Goal: Task Accomplishment & Management: Manage account settings

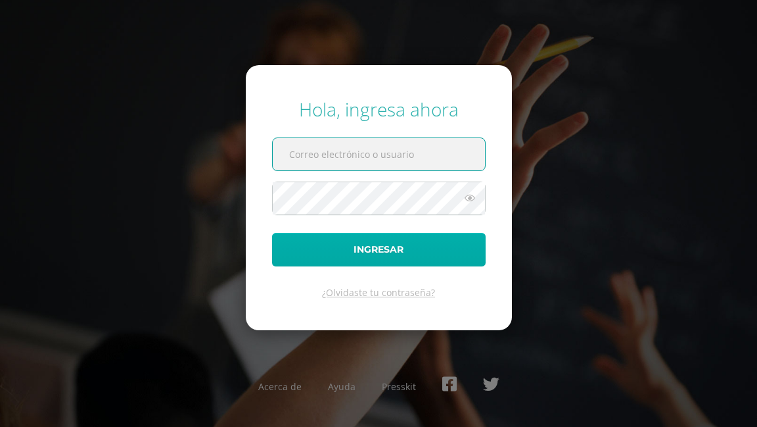
type input "[EMAIL_ADDRESS][DOMAIN_NAME]"
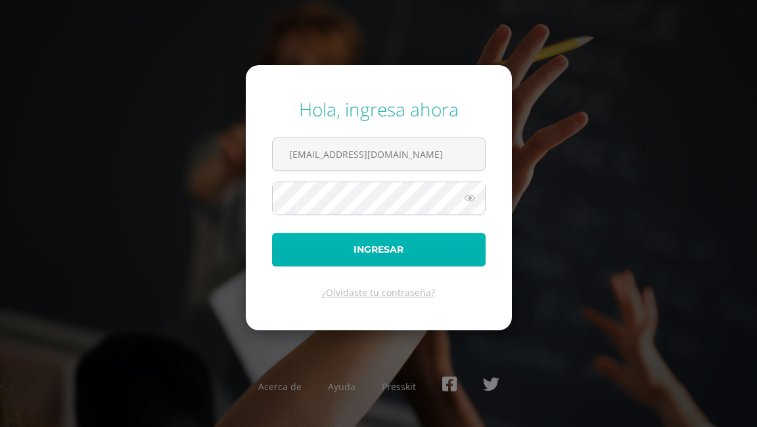
click at [406, 246] on button "Ingresar" at bounding box center [379, 250] width 214 height 34
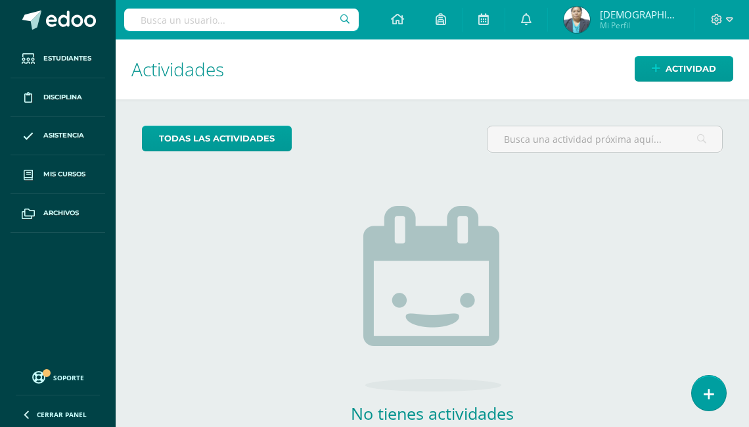
click at [590, 22] on img at bounding box center [577, 20] width 26 height 26
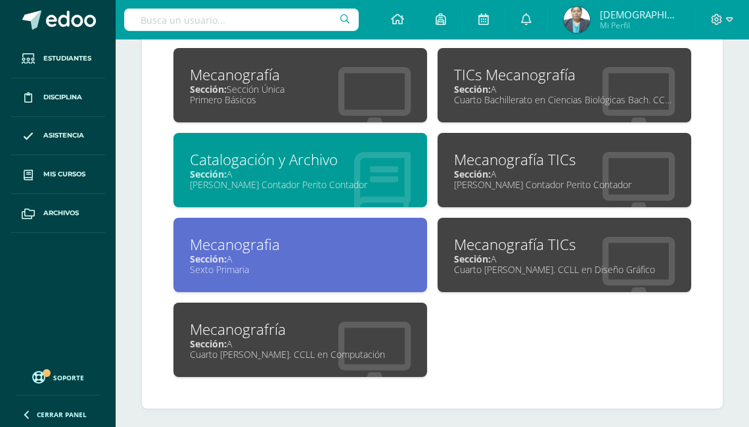
scroll to position [697, 0]
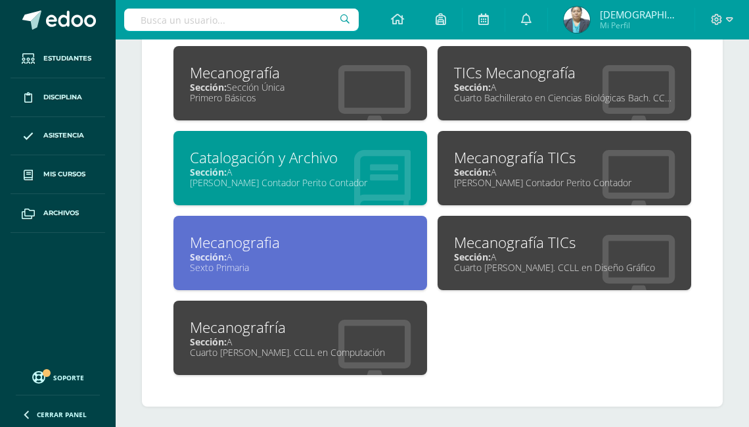
click at [479, 266] on div "Cuarto Bach. CCLL en Diseño Gráfico" at bounding box center [564, 267] width 221 height 12
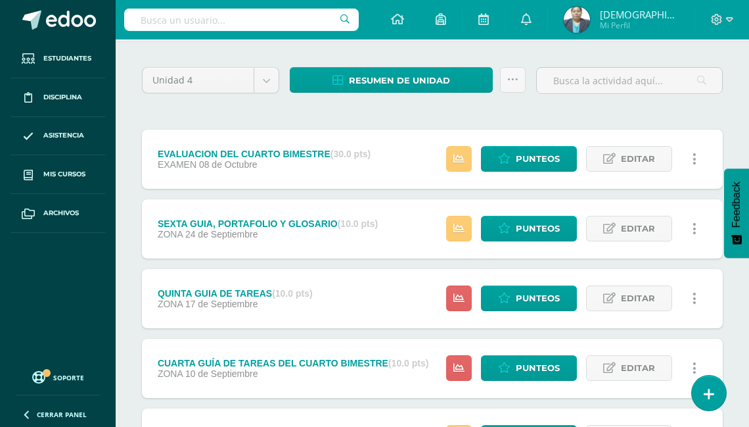
scroll to position [105, 0]
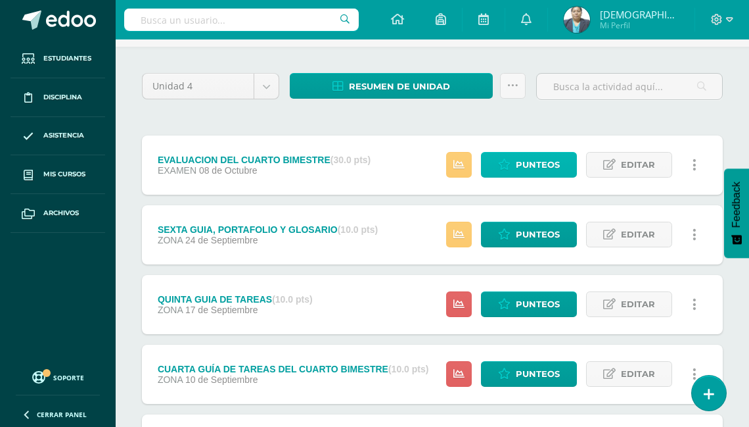
click at [522, 163] on span "Punteos" at bounding box center [538, 165] width 44 height 24
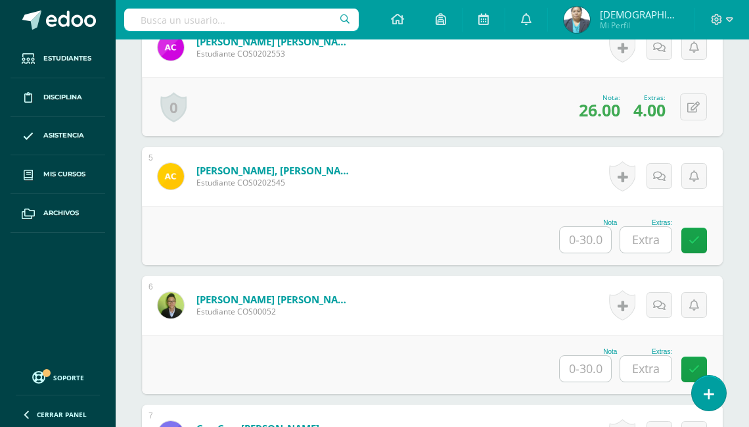
scroll to position [900, 0]
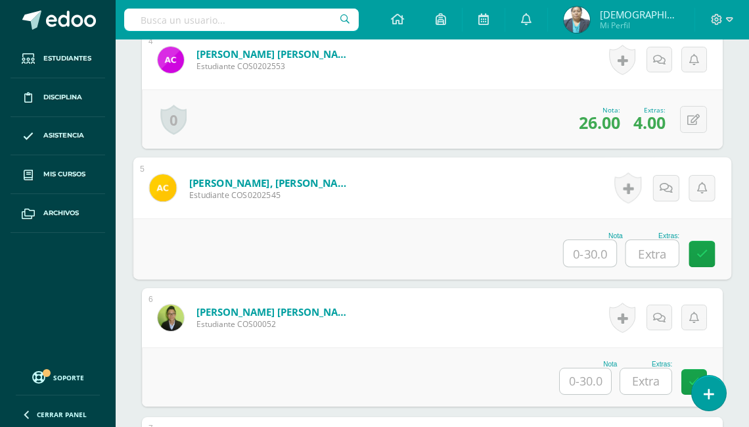
click at [586, 247] on input "text" at bounding box center [590, 253] width 53 height 26
type input "27"
click at [659, 258] on input "text" at bounding box center [652, 253] width 53 height 26
type input "5"
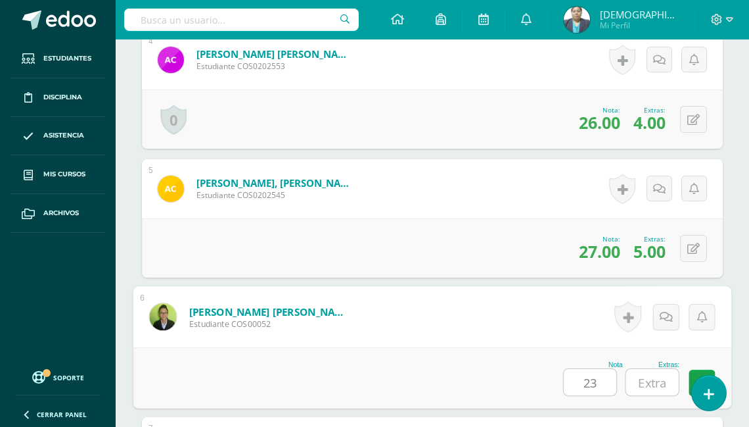
type input "23"
click at [667, 371] on input "text" at bounding box center [652, 382] width 53 height 26
type input "5"
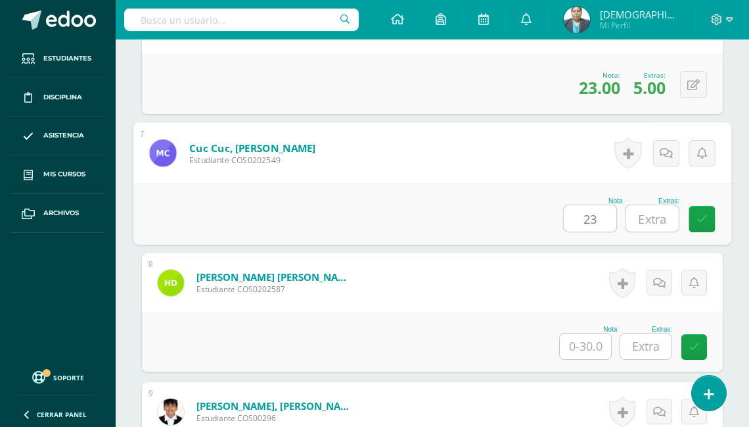
type input "23"
click at [659, 216] on input "text" at bounding box center [652, 218] width 53 height 26
type input "4"
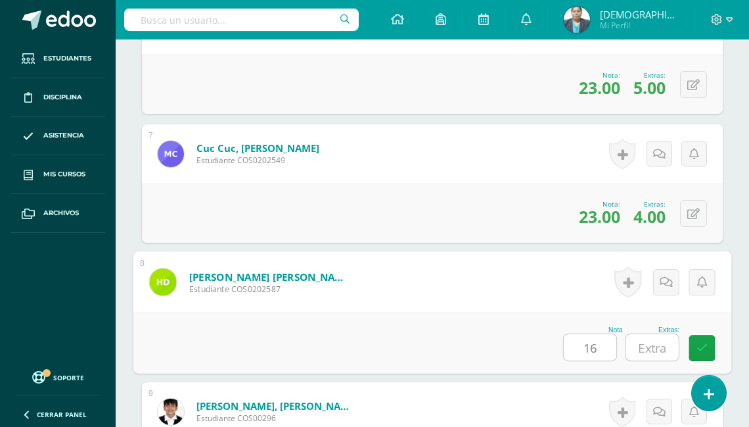
type input "16"
click at [670, 343] on input "text" at bounding box center [652, 347] width 53 height 26
type input "4"
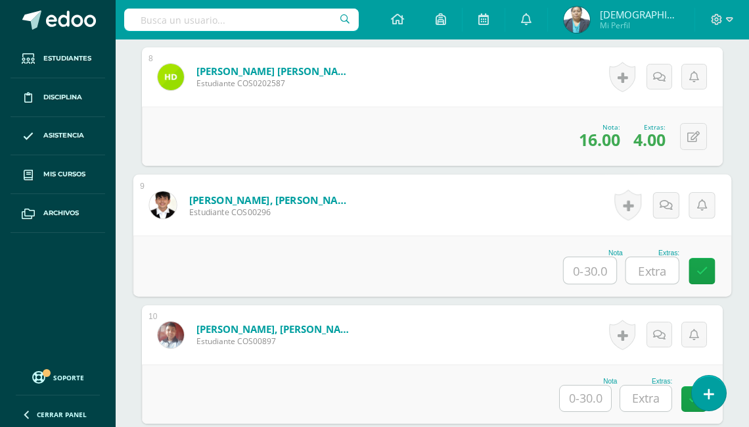
scroll to position [1345, 0]
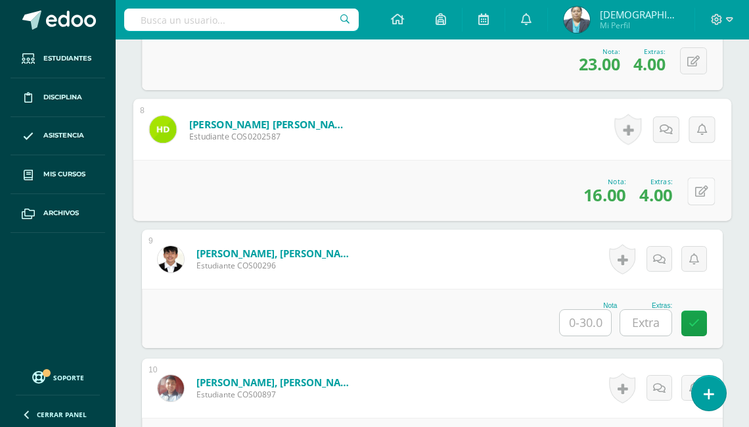
click at [695, 189] on button at bounding box center [702, 191] width 28 height 28
type input "0"
click at [615, 189] on input "4" at bounding box center [616, 194] width 53 height 26
type input "0"
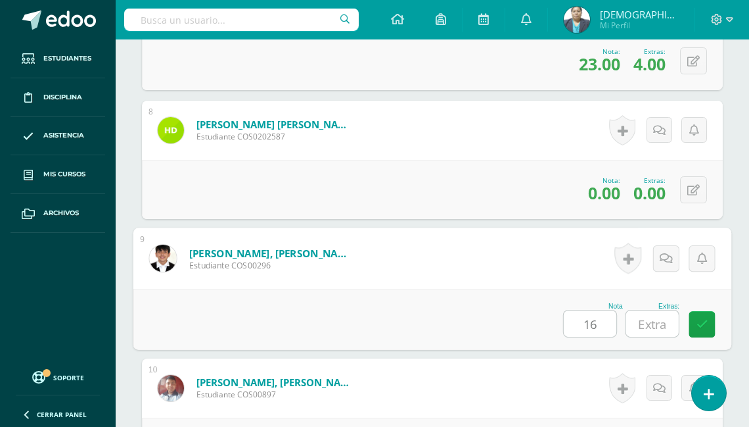
type input "16"
click at [644, 326] on input "text" at bounding box center [652, 323] width 53 height 26
type input "4"
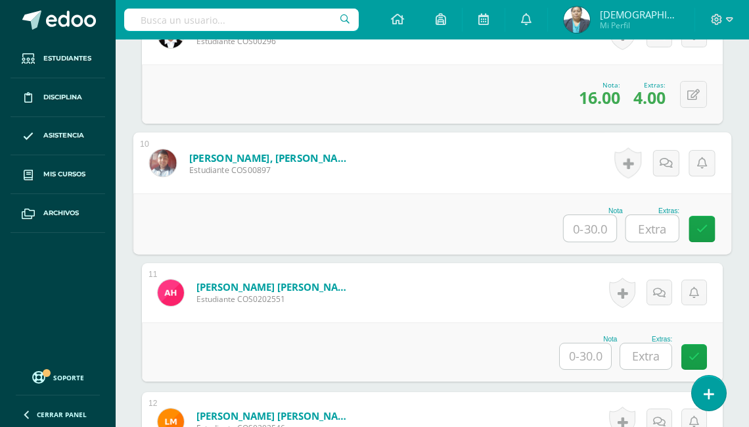
scroll to position [1632, 0]
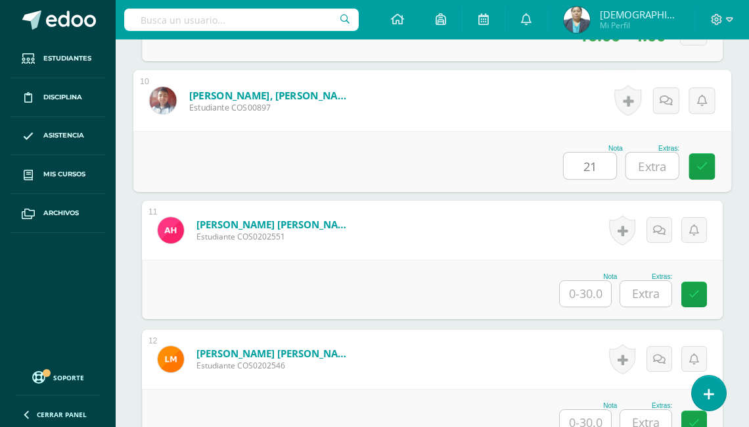
type input "21"
click at [655, 172] on input "text" at bounding box center [652, 166] width 53 height 26
type input "2"
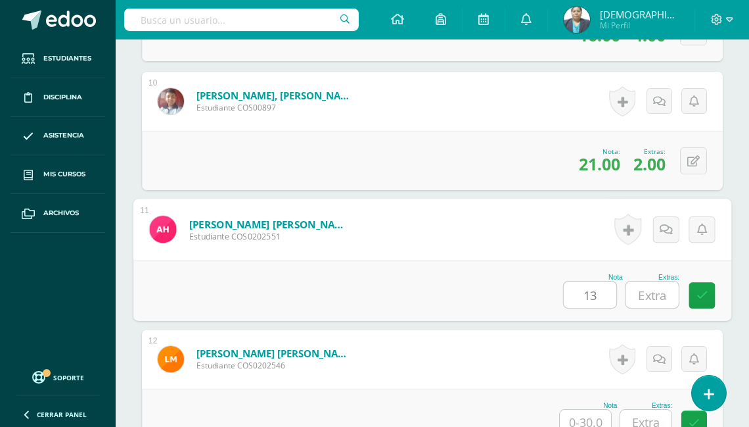
type input "13"
click at [655, 294] on input "text" at bounding box center [652, 294] width 53 height 26
type input "4"
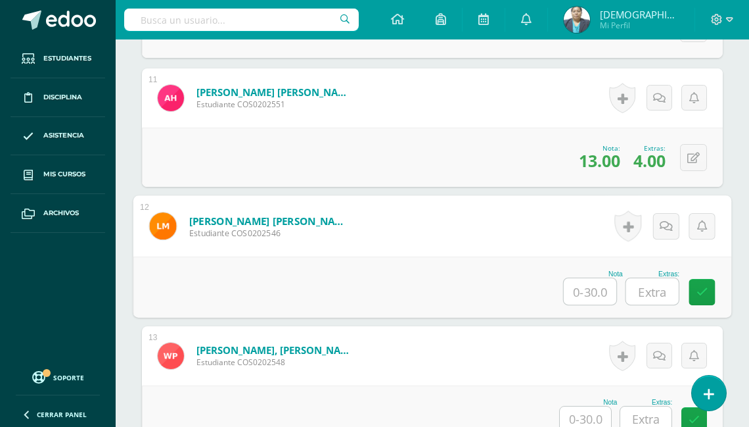
scroll to position [1794, 0]
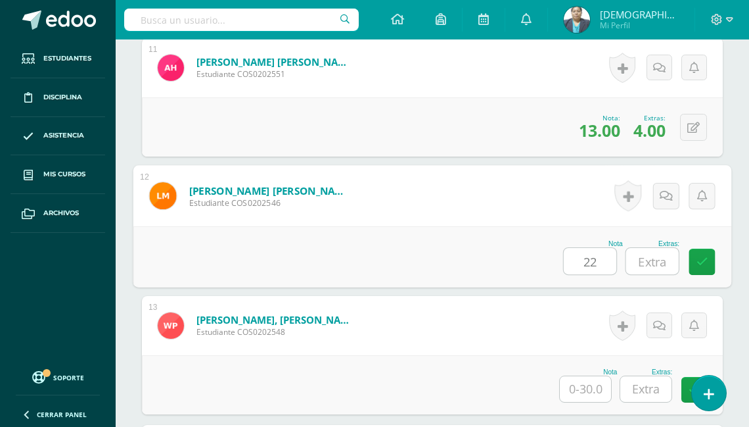
click at [663, 240] on div "Extras:" at bounding box center [653, 243] width 54 height 7
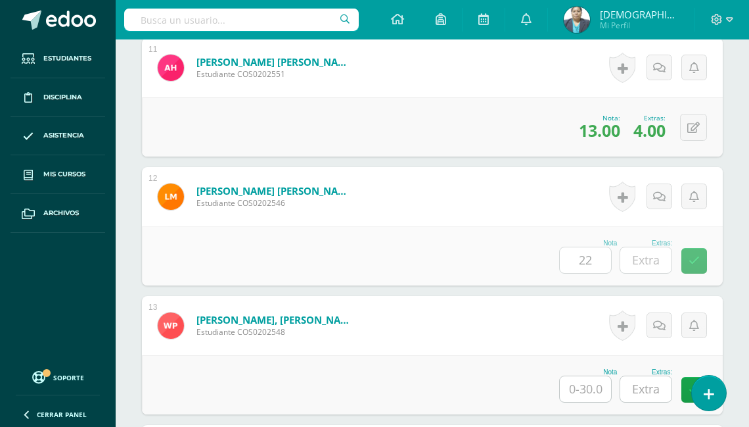
type input "22.00"
click at [694, 252] on button at bounding box center [693, 256] width 27 height 27
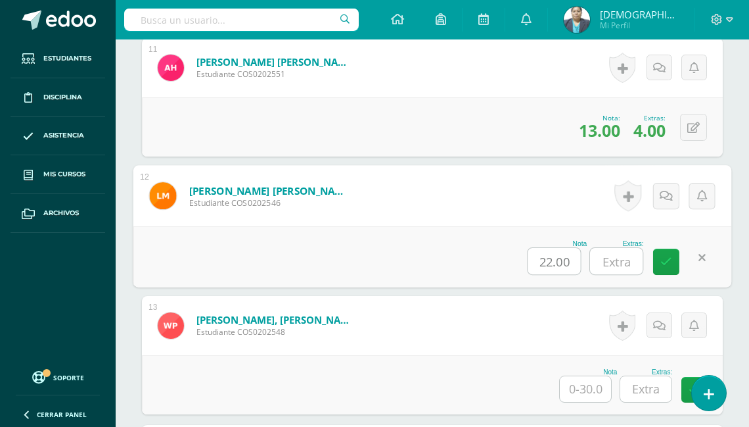
click at [623, 256] on input "text" at bounding box center [616, 261] width 53 height 26
type input "4"
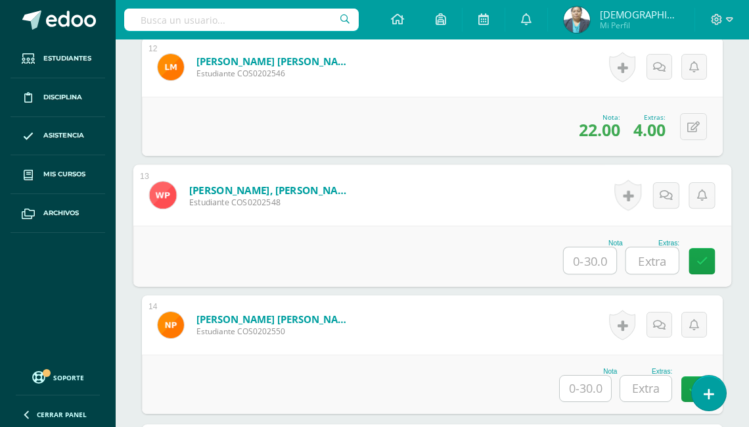
scroll to position [1952, 0]
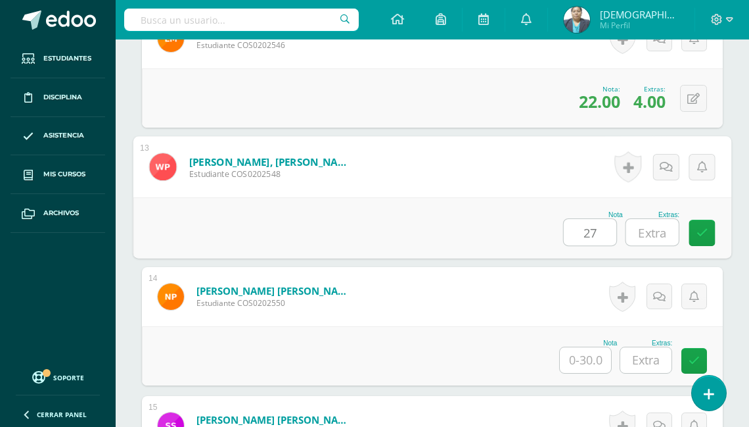
type input "27"
click at [659, 231] on input "text" at bounding box center [652, 232] width 53 height 26
type input "4"
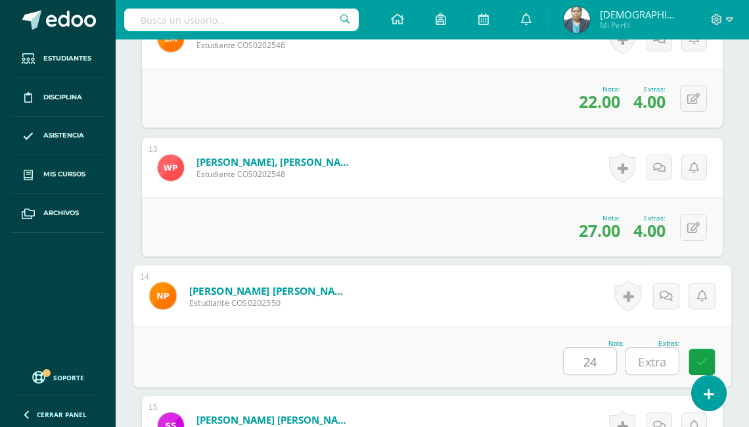
type input "24"
click at [649, 364] on input "text" at bounding box center [652, 361] width 53 height 26
type input "5"
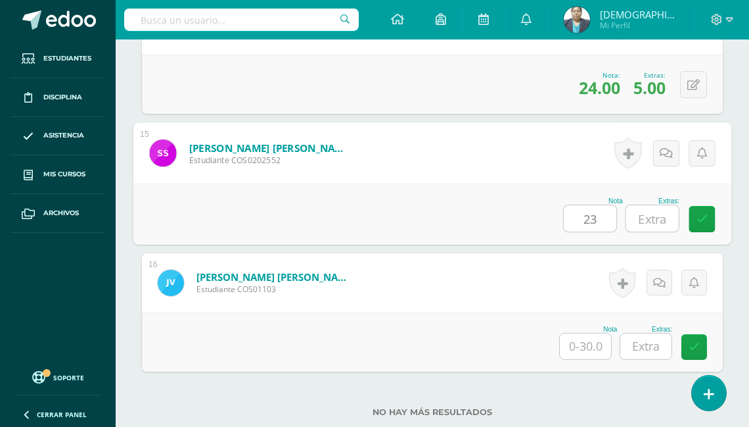
type input "23"
click at [649, 219] on input "text" at bounding box center [652, 218] width 53 height 26
type input "4"
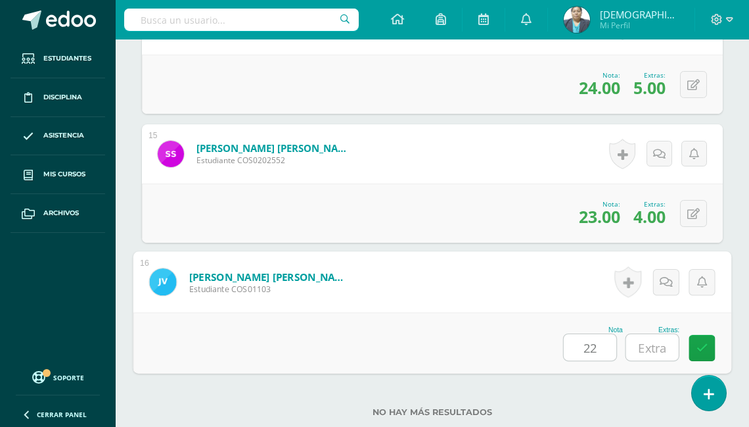
type input "22"
click at [665, 339] on input "text" at bounding box center [652, 347] width 53 height 26
type input "5"
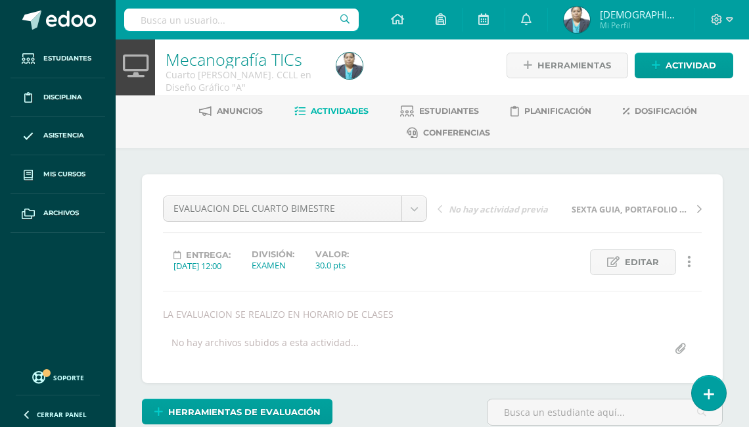
scroll to position [0, 0]
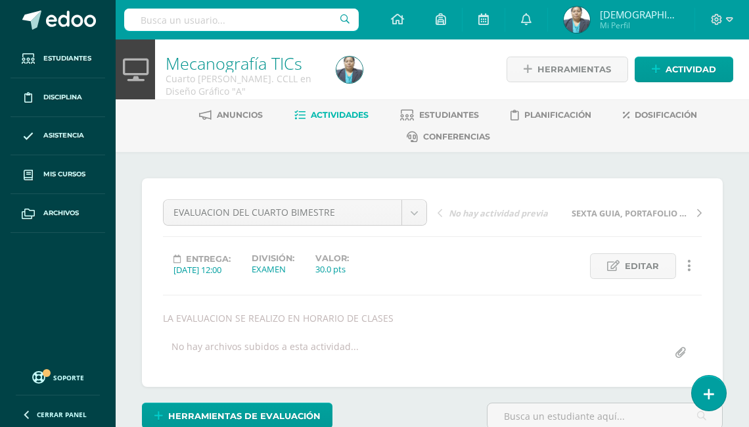
click at [338, 116] on span "Actividades" at bounding box center [340, 115] width 58 height 10
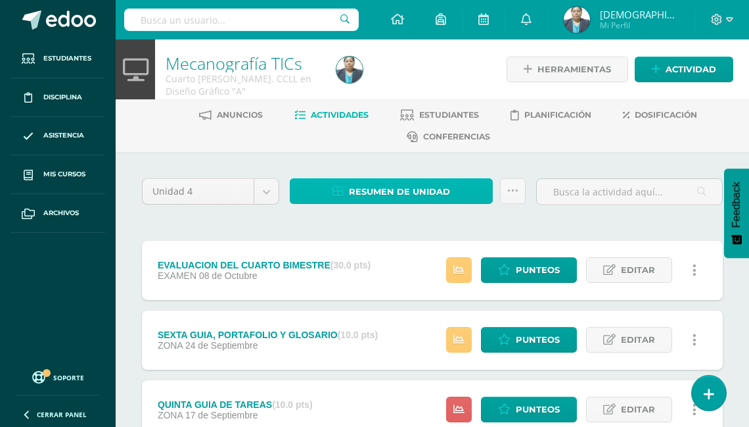
click at [377, 187] on span "Resumen de unidad" at bounding box center [399, 191] width 101 height 24
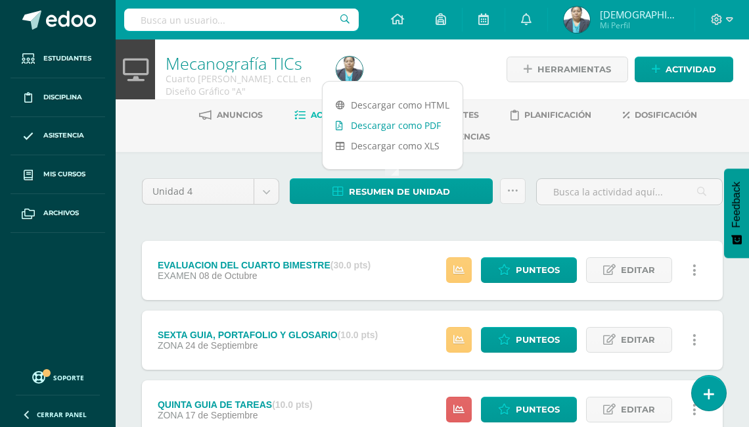
click at [388, 126] on link "Descargar como PDF" at bounding box center [393, 125] width 140 height 20
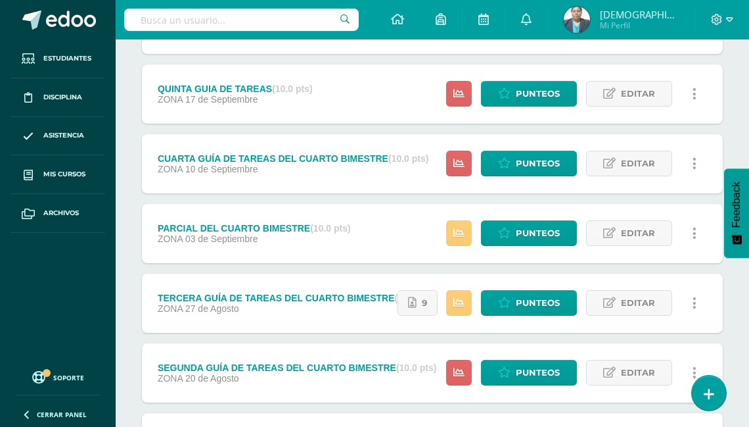
scroll to position [446, 0]
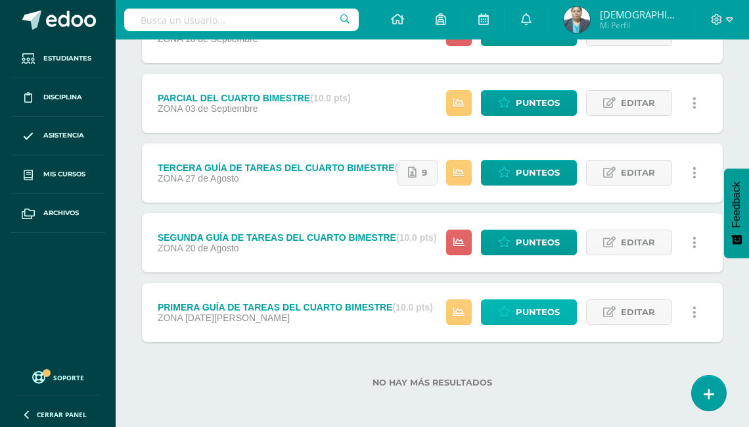
click at [536, 315] on span "Punteos" at bounding box center [538, 312] width 44 height 24
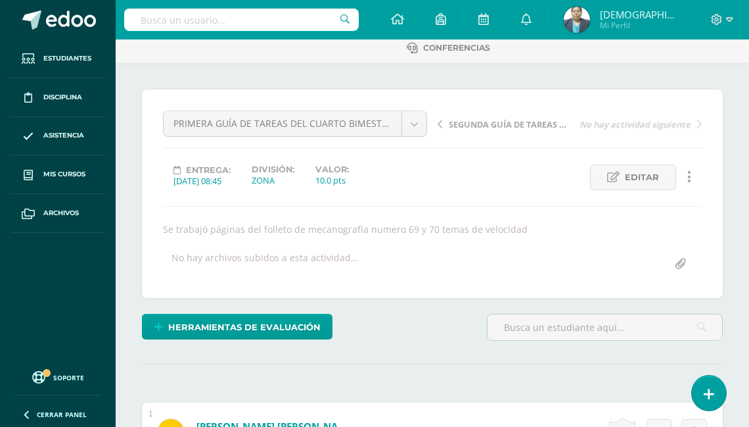
scroll to position [49, 0]
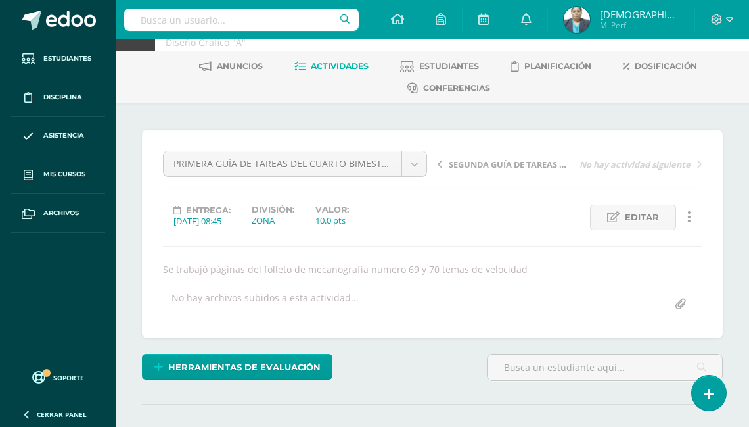
click at [335, 70] on span "Actividades" at bounding box center [340, 66] width 58 height 10
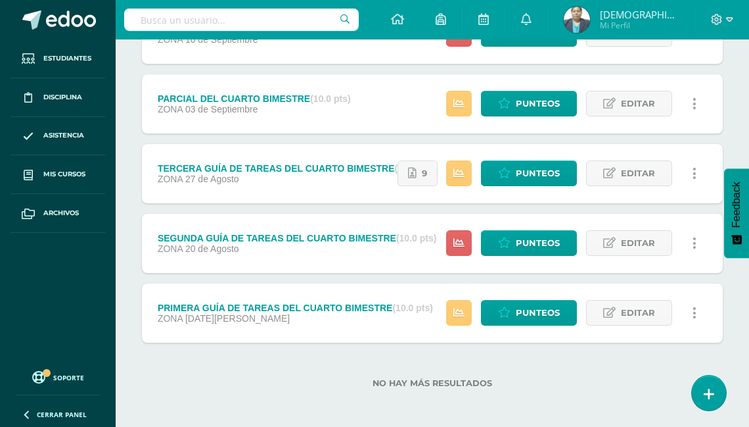
scroll to position [446, 0]
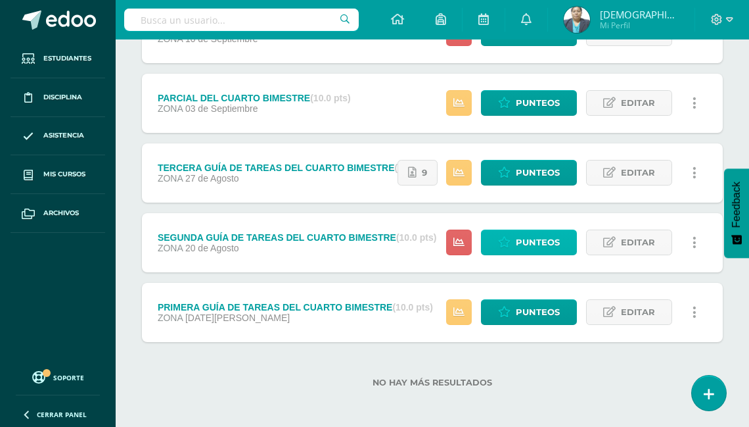
click at [537, 239] on span "Punteos" at bounding box center [538, 242] width 44 height 24
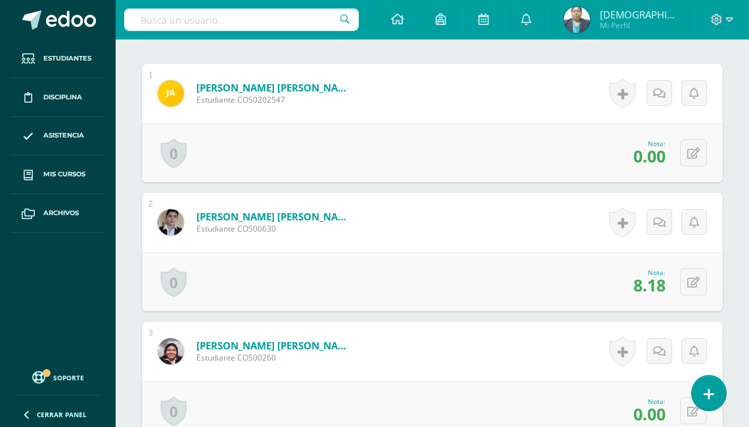
scroll to position [492, 0]
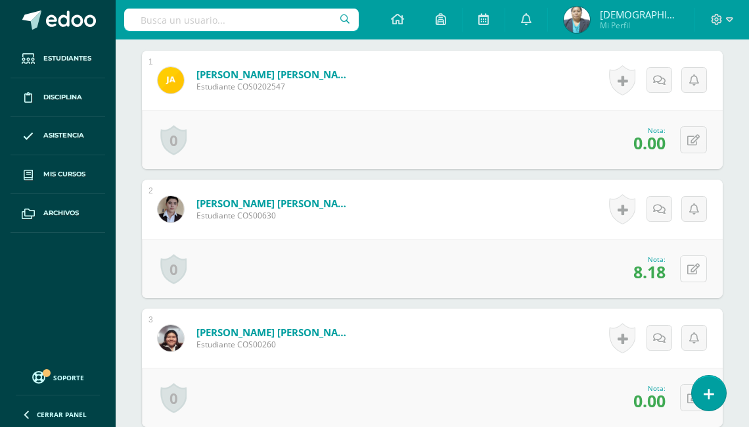
click at [690, 268] on button at bounding box center [693, 268] width 27 height 27
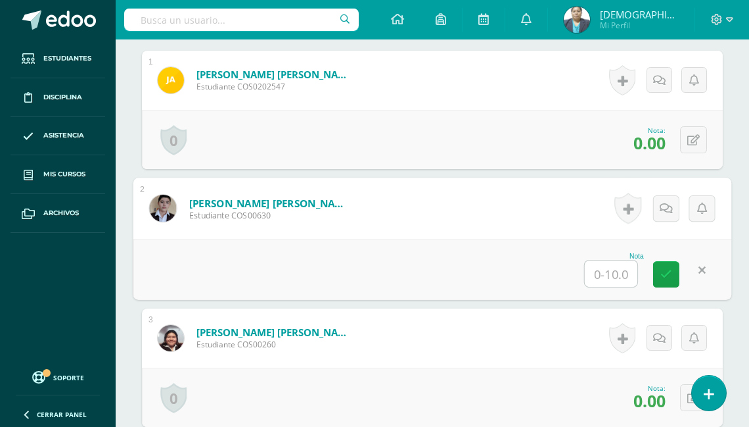
type input "8"
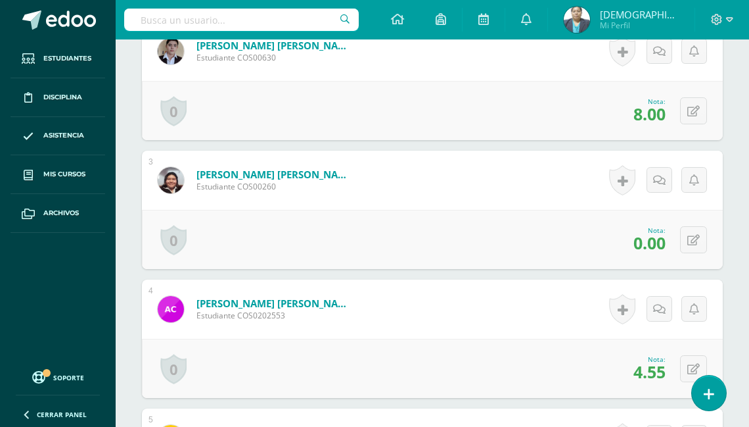
scroll to position [702, 0]
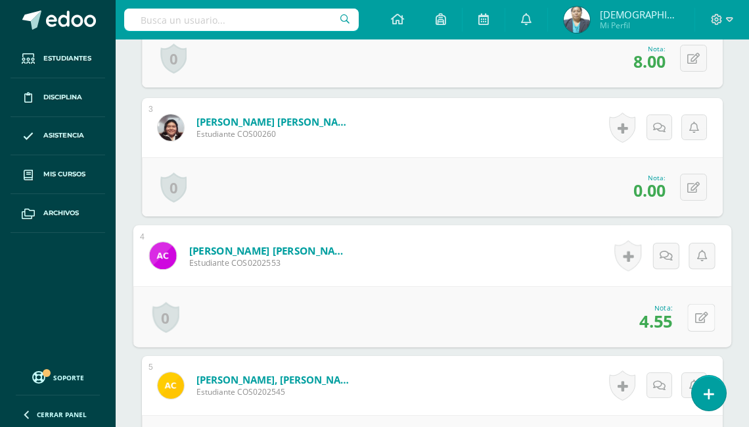
click at [699, 317] on icon at bounding box center [701, 317] width 13 height 11
type input "4"
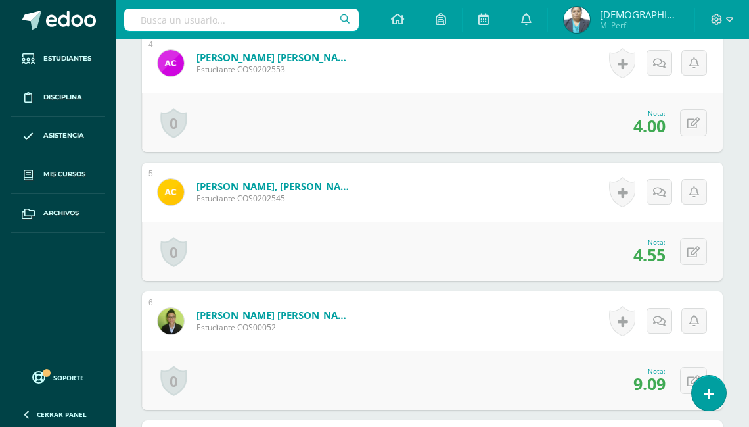
scroll to position [912, 0]
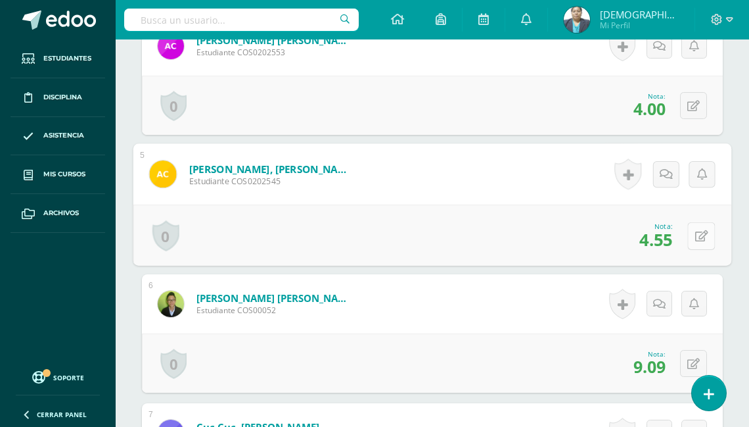
click at [697, 230] on icon at bounding box center [701, 235] width 13 height 11
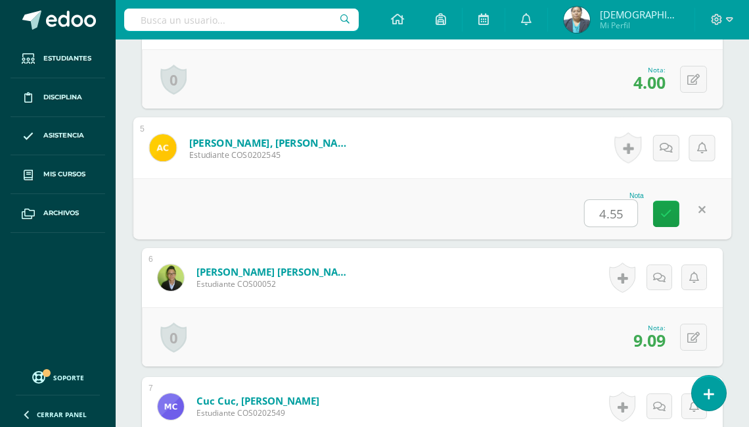
scroll to position [947, 0]
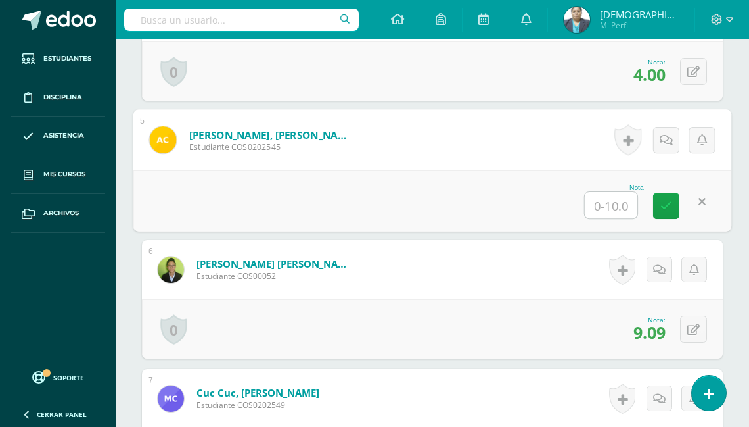
type input "5"
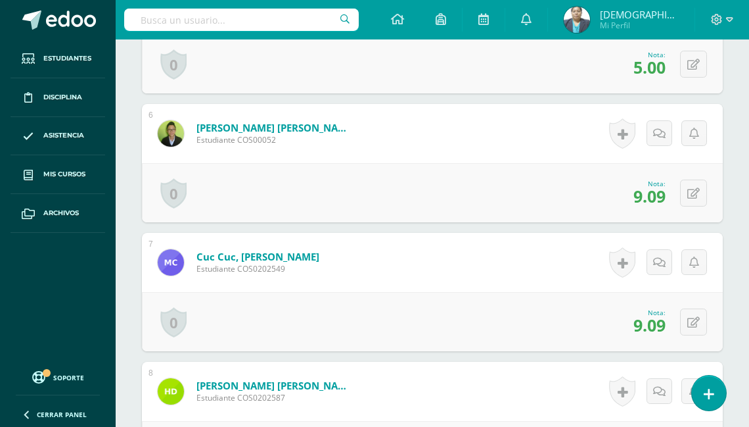
scroll to position [1157, 0]
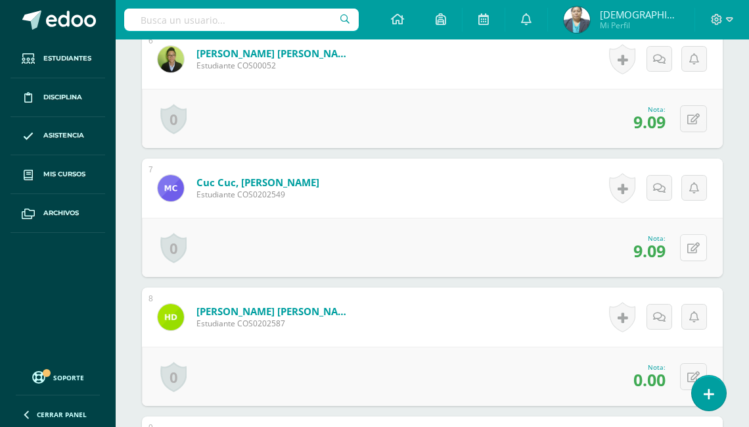
click at [695, 243] on icon at bounding box center [694, 248] width 12 height 11
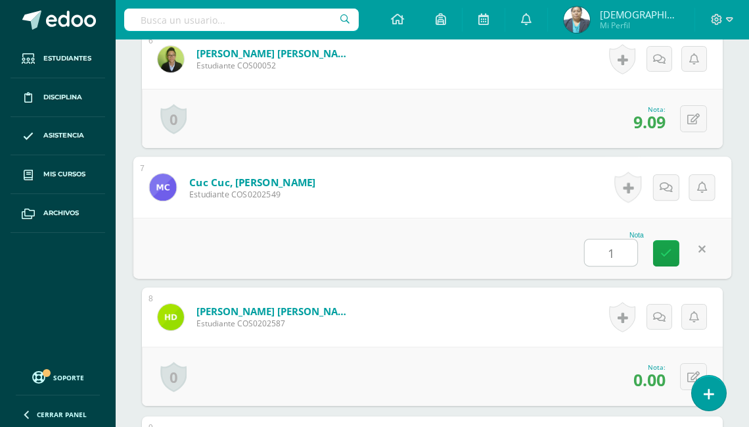
type input "10"
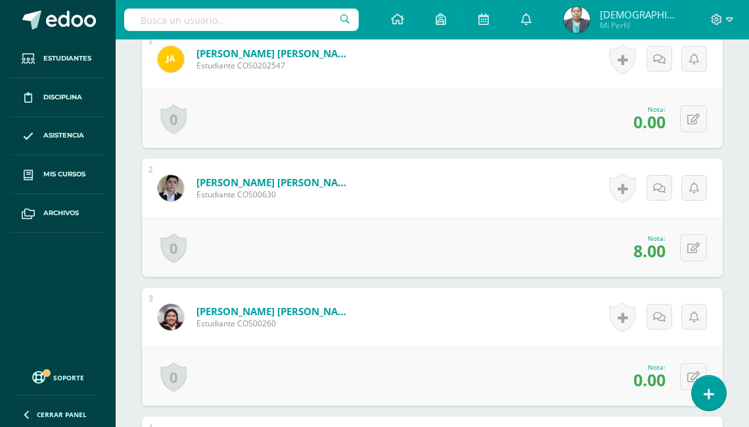
scroll to position [526, 0]
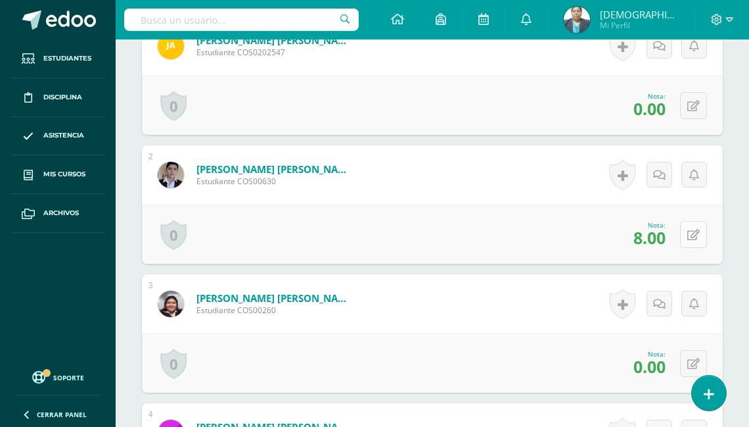
click at [697, 235] on icon at bounding box center [694, 234] width 12 height 11
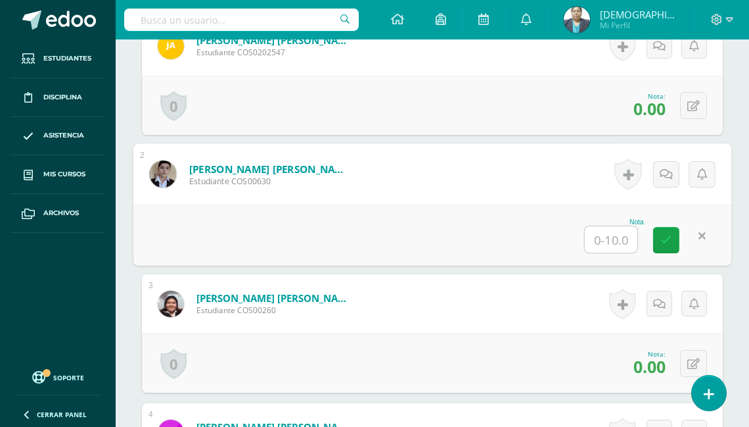
type input "9"
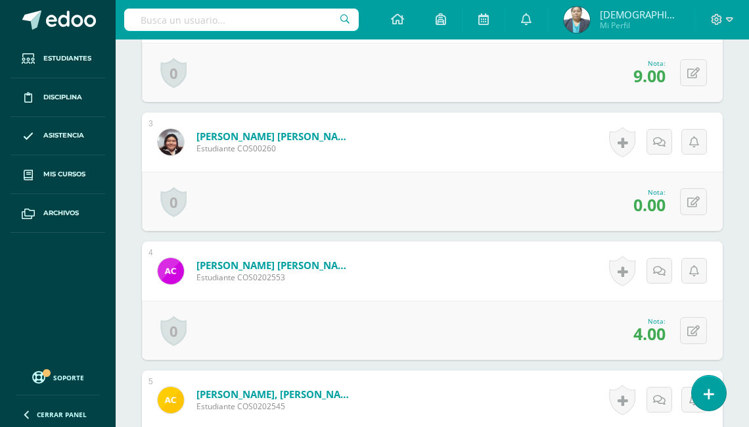
scroll to position [736, 0]
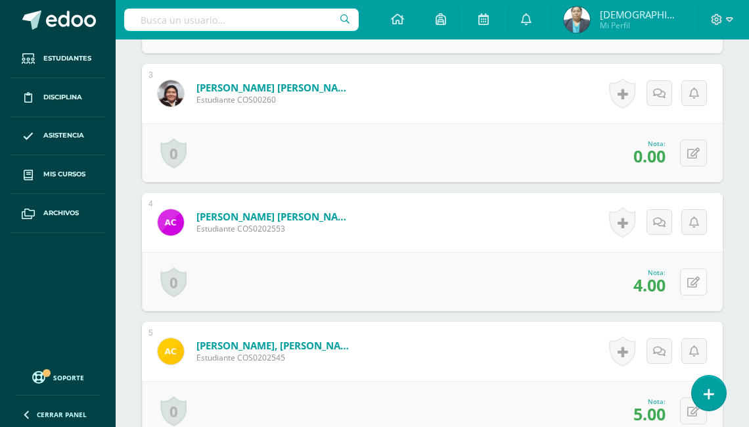
click at [698, 279] on icon at bounding box center [694, 282] width 12 height 11
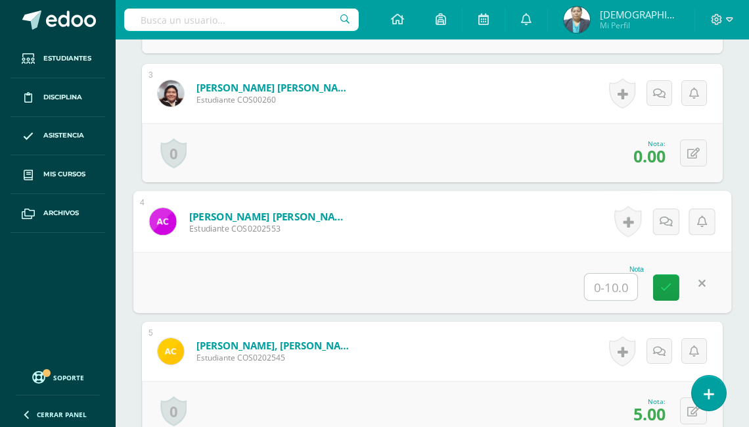
type input "5"
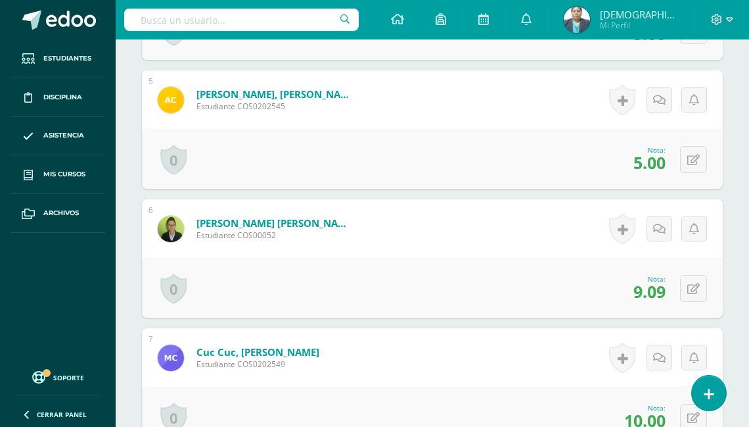
scroll to position [1052, 0]
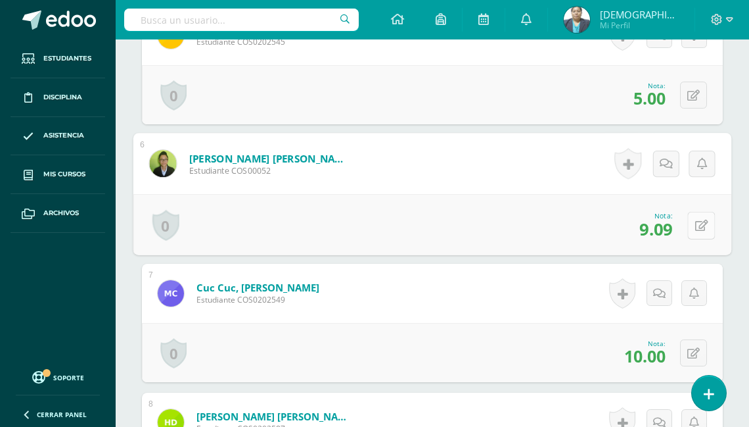
click at [695, 220] on icon at bounding box center [701, 225] width 13 height 11
type input "10"
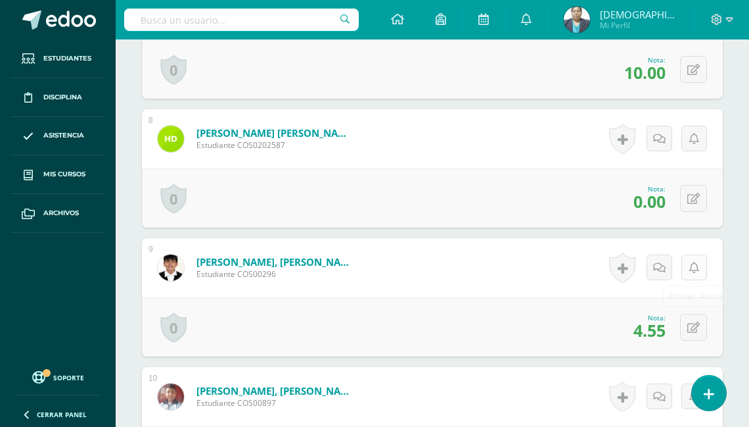
scroll to position [1367, 0]
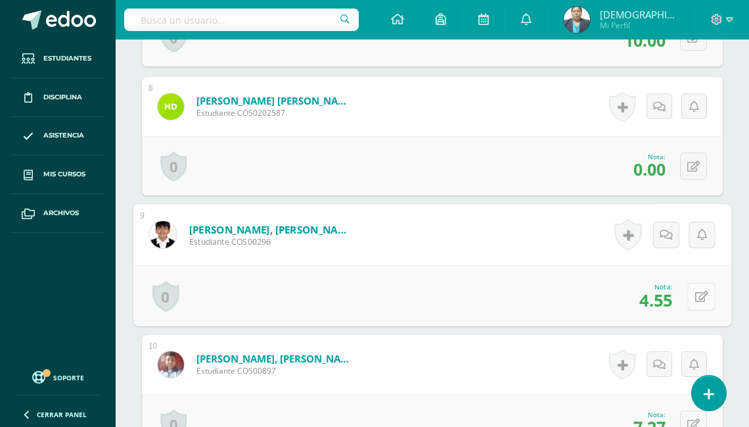
click at [695, 291] on icon at bounding box center [701, 296] width 13 height 11
type input "5"
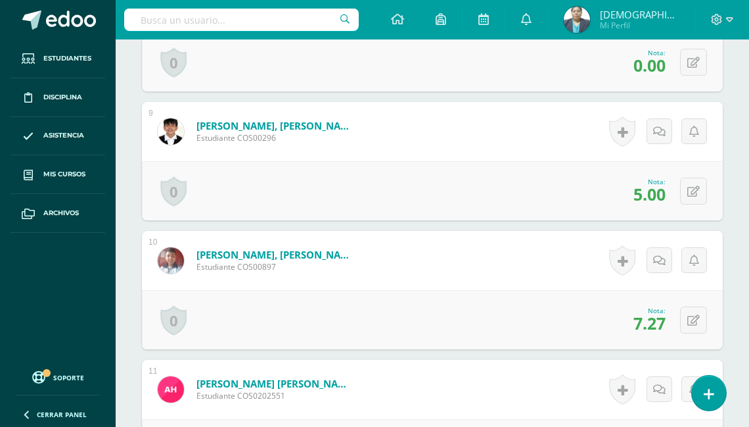
scroll to position [1473, 0]
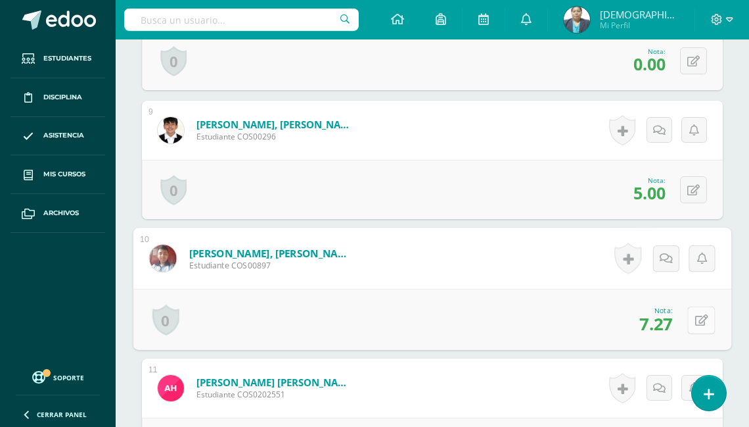
click at [695, 317] on icon at bounding box center [701, 319] width 13 height 11
type input "8"
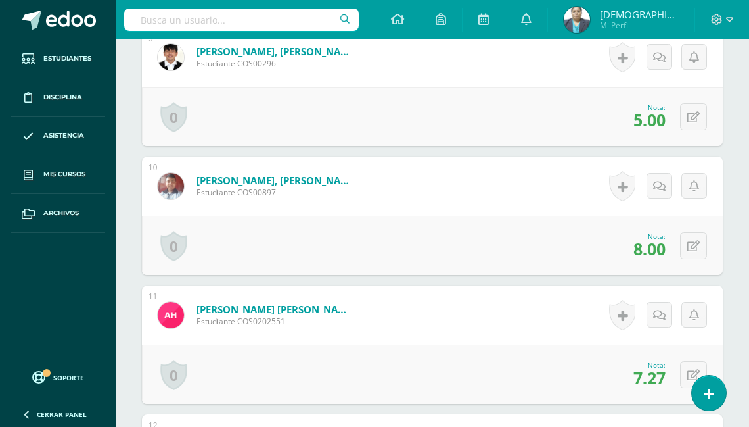
scroll to position [1578, 0]
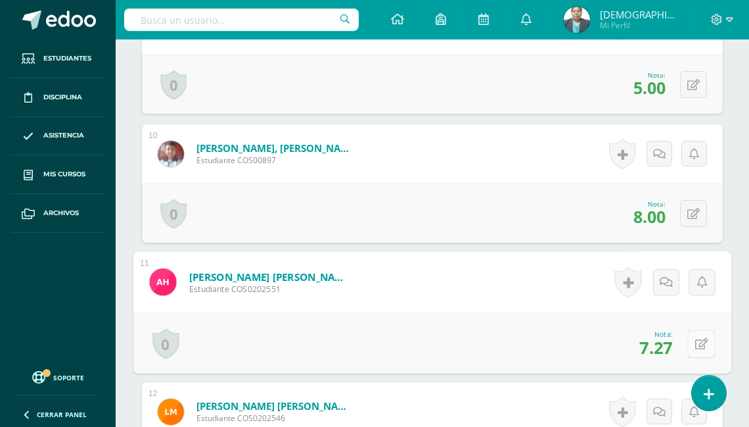
click at [692, 337] on button at bounding box center [702, 343] width 28 height 28
type input "8"
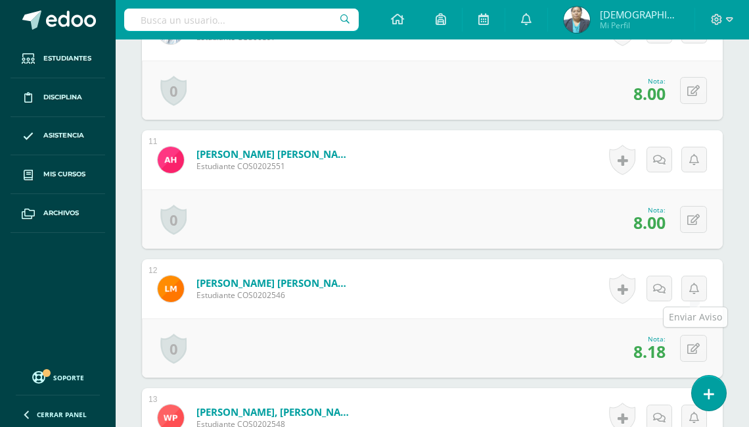
scroll to position [1735, 0]
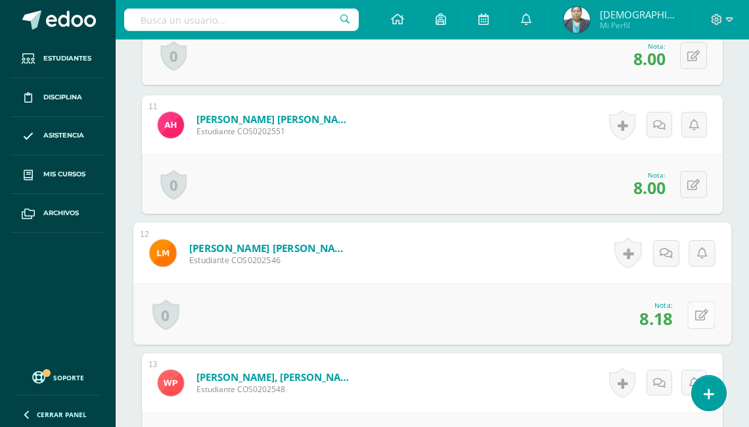
click at [692, 308] on button at bounding box center [702, 314] width 28 height 28
type input "9"
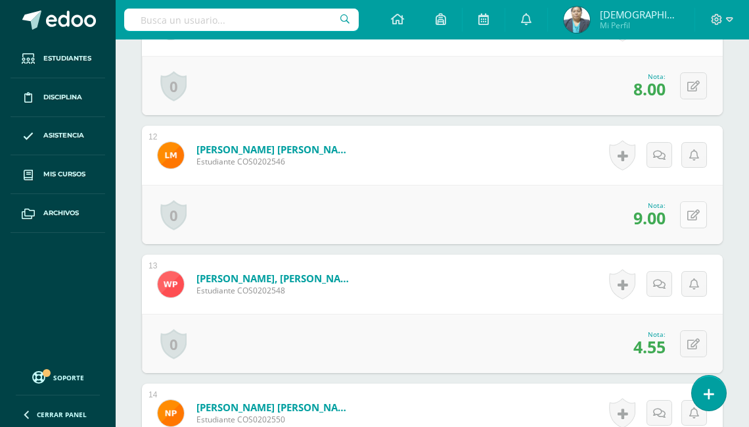
scroll to position [1841, 0]
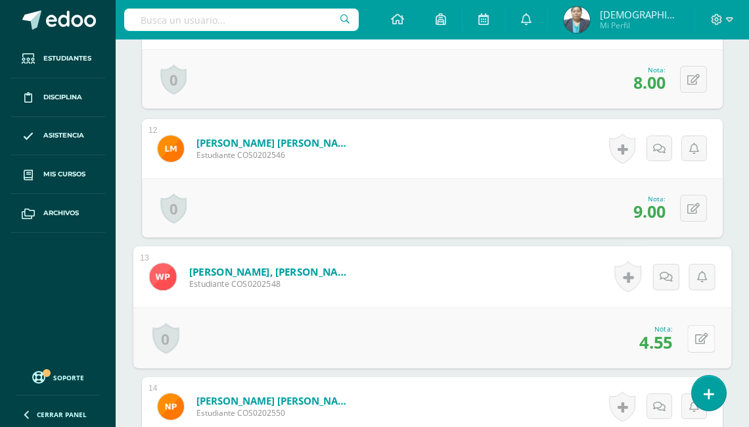
click at [693, 331] on button at bounding box center [702, 338] width 28 height 28
type input "5"
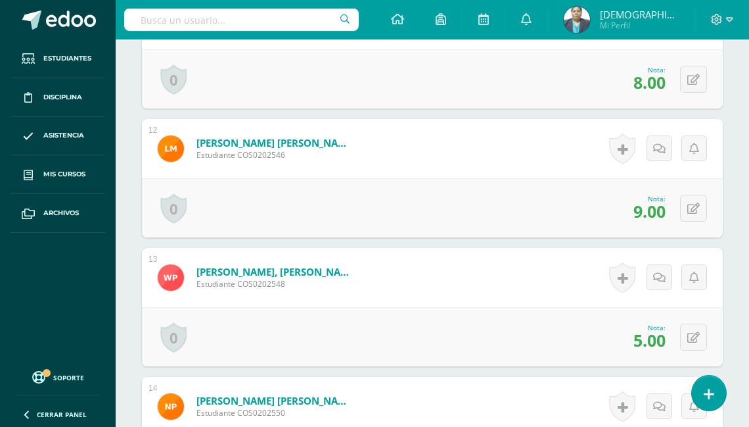
scroll to position [1946, 0]
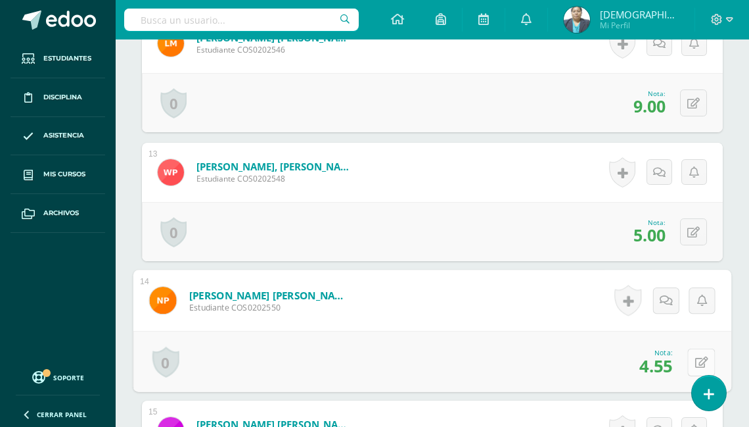
click at [694, 354] on button at bounding box center [702, 362] width 28 height 28
type input "5"
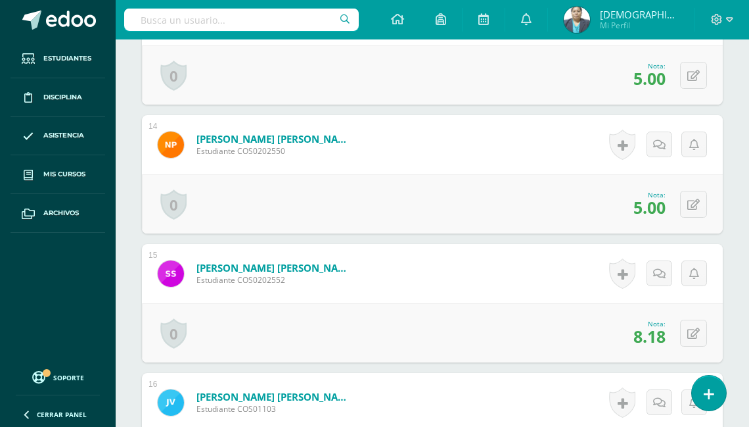
scroll to position [2104, 0]
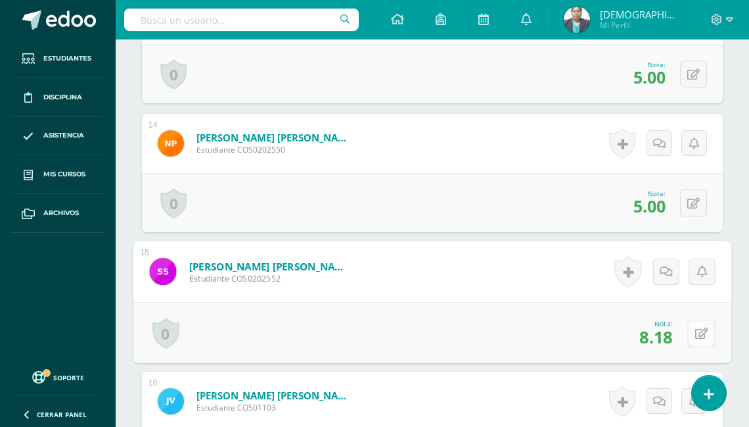
click at [695, 328] on icon at bounding box center [701, 332] width 13 height 11
type input "9"
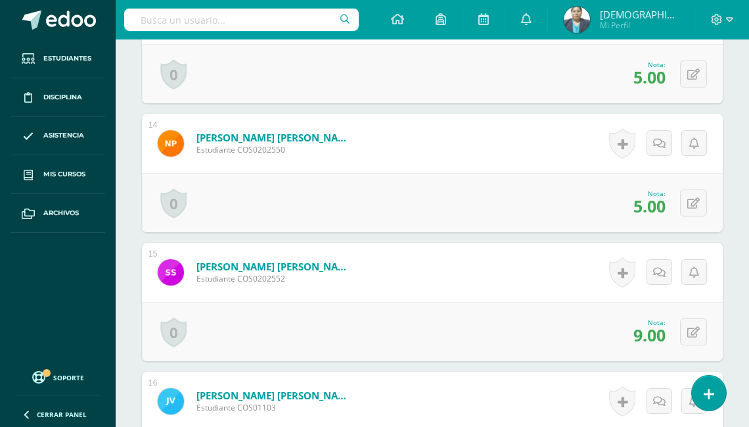
scroll to position [2313, 0]
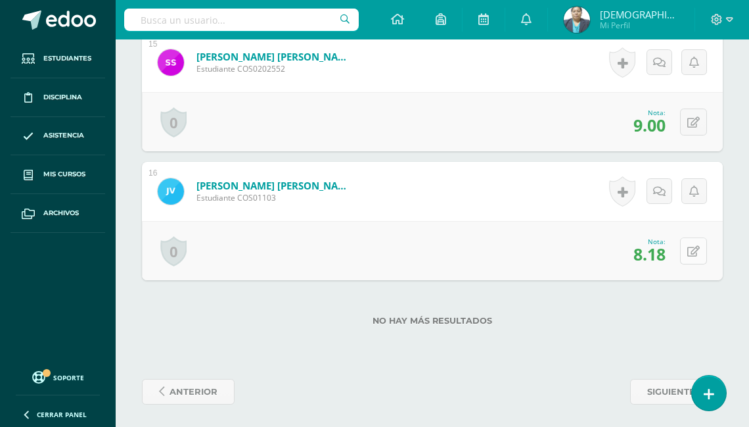
click at [696, 248] on icon at bounding box center [694, 251] width 12 height 11
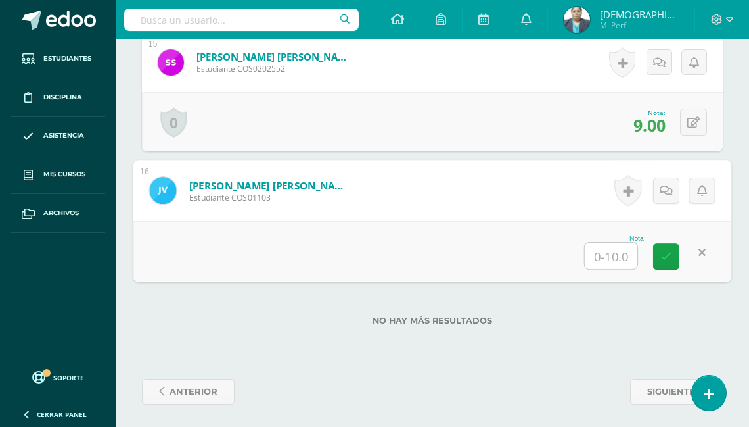
type input "9"
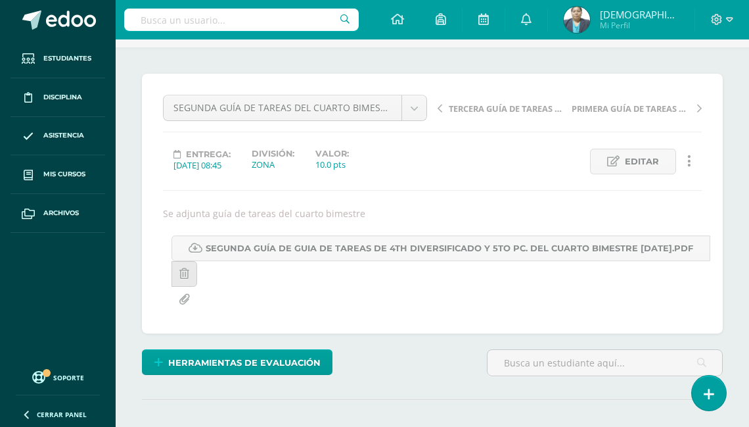
scroll to position [0, 0]
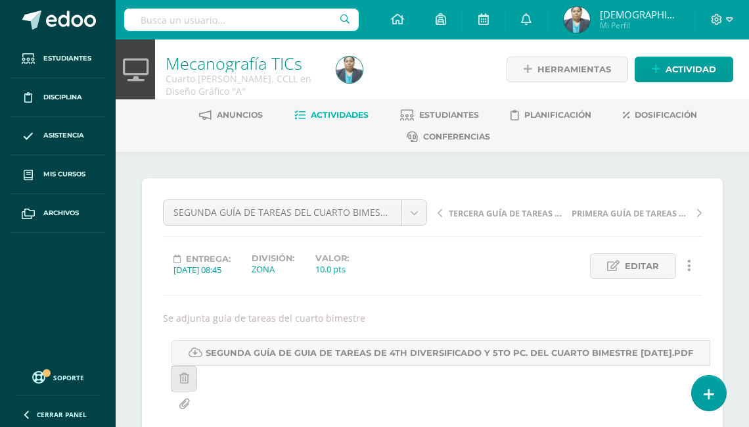
click at [325, 116] on span "Actividades" at bounding box center [340, 115] width 58 height 10
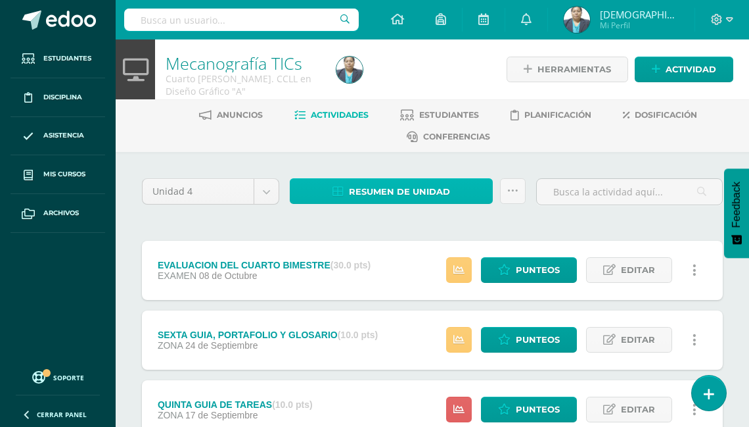
click at [375, 187] on span "Resumen de unidad" at bounding box center [399, 191] width 101 height 24
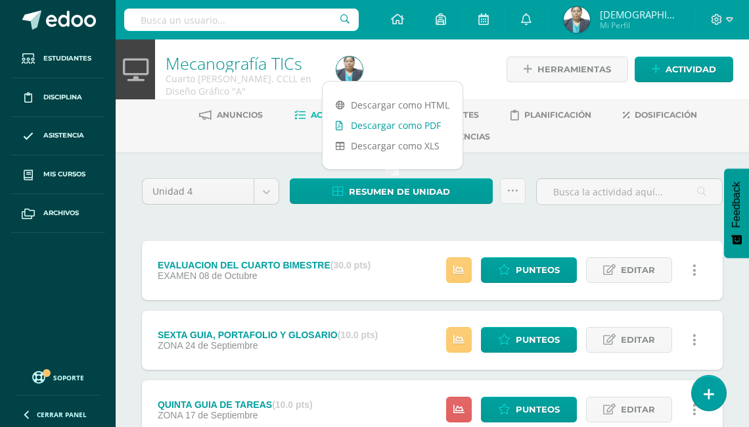
click at [400, 126] on link "Descargar como PDF" at bounding box center [393, 125] width 140 height 20
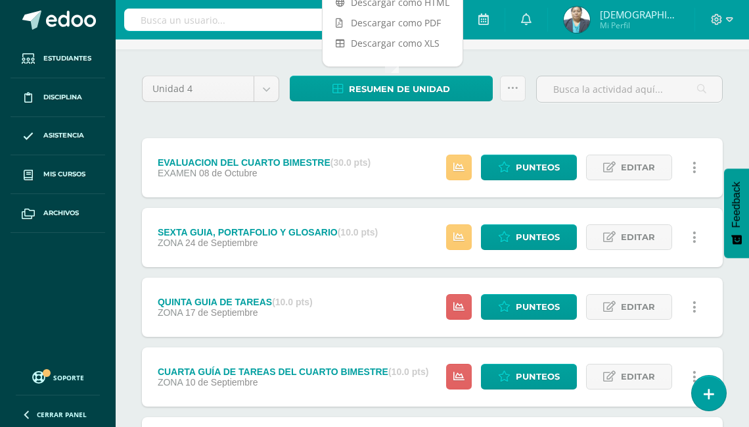
scroll to position [105, 0]
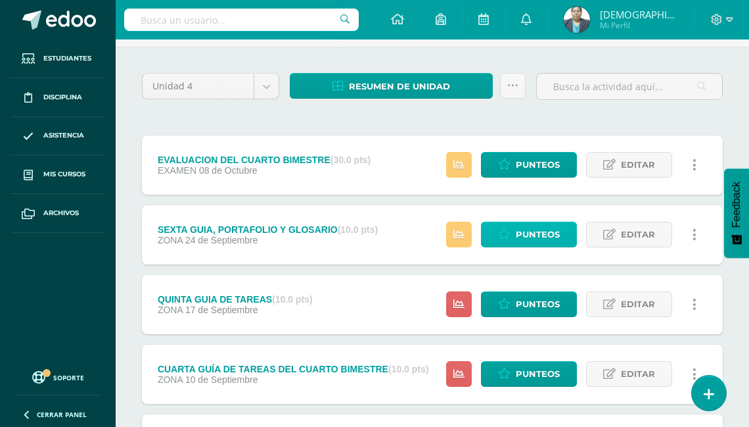
click at [531, 231] on span "Punteos" at bounding box center [538, 234] width 44 height 24
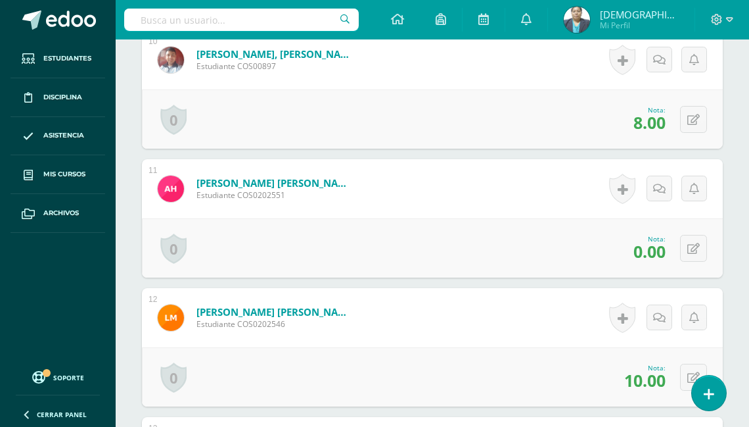
scroll to position [1730, 0]
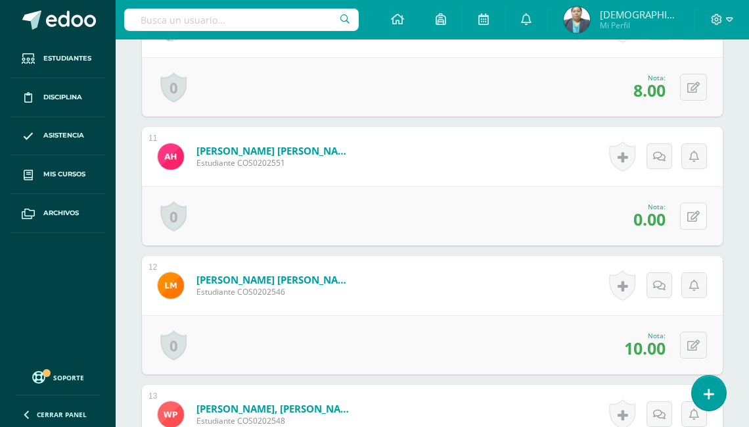
click at [694, 229] on button at bounding box center [693, 215] width 27 height 27
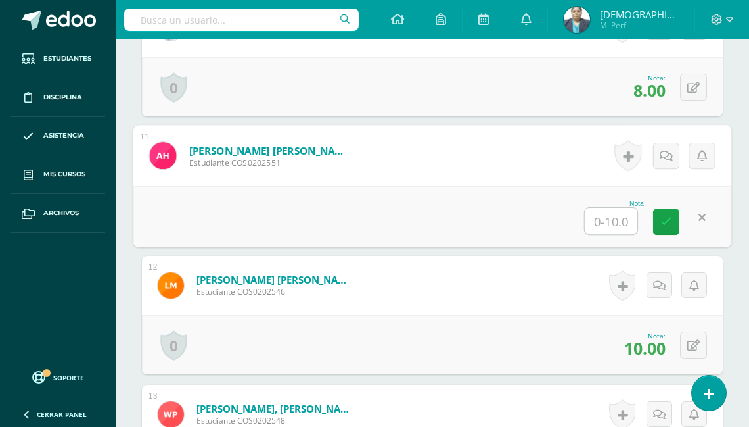
type input "5"
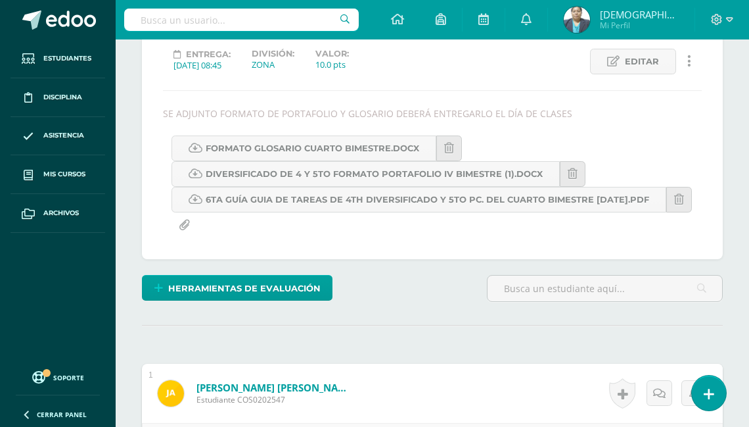
scroll to position [0, 0]
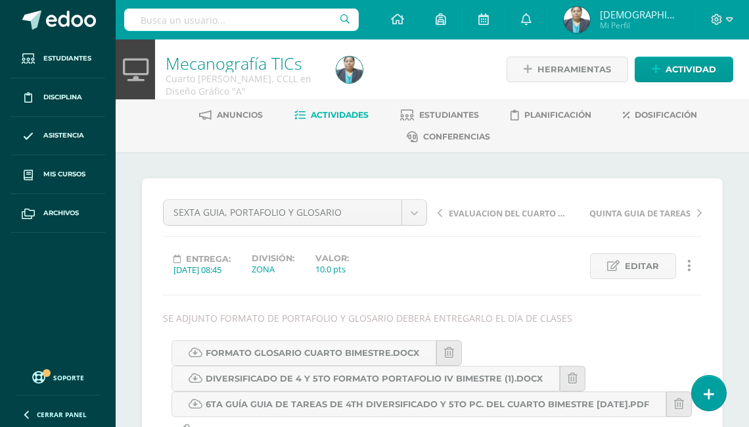
click at [336, 117] on span "Actividades" at bounding box center [340, 115] width 58 height 10
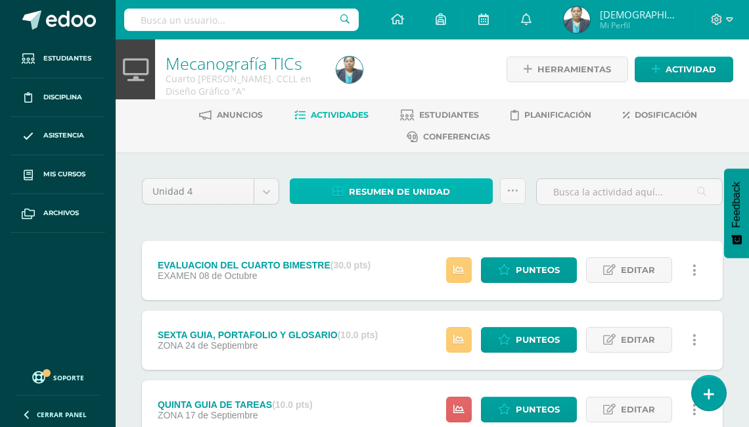
click at [373, 191] on span "Resumen de unidad" at bounding box center [399, 191] width 101 height 24
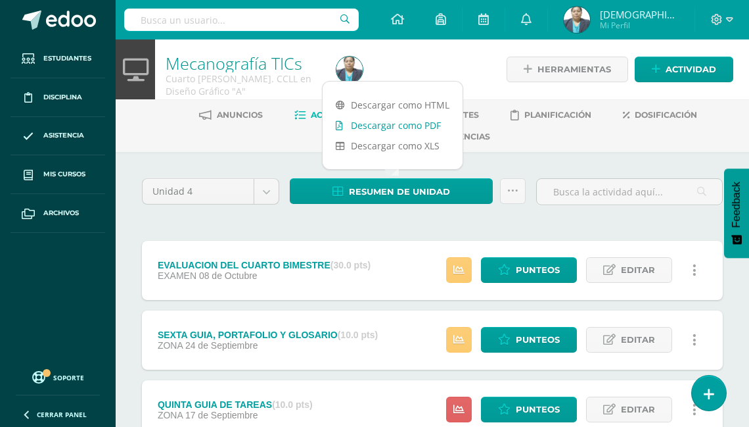
click at [393, 126] on link "Descargar como PDF" at bounding box center [393, 125] width 140 height 20
click at [590, 18] on img at bounding box center [577, 20] width 26 height 26
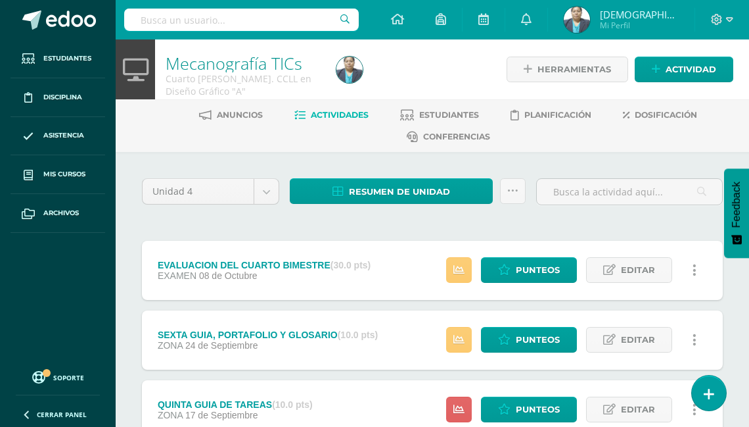
click at [590, 21] on img at bounding box center [577, 20] width 26 height 26
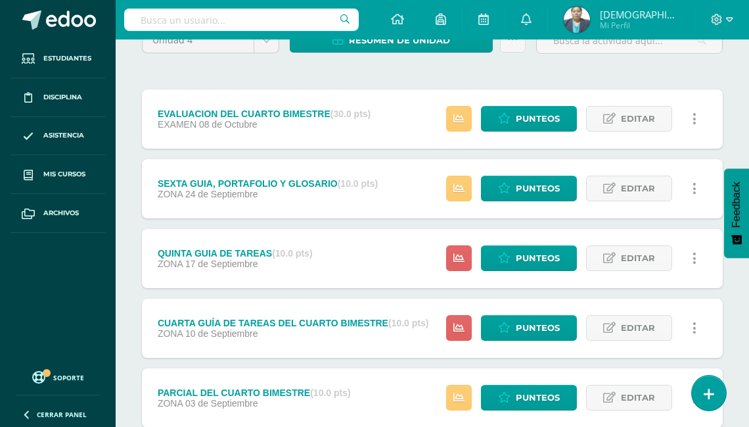
scroll to position [158, 0]
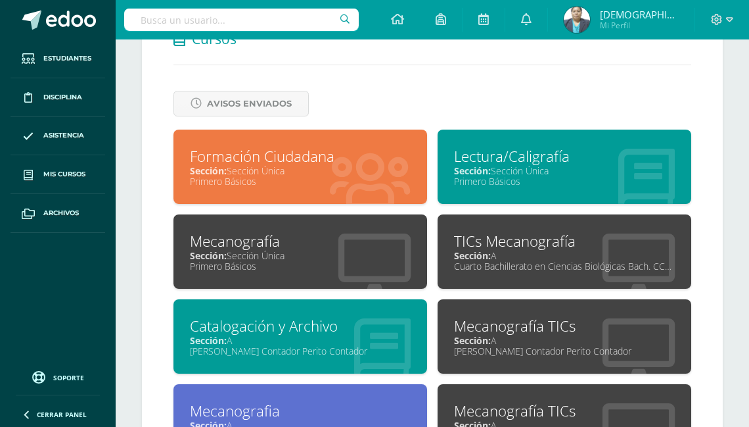
scroll to position [526, 0]
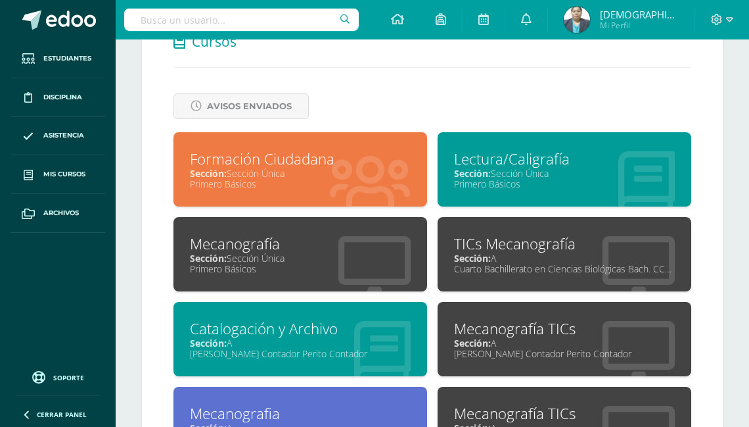
click at [479, 159] on div "Lectura/Caligrafía" at bounding box center [564, 159] width 221 height 20
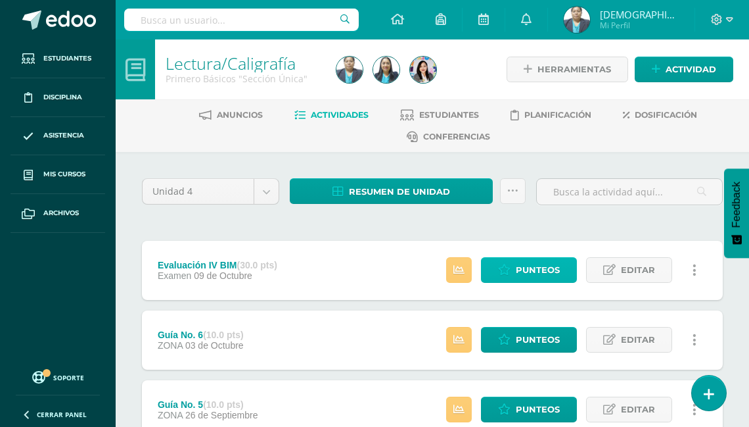
click at [529, 271] on span "Punteos" at bounding box center [538, 270] width 44 height 24
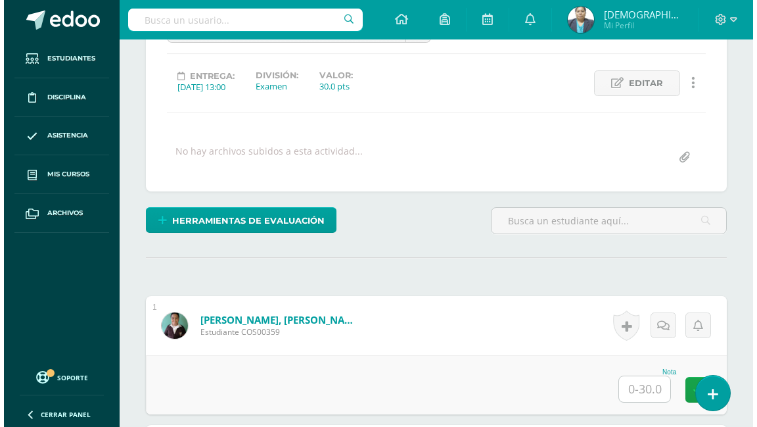
scroll to position [143, 0]
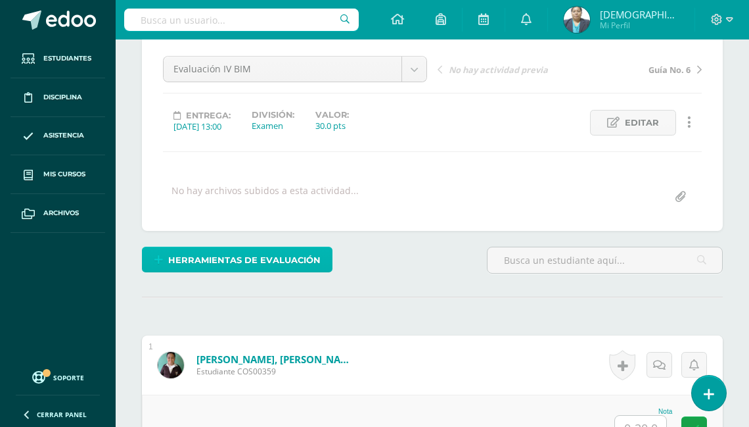
click at [231, 251] on span "Herramientas de evaluación" at bounding box center [244, 260] width 153 height 24
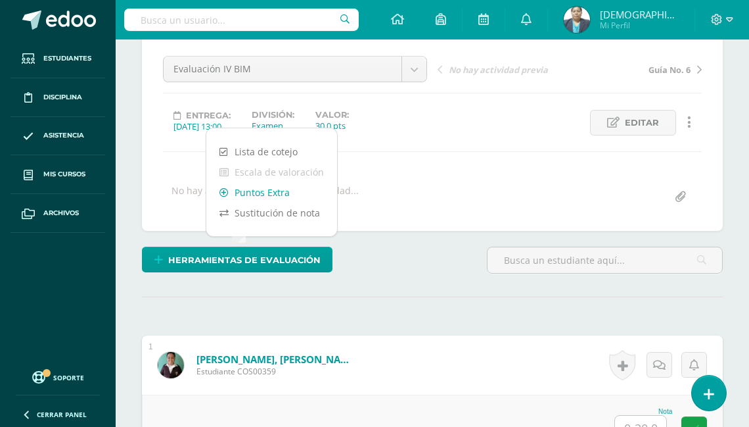
click at [267, 192] on link "Puntos Extra" at bounding box center [271, 192] width 131 height 20
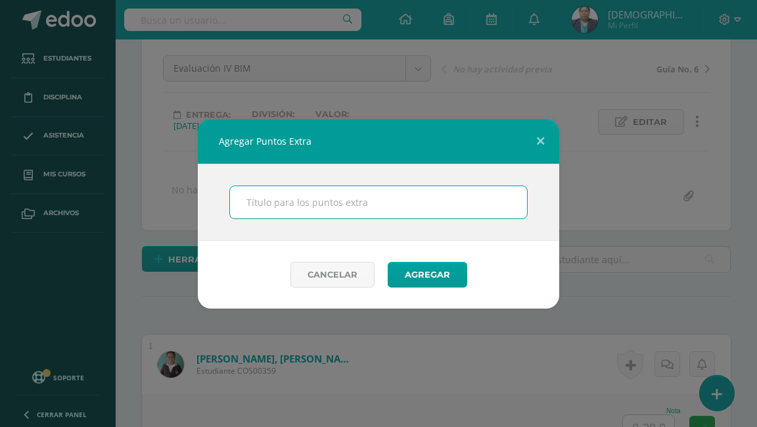
scroll to position [145, 0]
type input "BONOS"
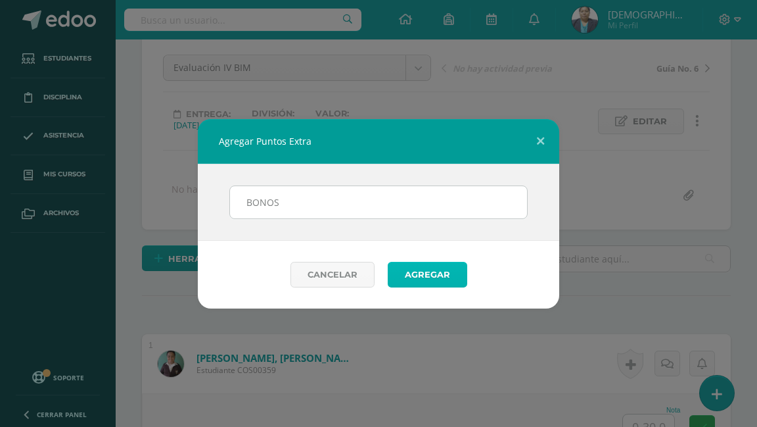
click at [431, 277] on button "Agregar" at bounding box center [428, 275] width 80 height 26
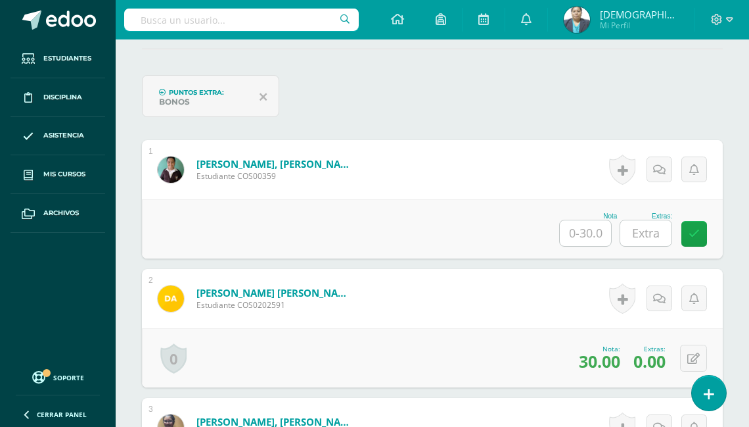
scroll to position [404, 0]
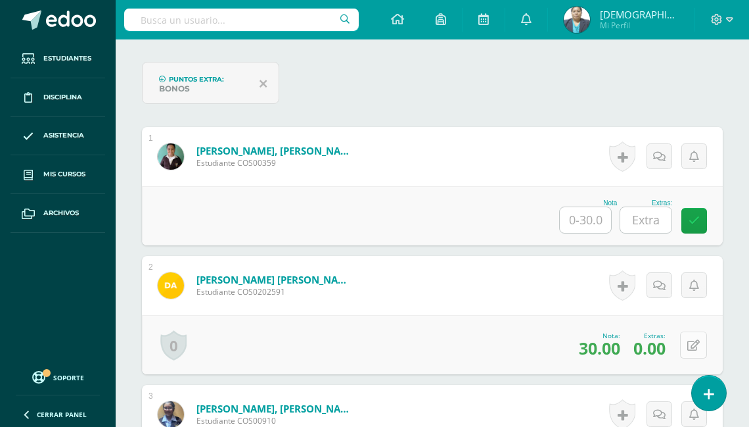
click at [695, 344] on icon at bounding box center [694, 345] width 12 height 11
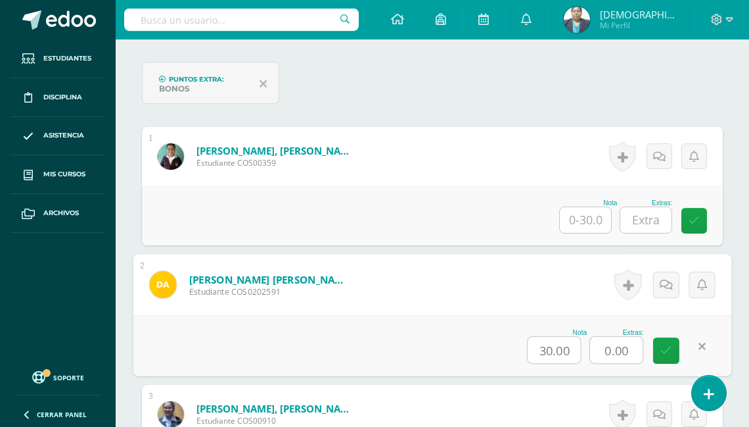
scroll to position [405, 0]
click at [636, 346] on input "0.00" at bounding box center [616, 349] width 53 height 26
type input "0"
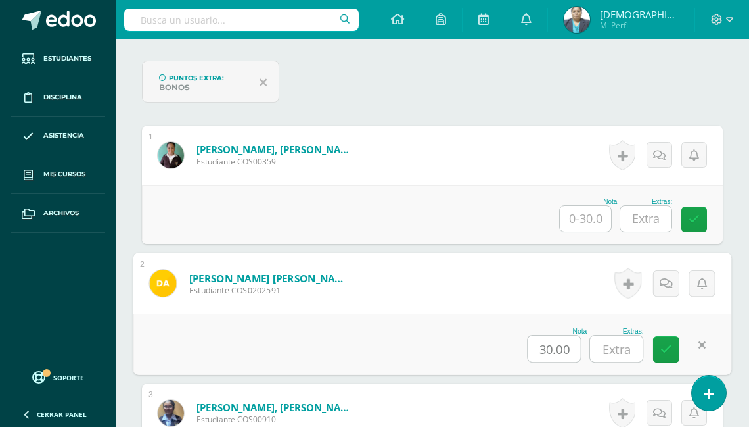
type input "6"
type input "5"
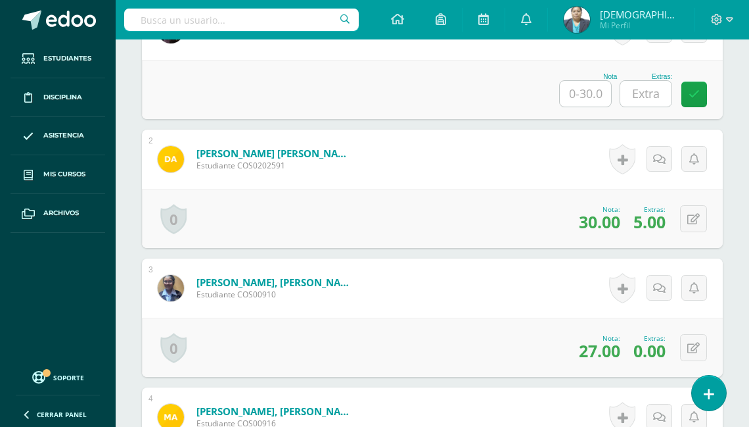
scroll to position [563, 0]
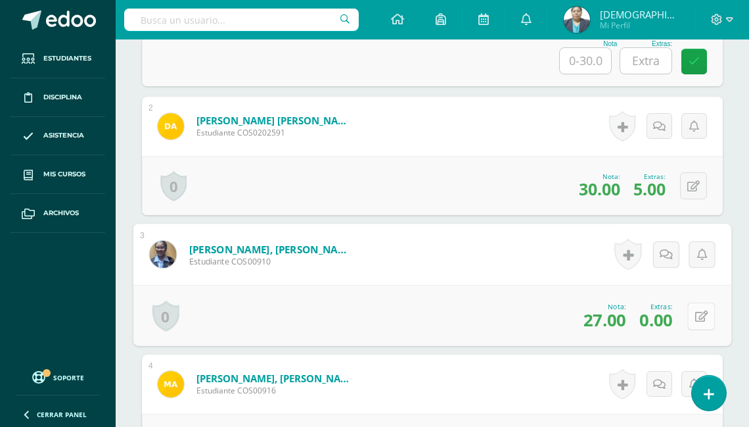
click at [694, 311] on button at bounding box center [702, 316] width 28 height 28
click at [623, 312] on input "0.00" at bounding box center [616, 319] width 53 height 26
click at [637, 312] on input "0.00" at bounding box center [616, 319] width 53 height 26
type input "0"
type input "5"
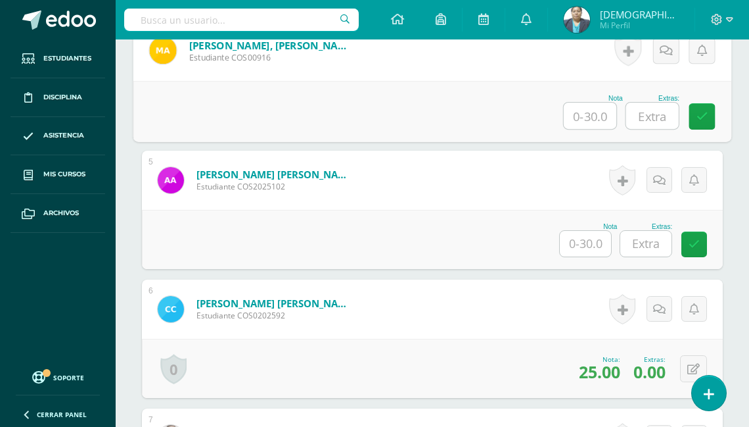
scroll to position [1004, 0]
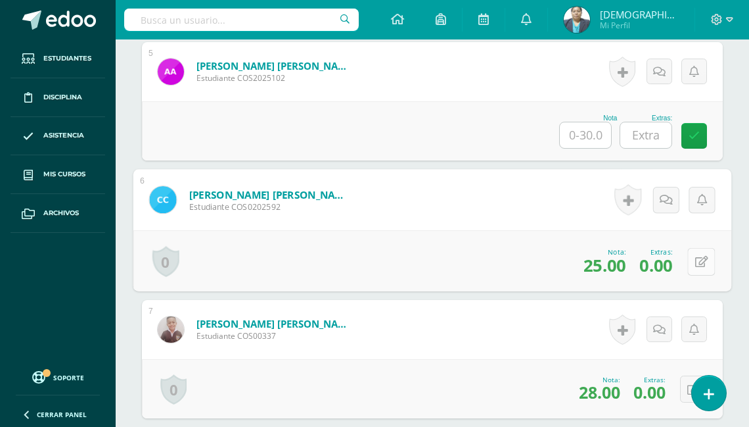
click at [694, 255] on button at bounding box center [702, 261] width 28 height 28
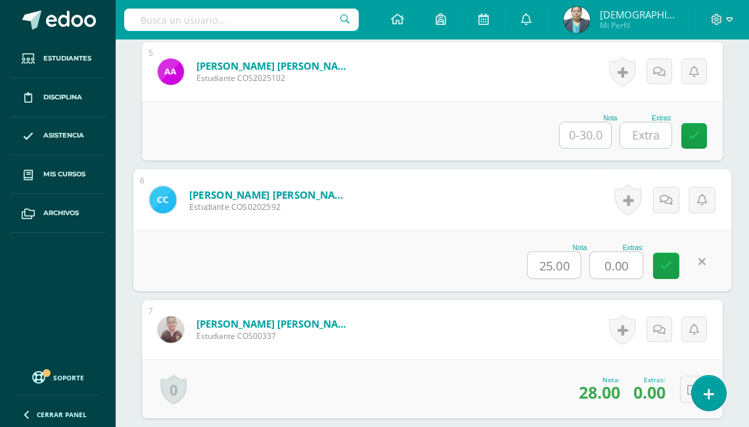
click at [626, 256] on input "0.00" at bounding box center [616, 265] width 53 height 26
type input "0"
type input "5"
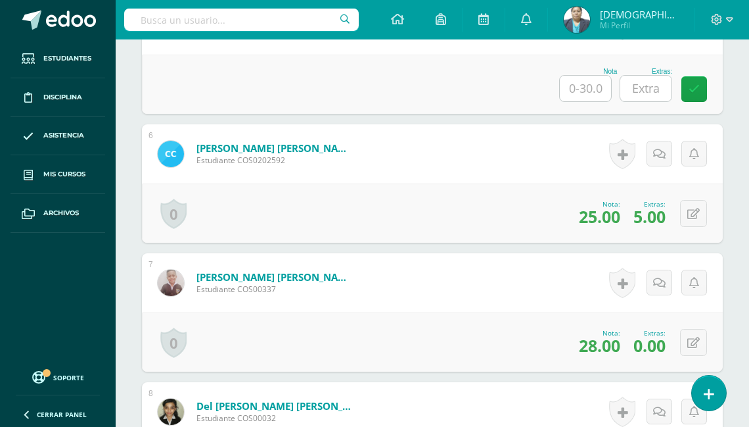
scroll to position [1110, 0]
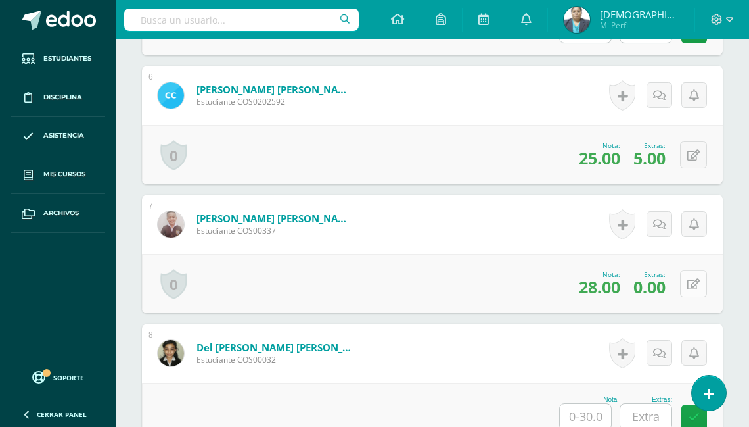
click at [699, 282] on icon at bounding box center [694, 284] width 12 height 11
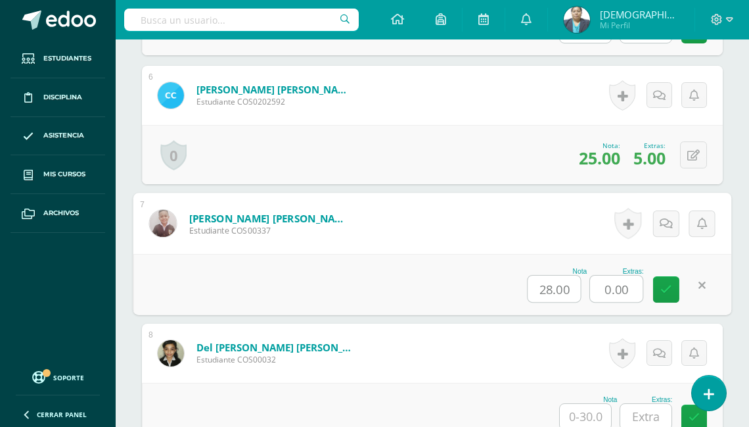
click at [638, 282] on input "0.00" at bounding box center [616, 288] width 53 height 26
type input "0"
type input "5"
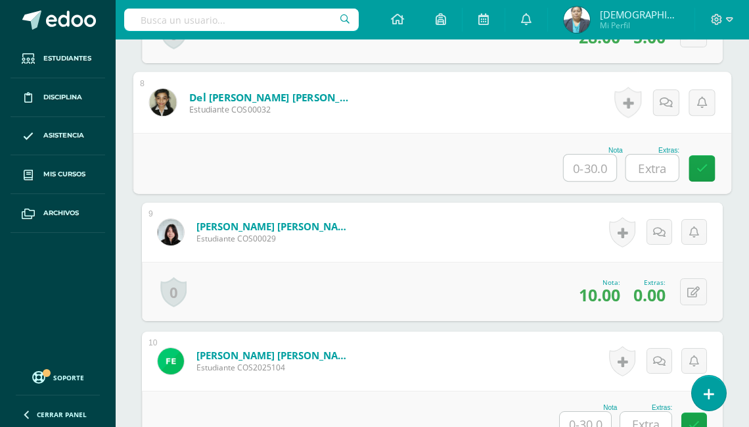
scroll to position [1373, 0]
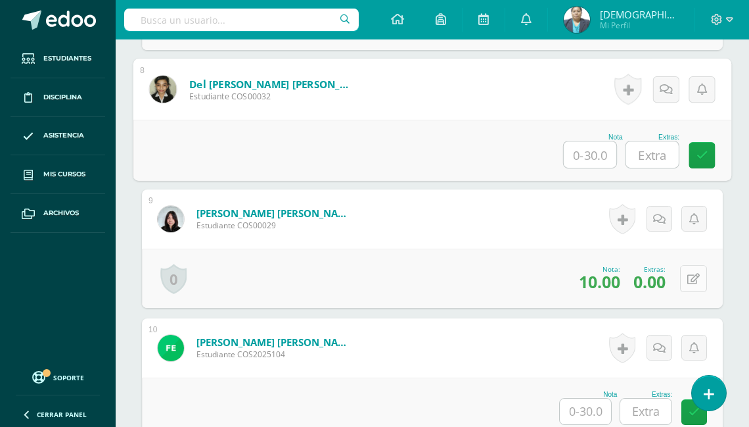
click at [692, 274] on button at bounding box center [693, 278] width 27 height 27
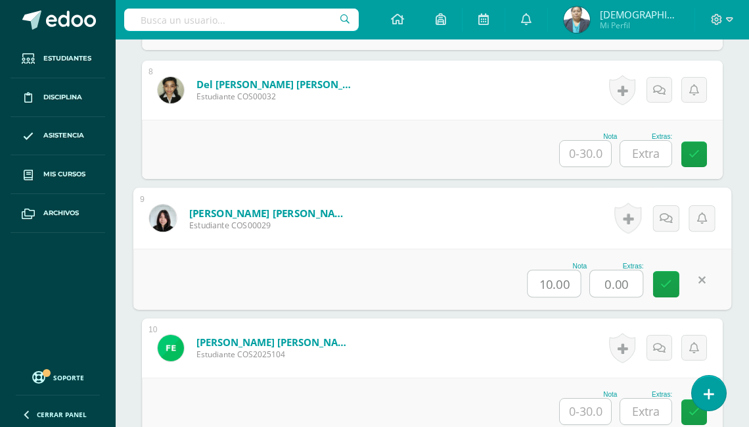
click at [629, 276] on input "0.00" at bounding box center [616, 283] width 53 height 26
type input "0"
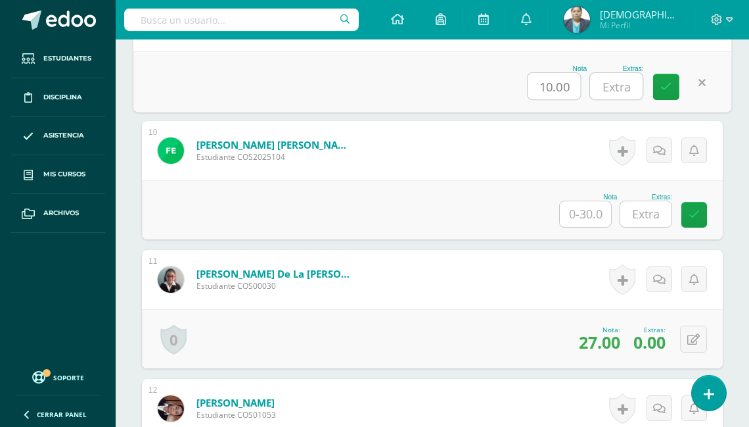
scroll to position [1583, 0]
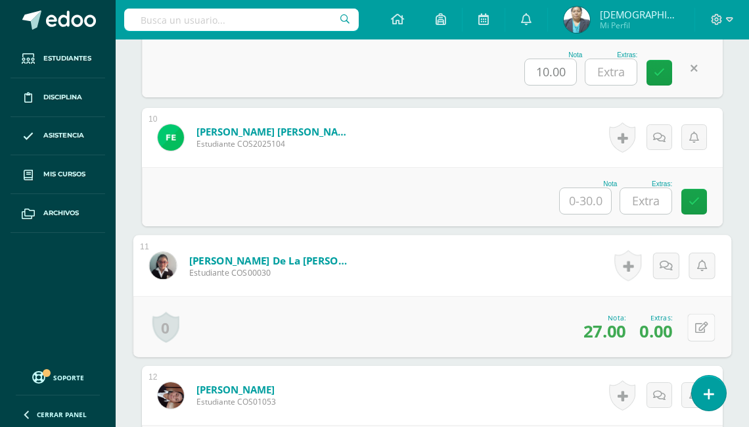
click at [698, 324] on icon at bounding box center [701, 326] width 13 height 11
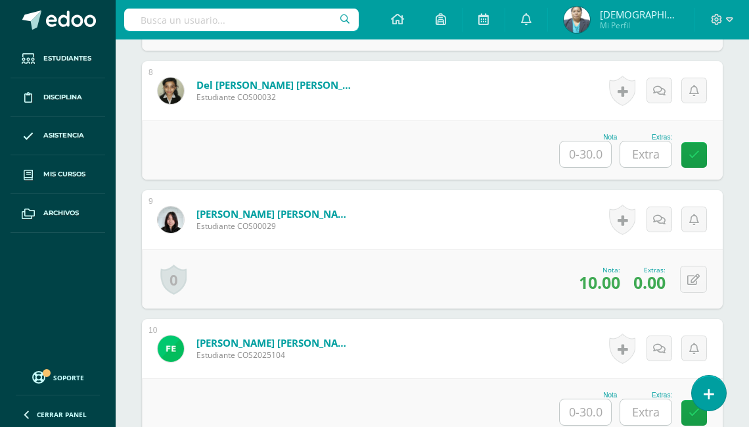
scroll to position [1425, 0]
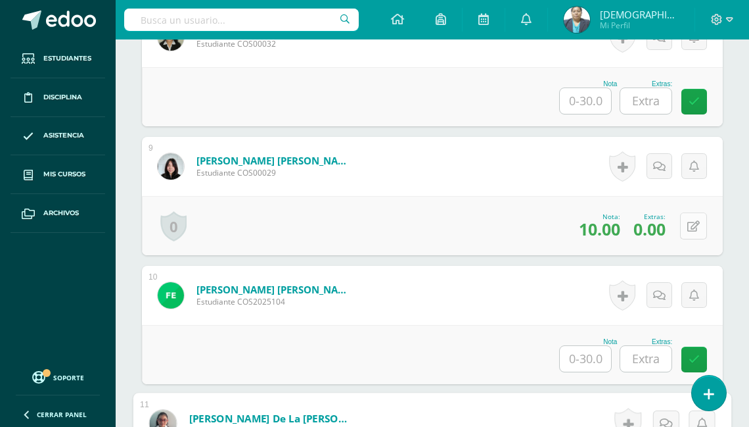
click at [698, 221] on icon at bounding box center [694, 226] width 12 height 11
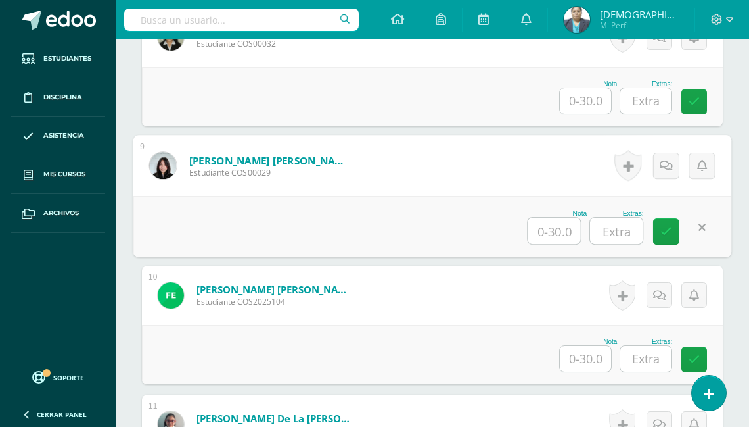
click at [621, 229] on input "text" at bounding box center [616, 231] width 53 height 26
click at [673, 231] on link at bounding box center [666, 231] width 26 height 26
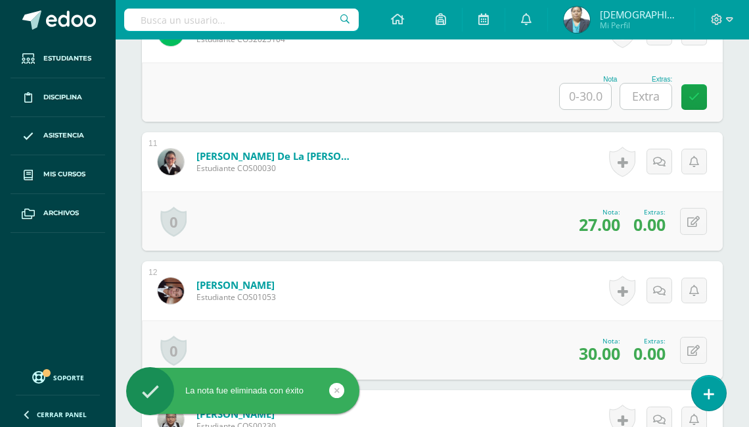
scroll to position [1688, 0]
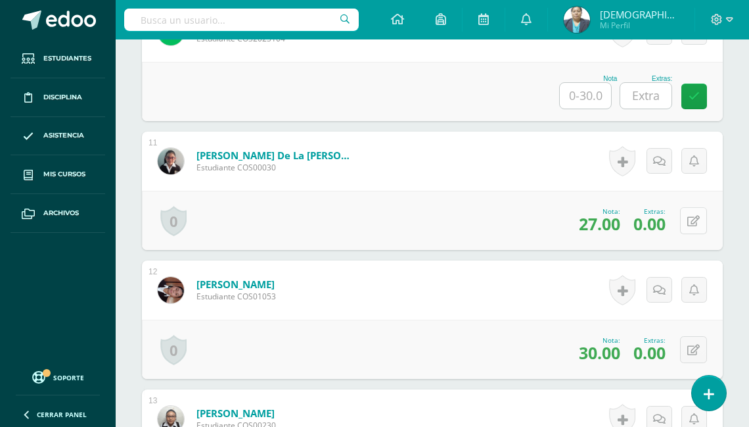
click at [694, 218] on button at bounding box center [693, 220] width 27 height 27
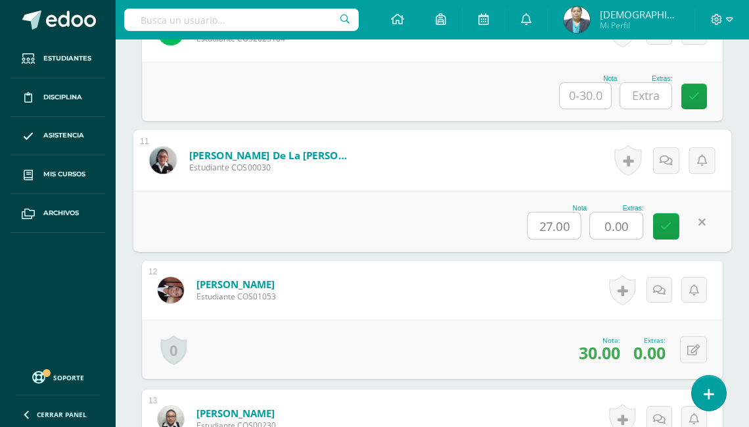
click at [630, 224] on input "0.00" at bounding box center [616, 225] width 53 height 26
type input "0"
type input "5"
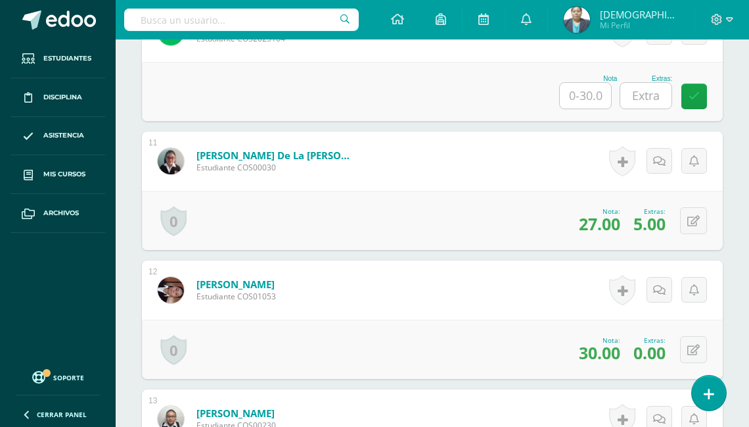
scroll to position [1793, 0]
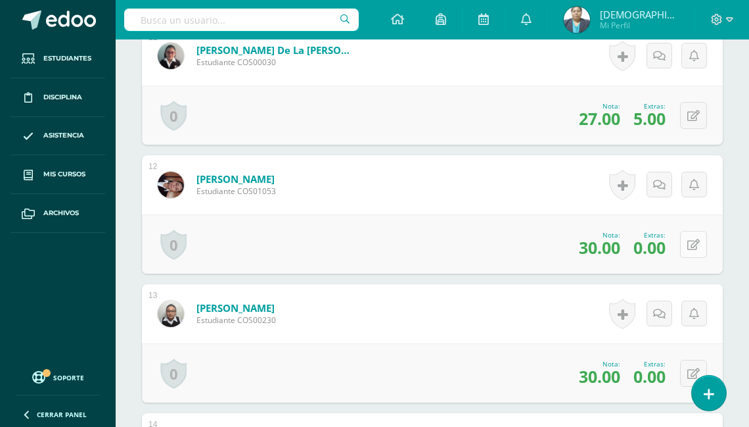
click at [694, 240] on button at bounding box center [693, 244] width 27 height 27
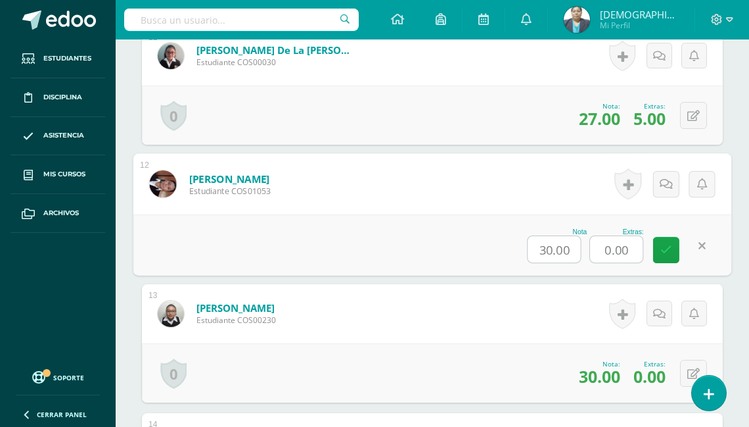
click at [624, 250] on input "0.00" at bounding box center [616, 249] width 53 height 26
type input "0"
type input "5"
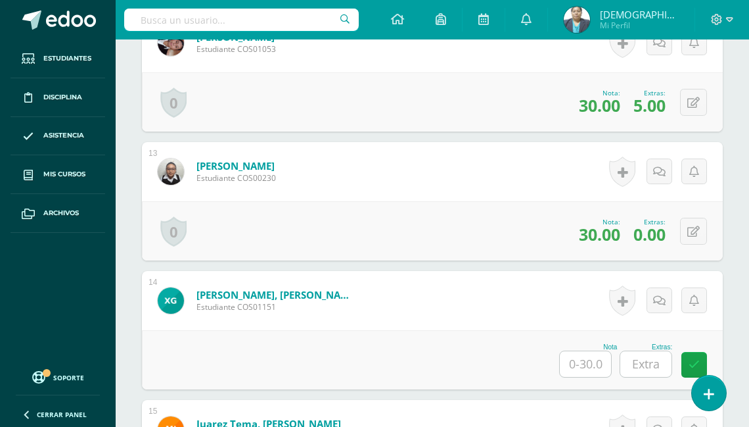
scroll to position [1951, 0]
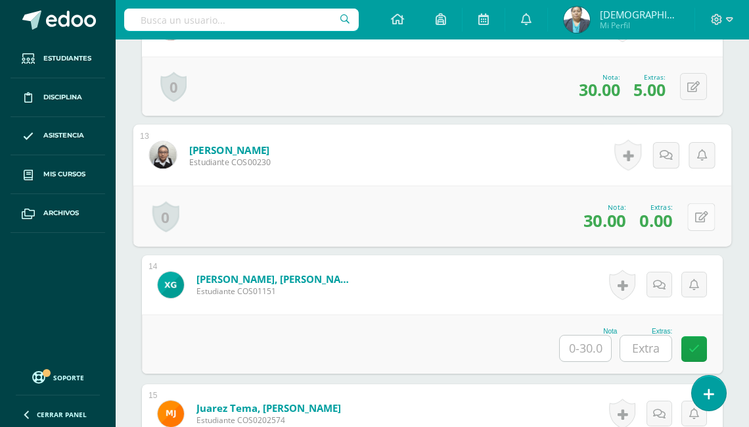
click at [695, 213] on icon at bounding box center [701, 216] width 13 height 11
click at [637, 214] on input "0.00" at bounding box center [616, 220] width 53 height 26
type input "0"
type input "5"
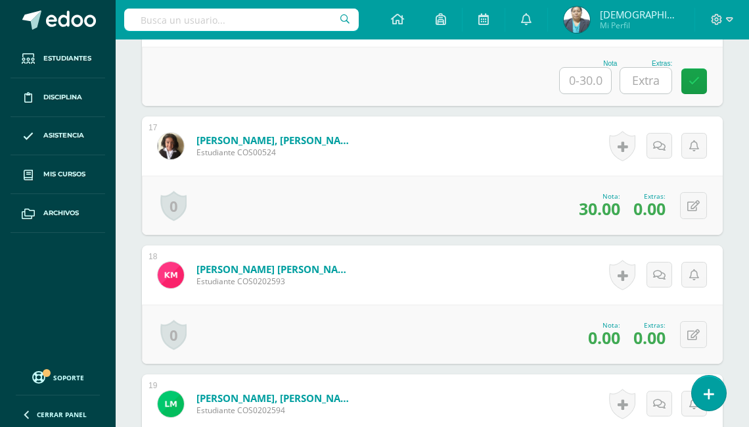
scroll to position [2477, 0]
click at [695, 200] on icon at bounding box center [694, 205] width 12 height 11
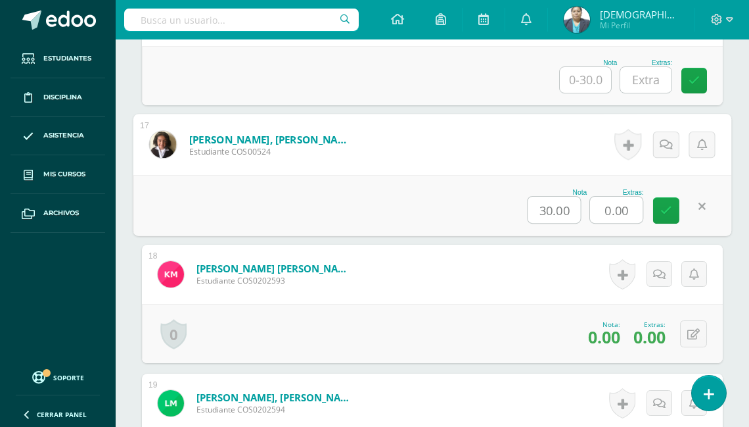
click at [635, 206] on input "0.00" at bounding box center [616, 210] width 53 height 26
type input "0"
type input "5"
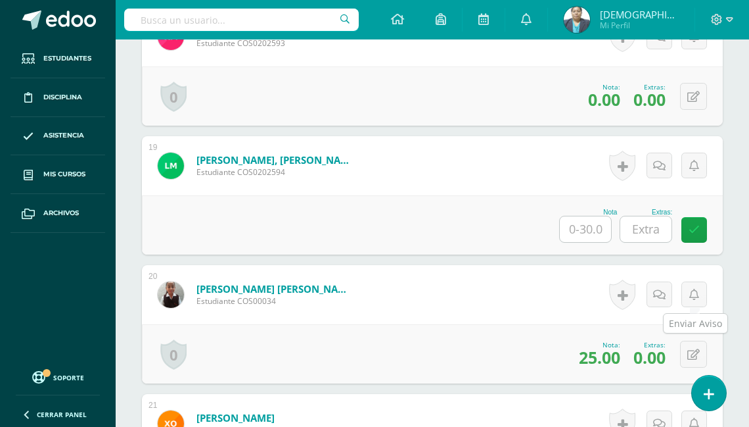
scroll to position [2740, 0]
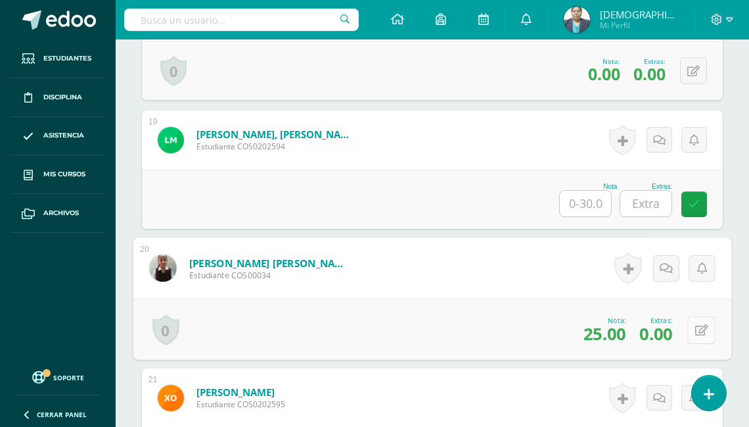
click at [696, 325] on icon at bounding box center [701, 329] width 13 height 11
click at [628, 329] on input "0.00" at bounding box center [616, 333] width 53 height 26
type input "0"
type input "5"
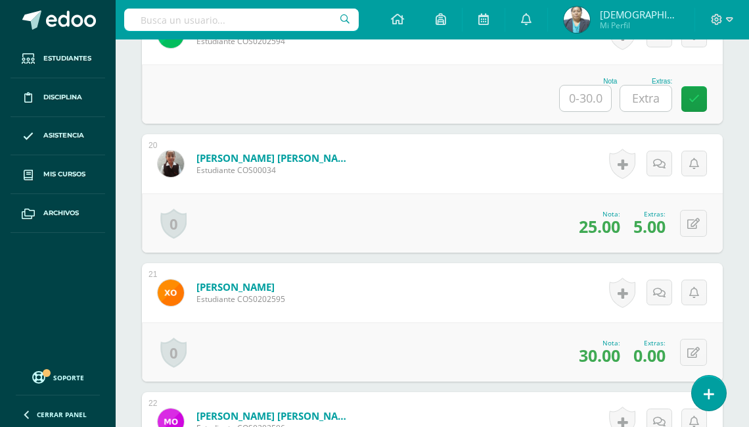
scroll to position [2898, 0]
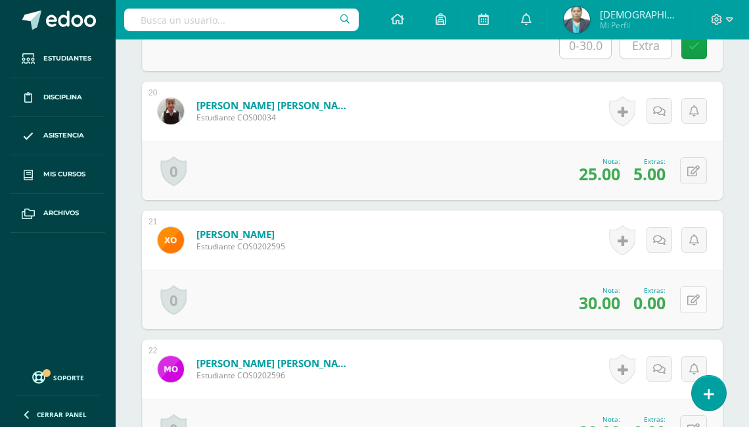
click at [694, 293] on button at bounding box center [693, 299] width 27 height 27
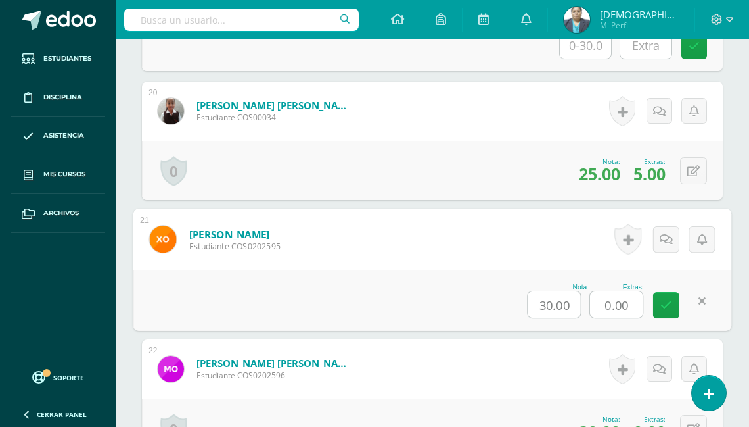
click at [626, 296] on input "0.00" at bounding box center [616, 304] width 53 height 26
type input "0"
type input "5"
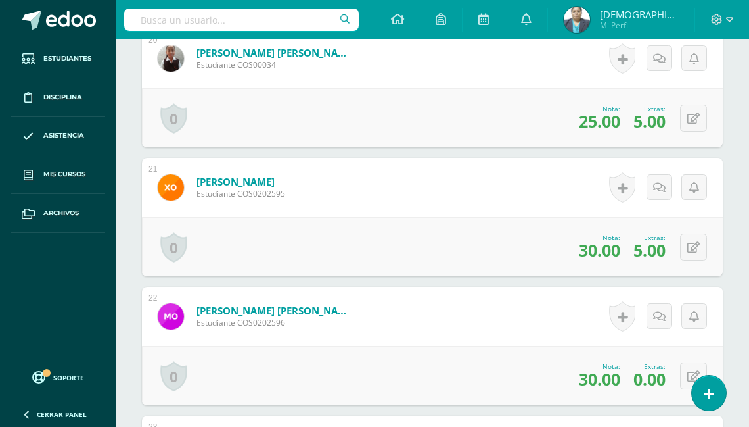
scroll to position [3003, 0]
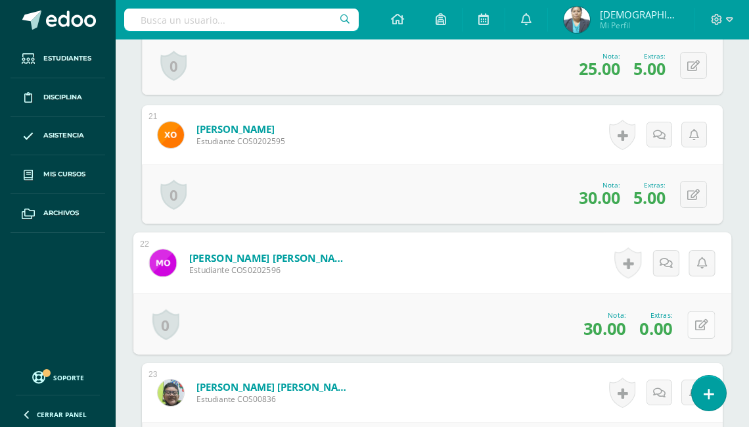
click at [696, 319] on icon at bounding box center [701, 324] width 13 height 11
click at [640, 325] on input "0.00" at bounding box center [616, 328] width 53 height 26
type input "0"
type input "4"
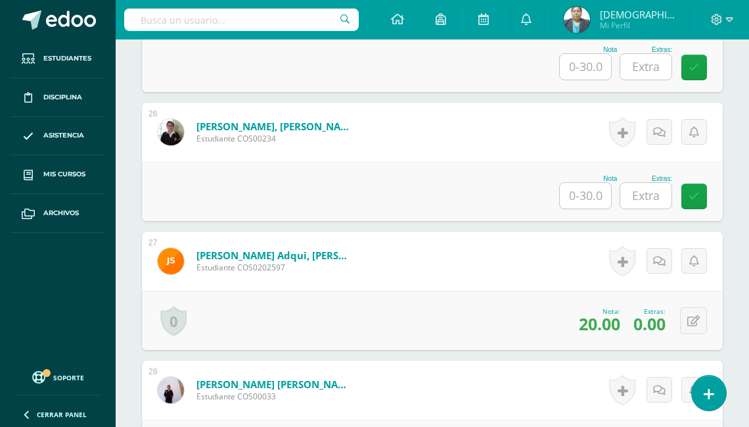
scroll to position [3663, 0]
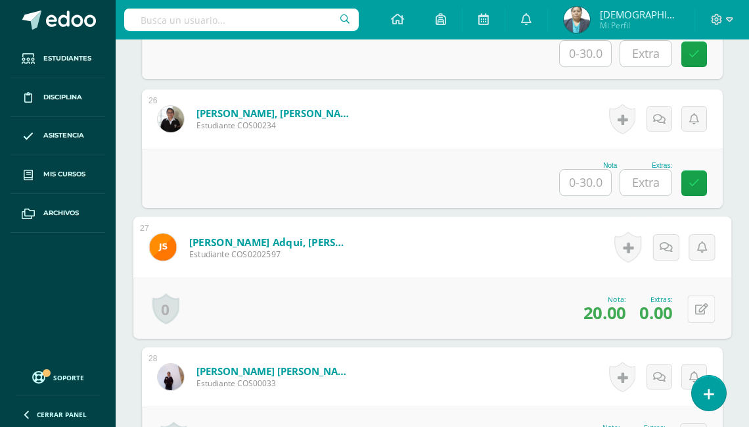
click at [695, 304] on icon at bounding box center [701, 308] width 13 height 11
click at [630, 307] on input "0.00" at bounding box center [616, 312] width 53 height 26
type input "0"
type input "1"
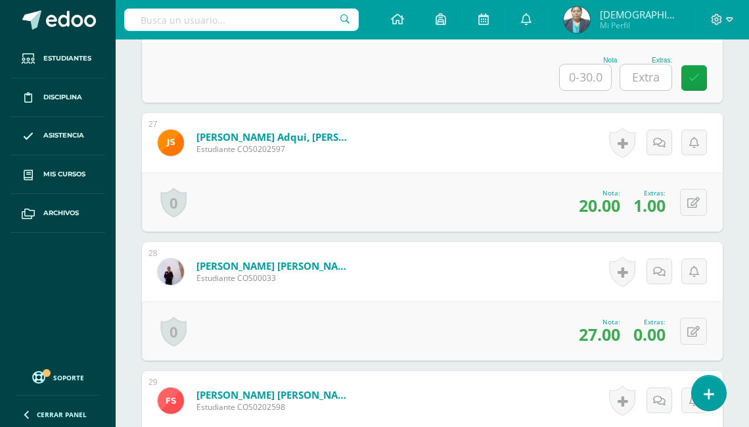
scroll to position [3821, 0]
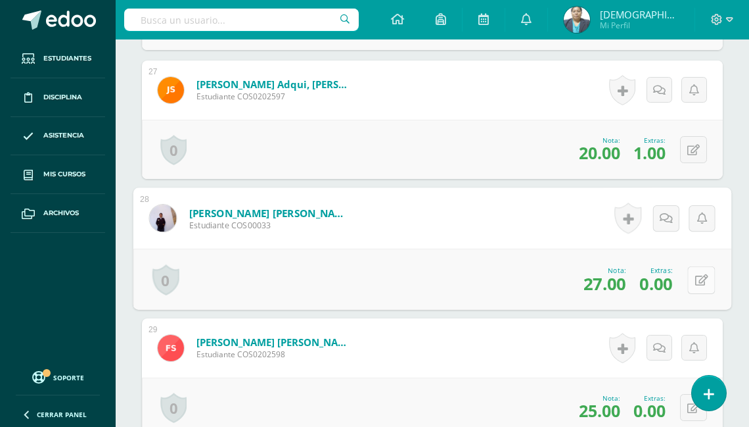
click at [694, 275] on button at bounding box center [702, 280] width 28 height 28
click at [635, 277] on input "0.00" at bounding box center [616, 283] width 53 height 26
type input "0"
type input "2"
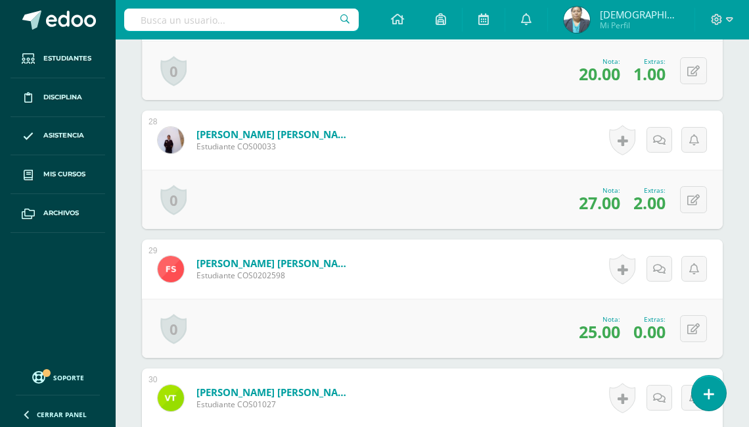
scroll to position [3978, 0]
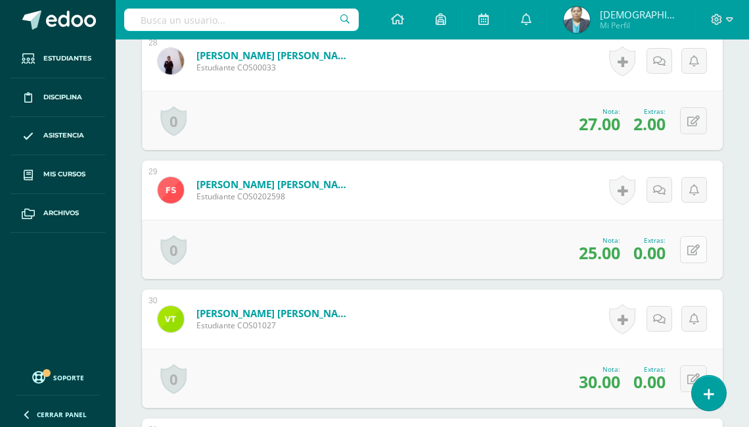
click at [693, 247] on button at bounding box center [693, 249] width 27 height 27
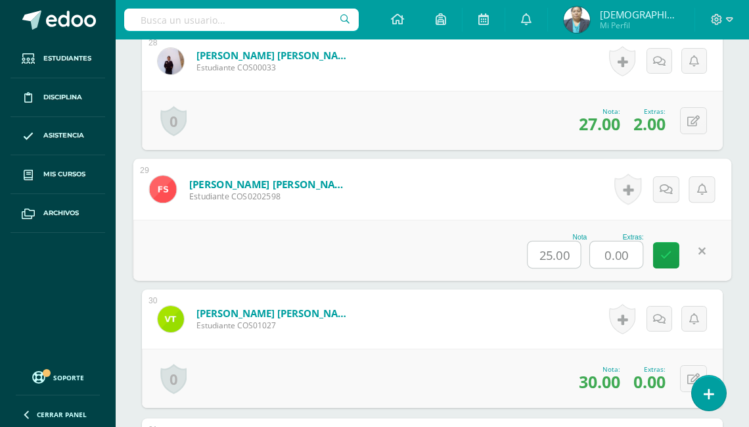
click at [632, 248] on input "0.00" at bounding box center [616, 254] width 53 height 26
type input "0"
type input "5"
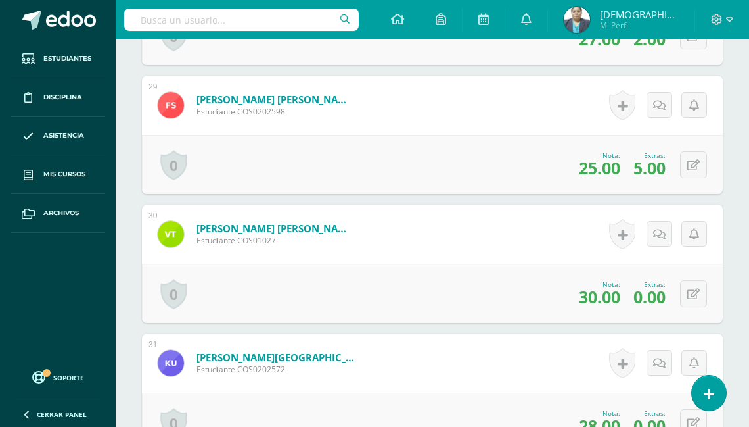
scroll to position [4084, 0]
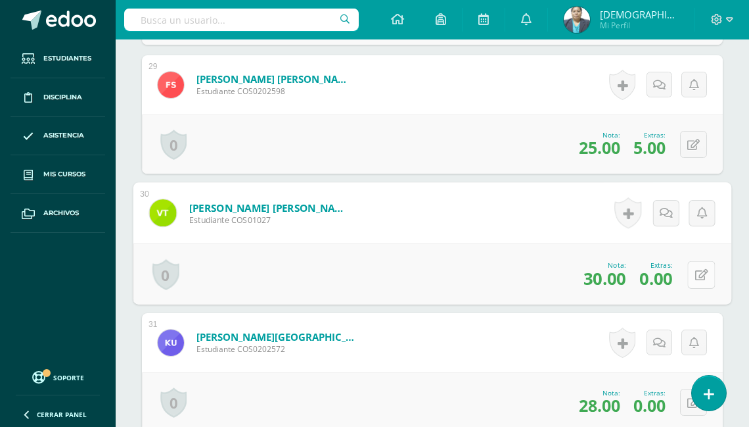
click at [695, 269] on icon at bounding box center [701, 274] width 13 height 11
click at [621, 271] on input "0.00" at bounding box center [616, 278] width 53 height 26
click at [627, 275] on input "0.00" at bounding box center [616, 278] width 53 height 26
type input "0"
type input "5"
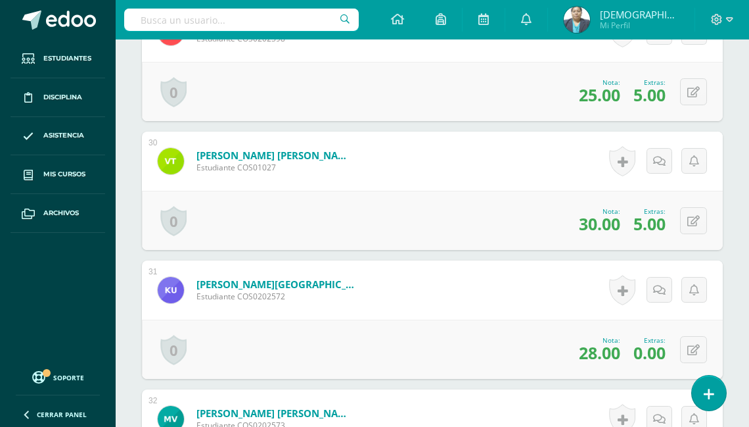
scroll to position [4189, 0]
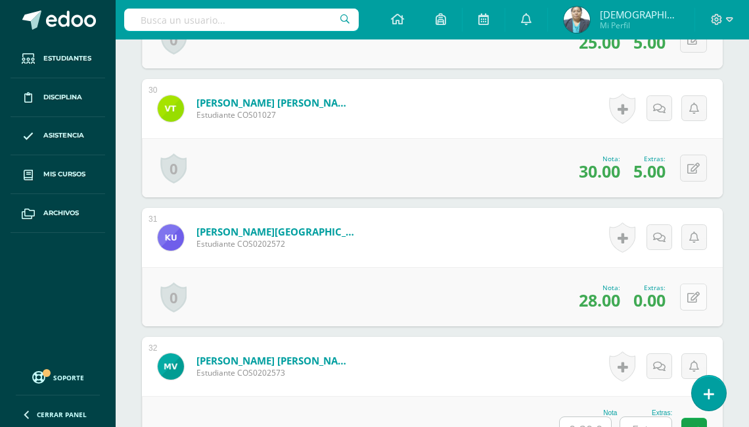
click at [694, 296] on button at bounding box center [693, 296] width 27 height 27
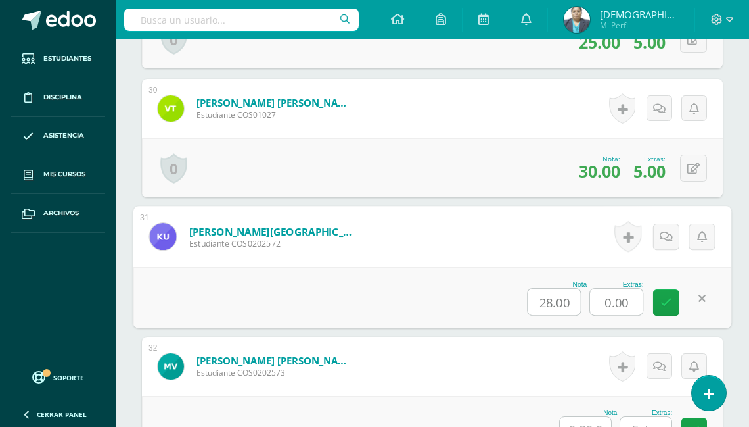
click at [634, 293] on input "0.00" at bounding box center [616, 302] width 53 height 26
type input "0"
type input "5"
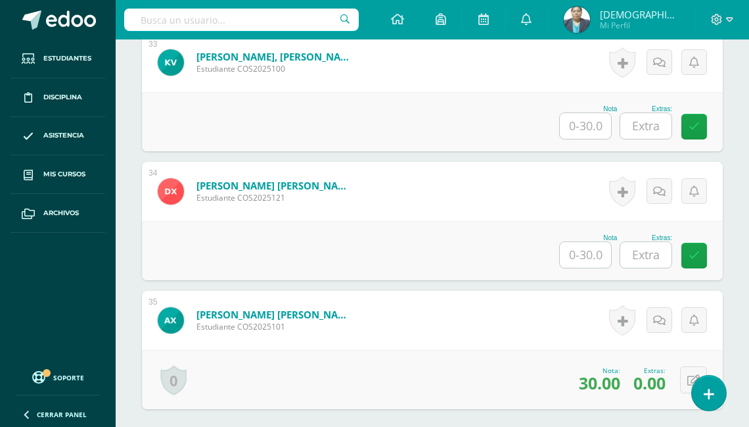
scroll to position [4674, 0]
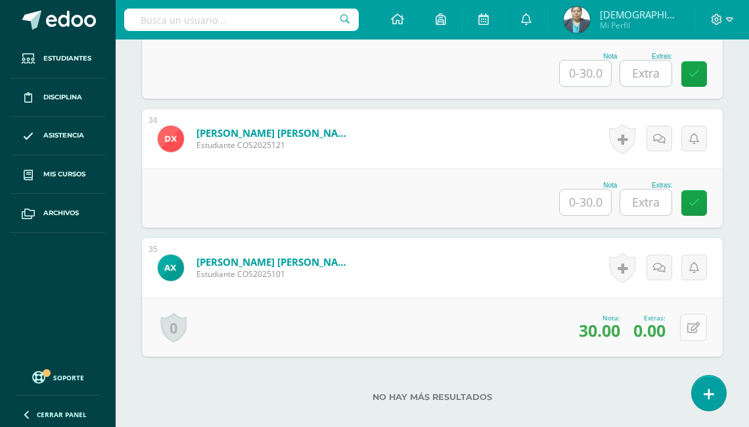
click at [699, 322] on icon at bounding box center [694, 327] width 12 height 11
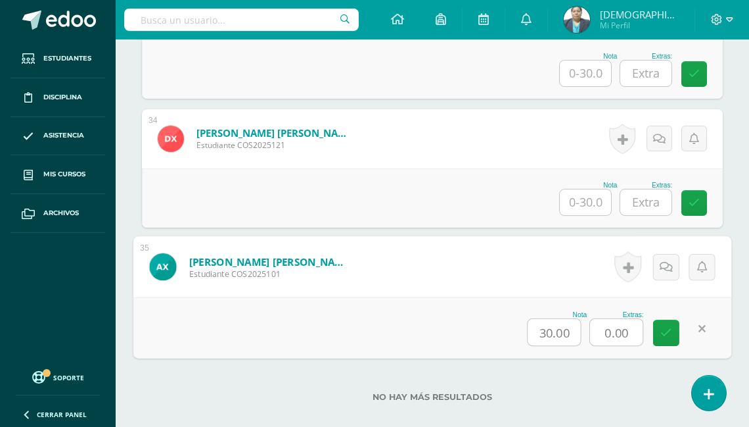
click at [632, 328] on input "0.00" at bounding box center [616, 332] width 53 height 26
type input "0"
type input "3"
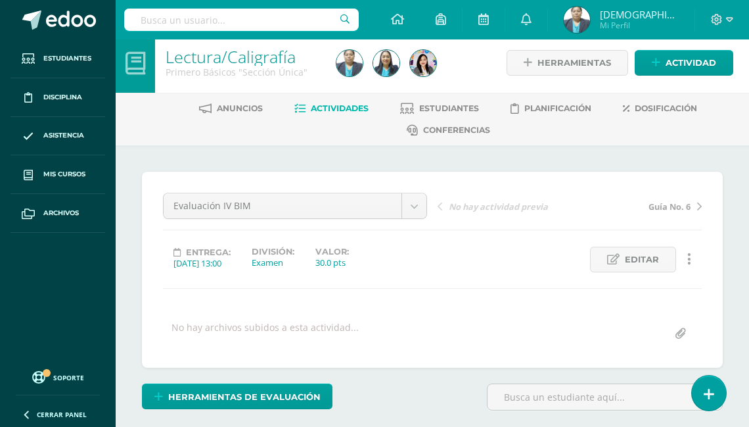
scroll to position [0, 0]
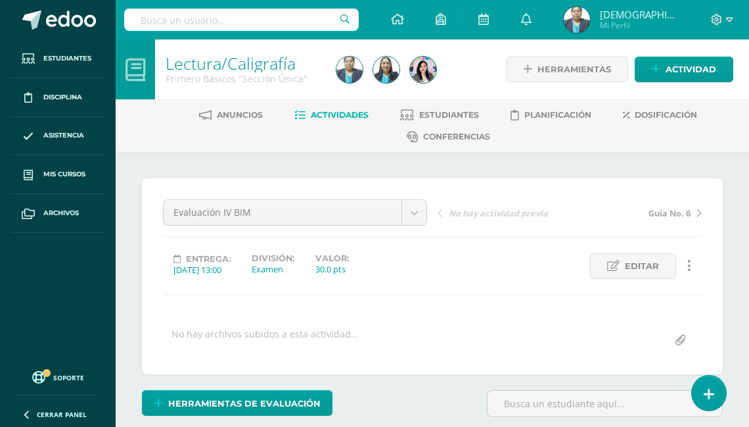
click at [333, 116] on span "Actividades" at bounding box center [340, 115] width 58 height 10
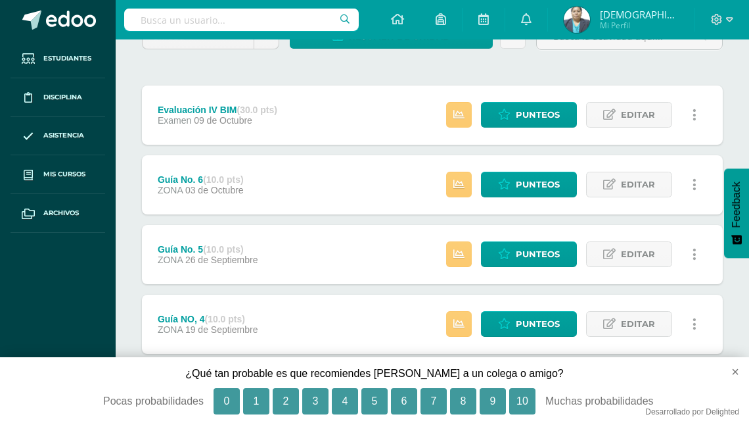
scroll to position [158, 0]
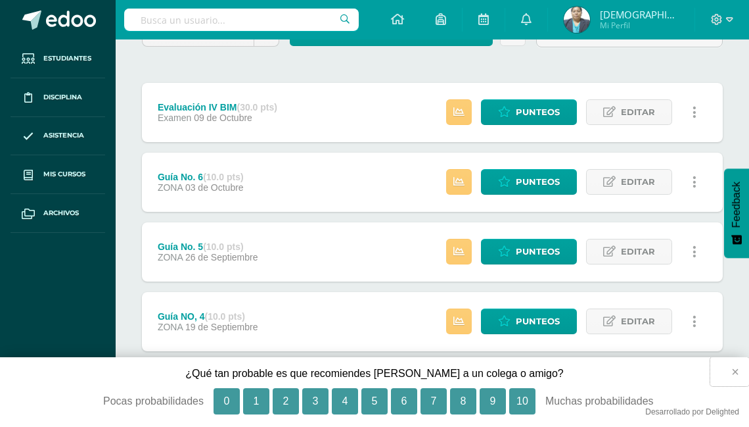
click at [740, 373] on button "×" at bounding box center [730, 371] width 39 height 29
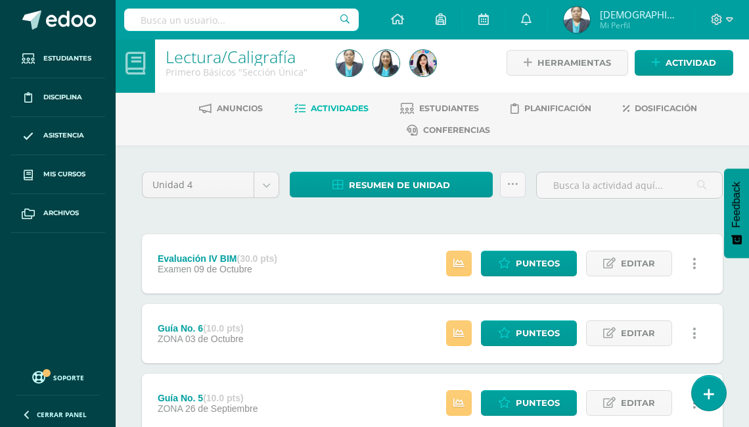
scroll to position [0, 0]
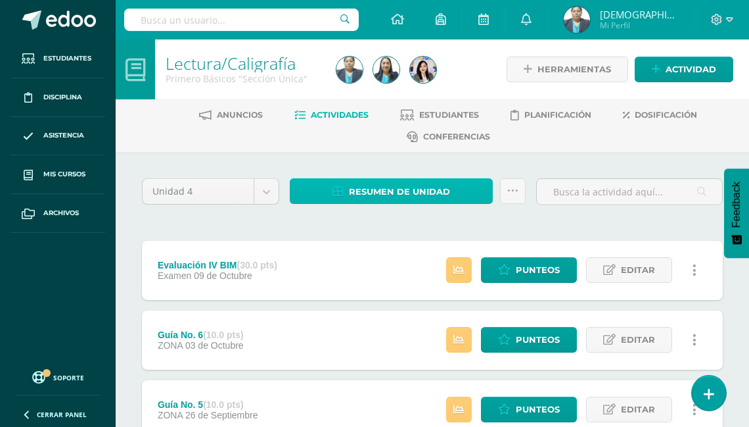
click at [385, 189] on span "Resumen de unidad" at bounding box center [399, 191] width 101 height 24
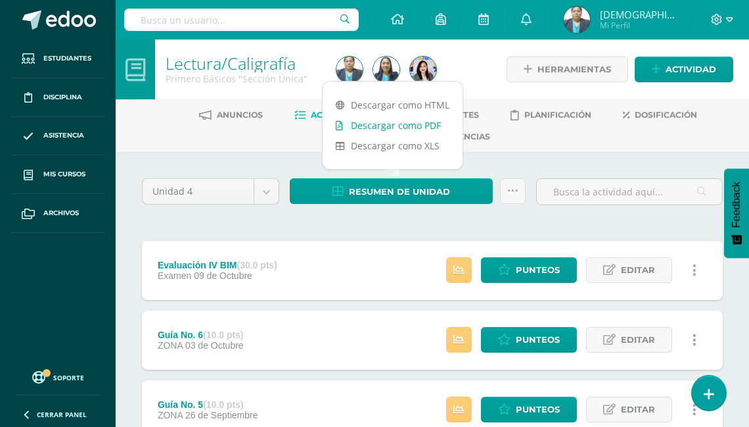
click at [404, 128] on link "Descargar como PDF" at bounding box center [393, 125] width 140 height 20
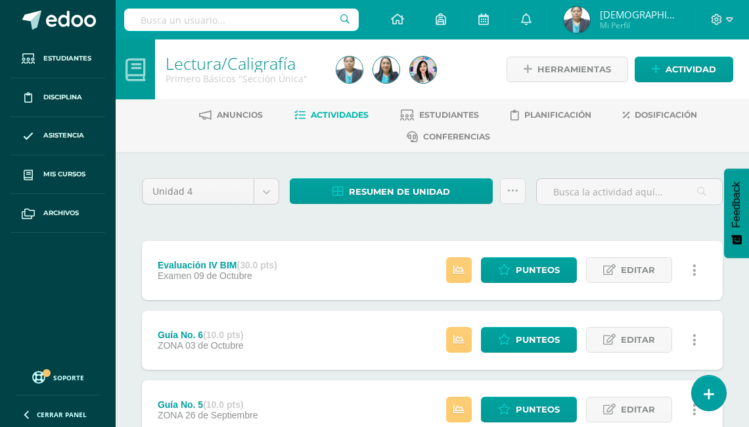
click at [590, 19] on img at bounding box center [577, 20] width 26 height 26
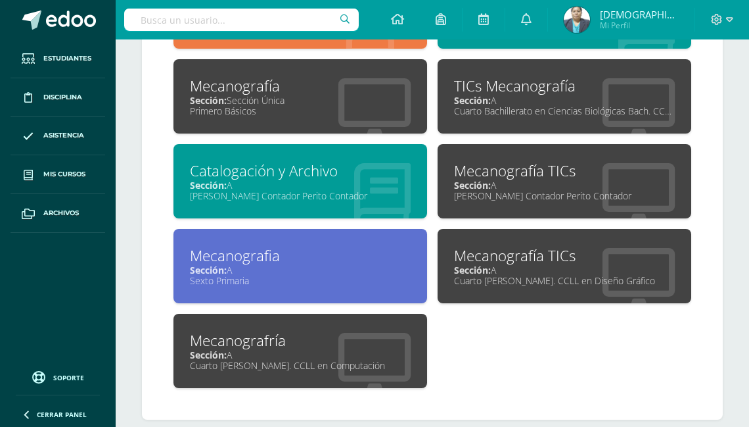
scroll to position [697, 0]
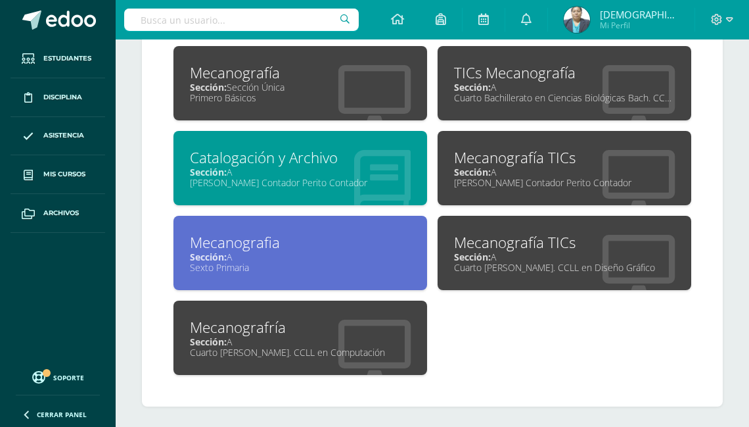
click at [243, 335] on div "Sección: A" at bounding box center [300, 341] width 221 height 12
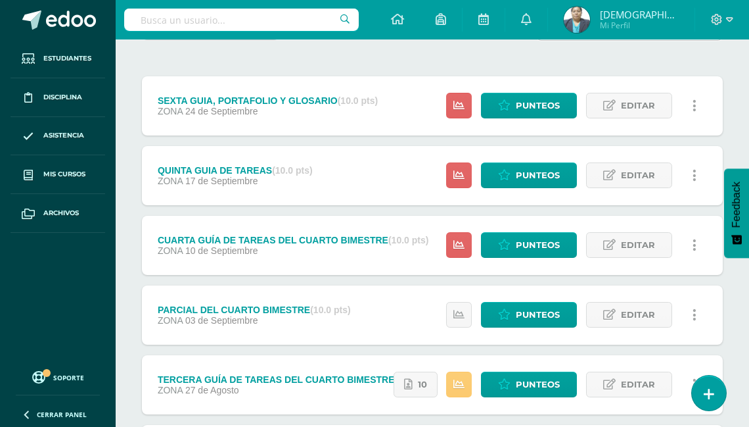
scroll to position [158, 0]
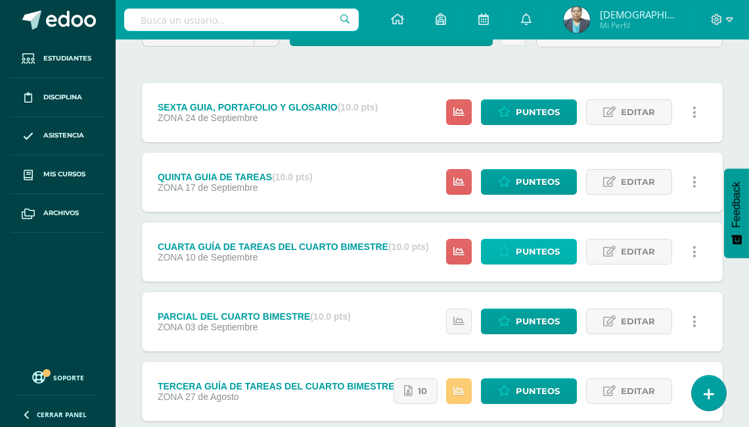
click at [529, 254] on span "Punteos" at bounding box center [538, 251] width 44 height 24
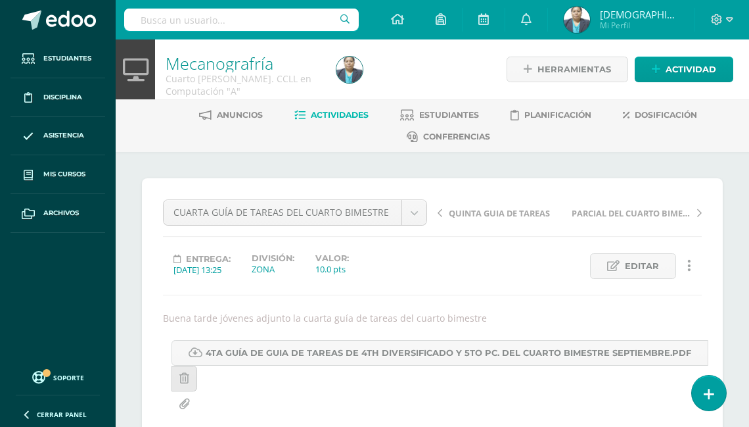
click at [334, 113] on span "Actividades" at bounding box center [340, 115] width 58 height 10
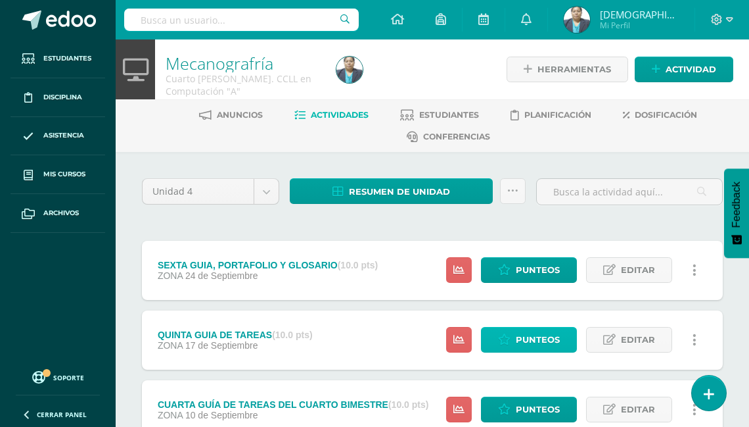
click at [544, 340] on span "Punteos" at bounding box center [538, 339] width 44 height 24
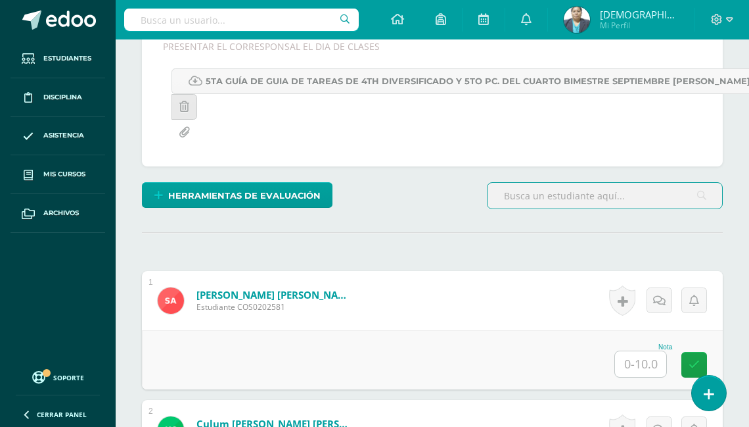
scroll to position [283, 0]
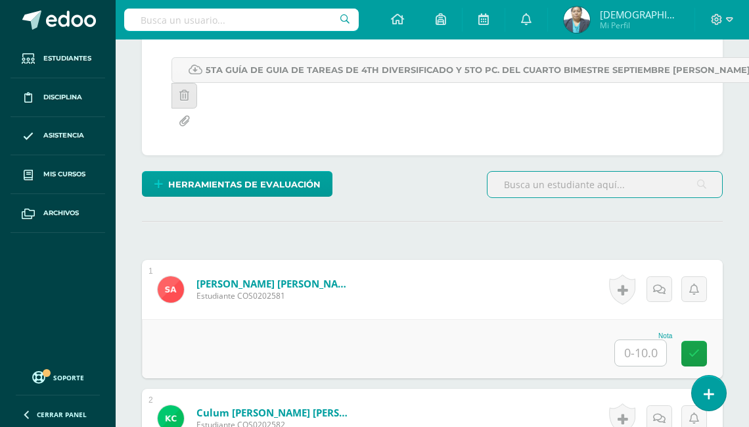
click at [640, 353] on input "text" at bounding box center [640, 353] width 51 height 26
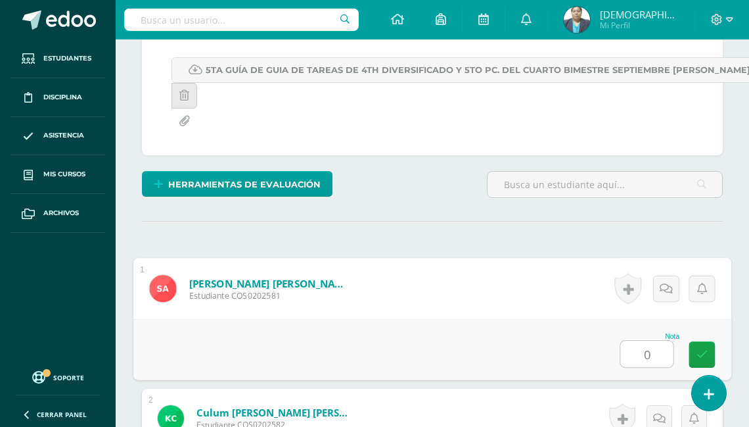
type input "0"
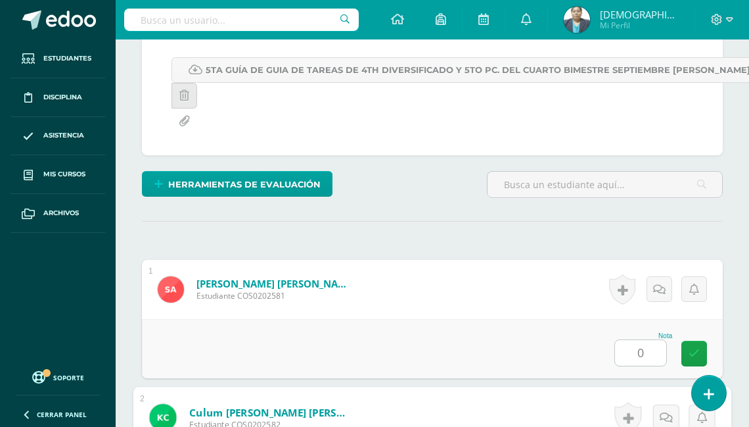
scroll to position [547, 0]
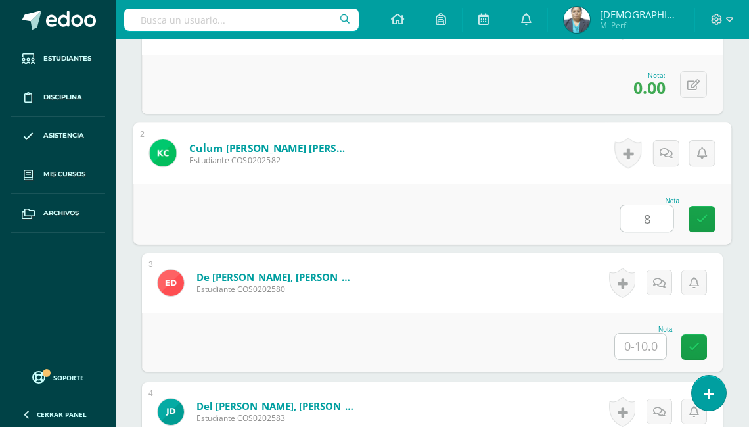
type input "8"
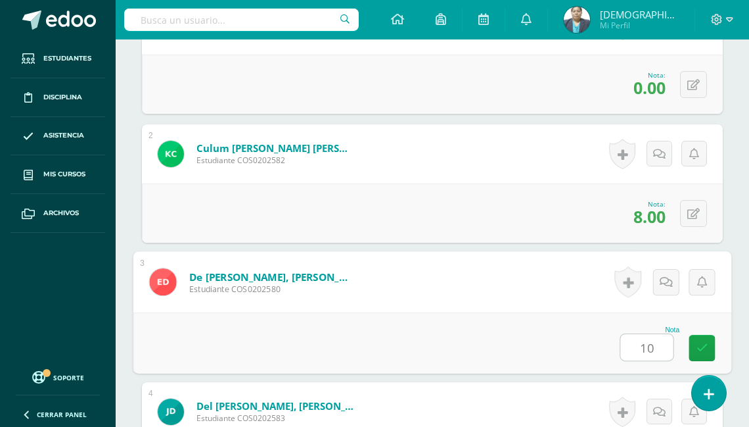
type input "10"
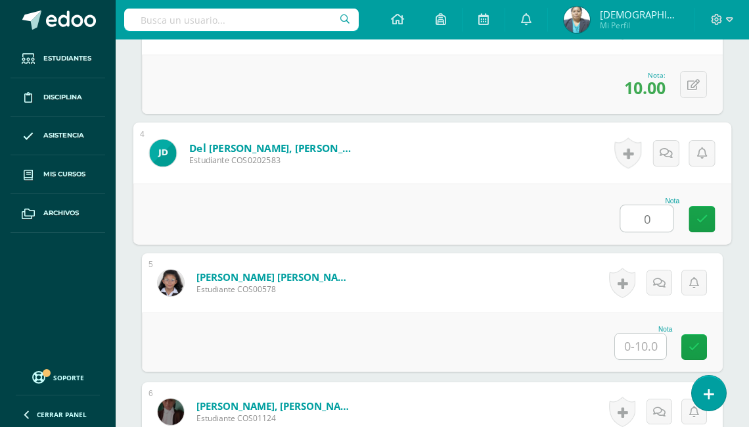
type input "0"
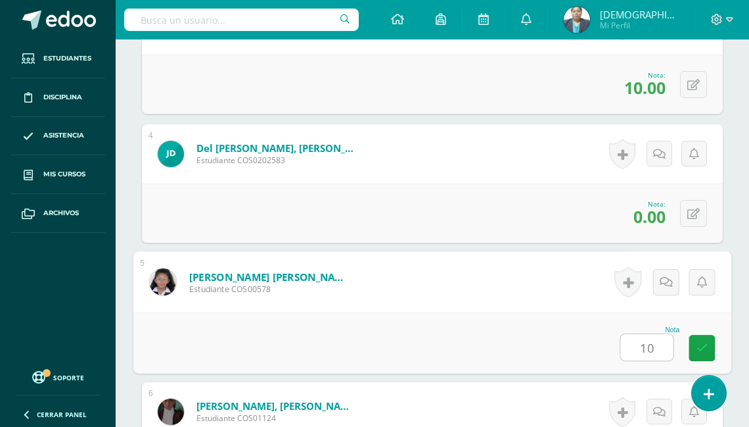
type input "10"
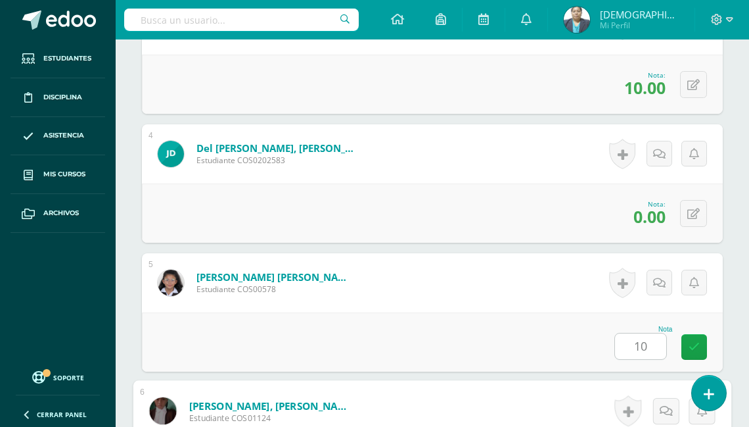
scroll to position [1062, 0]
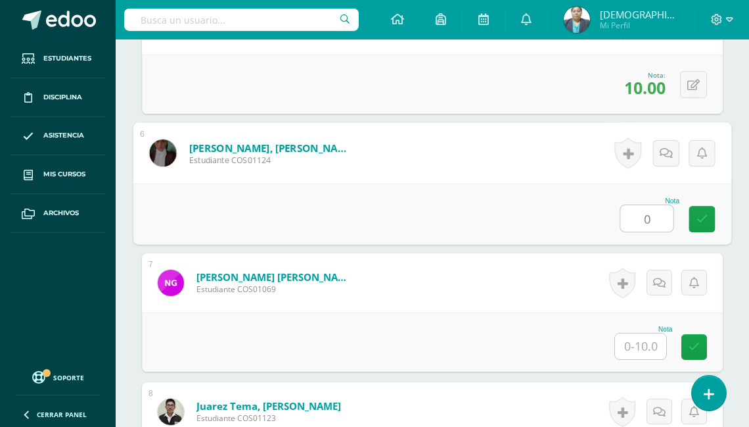
type input "0"
click at [695, 211] on button at bounding box center [702, 214] width 28 height 28
type input "7"
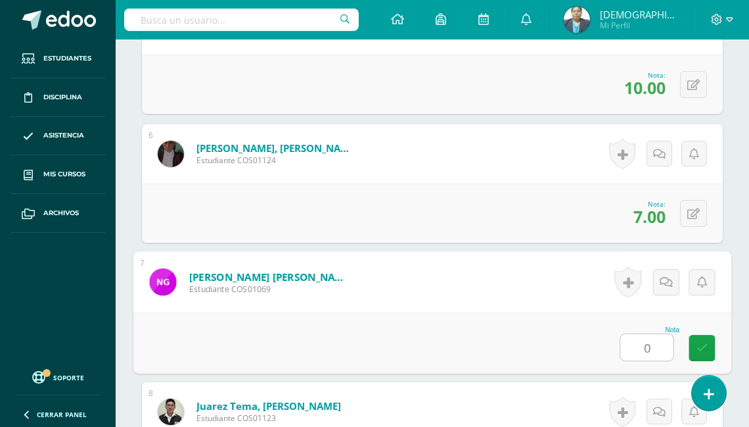
type input "0"
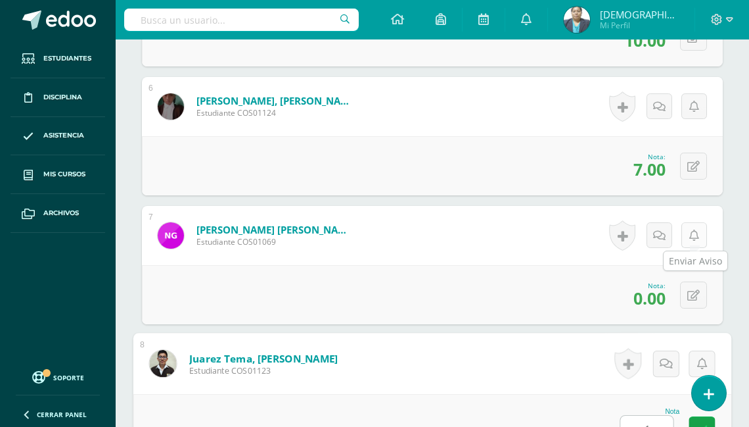
scroll to position [1116, 0]
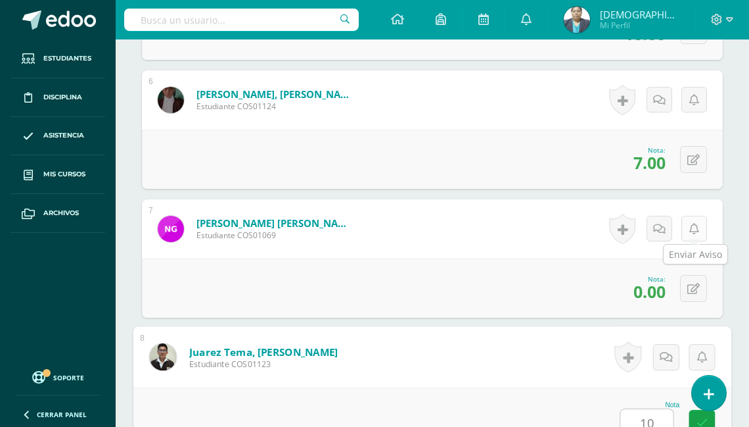
type input "10"
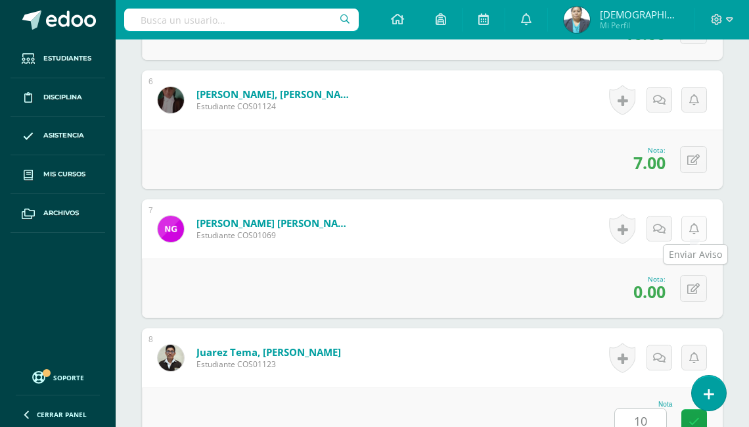
scroll to position [1449, 0]
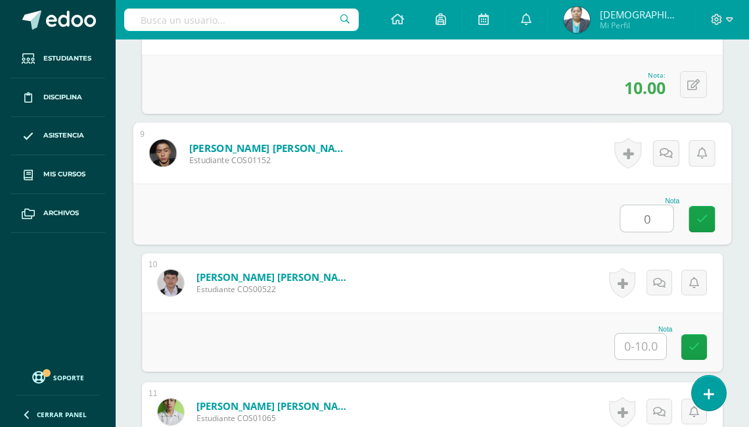
type input "0"
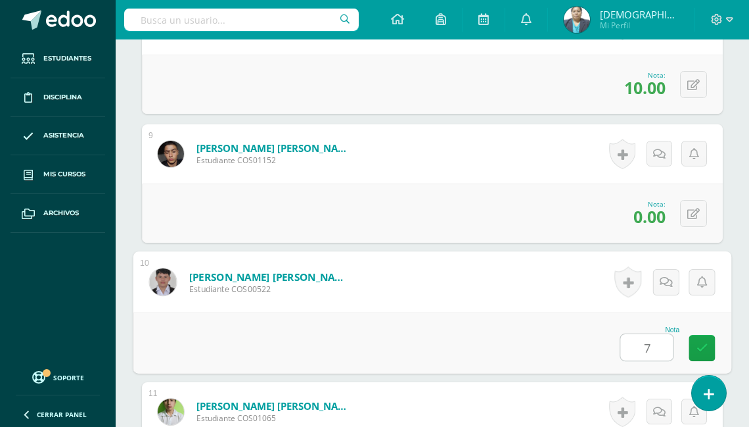
type input "7"
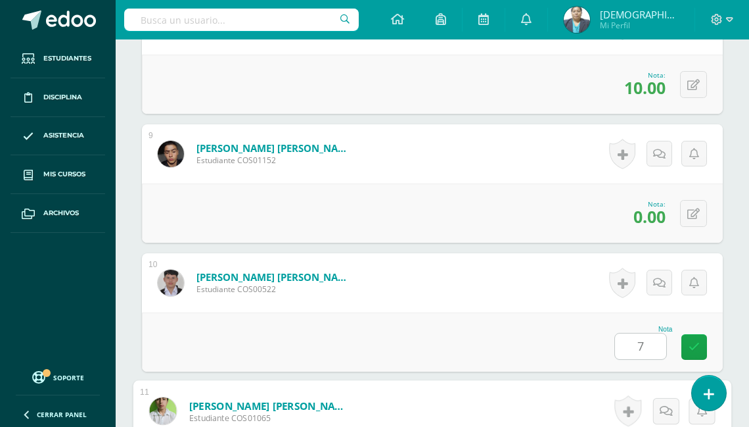
scroll to position [1707, 0]
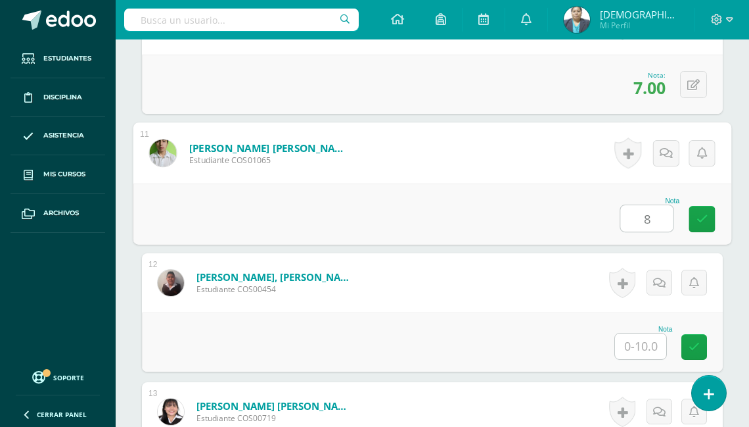
type input "8"
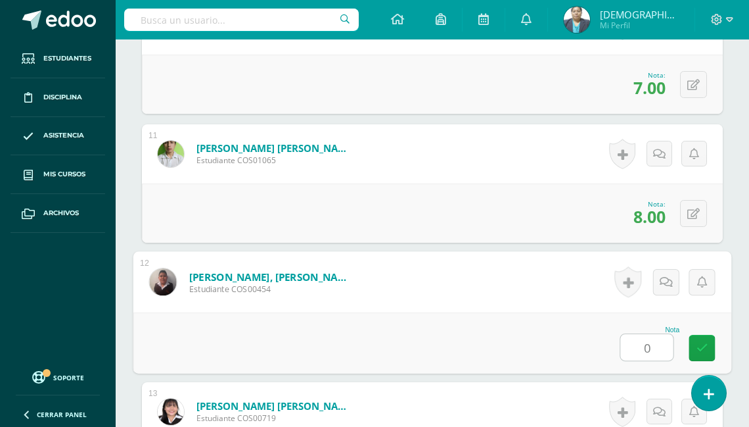
type input "0"
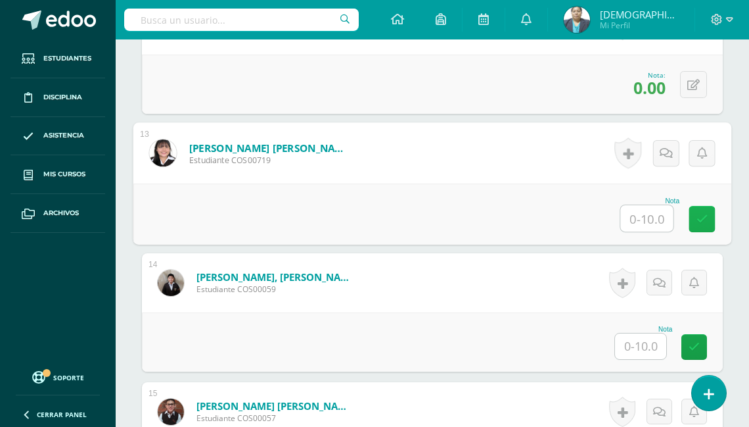
scroll to position [1912, 0]
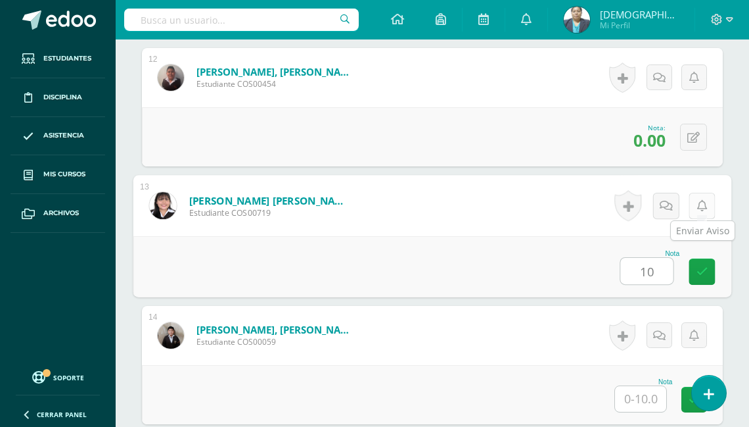
type input "10"
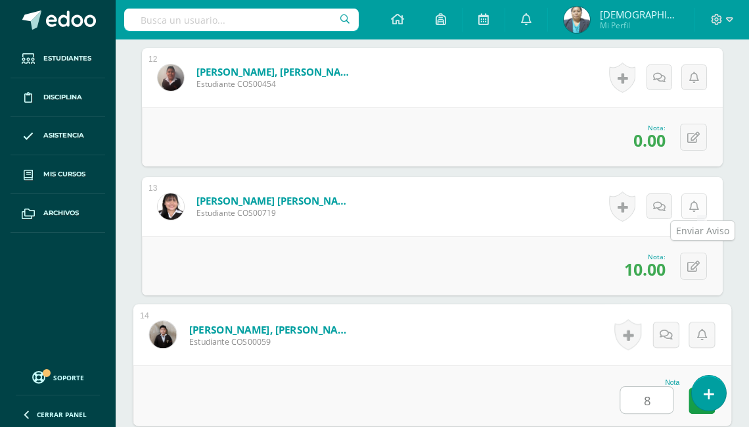
type input "8"
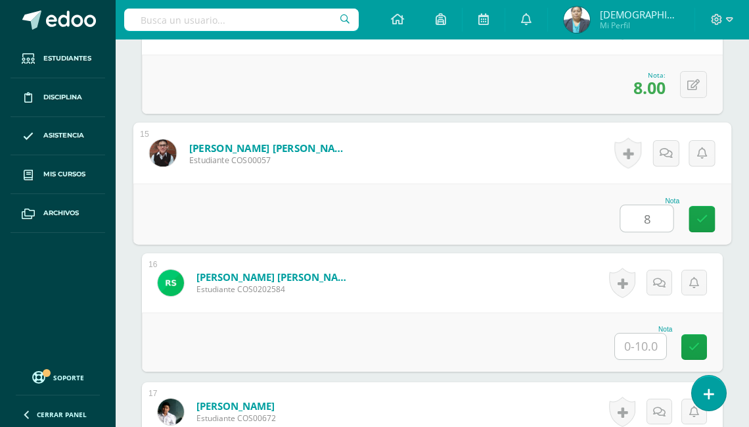
type input "8"
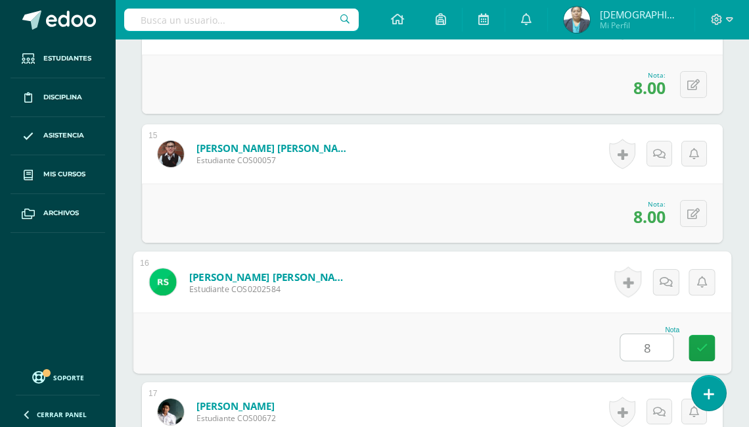
type input "8"
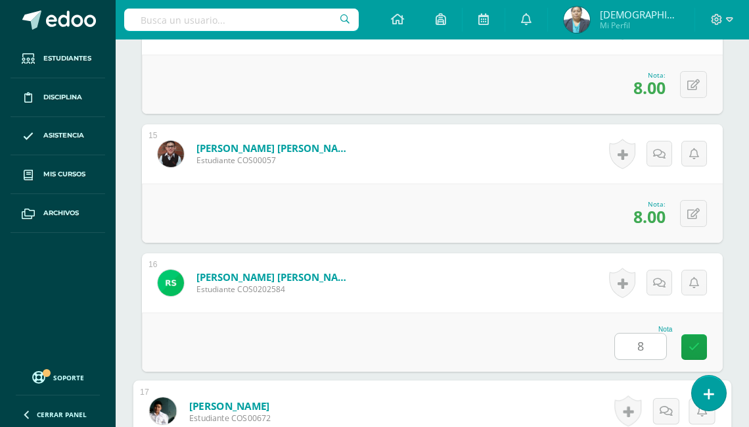
scroll to position [2480, 0]
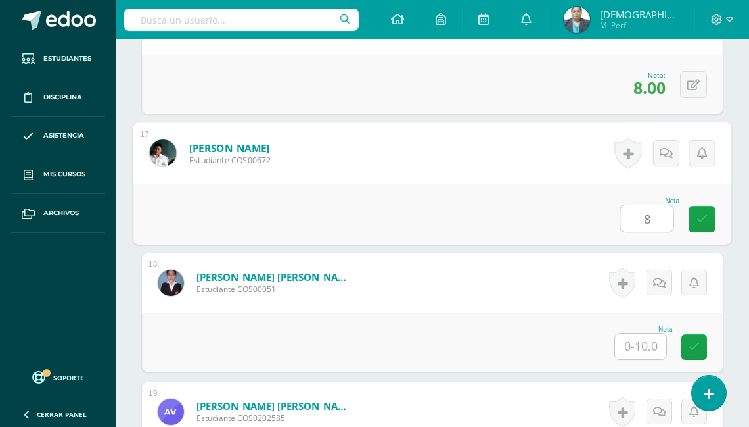
type input "8"
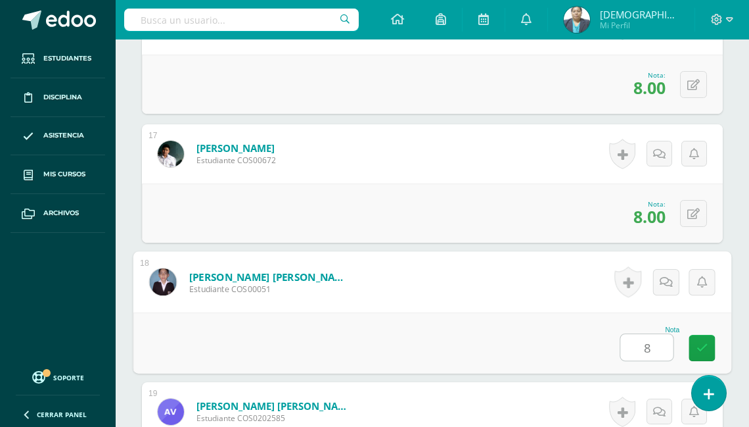
type input "8"
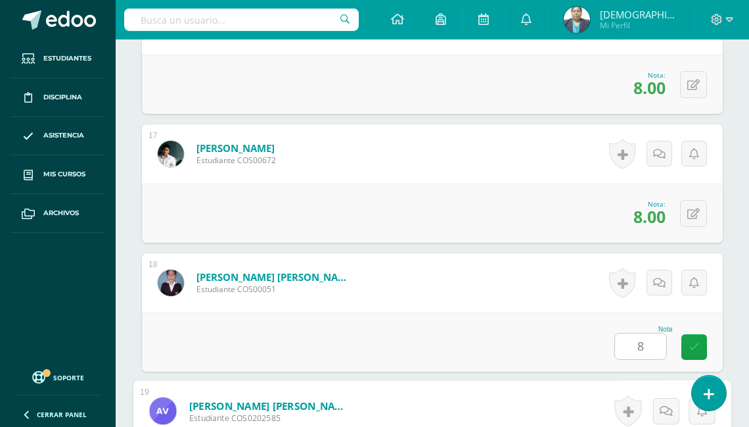
scroll to position [2737, 0]
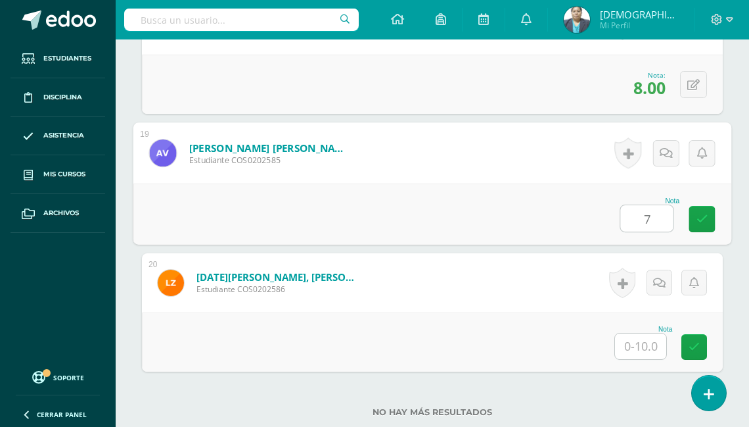
type input "7"
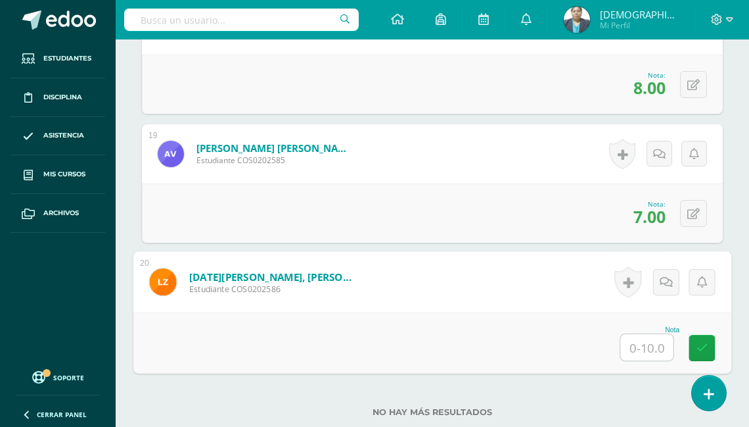
type input "8"
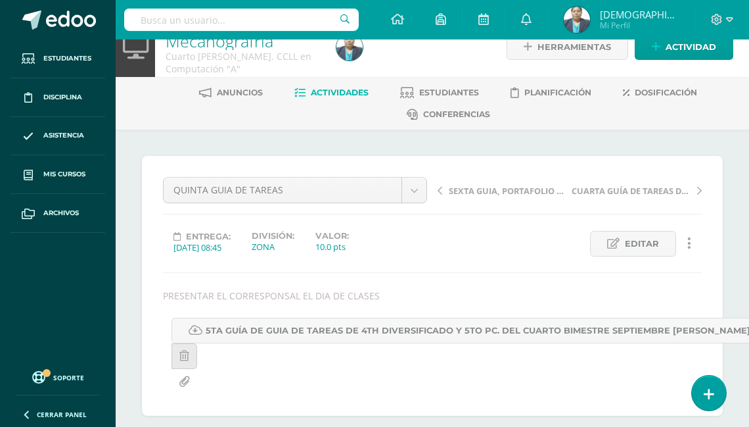
scroll to position [0, 0]
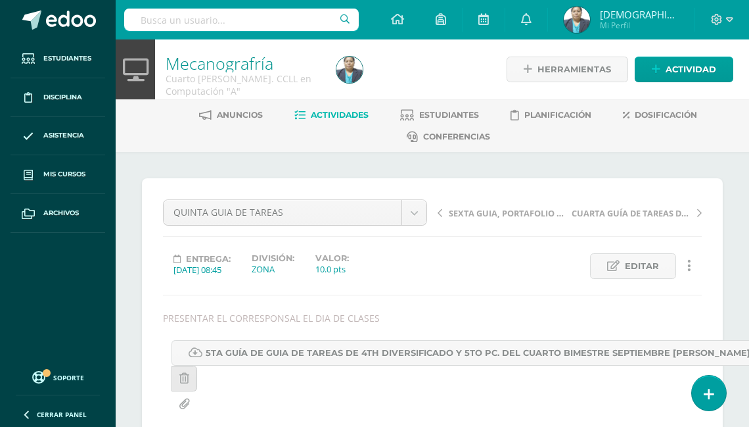
click at [353, 115] on span "Actividades" at bounding box center [340, 115] width 58 height 10
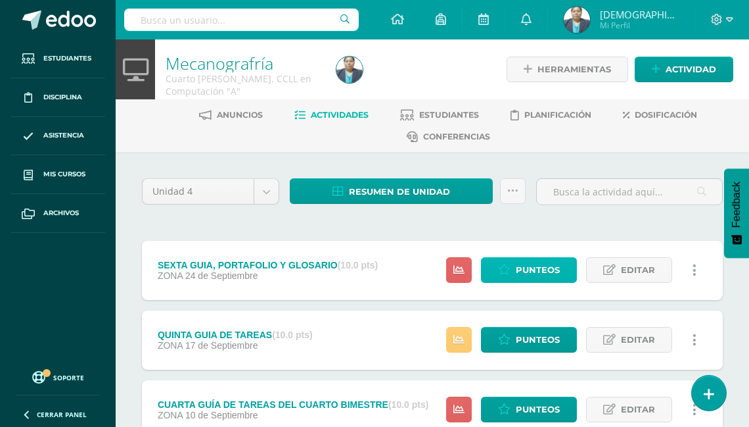
click at [534, 267] on span "Punteos" at bounding box center [538, 270] width 44 height 24
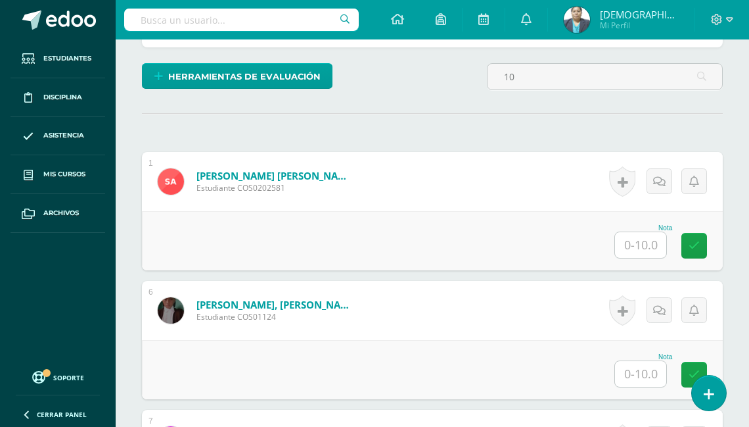
scroll to position [417, 0]
type input "1"
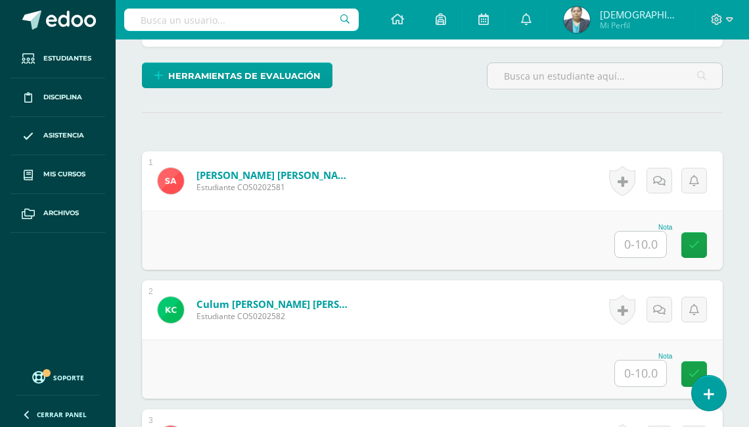
click at [644, 257] on input "text" at bounding box center [640, 244] width 51 height 26
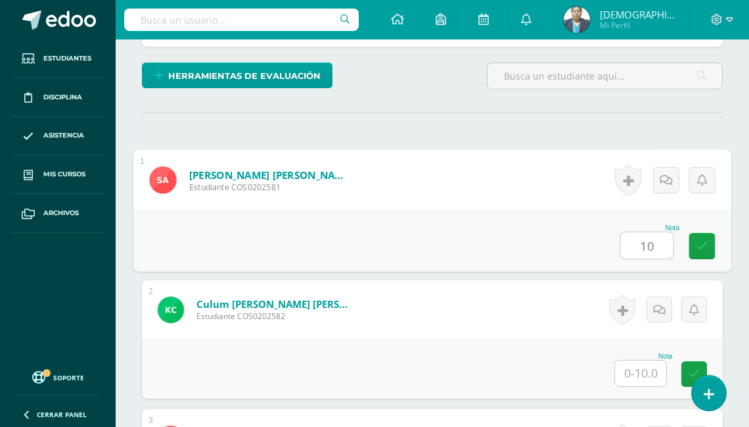
type input "10"
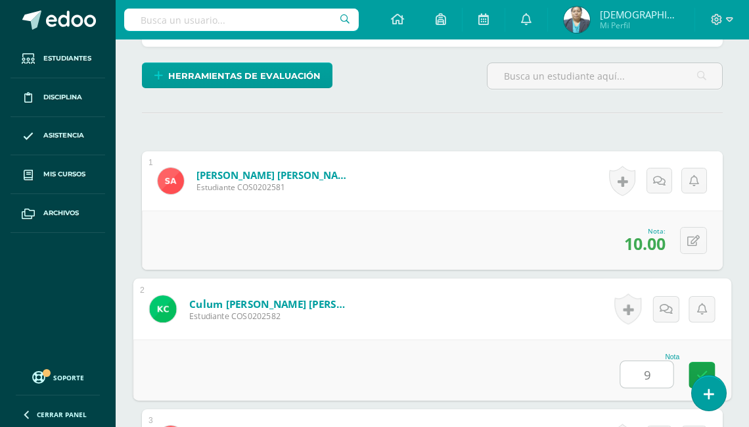
type input "9"
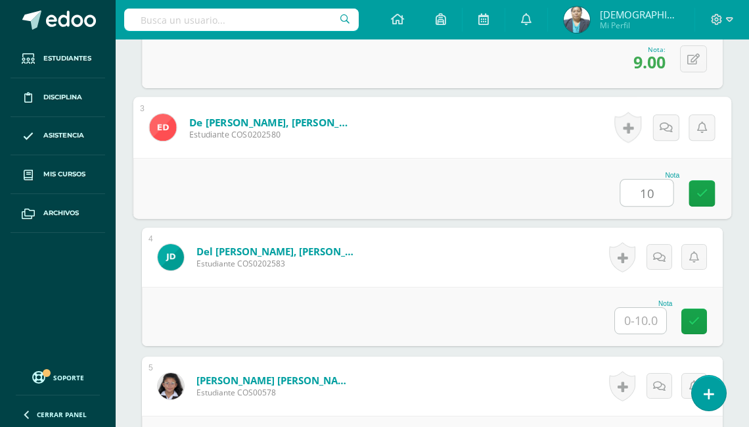
type input "10"
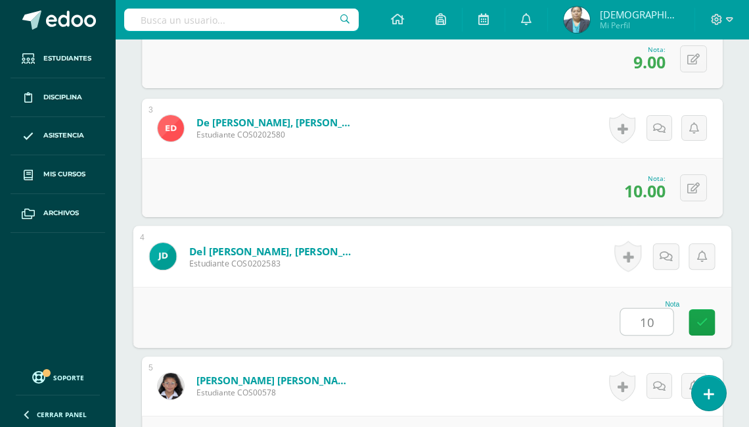
type input "10"
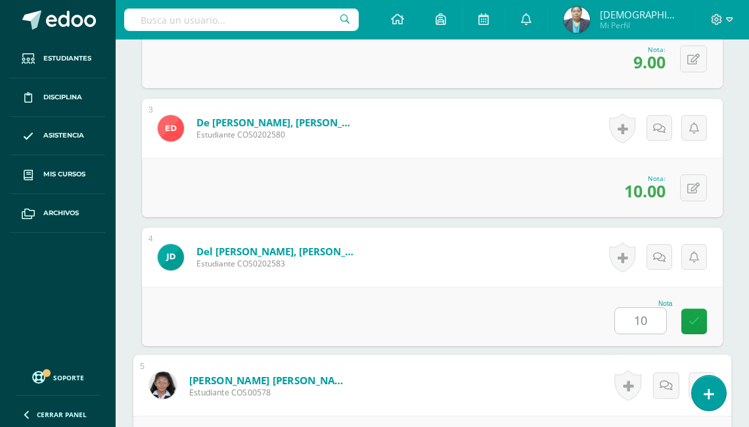
scroll to position [985, 0]
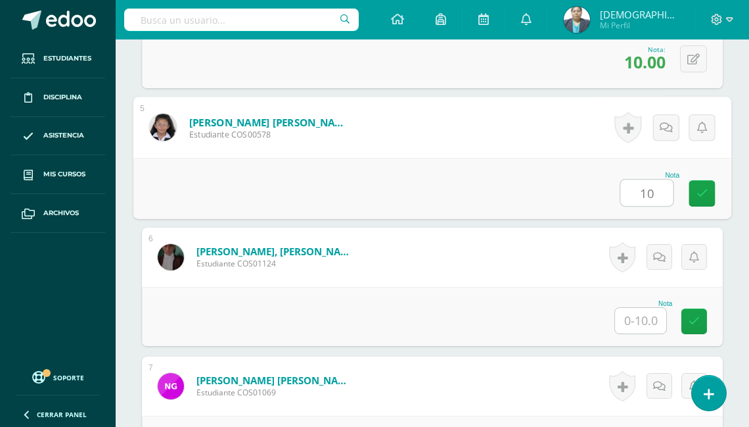
type input "10"
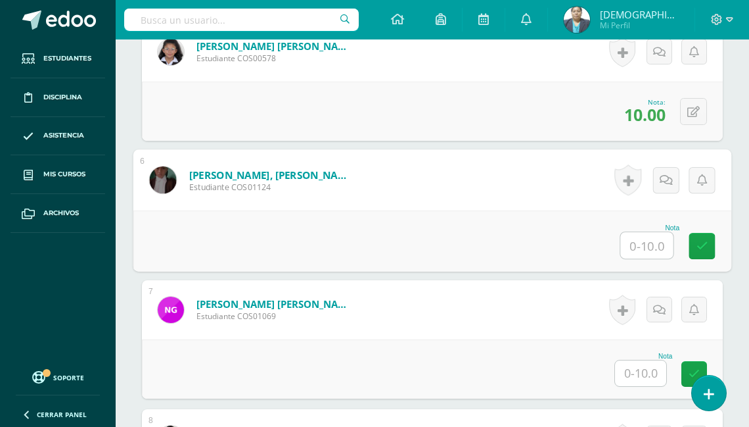
scroll to position [1090, 0]
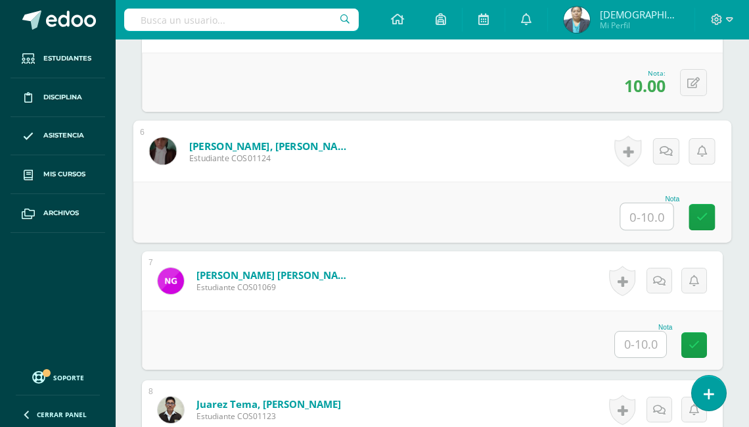
click at [647, 357] on input "text" at bounding box center [640, 344] width 51 height 26
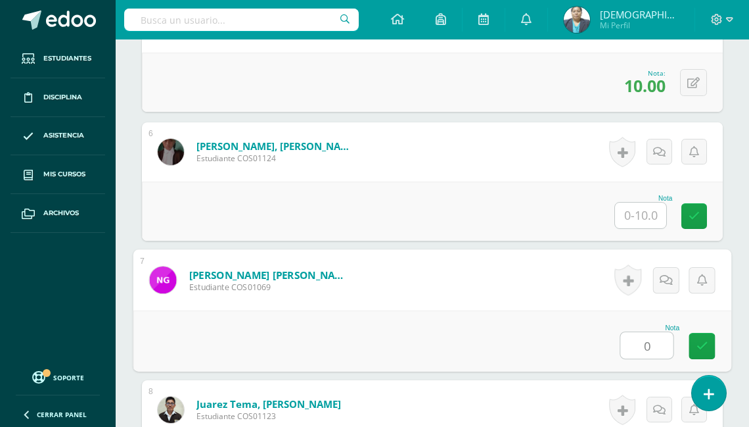
type input "0"
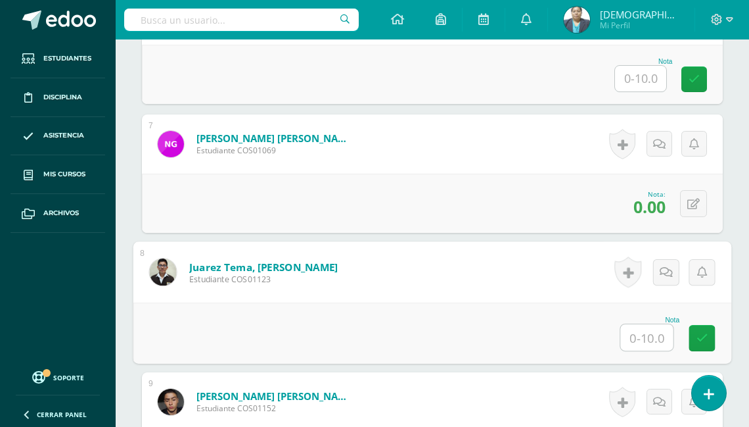
scroll to position [1213, 0]
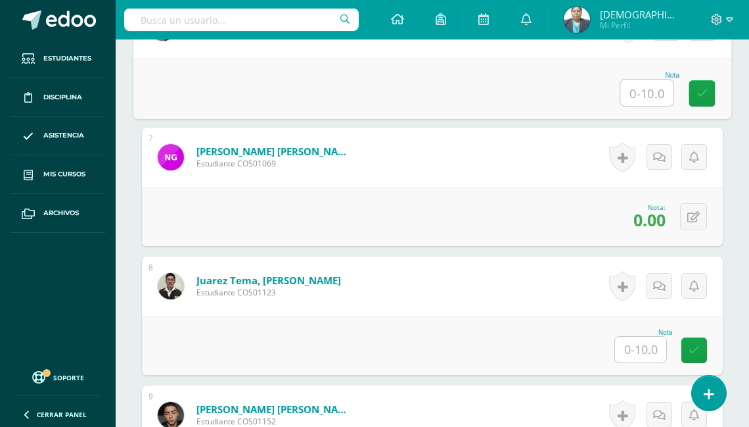
click at [640, 106] on input "text" at bounding box center [647, 93] width 53 height 26
type input "10"
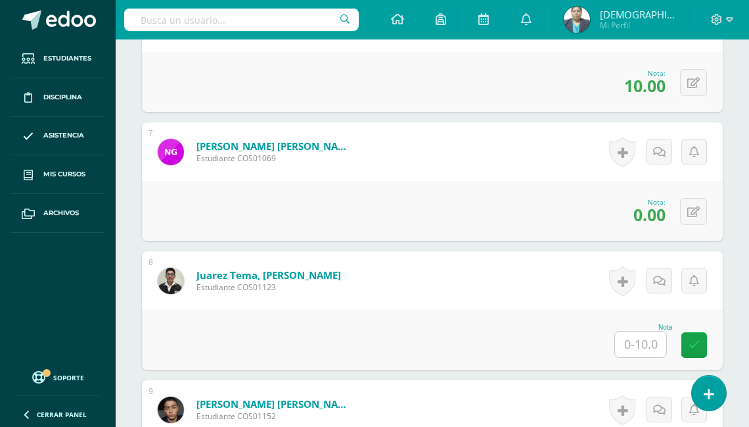
scroll to position [1319, 0]
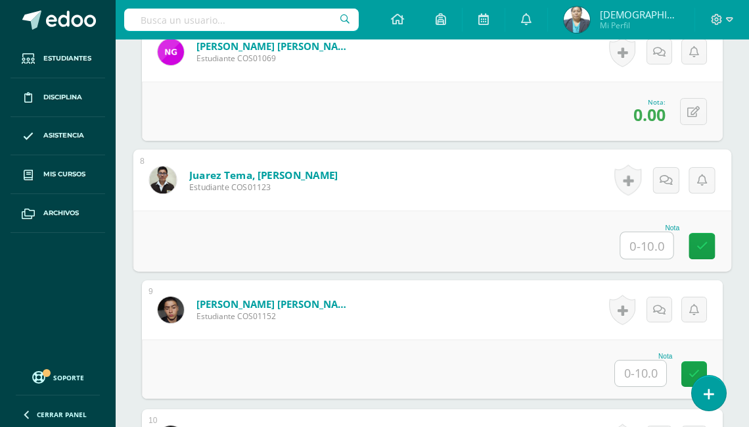
click at [631, 258] on input "text" at bounding box center [647, 245] width 53 height 26
type input "10"
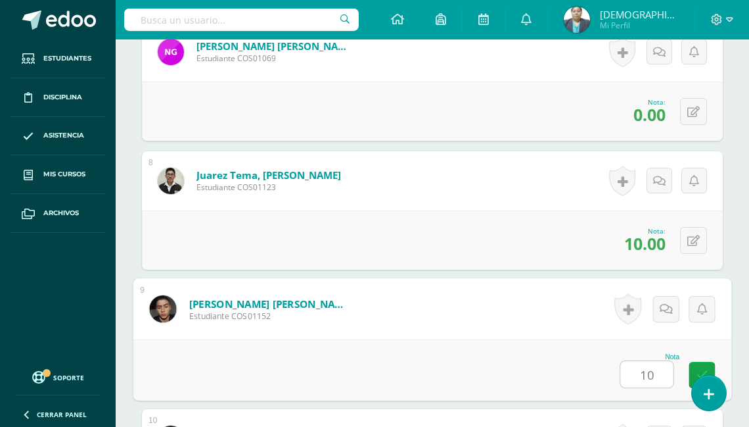
type input "10"
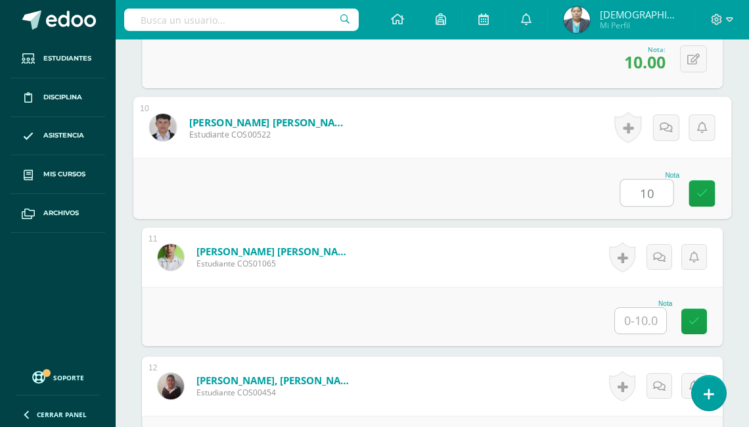
type input "10"
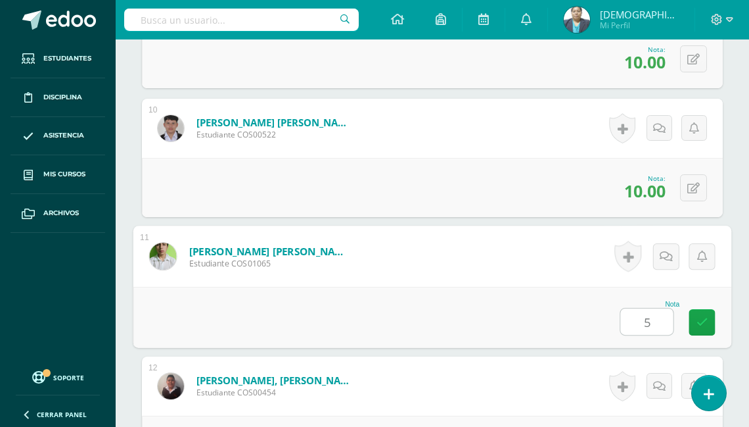
type input "5"
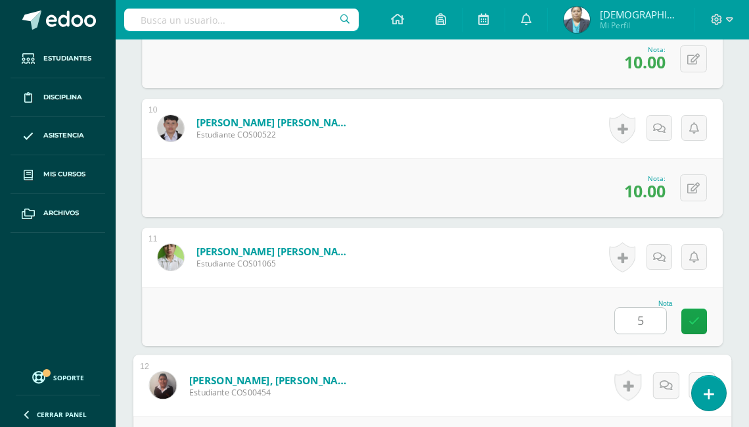
scroll to position [1887, 0]
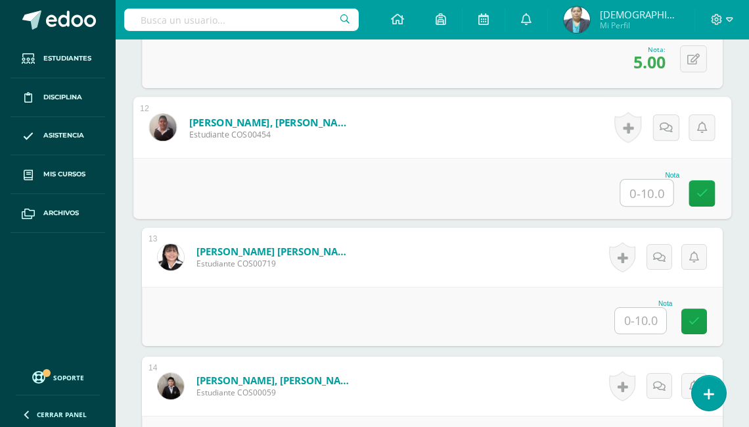
type input "6"
type input "5"
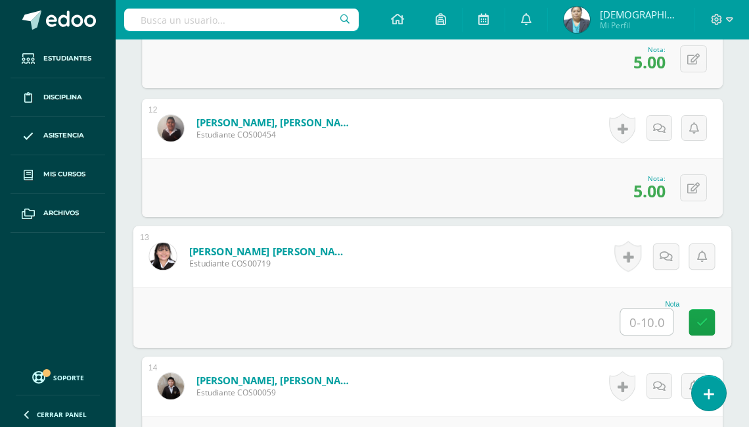
scroll to position [2044, 0]
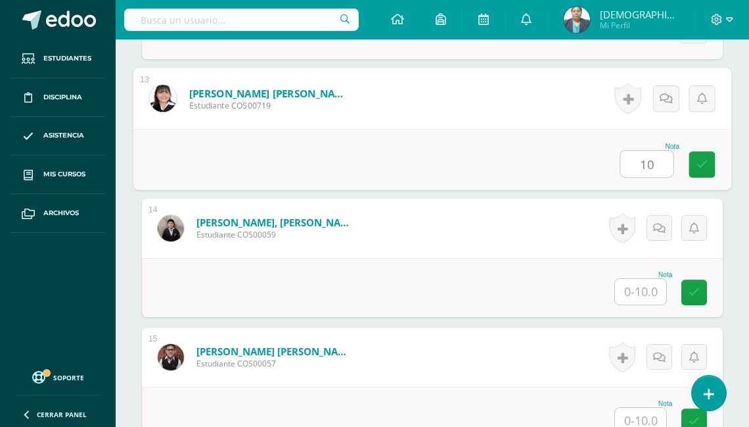
type input "10"
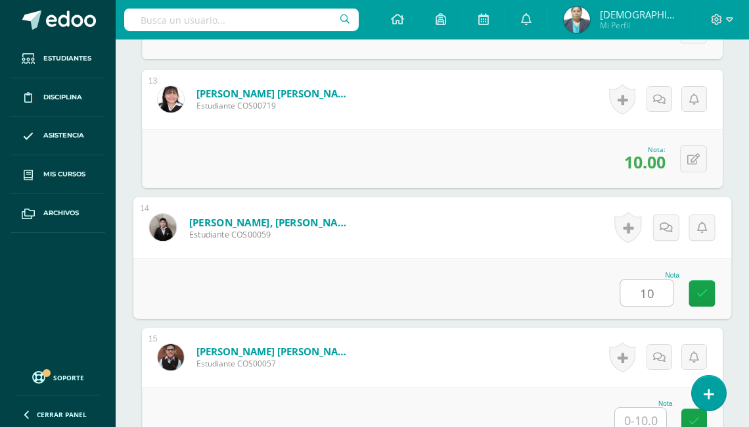
type input "10"
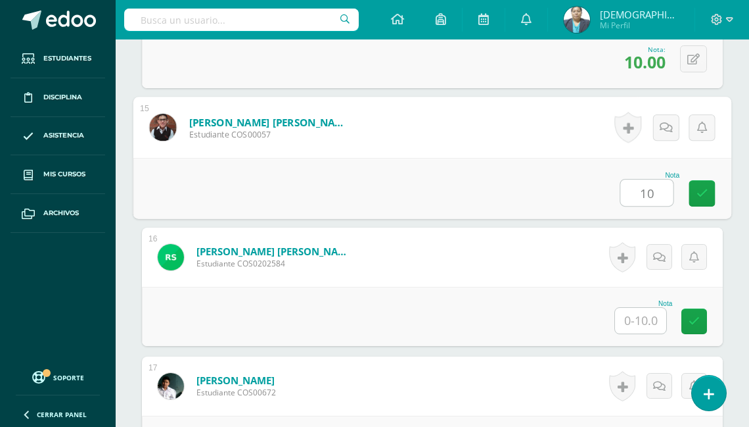
type input "10"
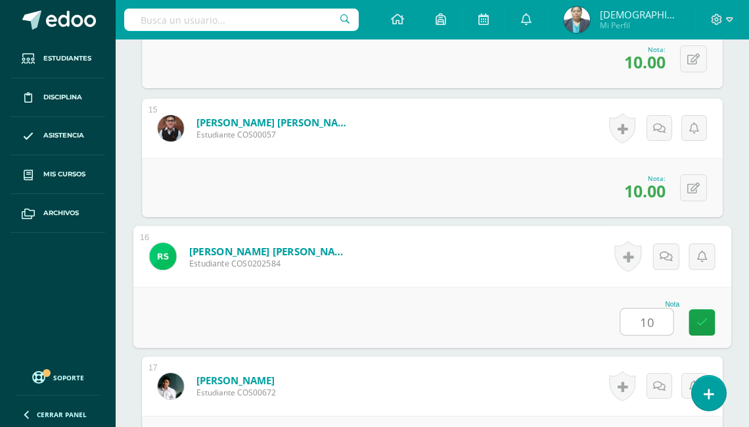
type input "10"
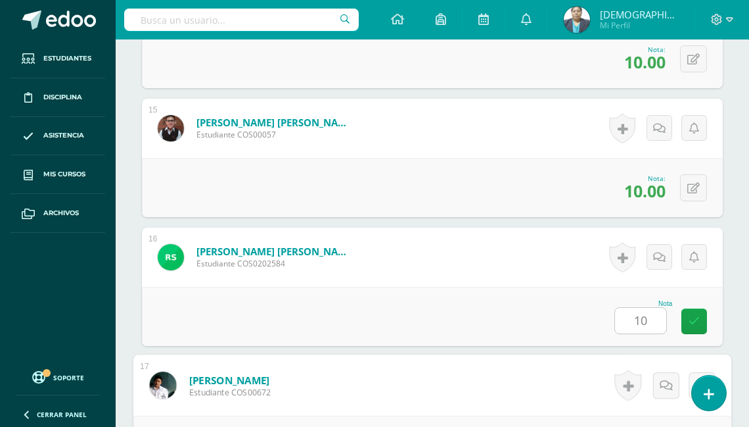
scroll to position [2531, 0]
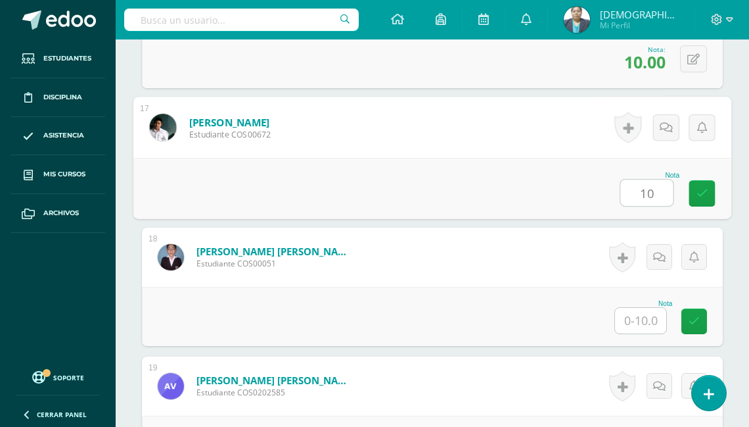
type input "10"
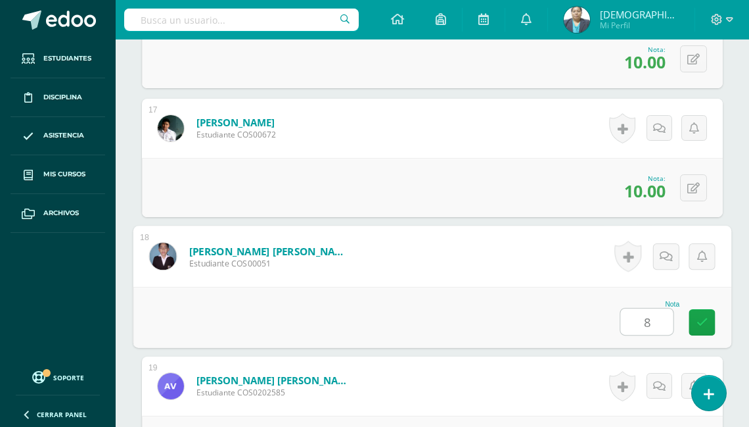
type input "8"
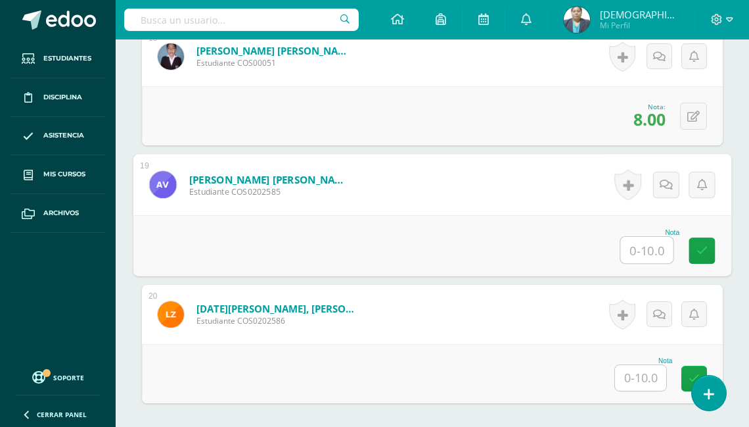
scroll to position [2683, 0]
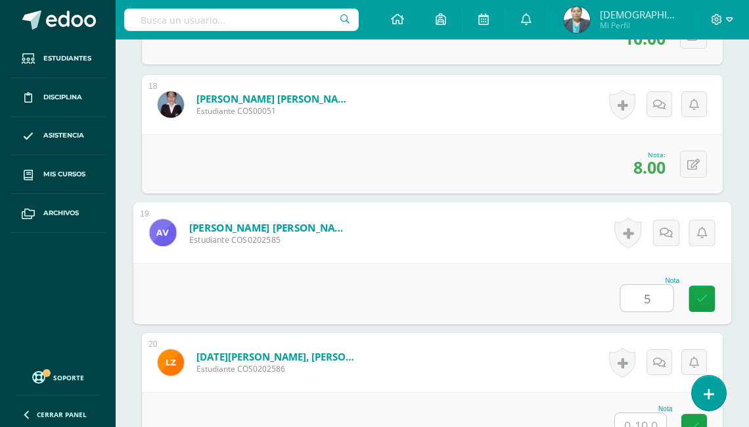
type input "5"
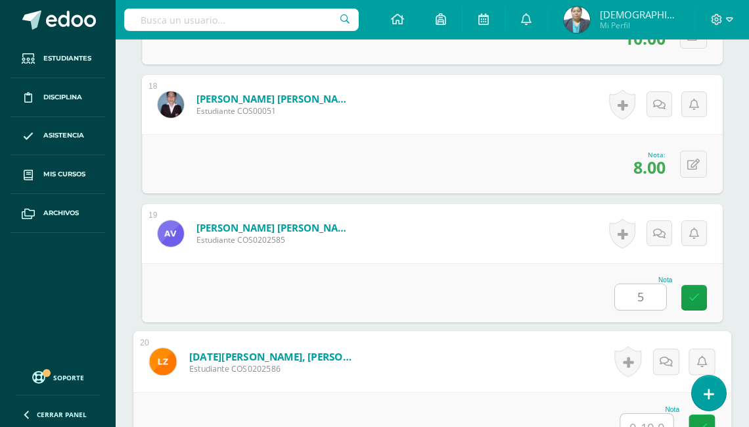
scroll to position [2880, 0]
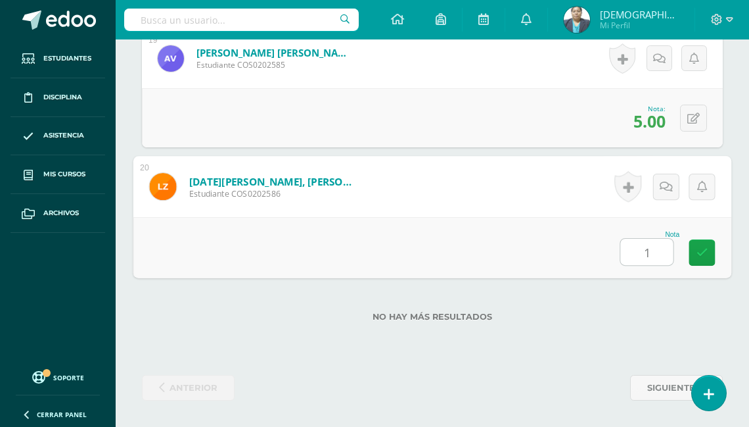
type input "10"
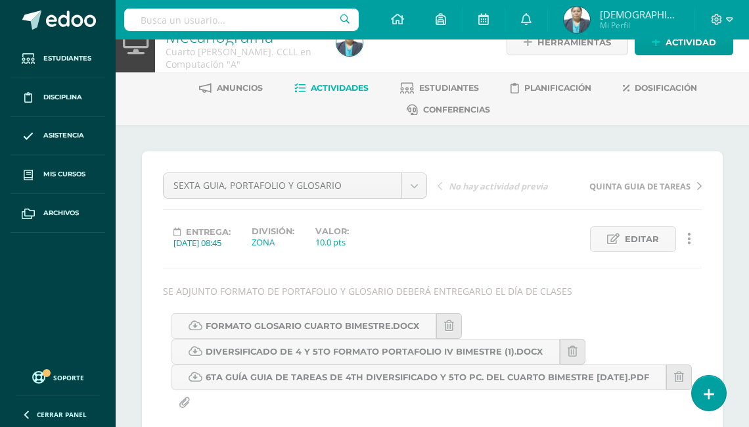
scroll to position [0, 0]
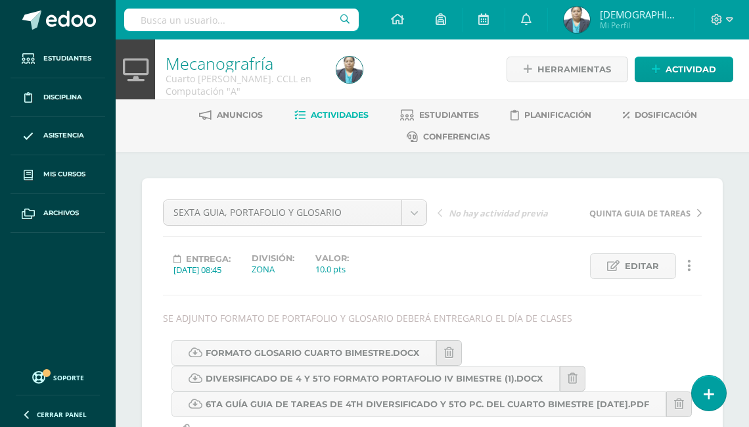
click at [344, 116] on span "Actividades" at bounding box center [340, 115] width 58 height 10
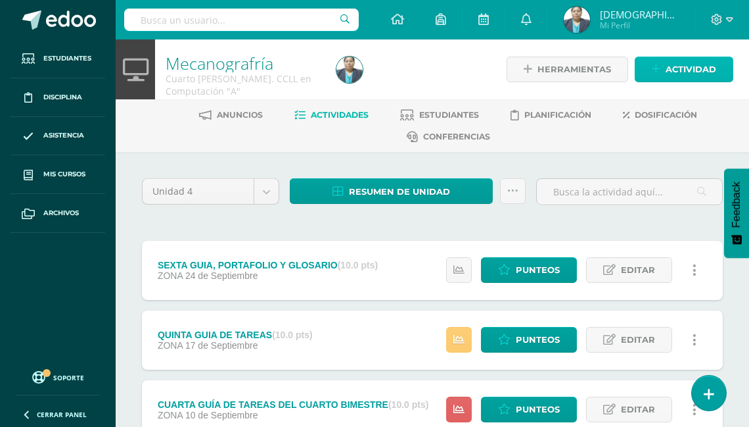
click at [670, 71] on span "Actividad" at bounding box center [691, 69] width 51 height 24
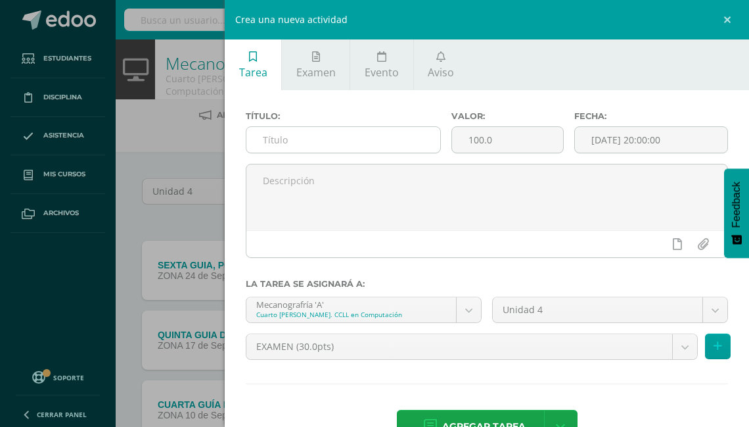
click at [354, 137] on input "text" at bounding box center [344, 140] width 194 height 26
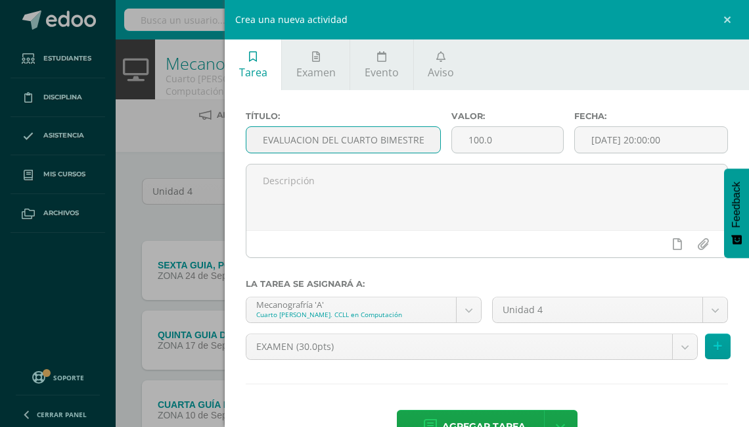
scroll to position [0, 1]
type input "EVALUACION DEL CUARTO BIMESTRE"
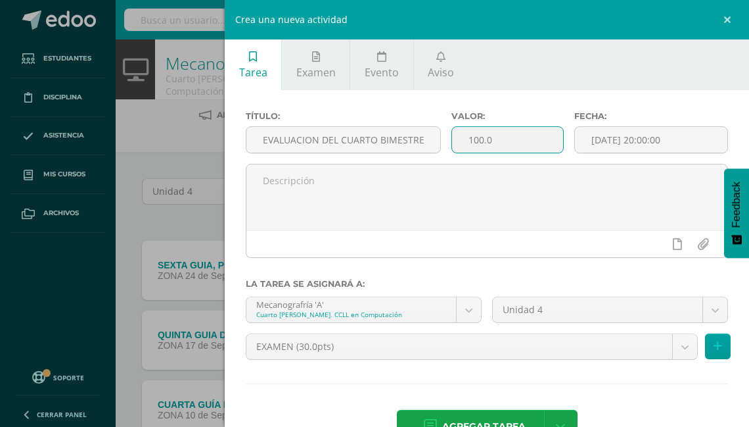
click at [504, 145] on input "100.0" at bounding box center [508, 140] width 112 height 26
type input "1"
type input "30"
click at [609, 138] on input "[DATE] 20:00:00" at bounding box center [651, 140] width 153 height 26
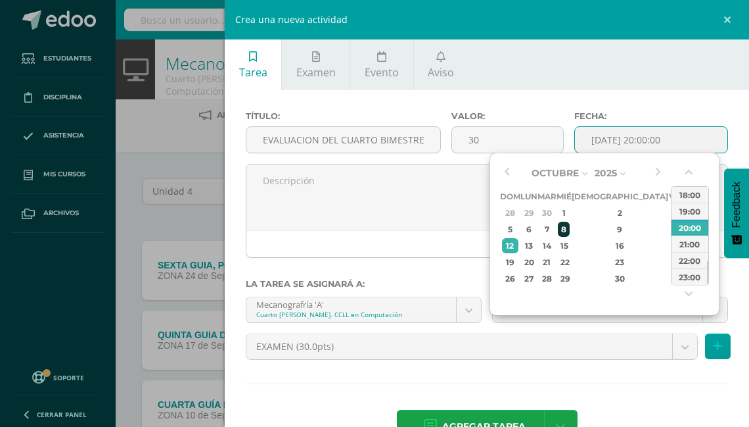
click at [570, 228] on div "8" at bounding box center [564, 229] width 12 height 15
click at [689, 202] on div "08:00" at bounding box center [690, 201] width 37 height 16
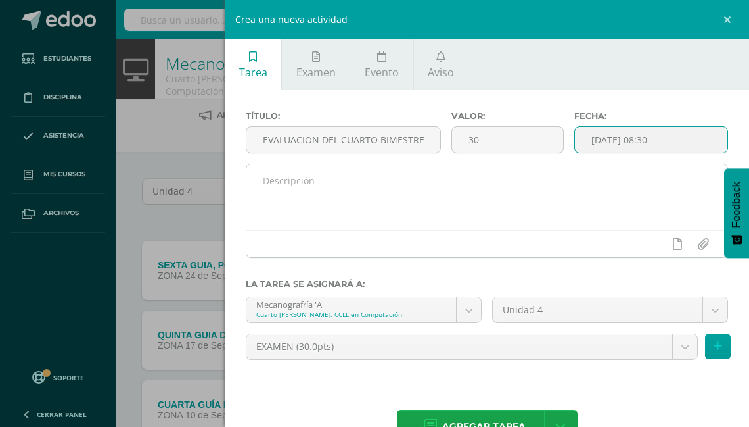
click at [264, 185] on textarea at bounding box center [487, 197] width 481 height 66
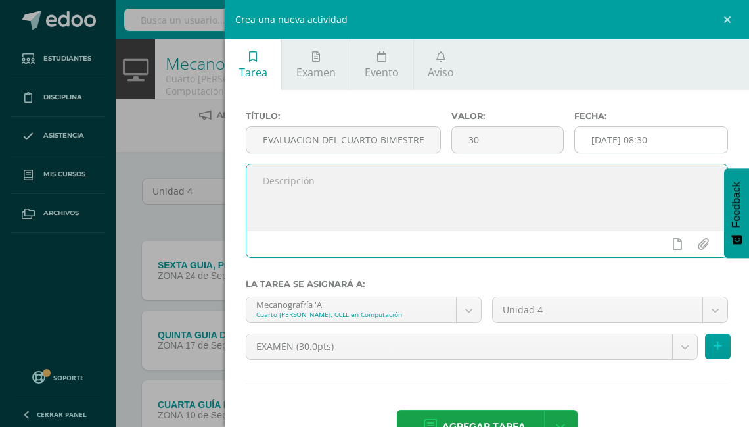
click at [660, 143] on input "2025-10-08 08:30" at bounding box center [651, 140] width 153 height 26
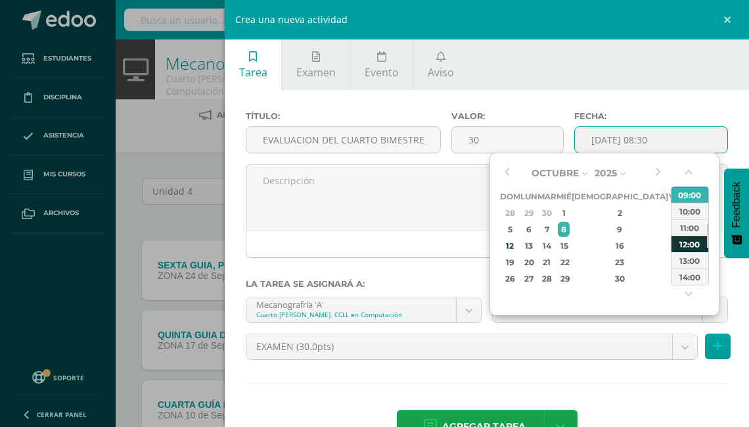
click at [687, 242] on div "12:00" at bounding box center [690, 243] width 37 height 16
type input "2025-10-08 12:00"
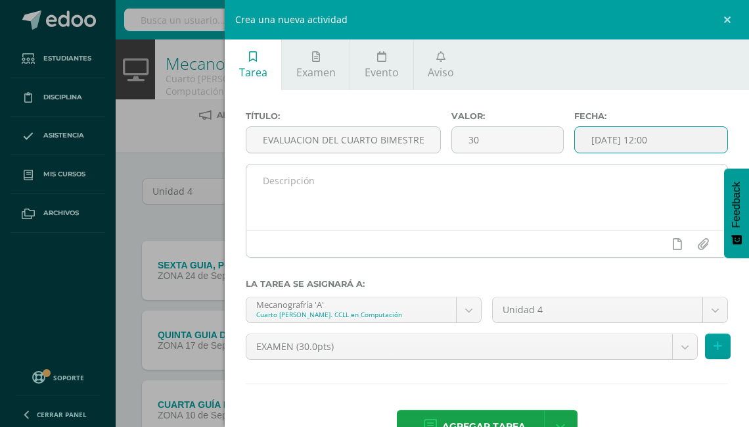
click at [277, 184] on textarea at bounding box center [487, 197] width 481 height 66
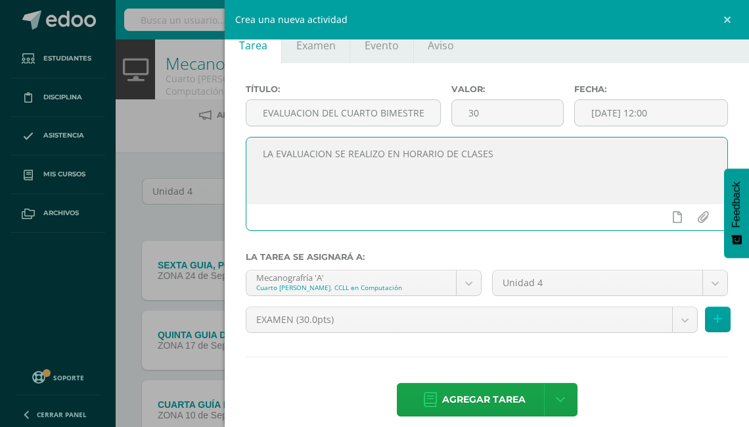
scroll to position [39, 0]
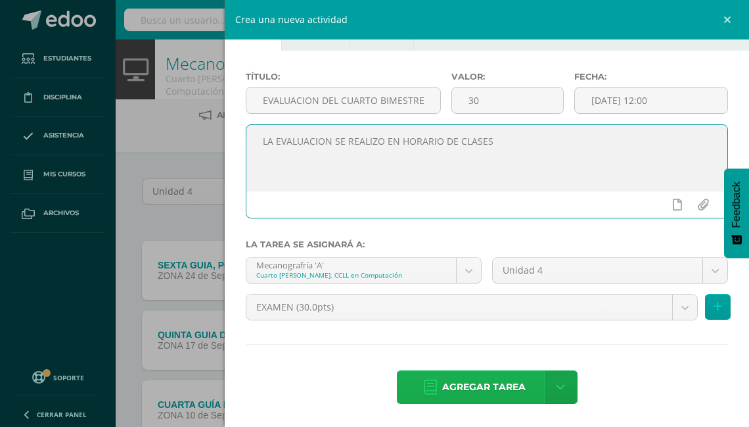
type textarea "LA EVALUACION SE REALIZO EN HORARIO DE CLASES"
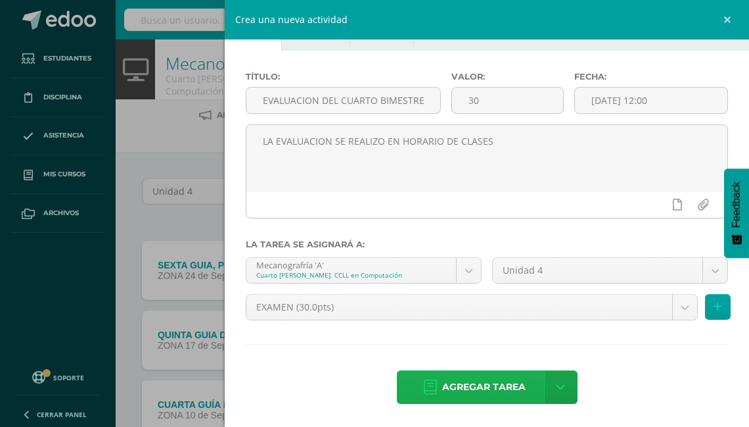
click at [491, 385] on span "Agregar tarea" at bounding box center [483, 387] width 83 height 32
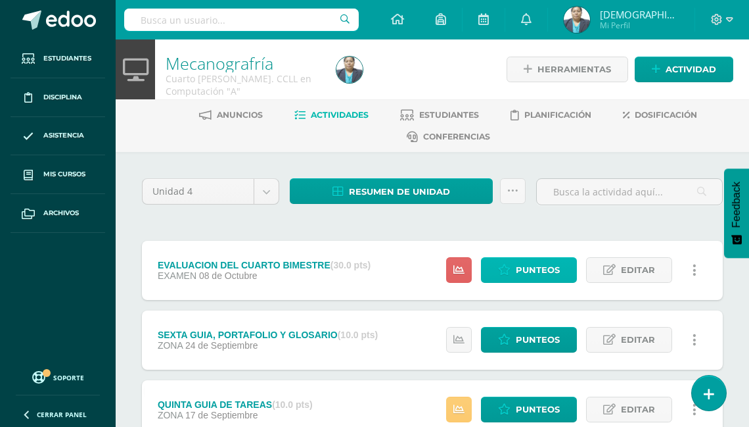
click at [535, 264] on span "Punteos" at bounding box center [538, 270] width 44 height 24
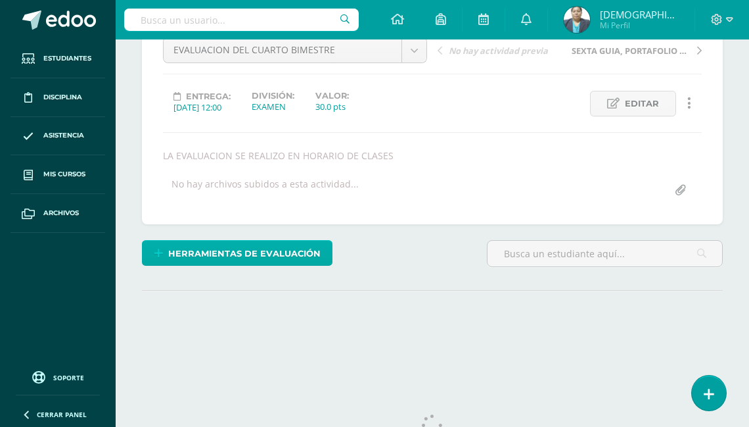
scroll to position [163, 0]
click at [233, 252] on span "Herramientas de evaluación" at bounding box center [244, 253] width 153 height 24
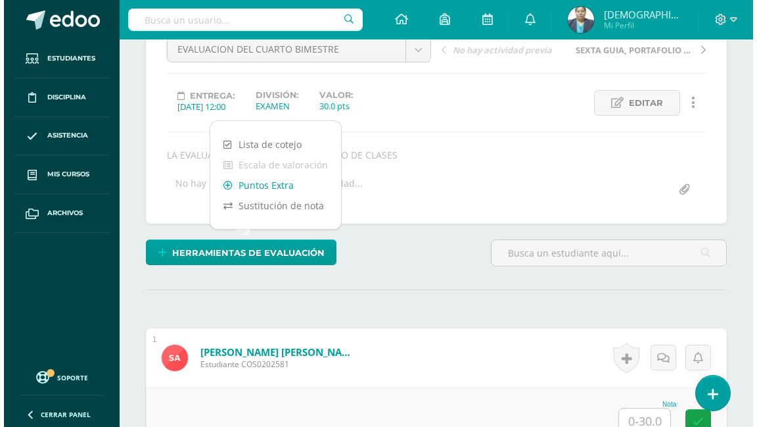
scroll to position [164, 0]
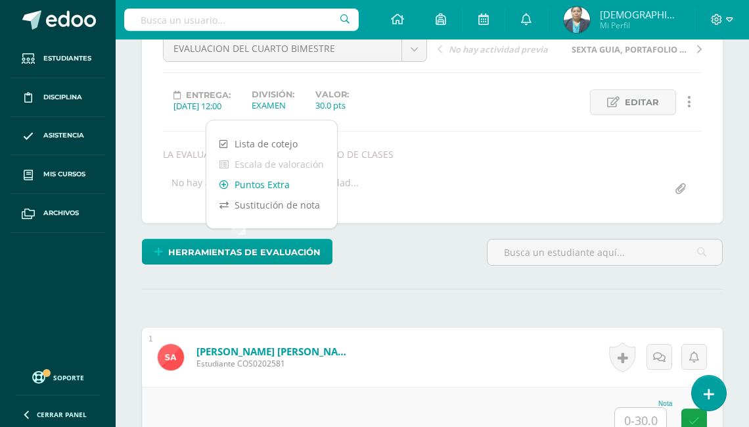
click at [255, 188] on link "Puntos Extra" at bounding box center [271, 184] width 131 height 20
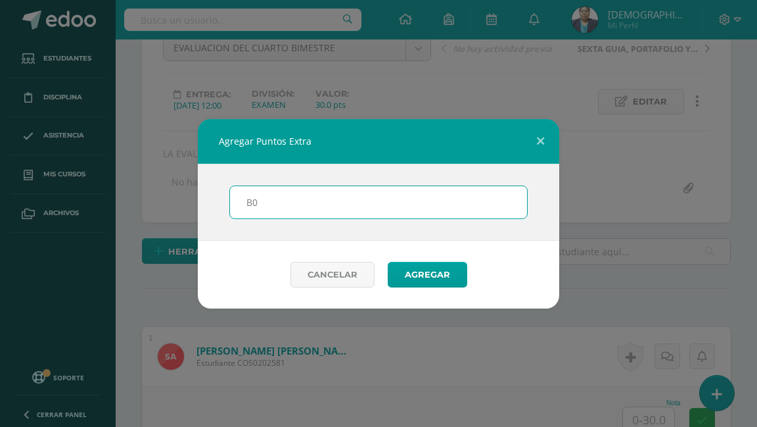
scroll to position [165, 0]
type input "BONOS"
click at [424, 280] on button "Agregar" at bounding box center [428, 275] width 80 height 26
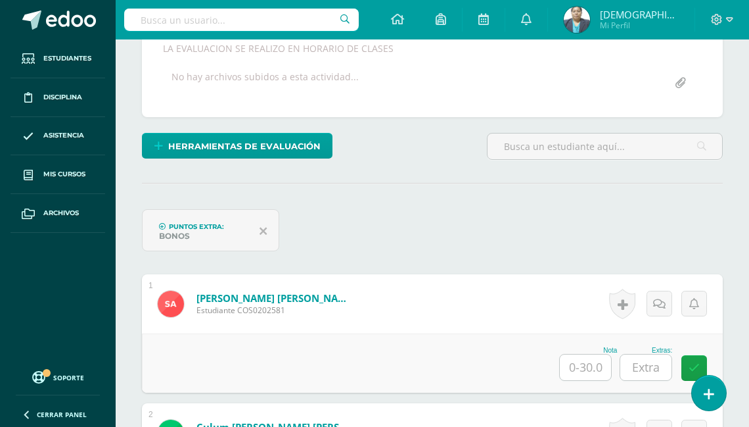
scroll to position [270, 0]
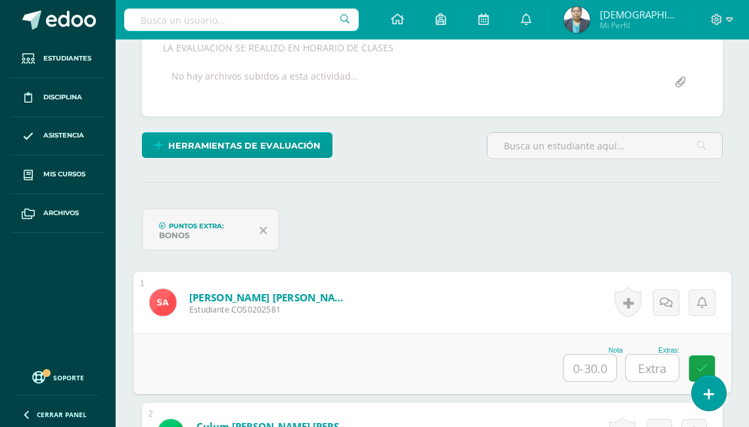
click at [577, 367] on input "text" at bounding box center [590, 367] width 53 height 26
type input "25"
click at [665, 369] on input "text" at bounding box center [652, 367] width 53 height 26
type input "4"
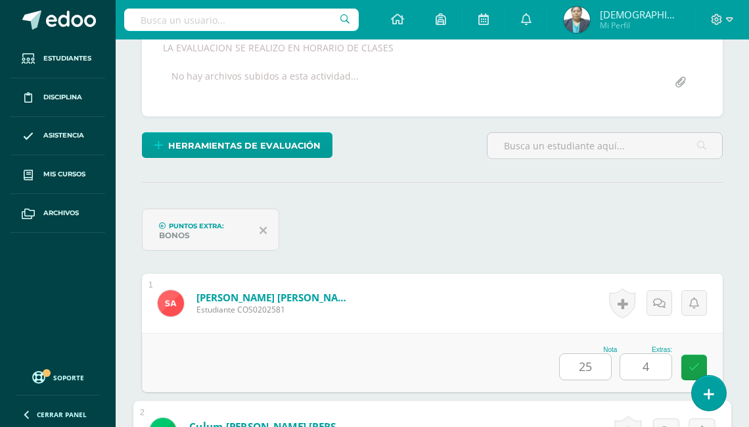
scroll to position [548, 0]
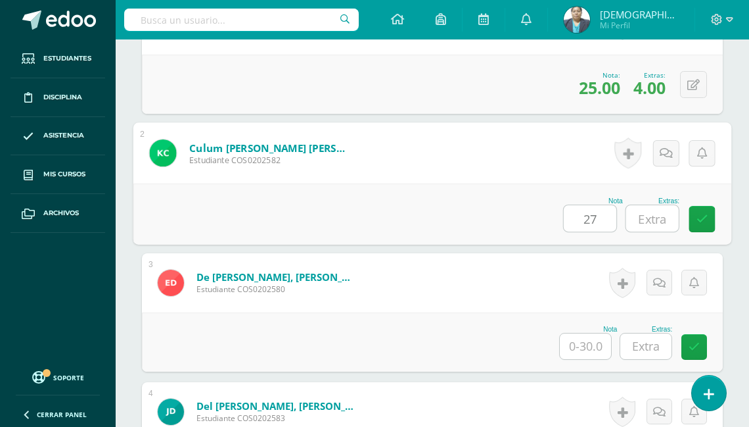
type input "27"
click at [658, 214] on input "text" at bounding box center [652, 218] width 53 height 26
type input "3"
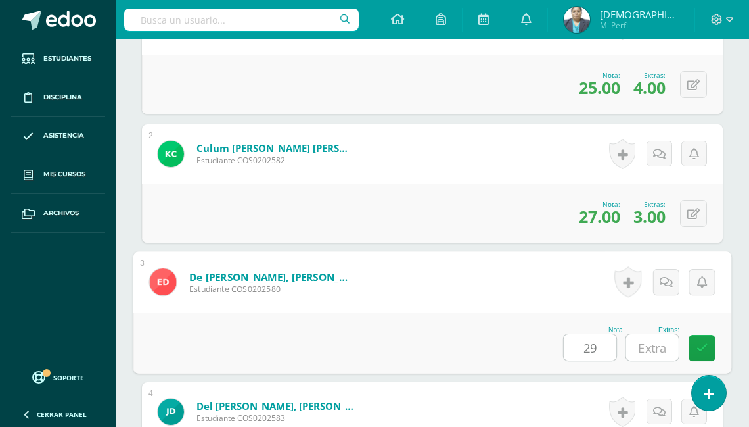
type input "29"
click at [653, 352] on input "text" at bounding box center [652, 347] width 53 height 26
type input "5"
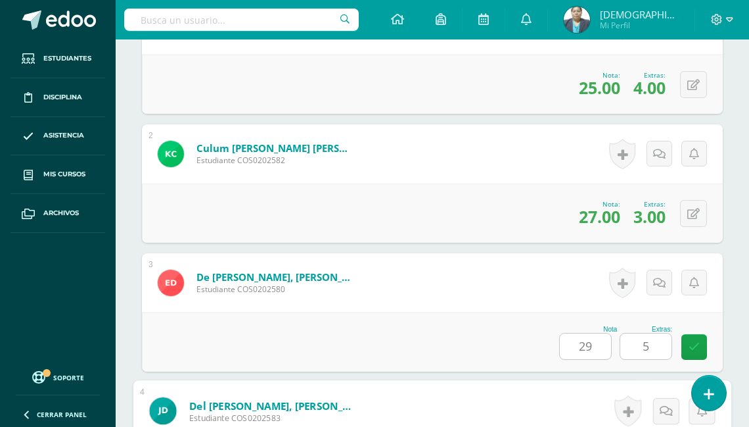
scroll to position [806, 0]
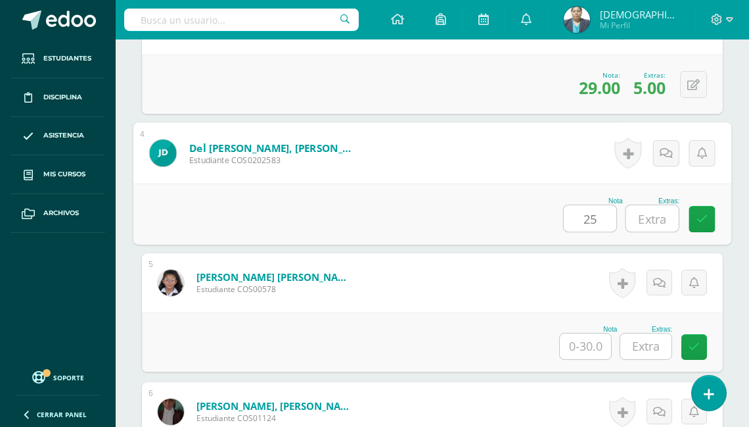
type input "25"
click at [668, 208] on input "text" at bounding box center [652, 218] width 53 height 26
type input "4"
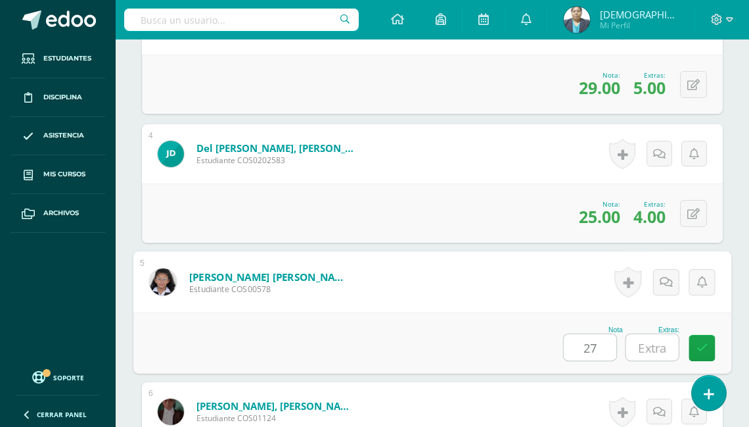
type input "27"
click at [650, 348] on input "text" at bounding box center [652, 347] width 53 height 26
type input "5"
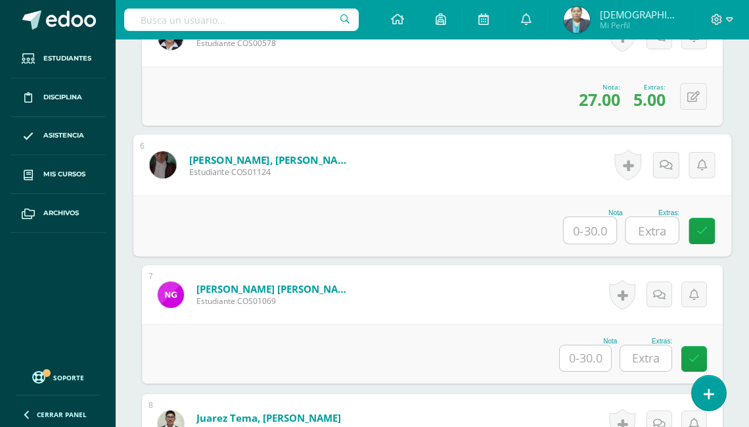
scroll to position [1064, 0]
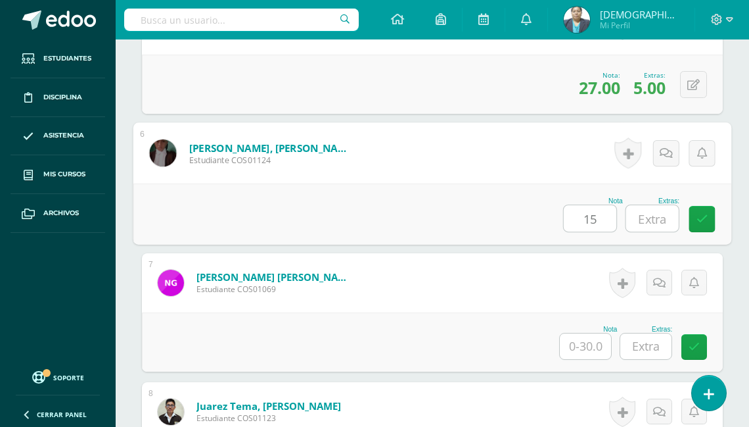
type input "15"
click at [650, 218] on input "text" at bounding box center [652, 218] width 53 height 26
type input "5"
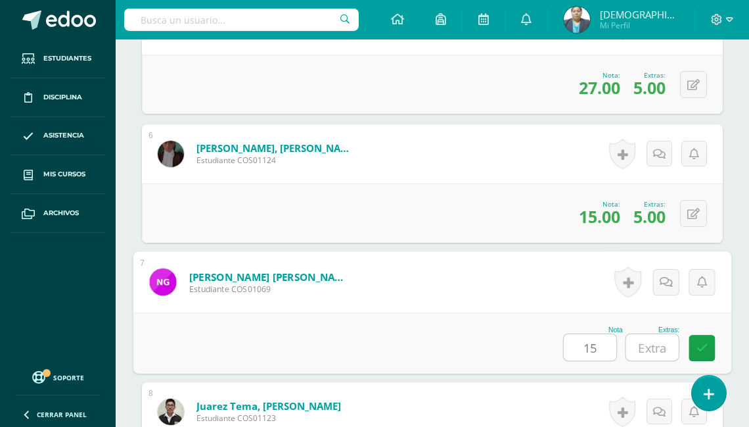
type input "15"
click at [656, 344] on input "text" at bounding box center [652, 347] width 53 height 26
type input "5"
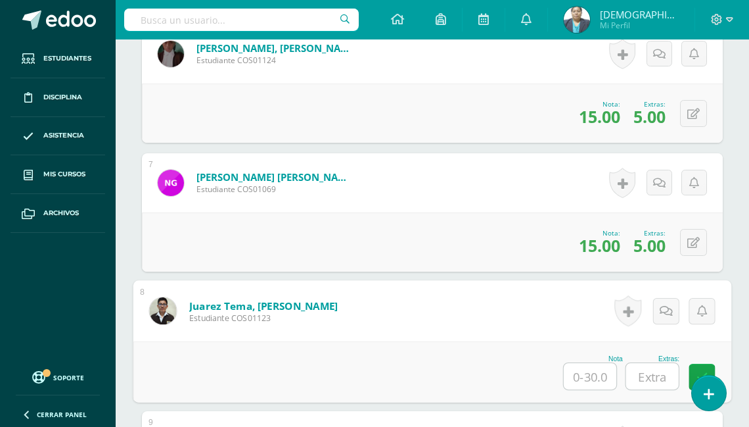
scroll to position [1164, 0]
click at [692, 108] on button at bounding box center [693, 113] width 27 height 27
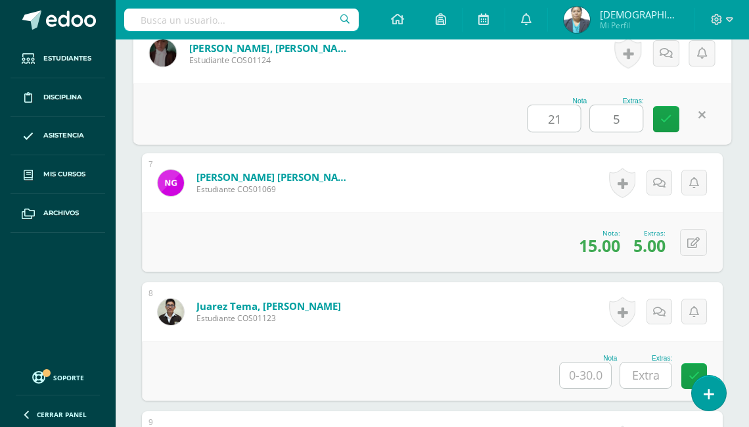
type input "21"
click at [621, 110] on input "5" at bounding box center [616, 118] width 53 height 26
type input "4"
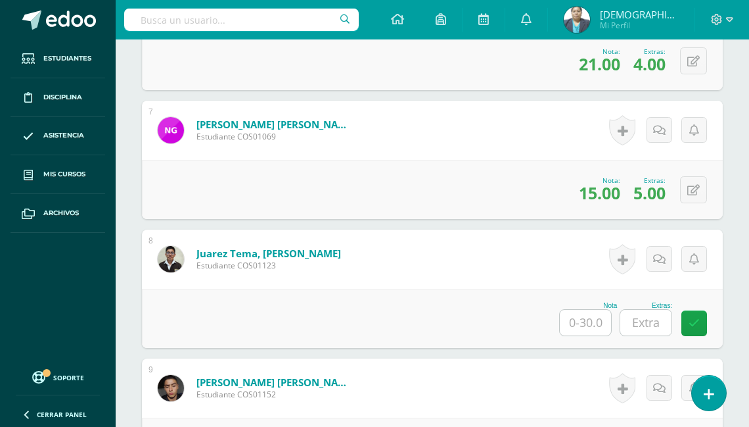
scroll to position [1269, 0]
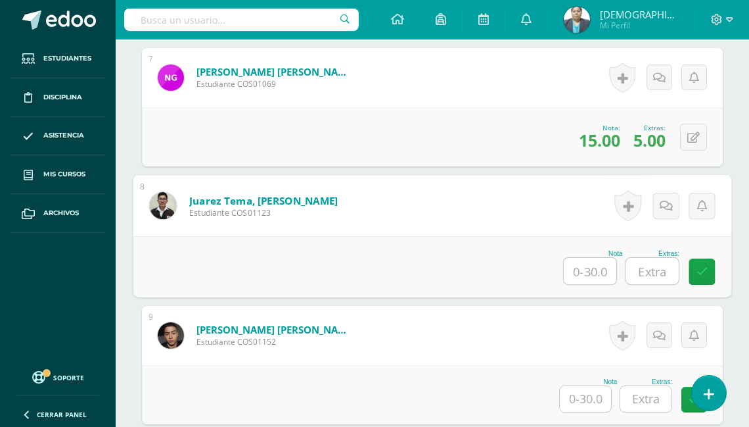
click at [582, 266] on input "text" at bounding box center [590, 271] width 53 height 26
type input "29"
click at [643, 262] on input "text" at bounding box center [652, 271] width 53 height 26
type input "3"
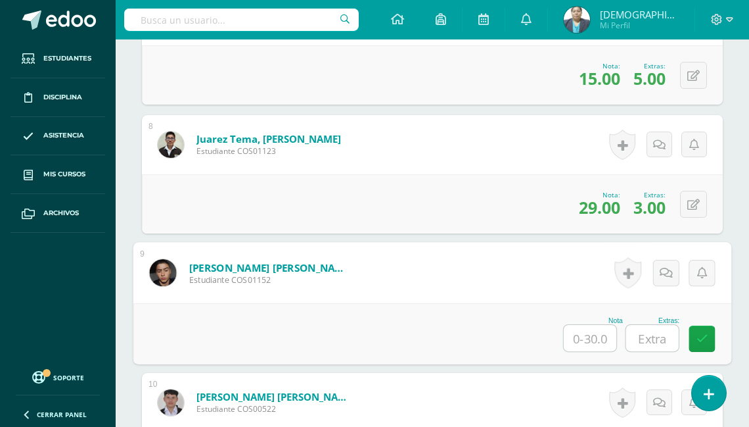
scroll to position [1374, 0]
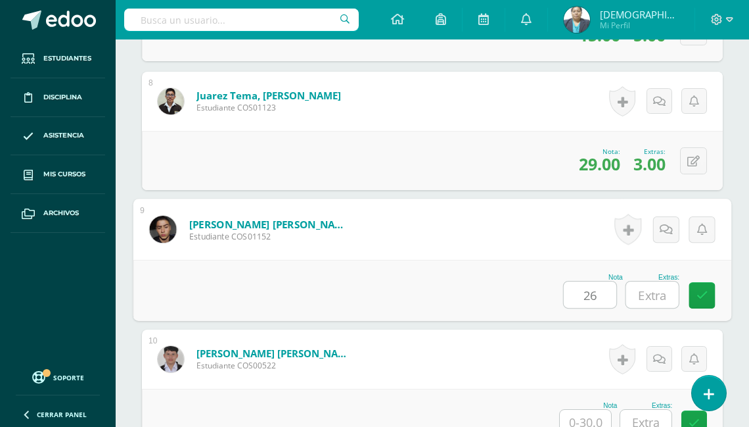
type input "26"
click at [648, 288] on input "text" at bounding box center [652, 294] width 53 height 26
type input "3"
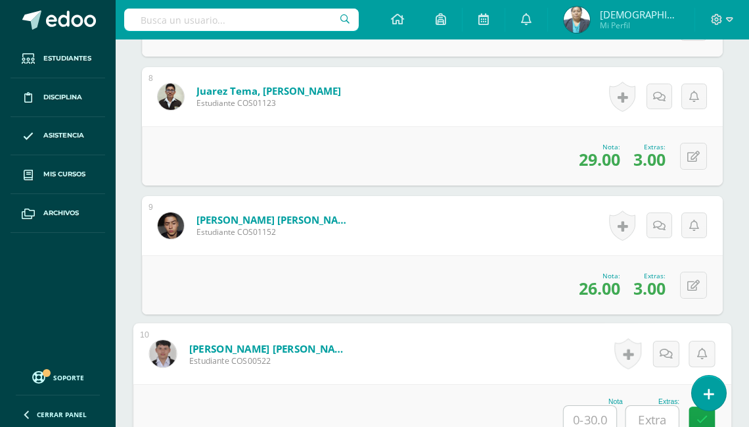
scroll to position [1431, 0]
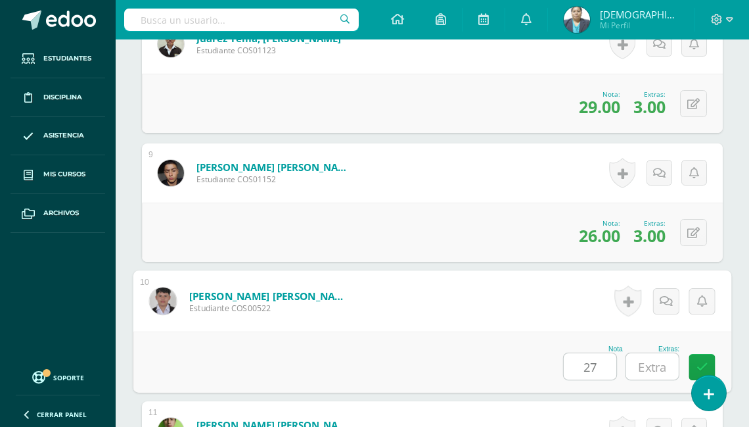
type input "27"
click at [655, 361] on input "text" at bounding box center [652, 366] width 53 height 26
type input "4"
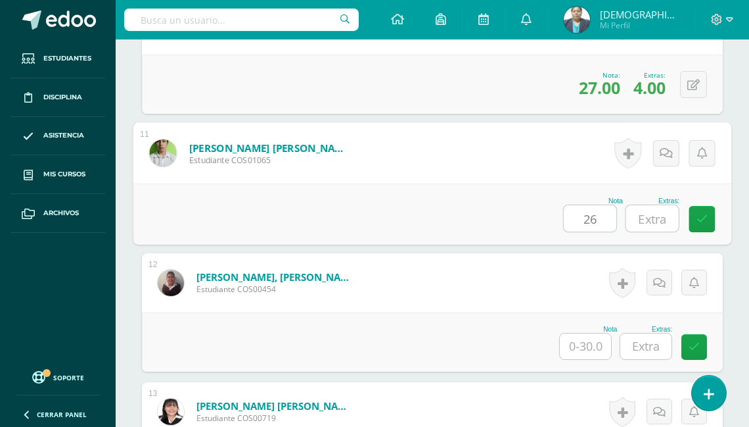
type input "26"
click at [657, 211] on input "text" at bounding box center [652, 218] width 53 height 26
type input "4"
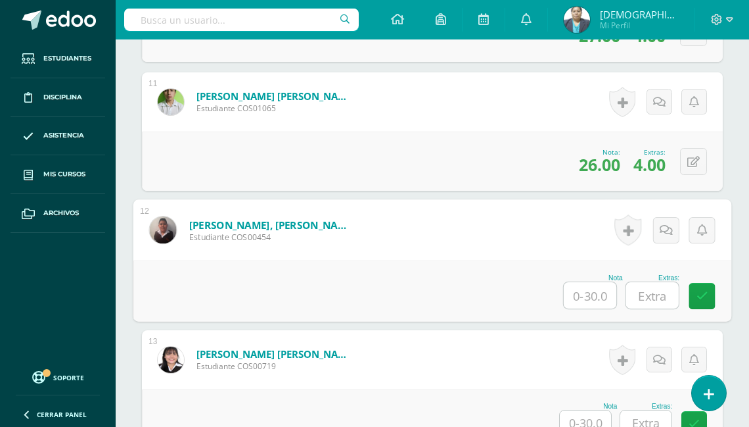
scroll to position [1813, 0]
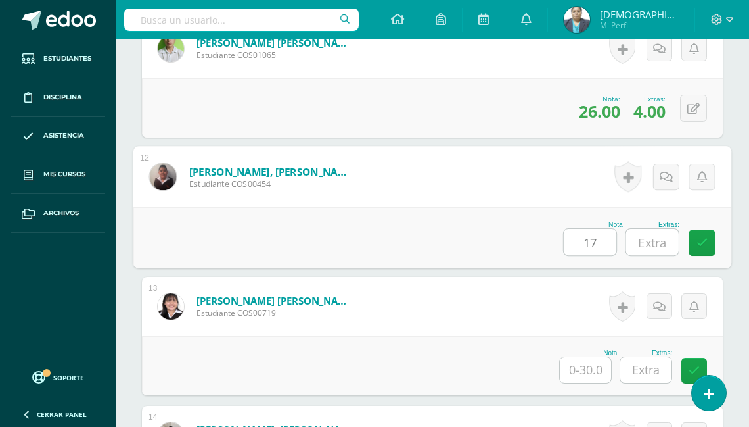
type input "17"
click at [653, 234] on input "text" at bounding box center [652, 242] width 53 height 26
type input "4"
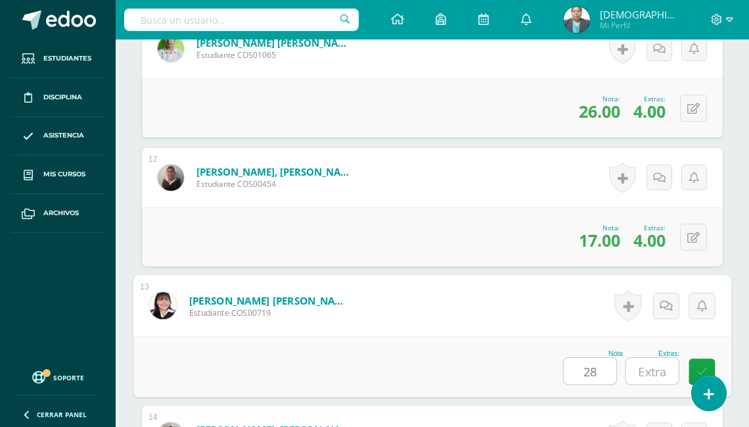
type input "28"
click at [653, 350] on div "Extras:" at bounding box center [653, 353] width 54 height 7
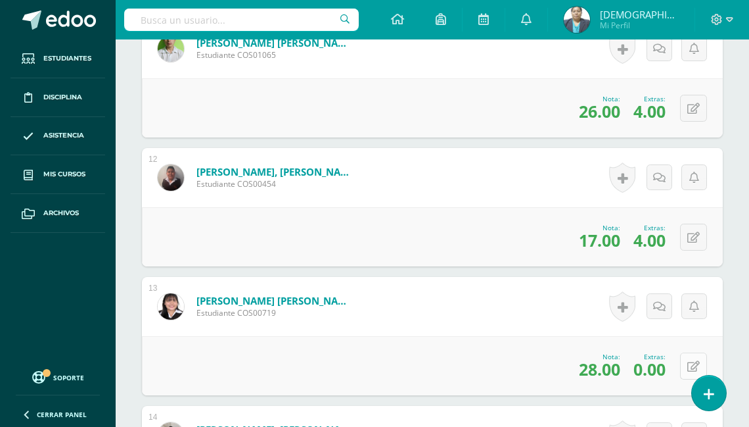
click at [693, 364] on button at bounding box center [693, 365] width 27 height 27
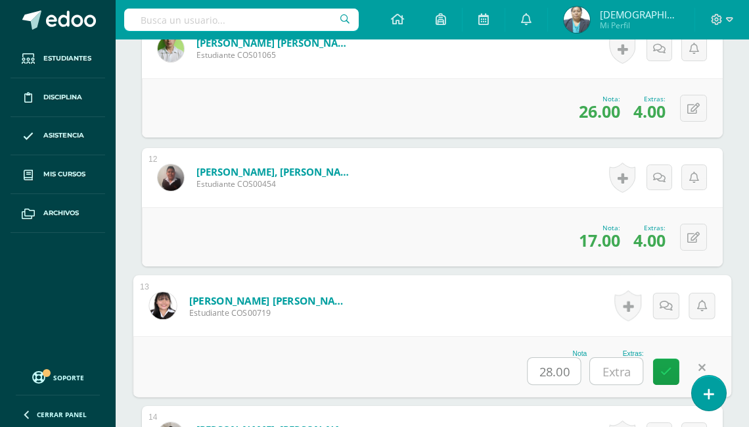
click at [628, 363] on input "text" at bounding box center [616, 371] width 53 height 26
type input "5"
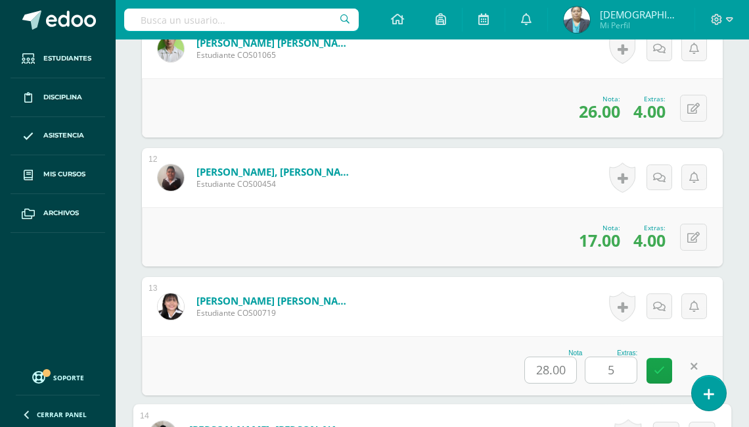
scroll to position [2094, 0]
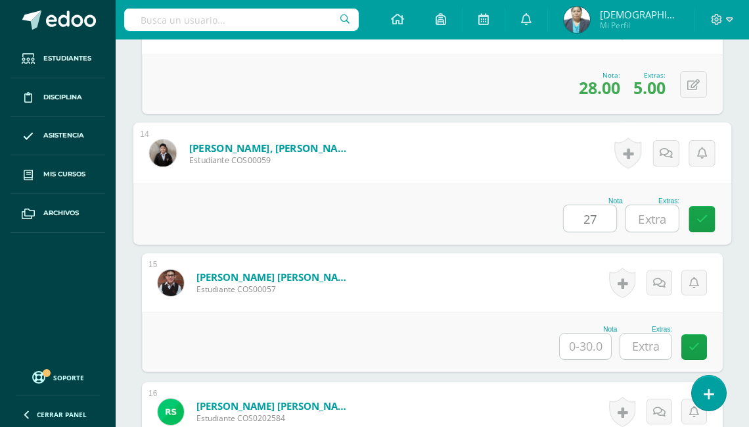
type input "27"
click at [650, 211] on input "text" at bounding box center [652, 218] width 53 height 26
type input "5"
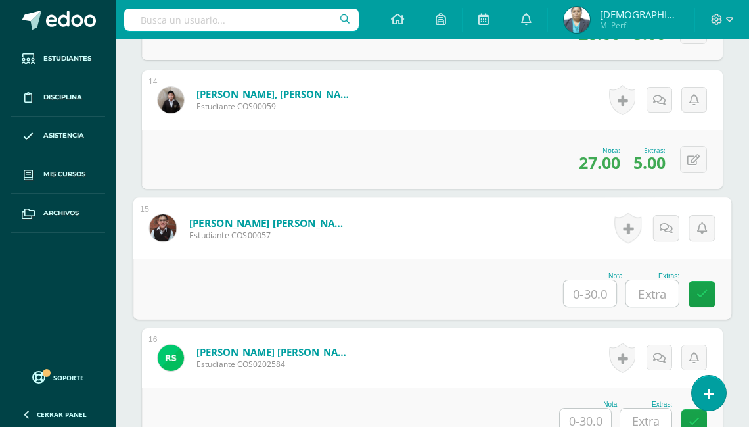
scroll to position [2252, 0]
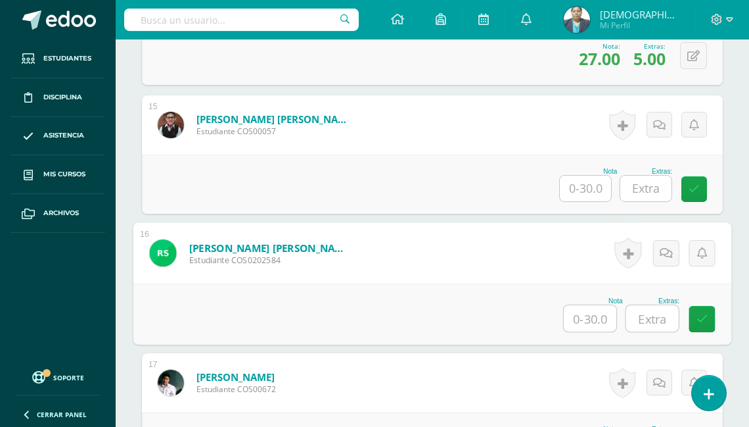
click at [588, 312] on input "text" at bounding box center [590, 318] width 53 height 26
type input "18"
click at [651, 311] on input "text" at bounding box center [652, 318] width 53 height 26
type input "3"
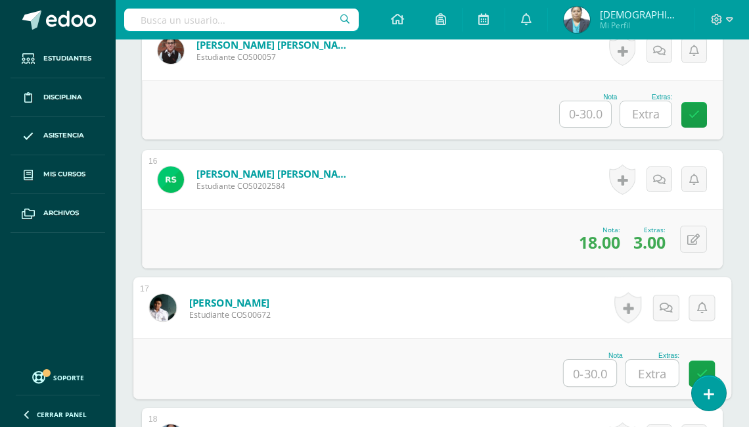
scroll to position [2323, 0]
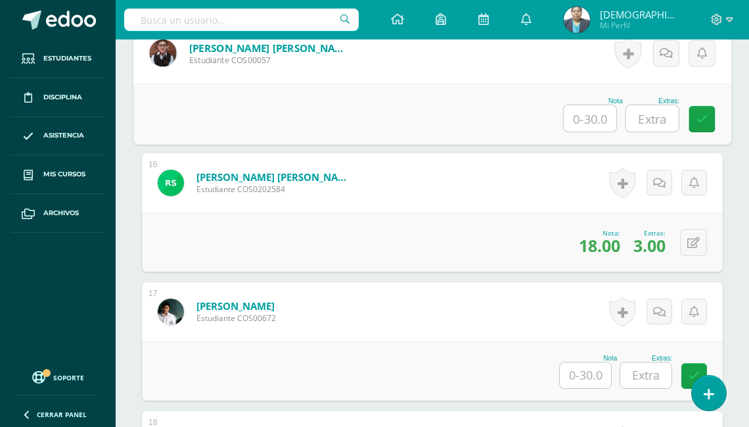
click at [587, 112] on input "text" at bounding box center [590, 118] width 53 height 26
type input "26"
click at [657, 116] on input "text" at bounding box center [652, 118] width 53 height 26
type input "3"
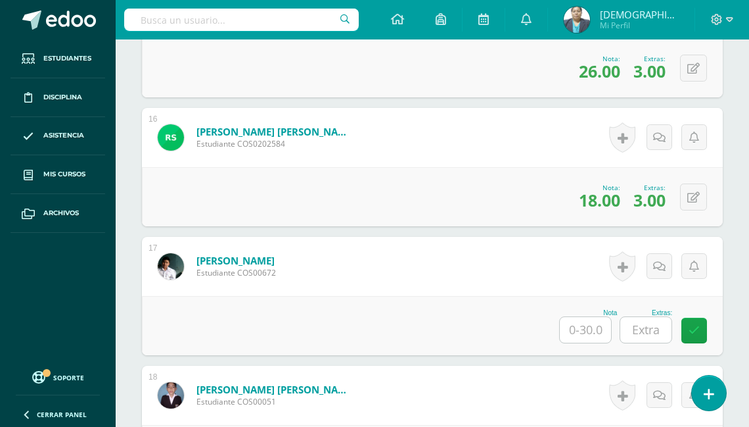
scroll to position [2428, 0]
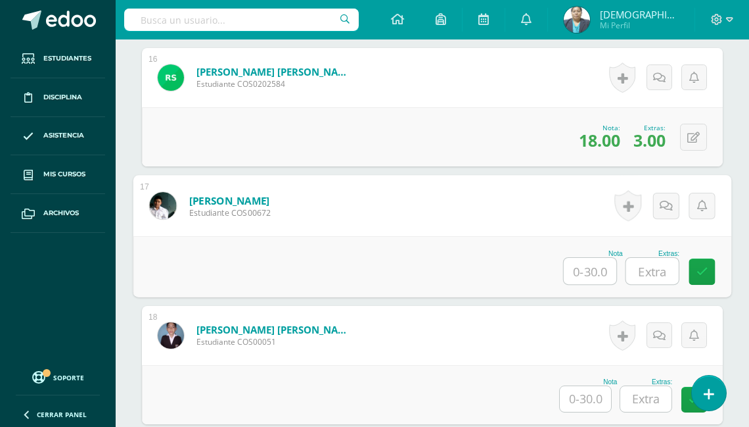
click at [580, 270] on input "text" at bounding box center [590, 271] width 53 height 26
type input "28"
click at [665, 263] on input "text" at bounding box center [652, 271] width 53 height 26
type input "3"
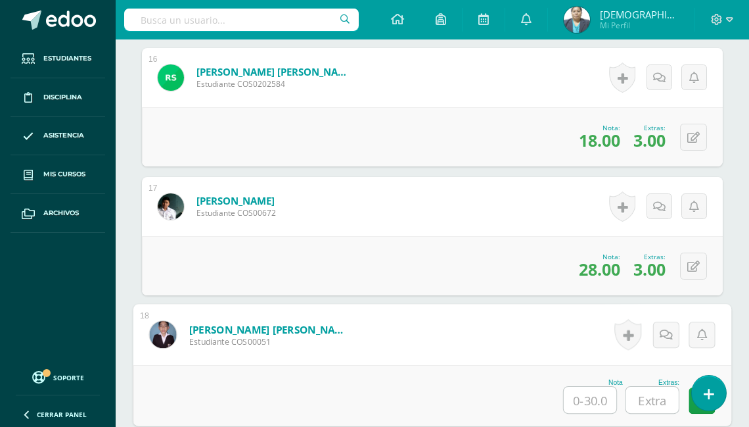
scroll to position [2481, 0]
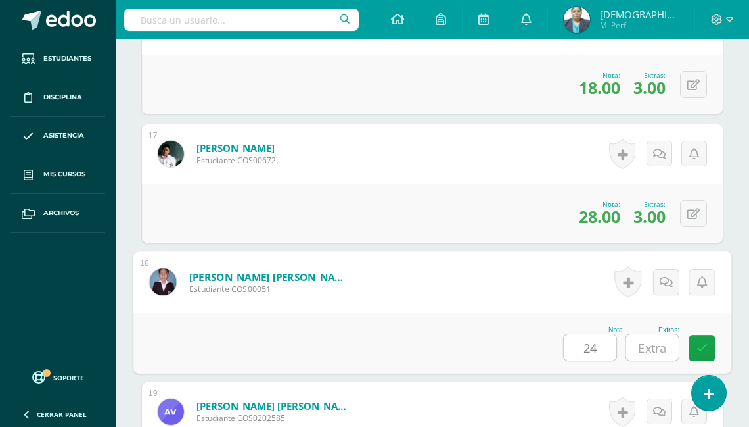
type input "24"
click at [650, 334] on input "text" at bounding box center [652, 347] width 53 height 26
type input "3"
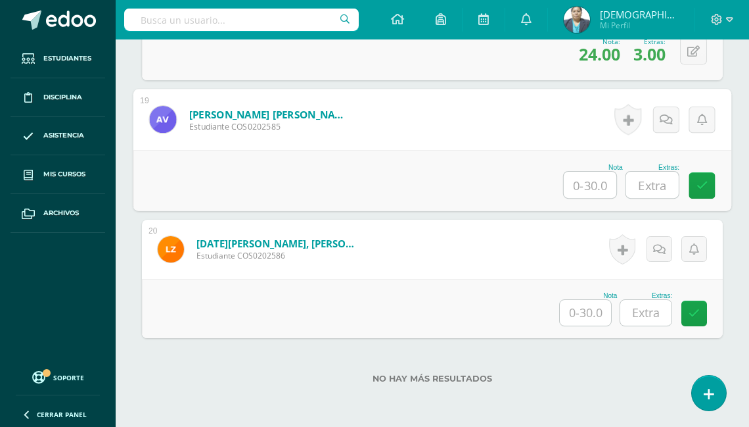
scroll to position [2791, 0]
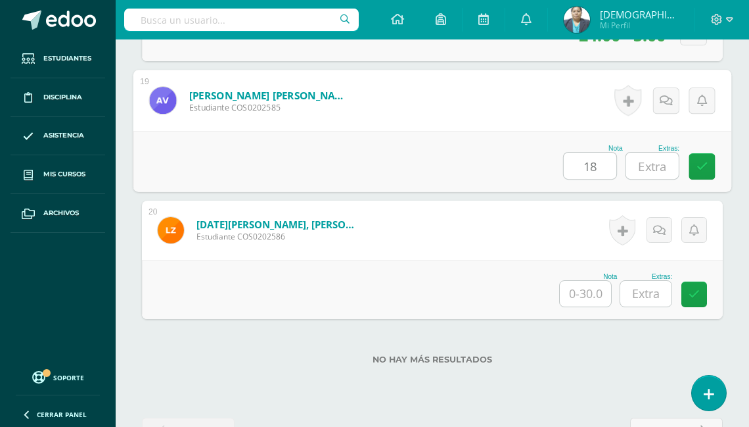
type input "18"
click at [665, 167] on input "text" at bounding box center [652, 166] width 53 height 26
type input "3"
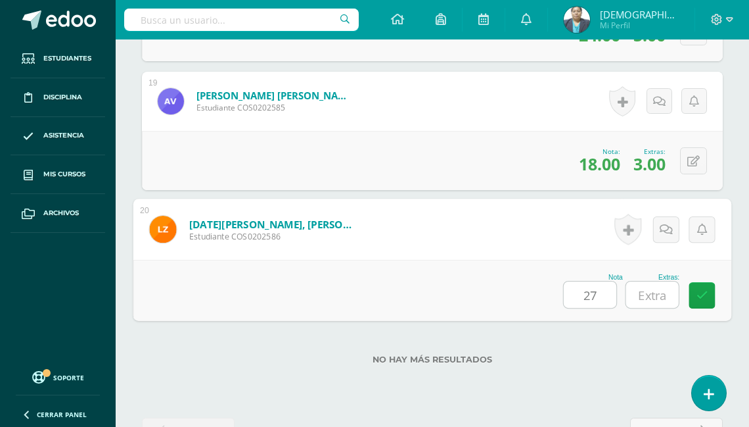
type input "27"
click at [658, 292] on input "text" at bounding box center [652, 294] width 53 height 26
type input "5"
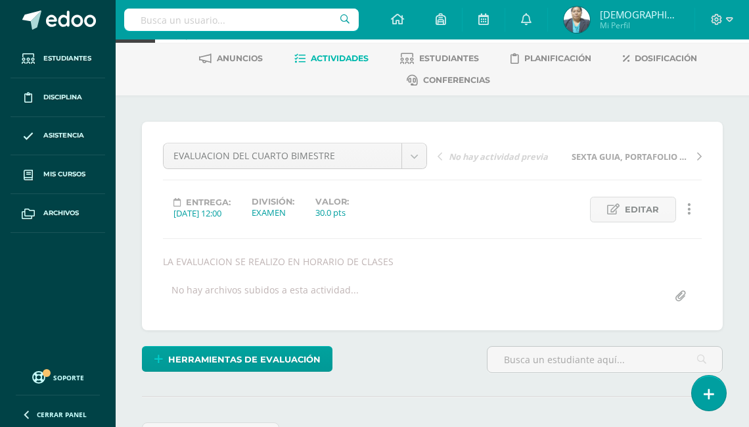
scroll to position [0, 0]
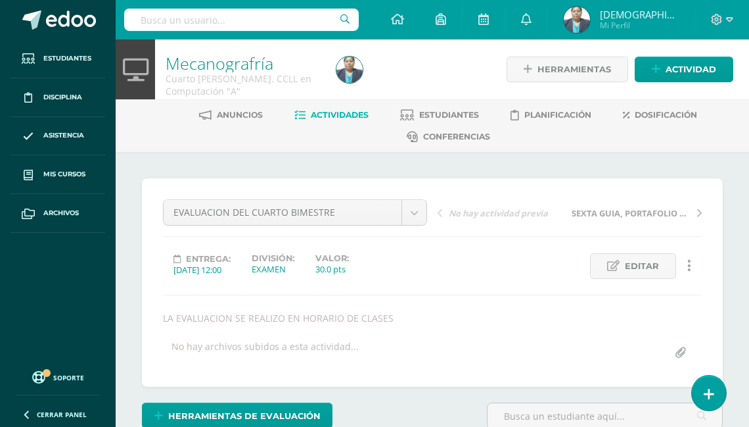
click at [346, 120] on link "Actividades" at bounding box center [332, 115] width 74 height 21
click at [346, 114] on span "Actividades" at bounding box center [340, 115] width 58 height 10
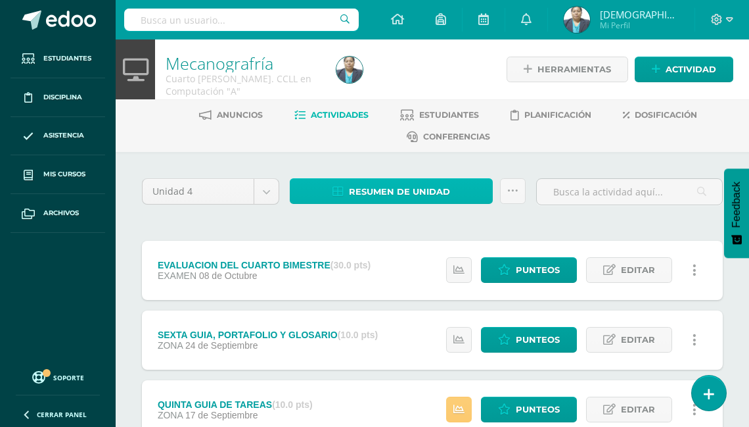
click at [394, 193] on span "Resumen de unidad" at bounding box center [399, 191] width 101 height 24
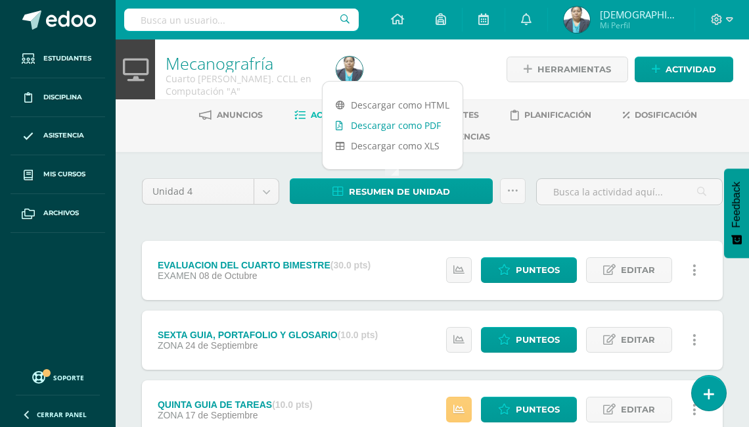
click at [412, 127] on link "Descargar como PDF" at bounding box center [393, 125] width 140 height 20
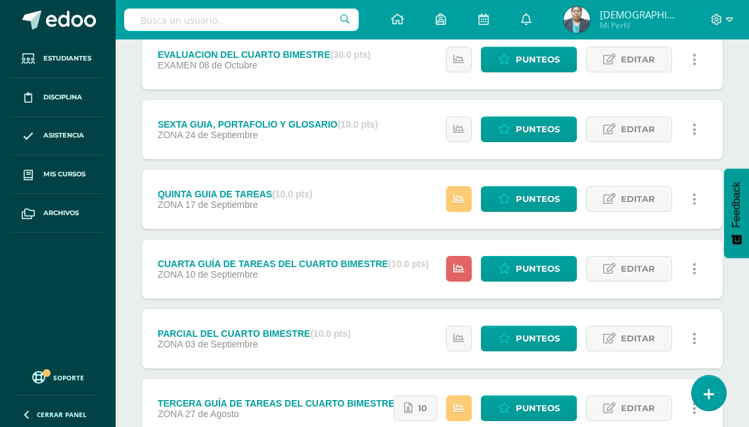
scroll to position [263, 0]
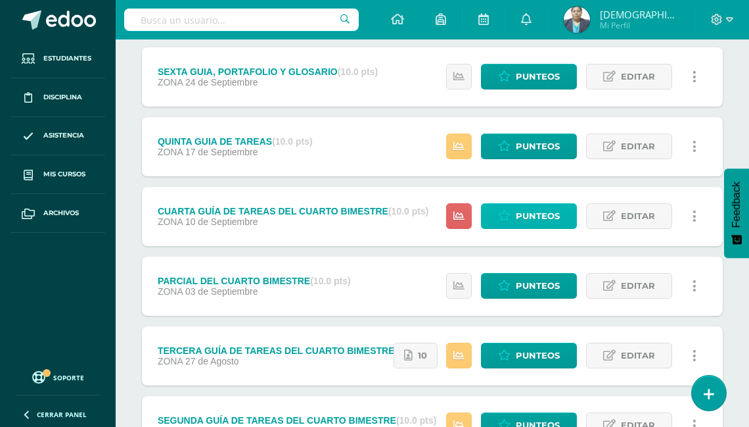
click at [525, 213] on span "Punteos" at bounding box center [538, 216] width 44 height 24
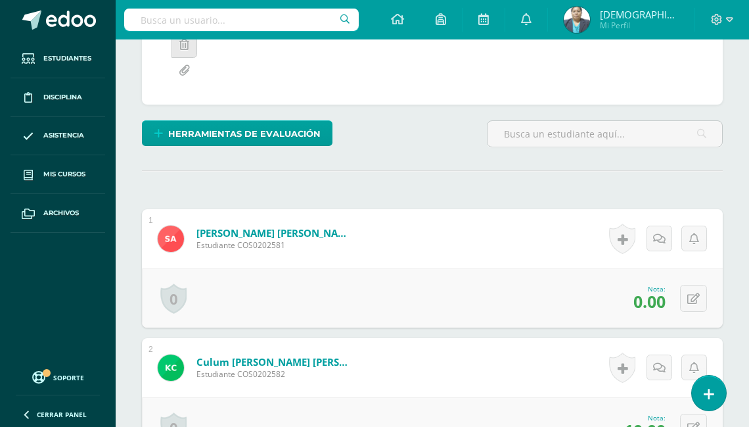
scroll to position [334, 0]
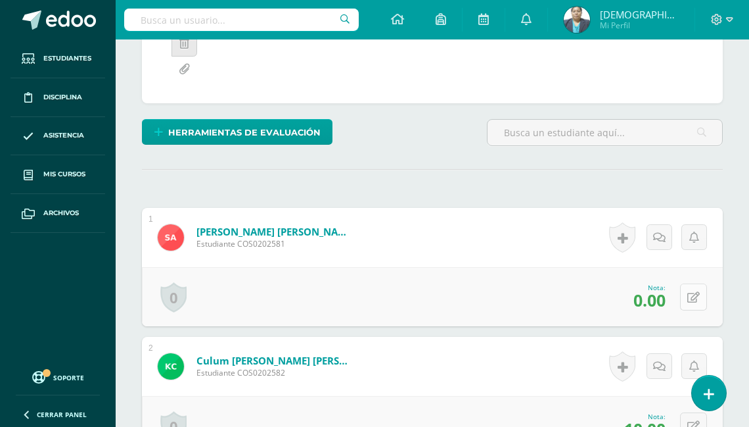
click at [690, 293] on button at bounding box center [693, 296] width 27 height 27
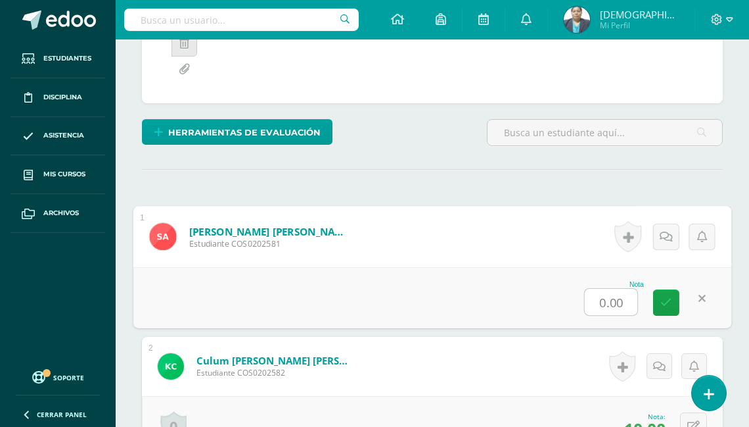
scroll to position [335, 0]
type input "7"
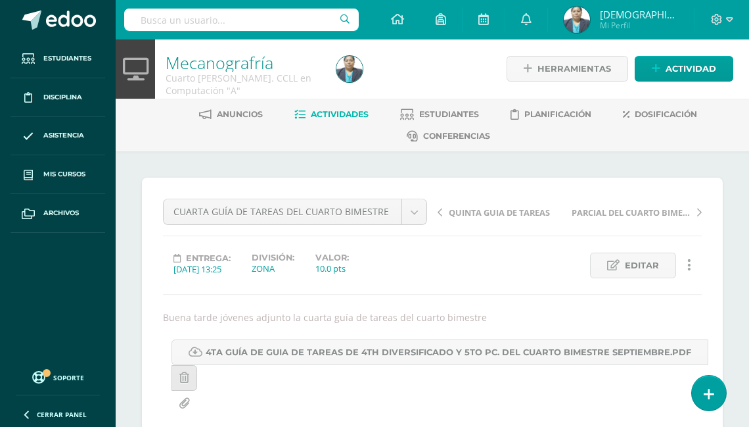
scroll to position [0, 0]
click at [332, 114] on span "Actividades" at bounding box center [340, 115] width 58 height 10
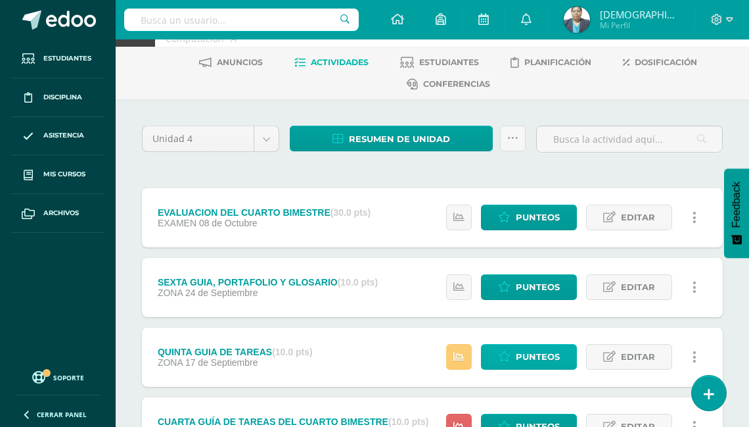
scroll to position [105, 0]
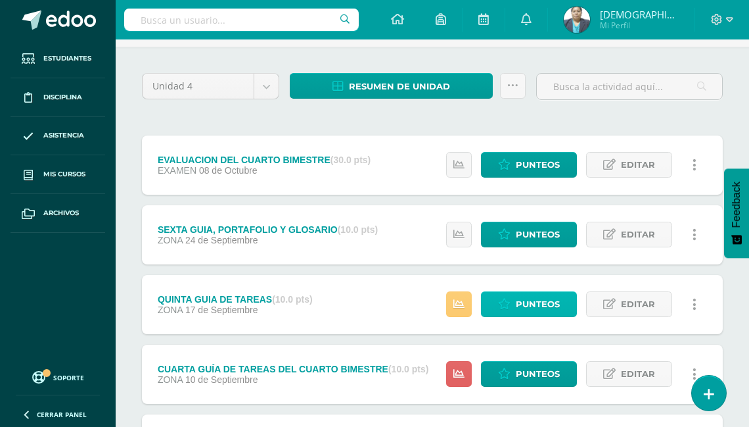
click at [536, 301] on span "Punteos" at bounding box center [538, 304] width 44 height 24
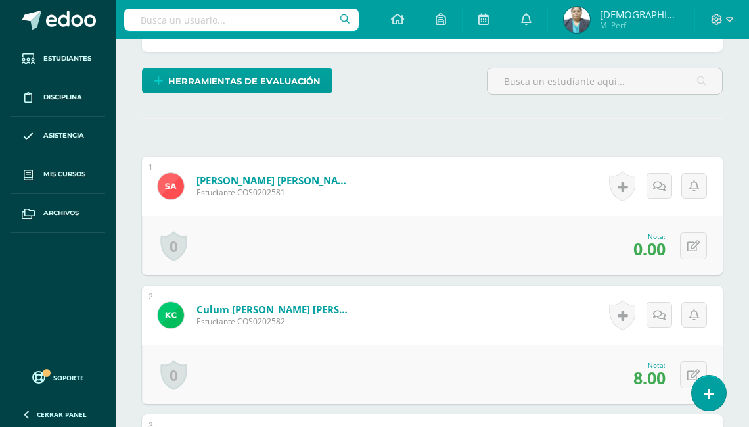
scroll to position [387, 0]
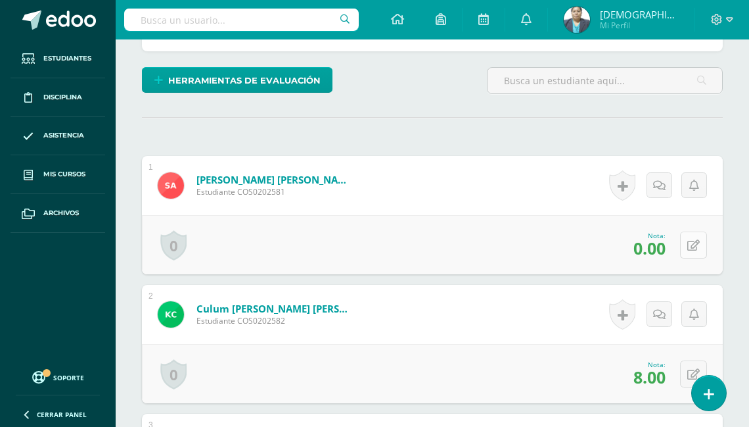
click at [695, 241] on icon at bounding box center [694, 245] width 12 height 11
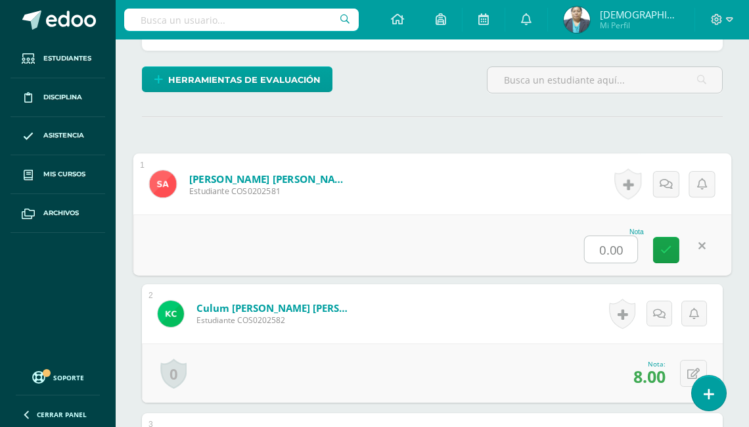
scroll to position [388, 0]
type input "10"
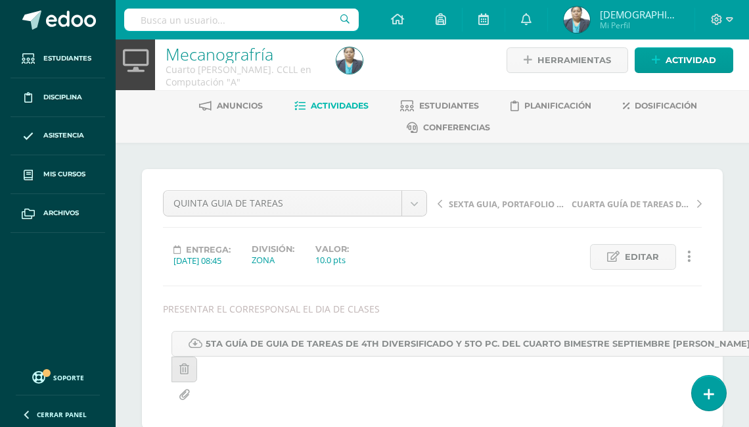
scroll to position [0, 0]
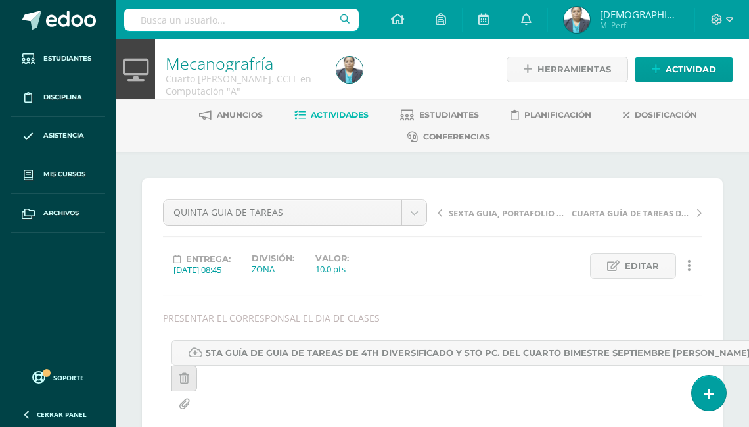
click at [331, 116] on span "Actividades" at bounding box center [340, 115] width 58 height 10
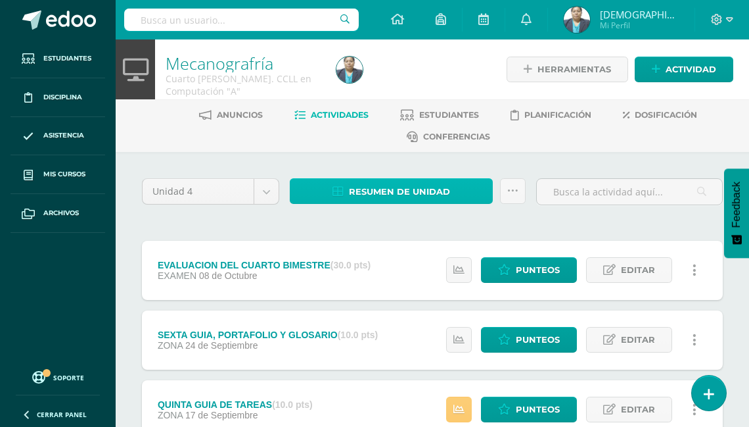
click at [363, 187] on span "Resumen de unidad" at bounding box center [399, 191] width 101 height 24
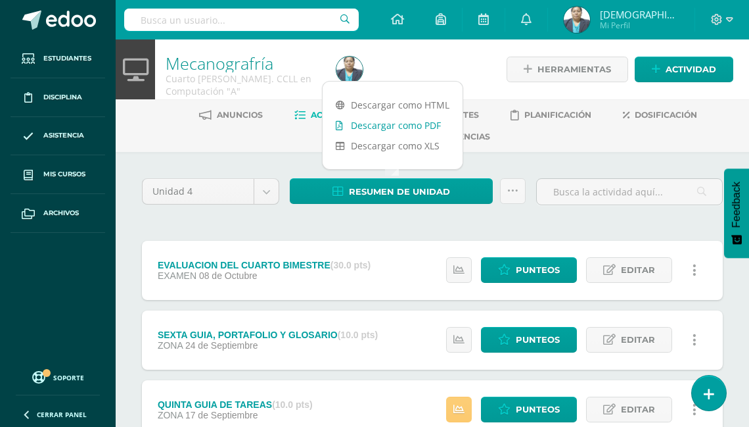
click at [381, 126] on link "Descargar como PDF" at bounding box center [393, 125] width 140 height 20
click at [536, 333] on span "Punteos" at bounding box center [538, 339] width 44 height 24
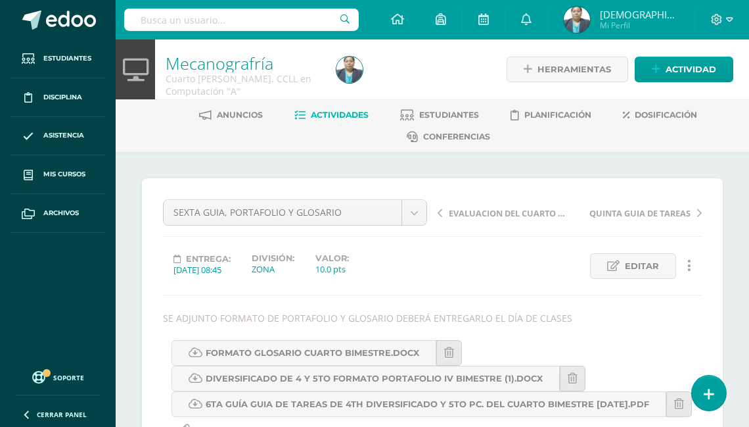
click at [327, 115] on span "Actividades" at bounding box center [340, 115] width 58 height 10
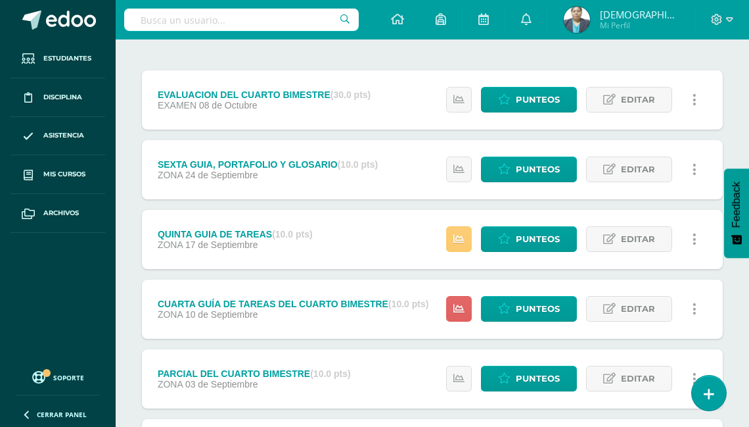
scroll to position [158, 0]
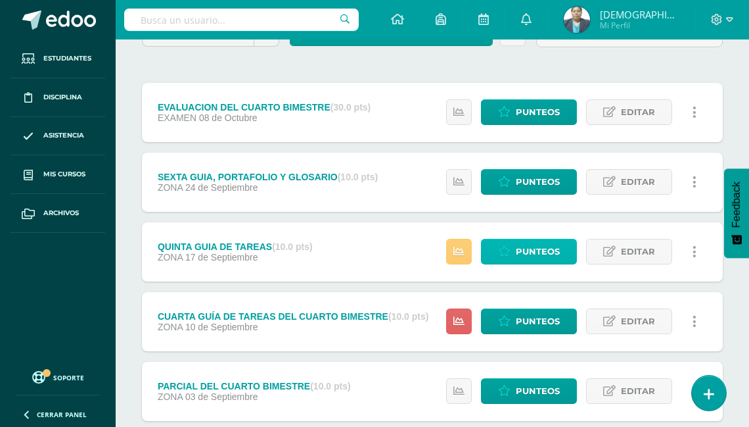
click at [530, 246] on span "Punteos" at bounding box center [538, 251] width 44 height 24
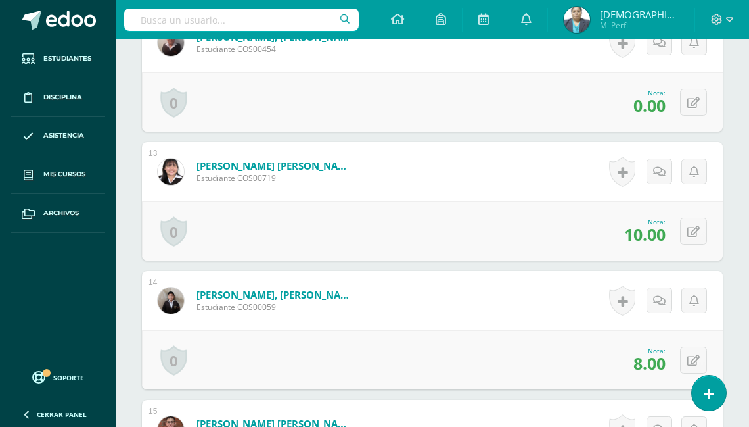
scroll to position [1850, 0]
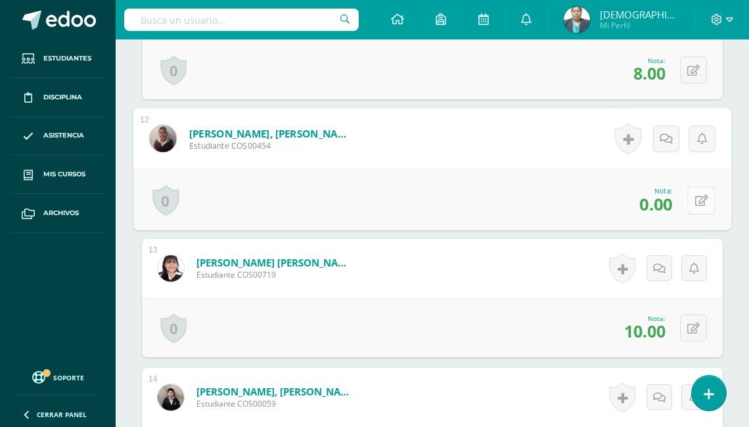
click at [697, 195] on icon at bounding box center [701, 200] width 13 height 11
type input "5"
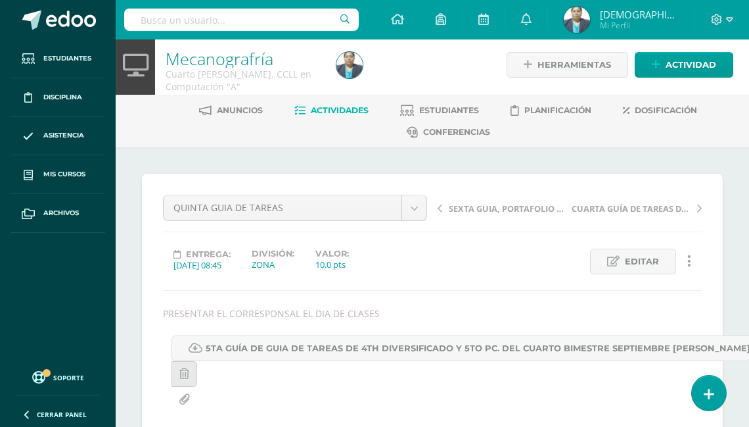
scroll to position [0, 0]
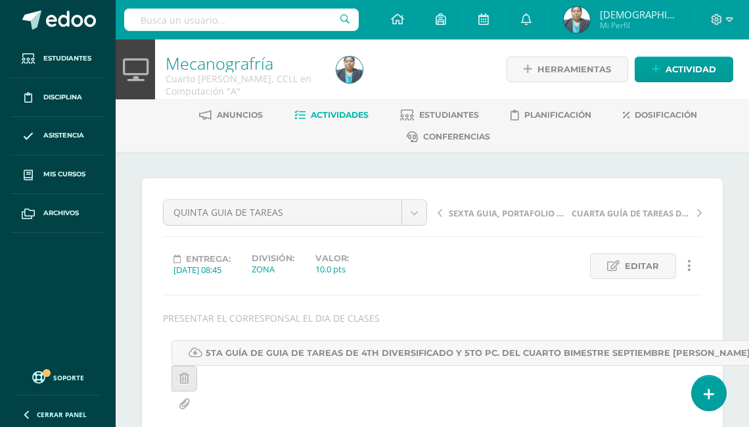
click at [341, 110] on span "Actividades" at bounding box center [340, 115] width 58 height 10
click at [344, 114] on span "Actividades" at bounding box center [340, 115] width 58 height 10
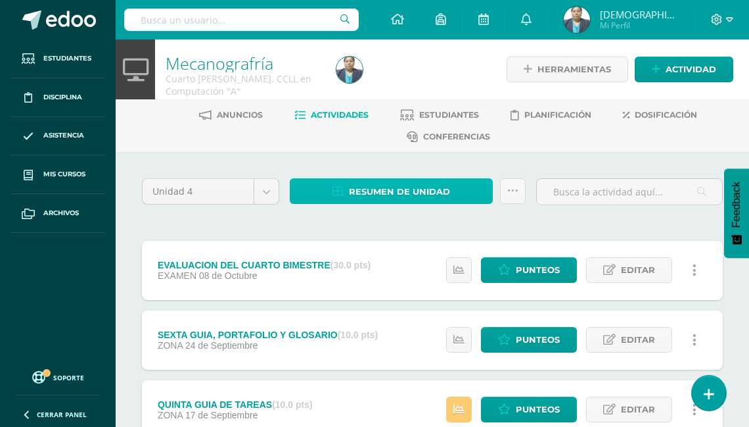
click at [392, 191] on span "Resumen de unidad" at bounding box center [399, 191] width 101 height 24
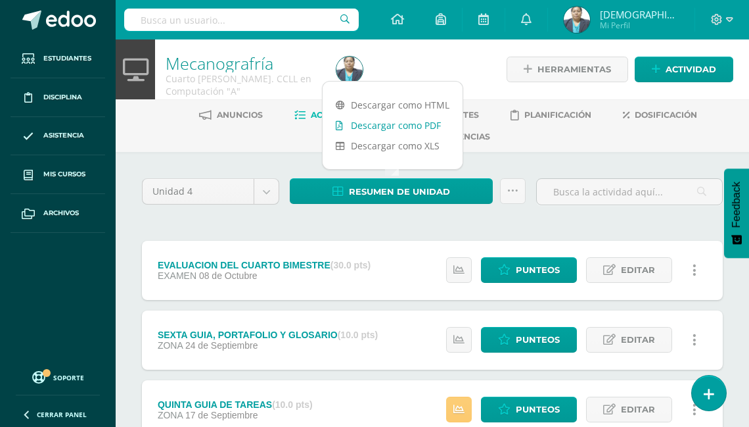
click at [392, 126] on link "Descargar como PDF" at bounding box center [393, 125] width 140 height 20
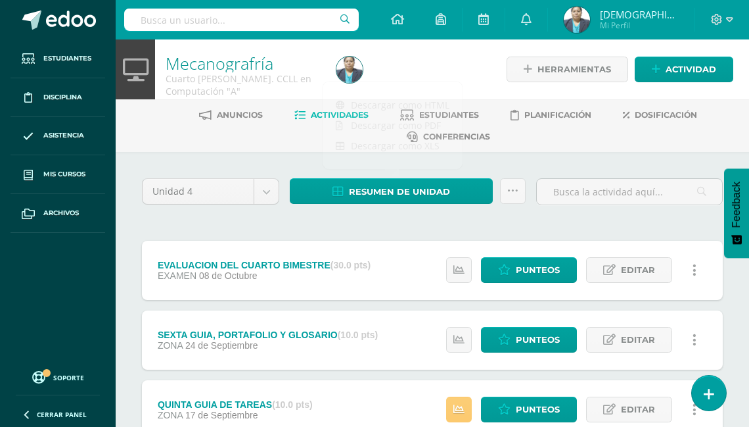
click at [590, 23] on img at bounding box center [577, 20] width 26 height 26
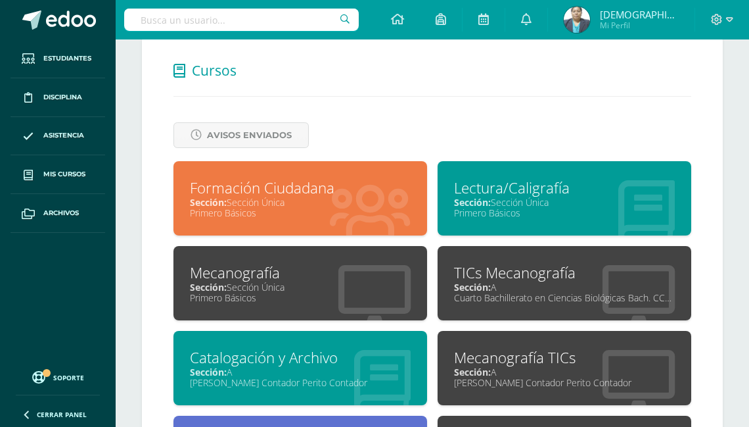
scroll to position [381, 0]
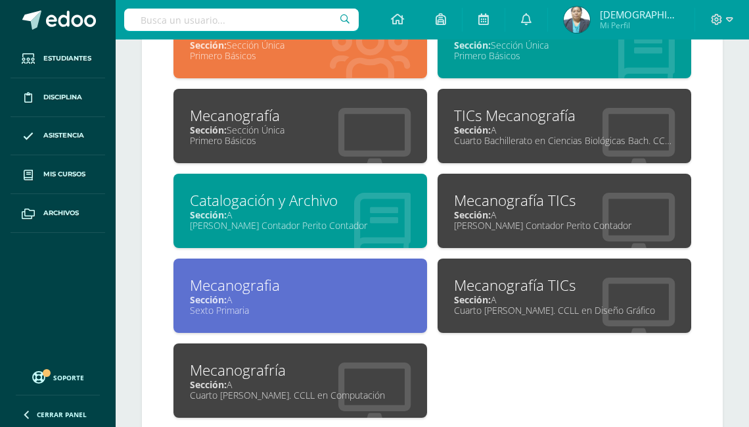
scroll to position [697, 0]
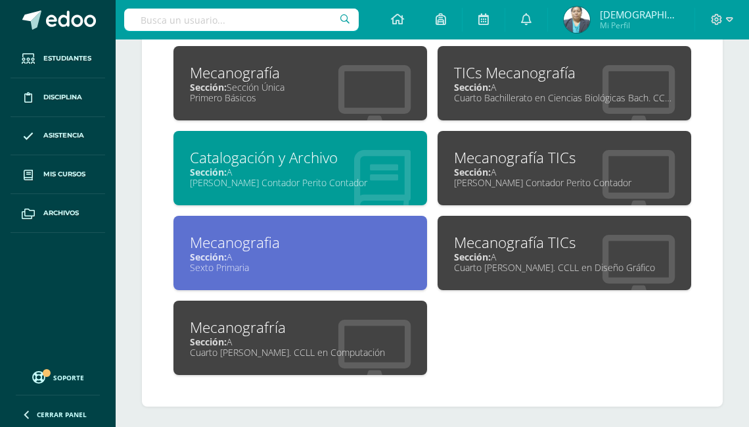
click at [307, 238] on div "Mecanografia" at bounding box center [300, 242] width 221 height 20
click at [307, 176] on div "[PERSON_NAME] Contador Perito Contador" at bounding box center [300, 182] width 221 height 12
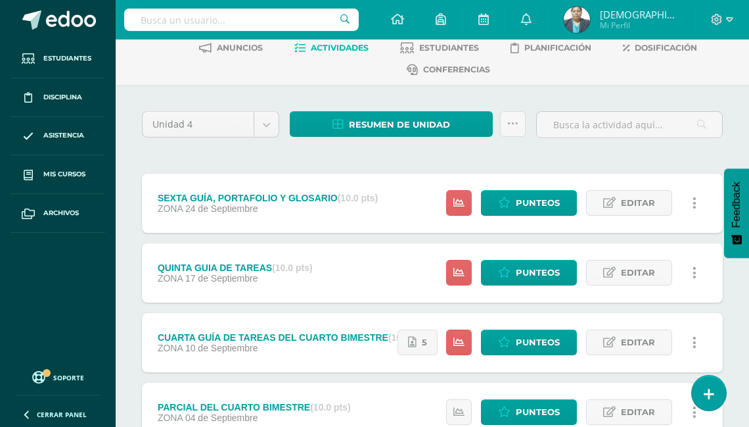
scroll to position [105, 0]
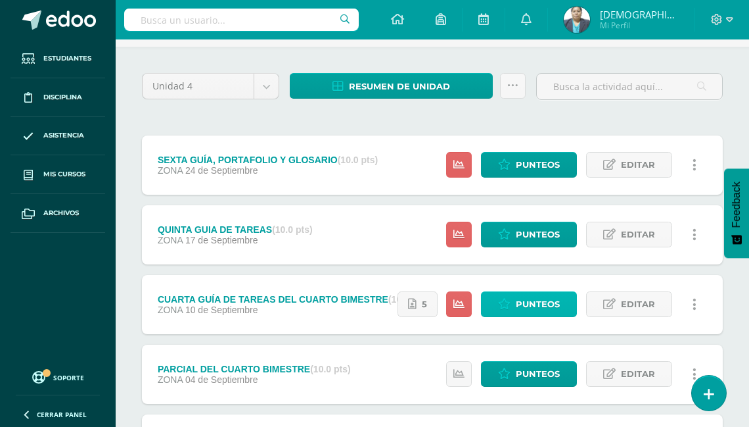
click at [530, 307] on span "Punteos" at bounding box center [538, 304] width 44 height 24
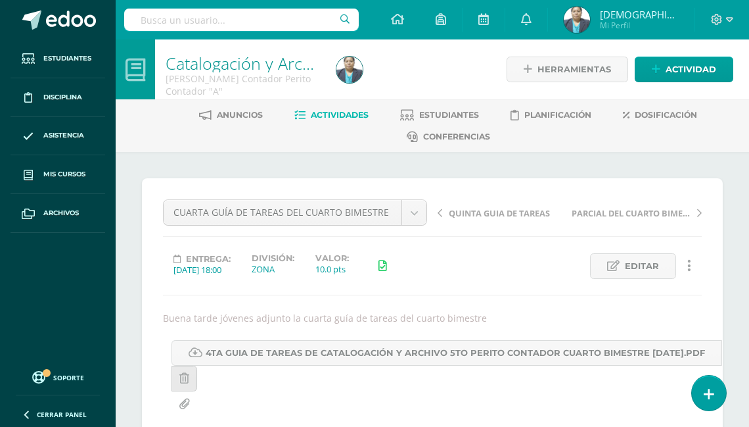
click at [355, 114] on span "Actividades" at bounding box center [340, 115] width 58 height 10
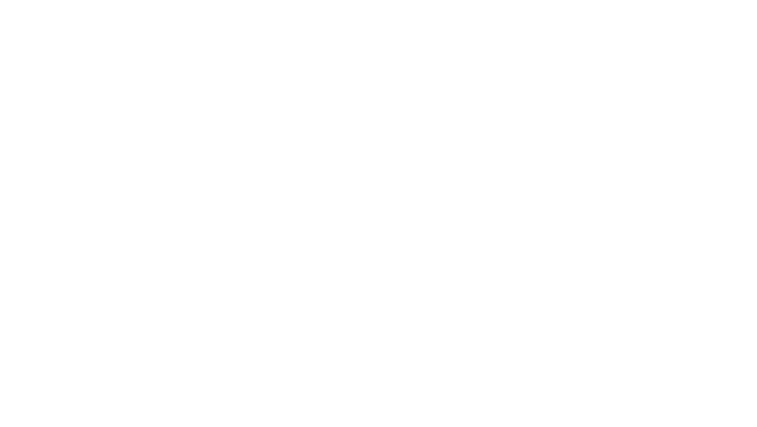
click at [0, 0] on html at bounding box center [0, 0] width 0 height 0
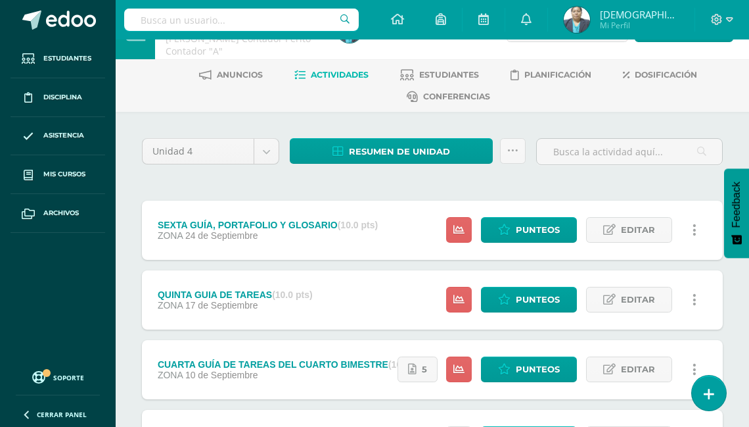
scroll to position [53, 0]
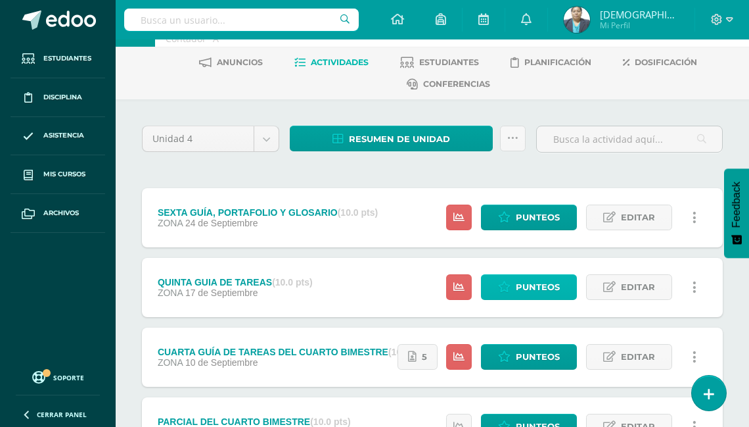
click at [523, 289] on span "Punteos" at bounding box center [538, 287] width 44 height 24
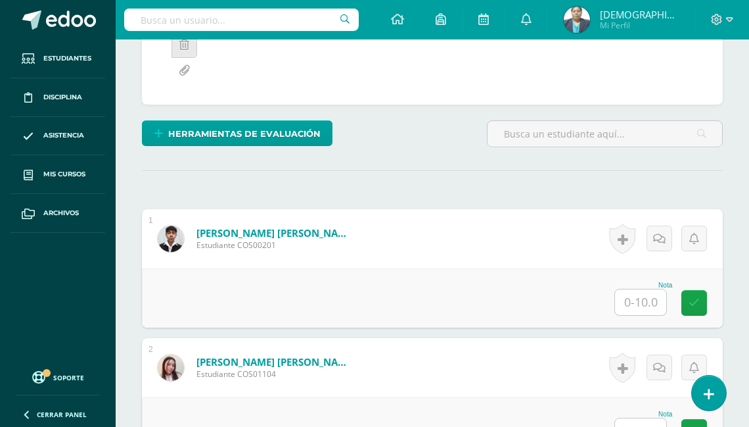
scroll to position [334, 0]
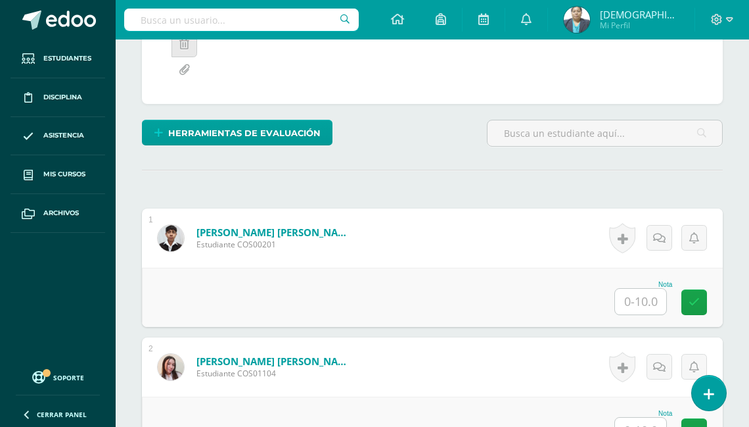
click at [640, 301] on input "text" at bounding box center [640, 302] width 51 height 26
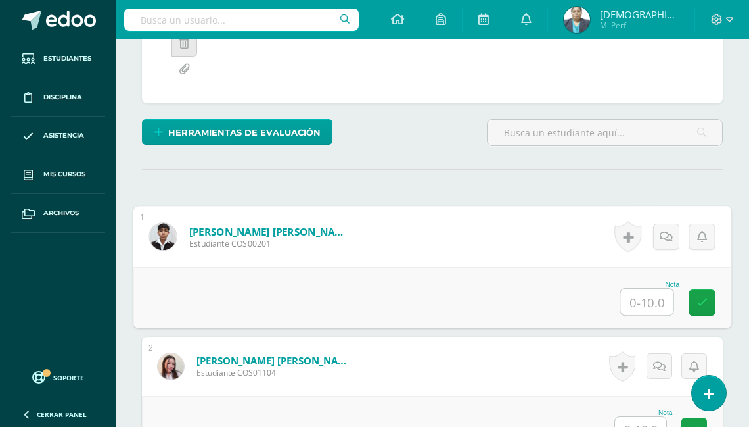
scroll to position [335, 0]
type input "10"
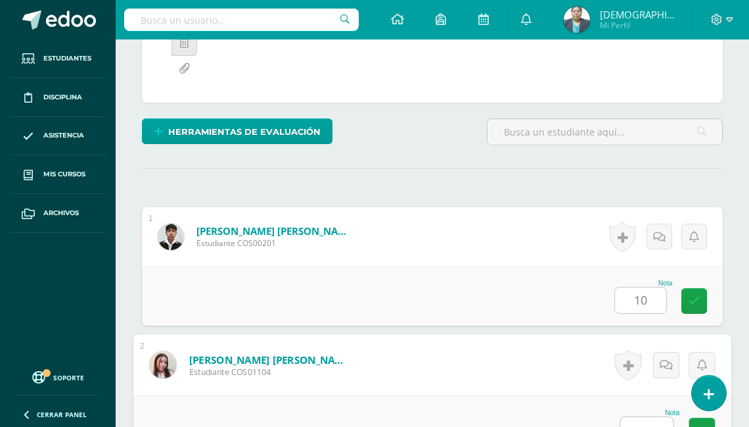
scroll to position [346, 0]
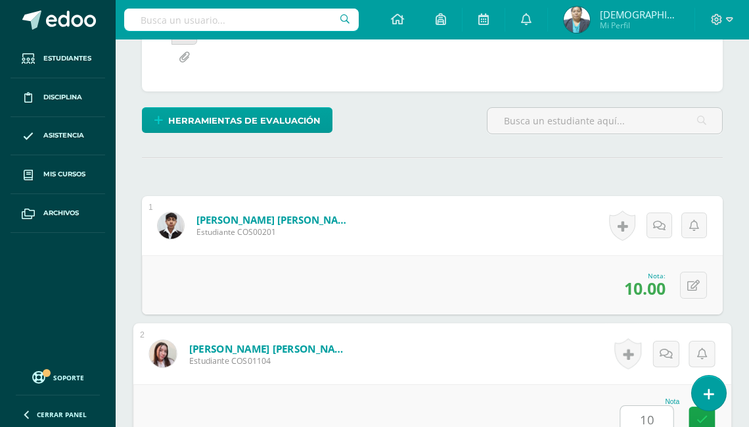
type input "10"
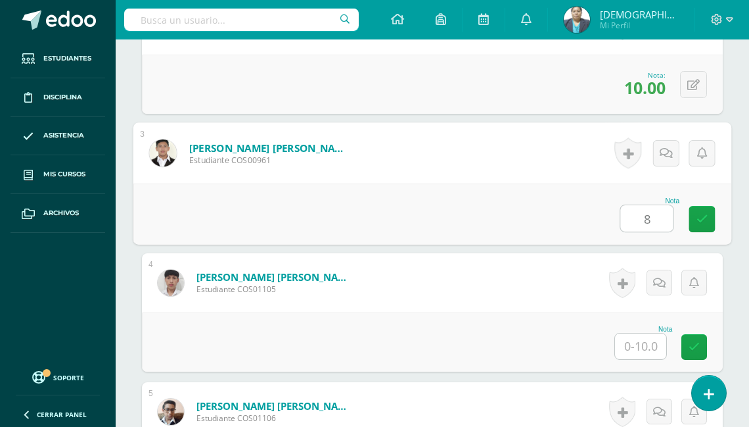
type input "8"
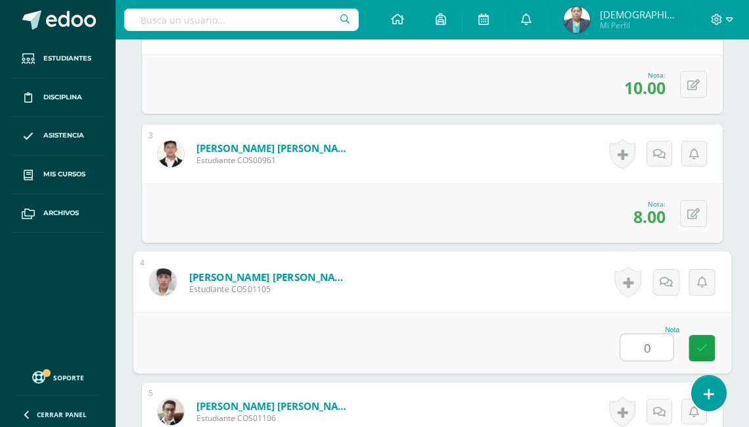
type input "0"
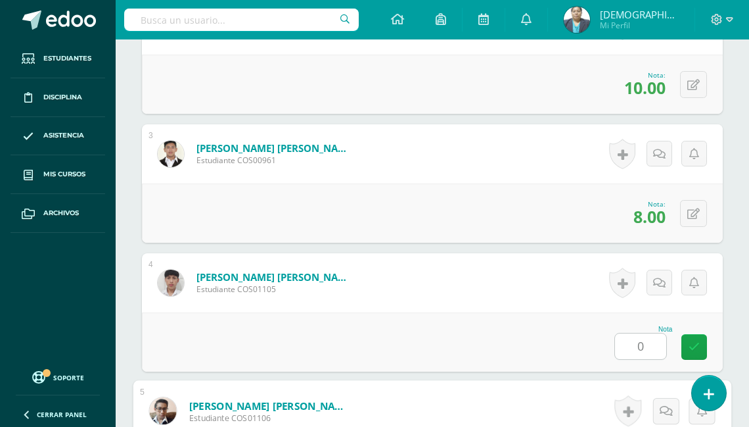
scroll to position [933, 0]
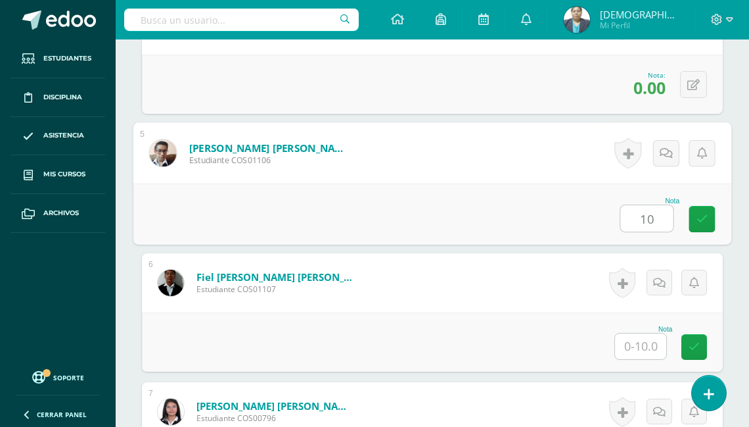
type input "10"
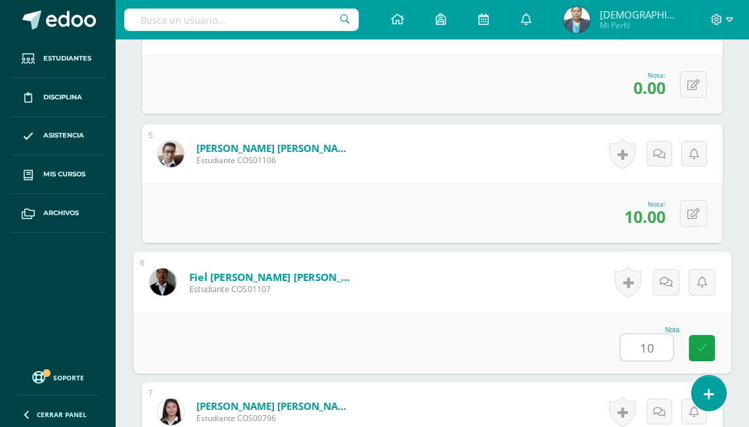
type input "10"
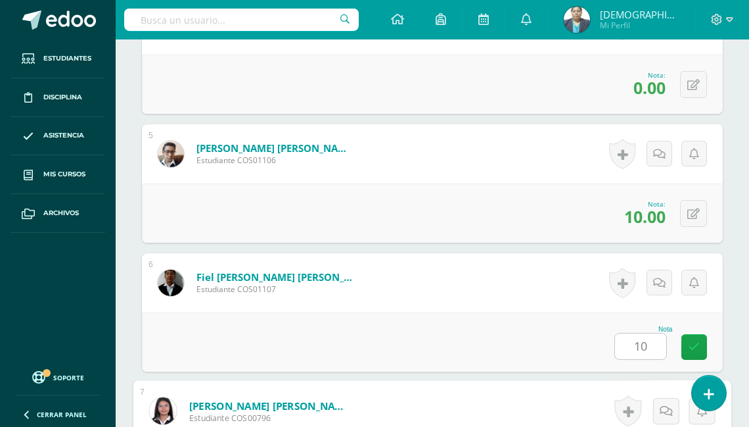
scroll to position [1191, 0]
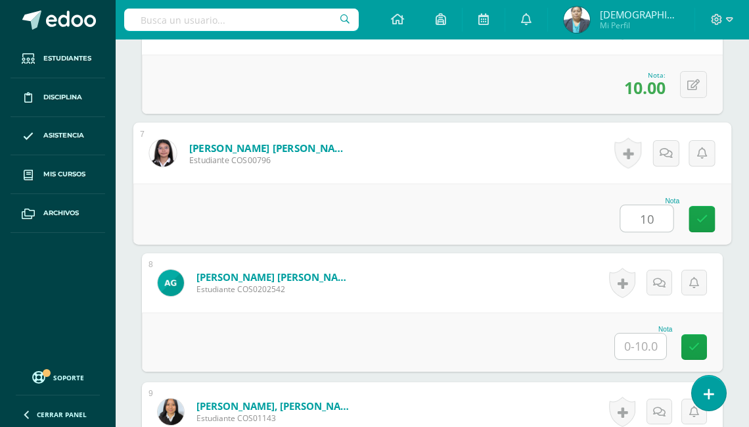
type input "10"
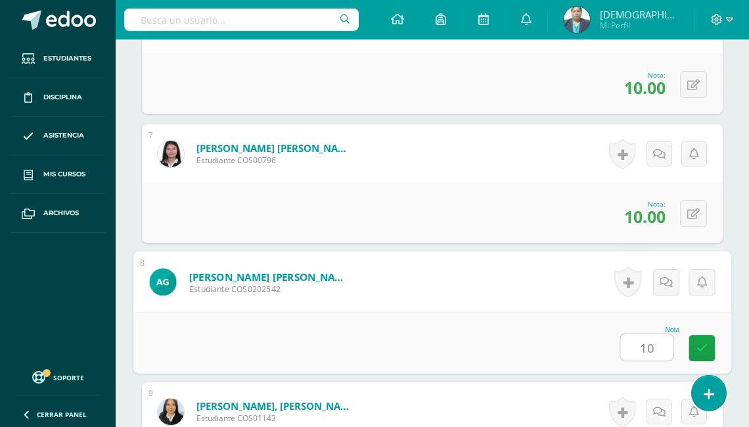
type input "10"
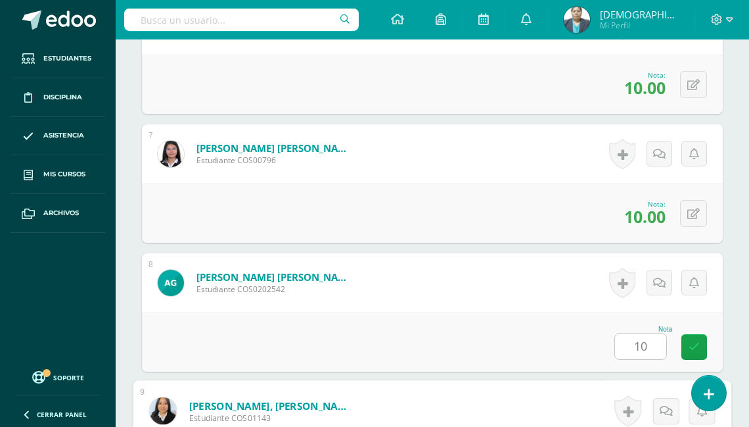
scroll to position [1449, 0]
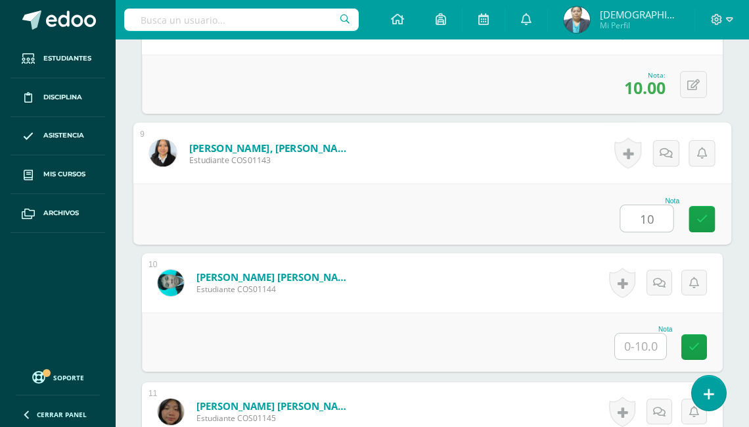
type input "10"
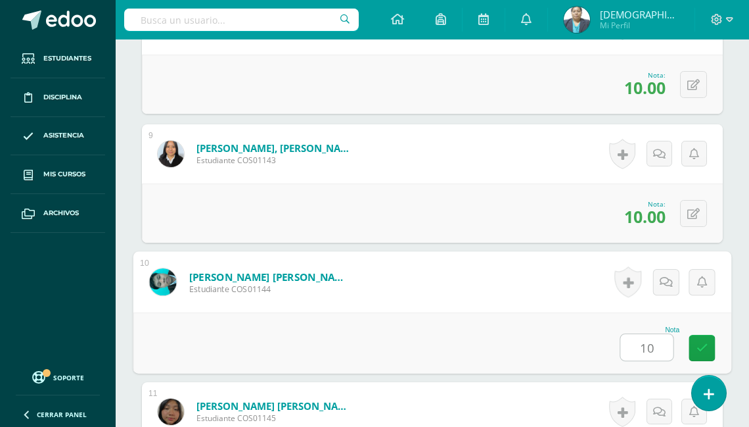
type input "10"
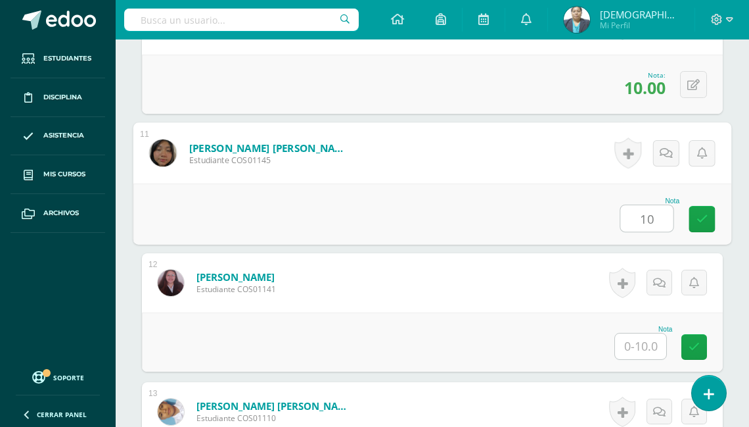
type input "10"
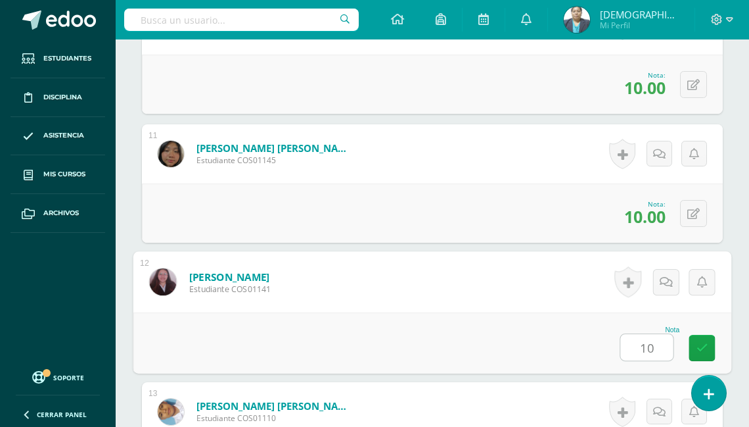
type input "10"
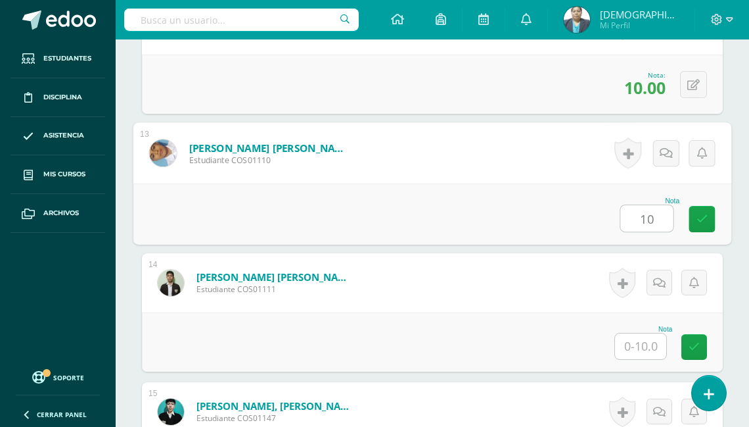
type input "10"
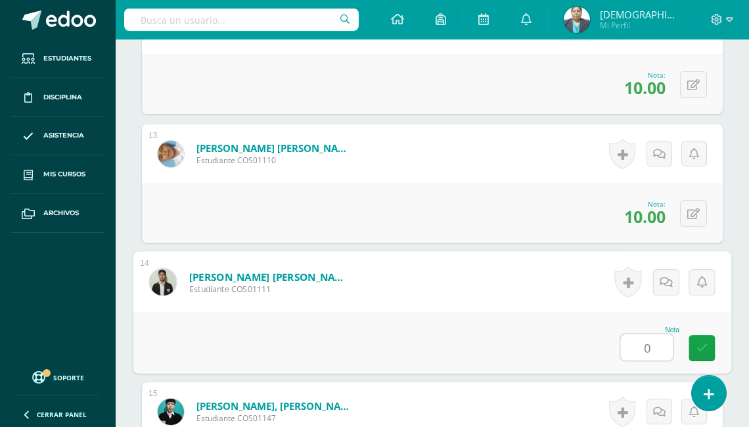
type input "0"
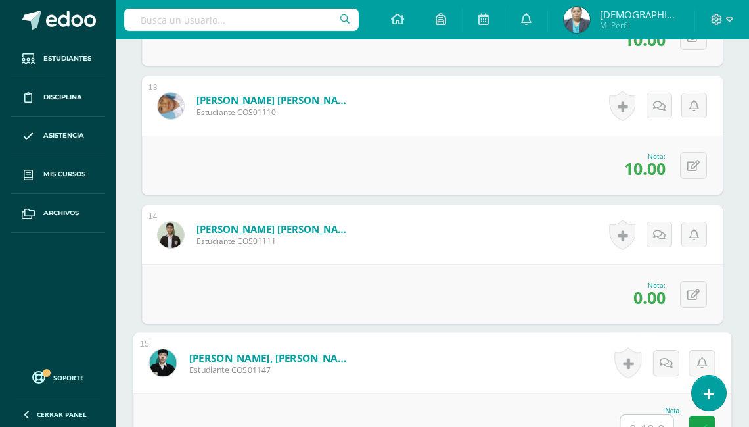
scroll to position [2012, 0]
click at [693, 162] on button at bounding box center [693, 166] width 27 height 27
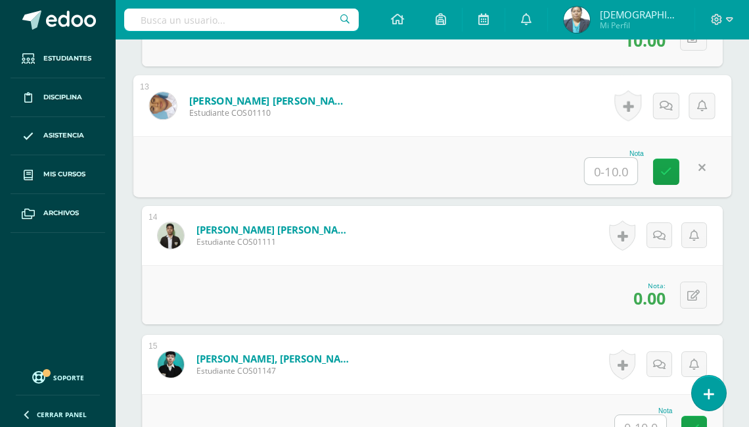
type input "5"
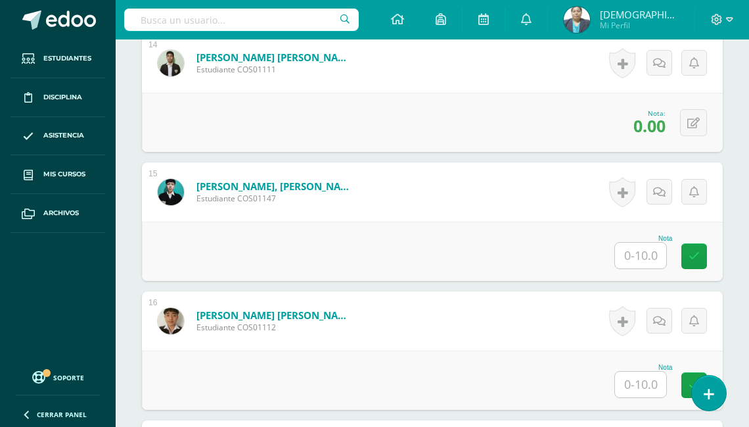
scroll to position [2222, 0]
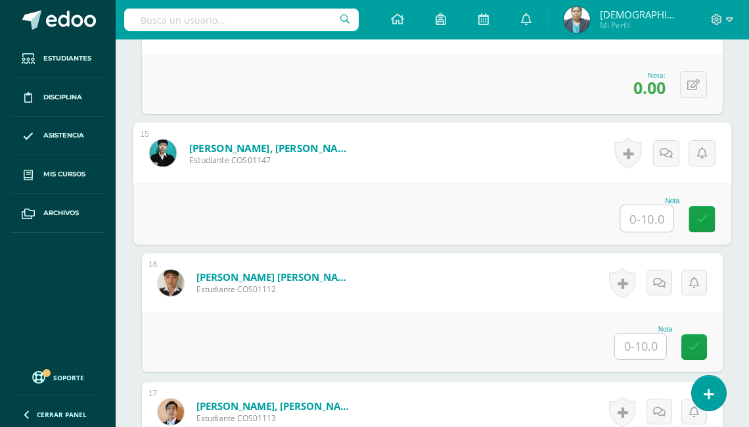
click at [629, 205] on input "text" at bounding box center [647, 218] width 53 height 26
type input "10"
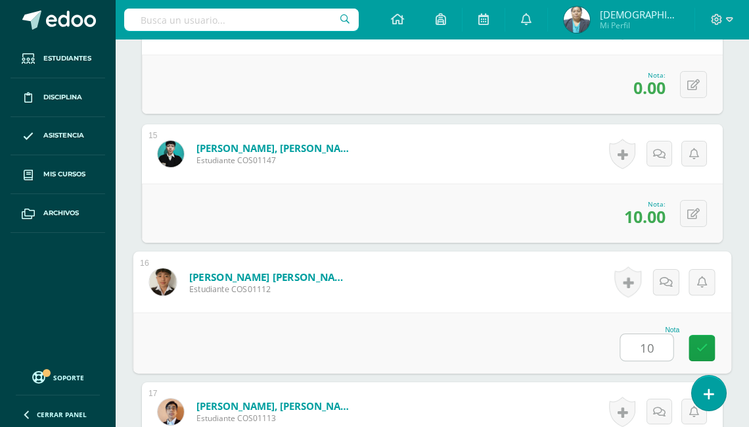
type input "10"
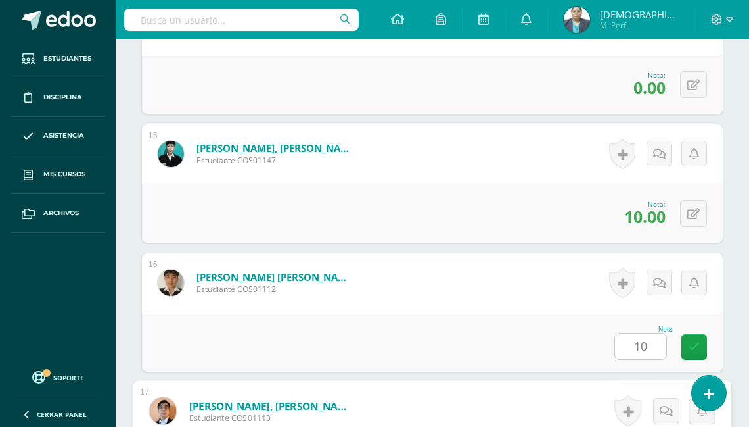
scroll to position [2480, 0]
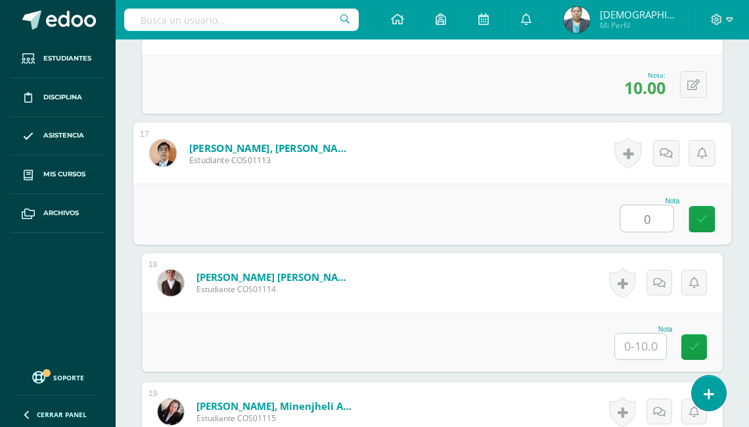
type input "0"
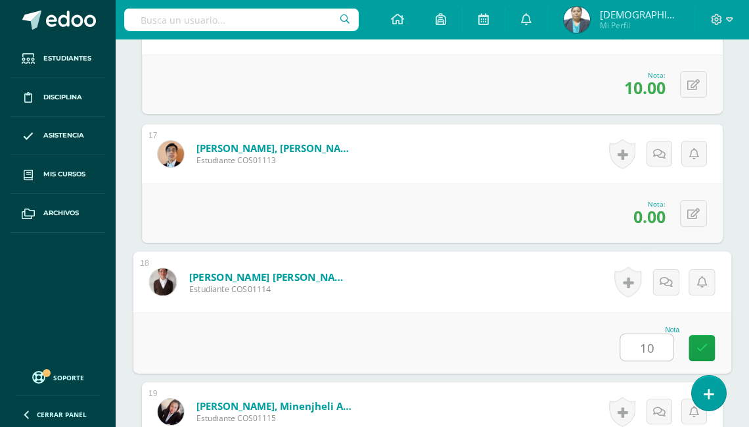
type input "10"
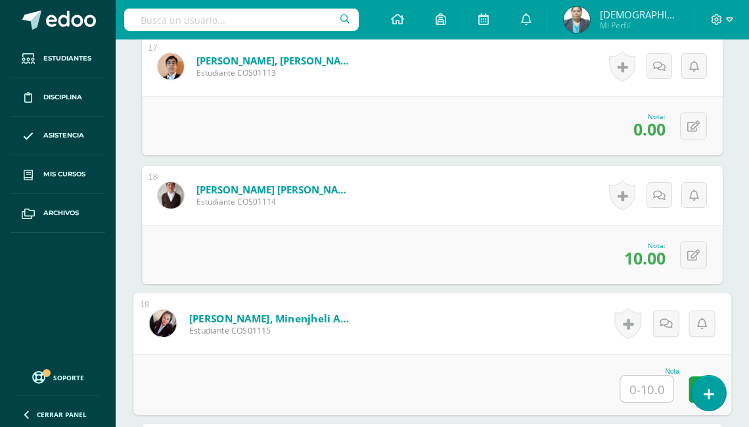
scroll to position [2580, 0]
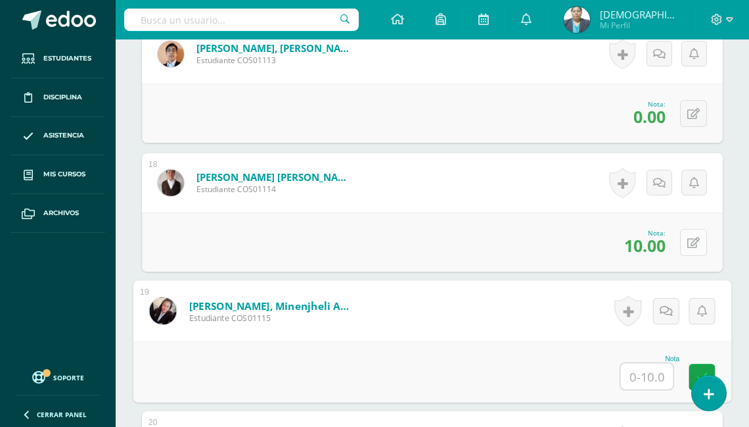
click at [692, 243] on button at bounding box center [693, 242] width 27 height 27
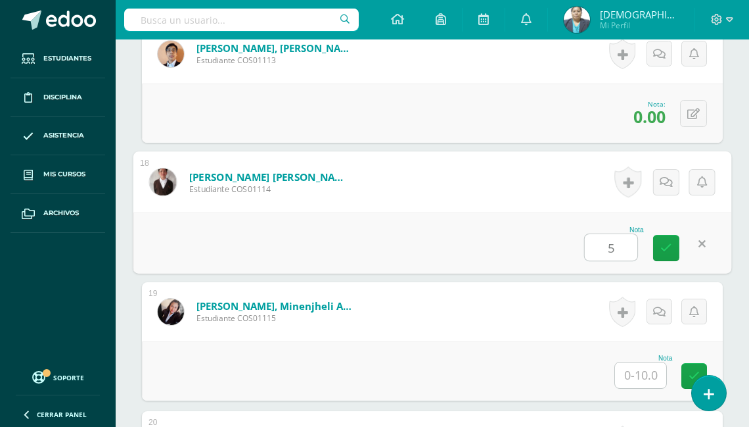
type input "5"
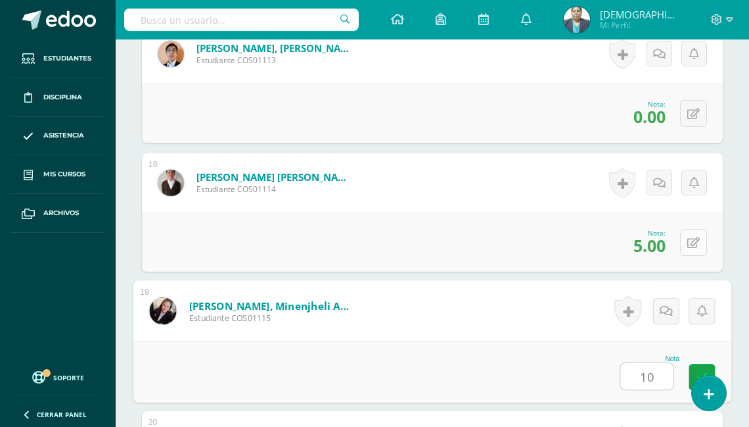
type input "10"
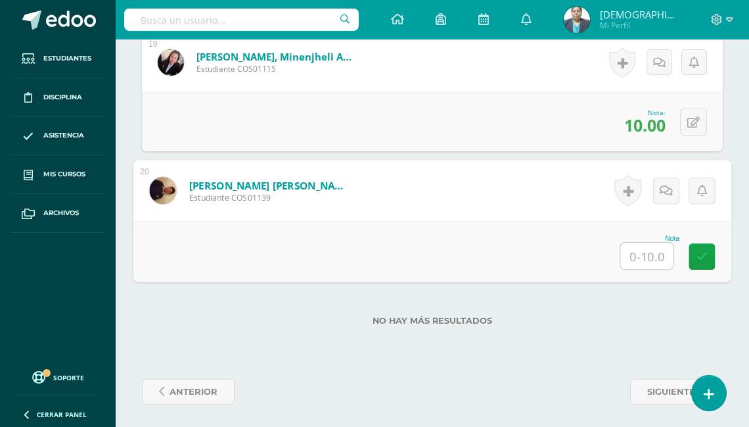
type input "0"
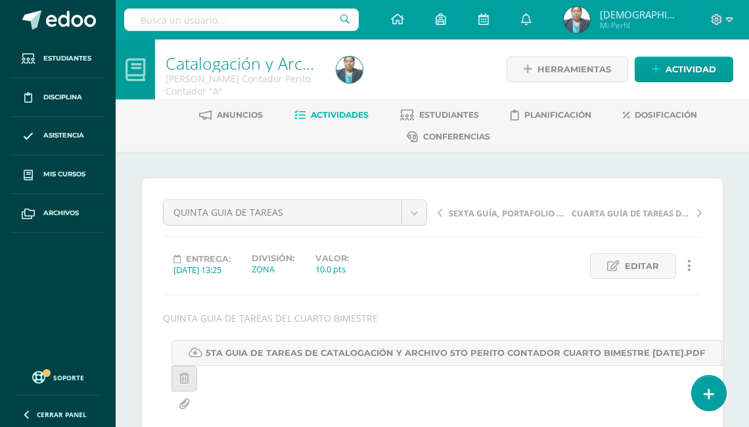
scroll to position [0, 0]
click at [325, 116] on span "Actividades" at bounding box center [340, 115] width 58 height 10
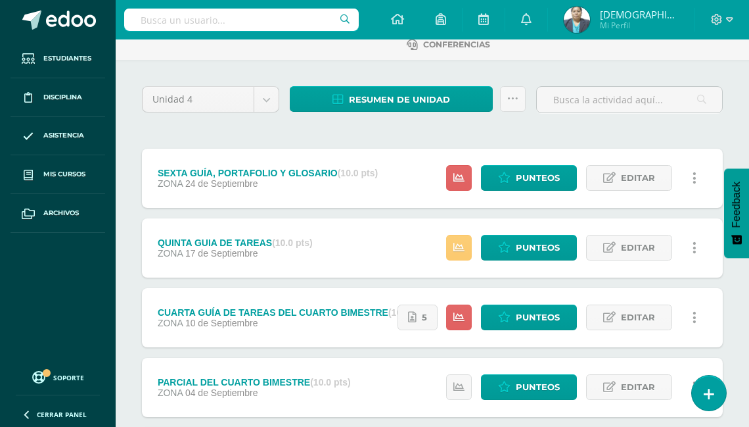
scroll to position [105, 0]
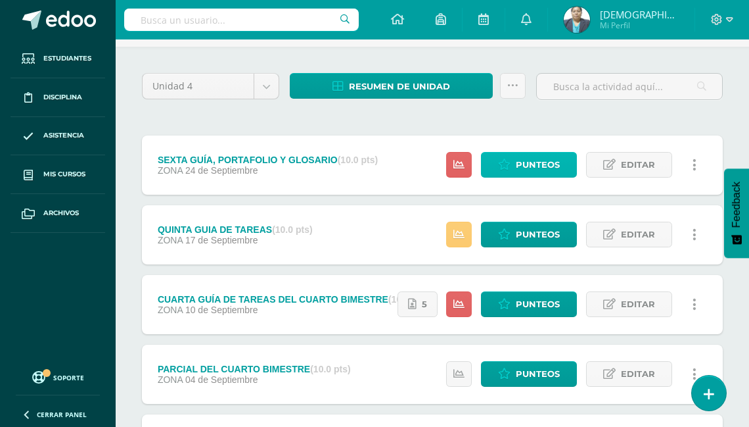
click at [532, 162] on span "Punteos" at bounding box center [538, 165] width 44 height 24
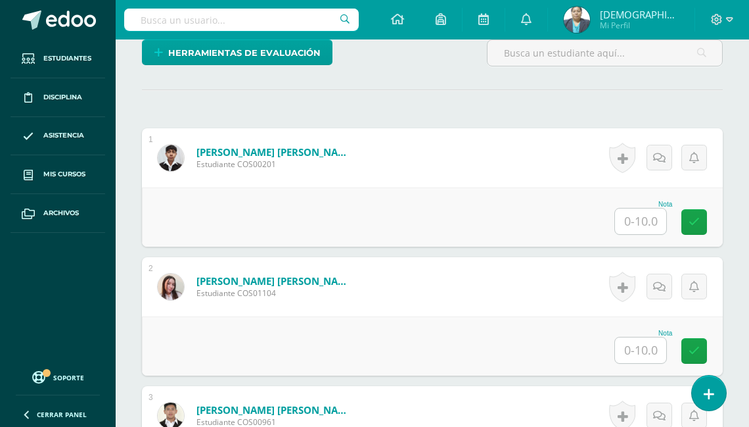
scroll to position [467, 0]
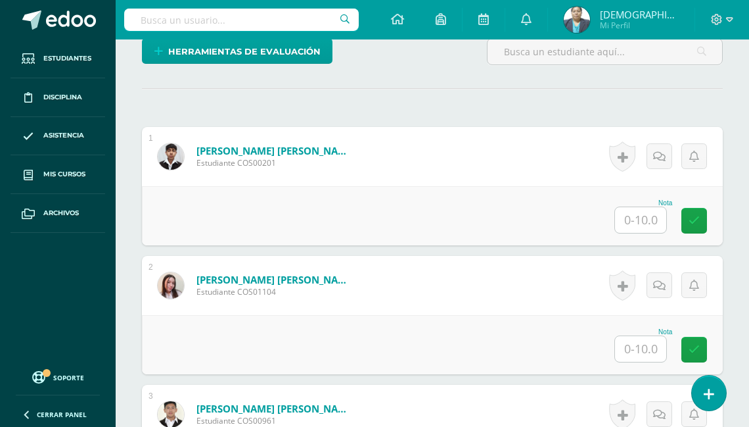
click at [639, 212] on input "text" at bounding box center [640, 220] width 51 height 26
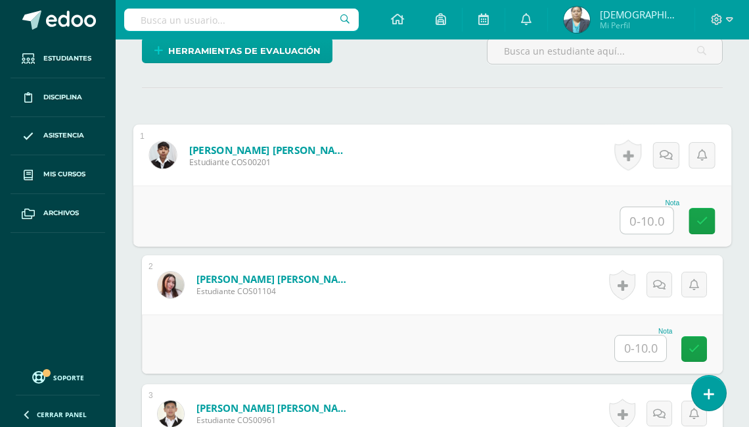
scroll to position [468, 0]
type input "10"
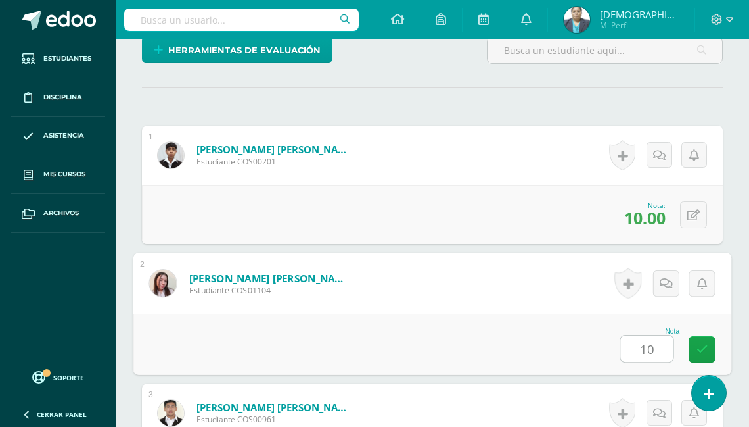
type input "10"
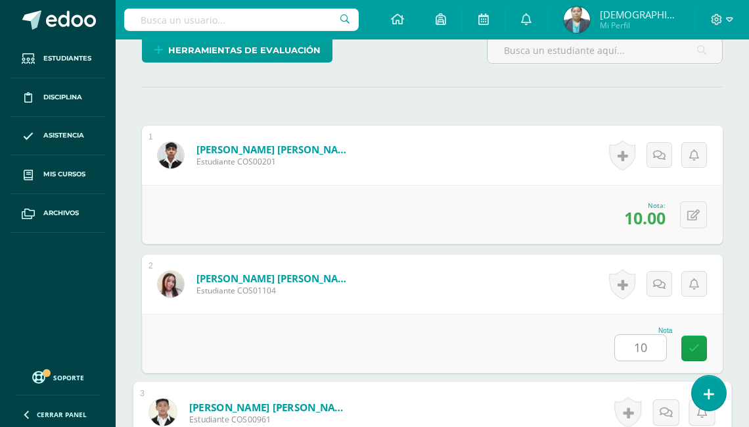
scroll to position [727, 0]
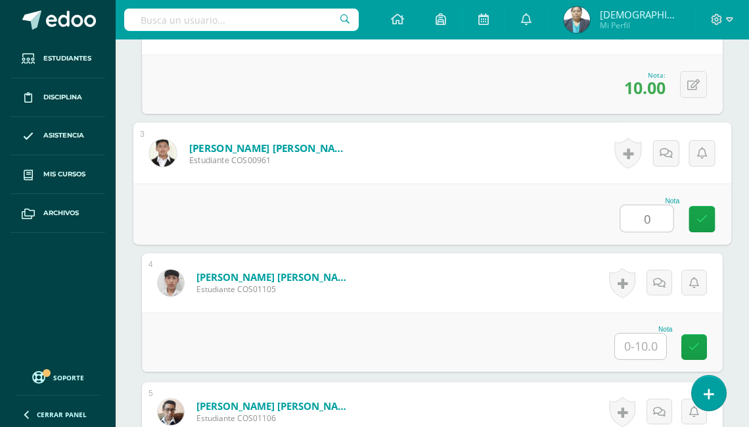
type input "0"
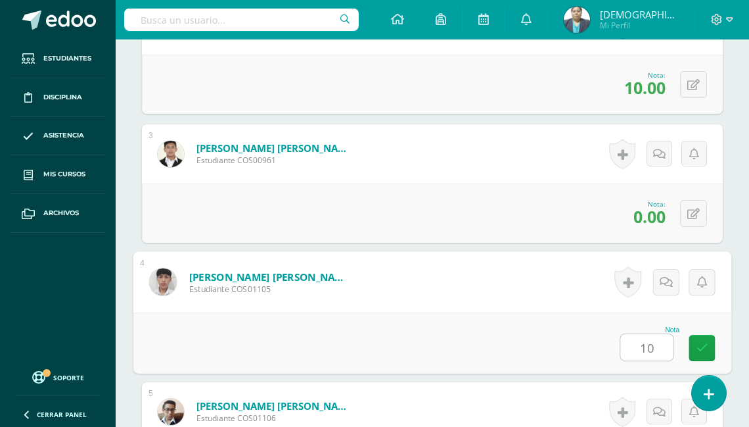
type input "10"
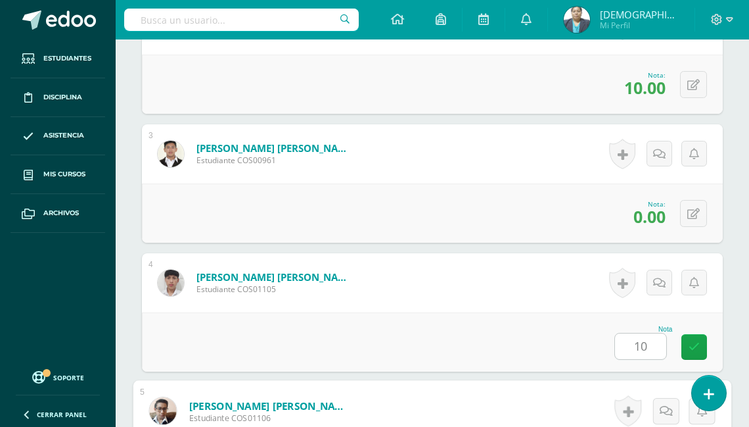
scroll to position [985, 0]
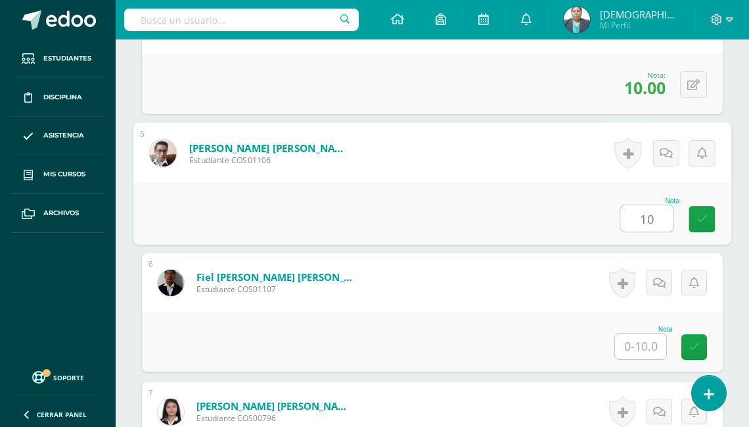
type input "10"
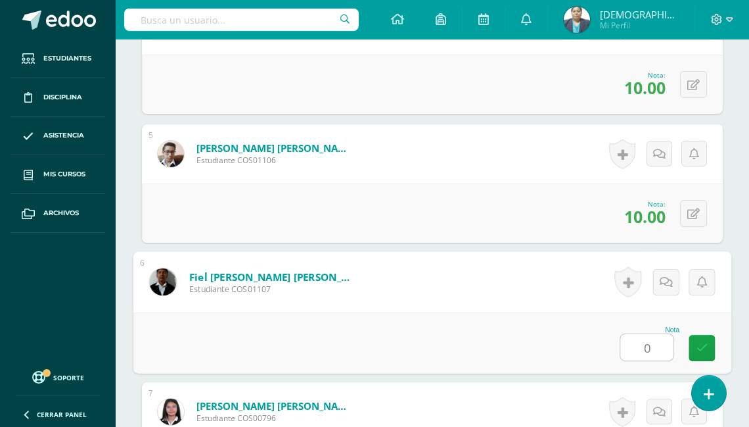
type input "0"
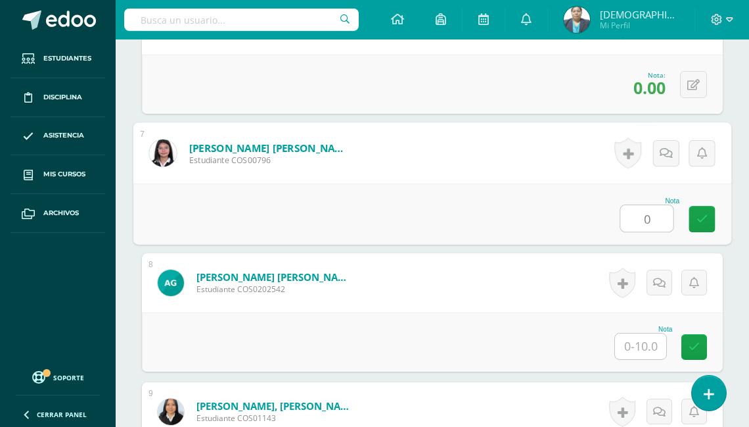
type input "0"
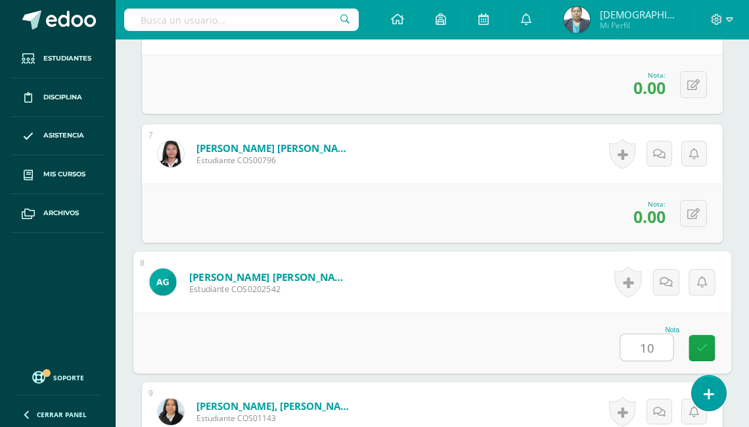
type input "10"
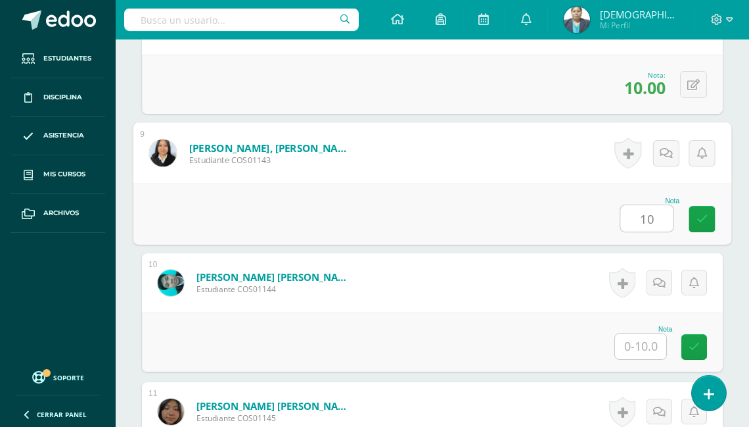
type input "10"
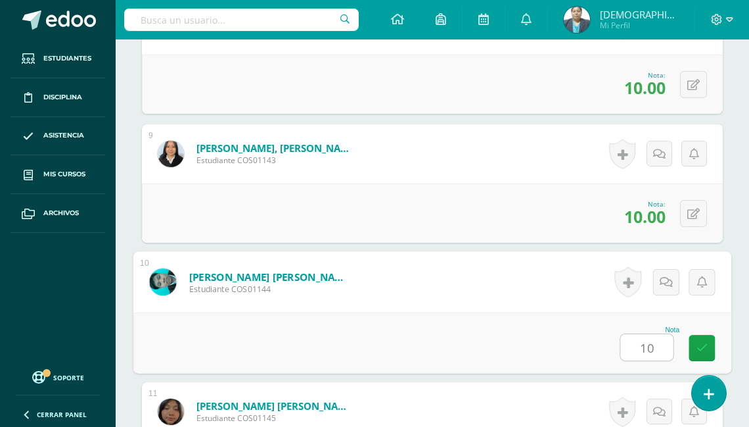
type input "10"
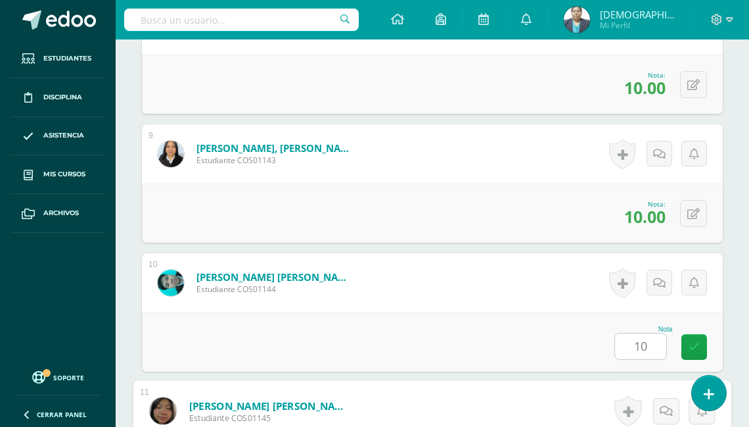
scroll to position [1758, 0]
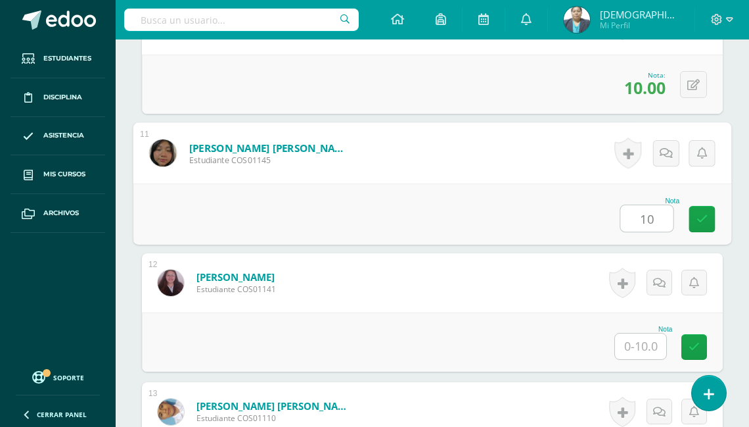
type input "10"
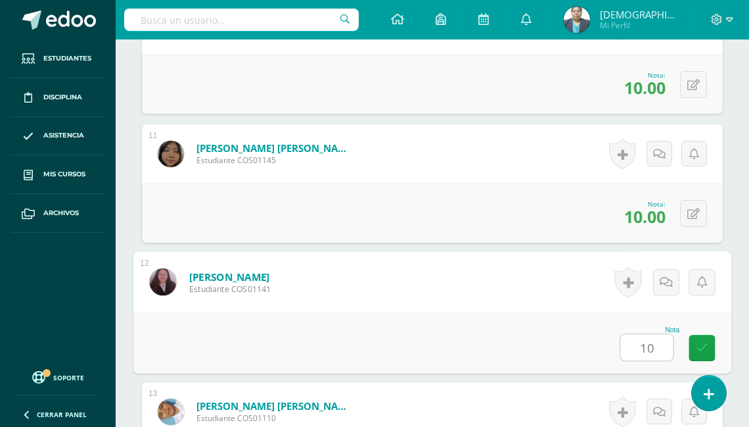
type input "10"
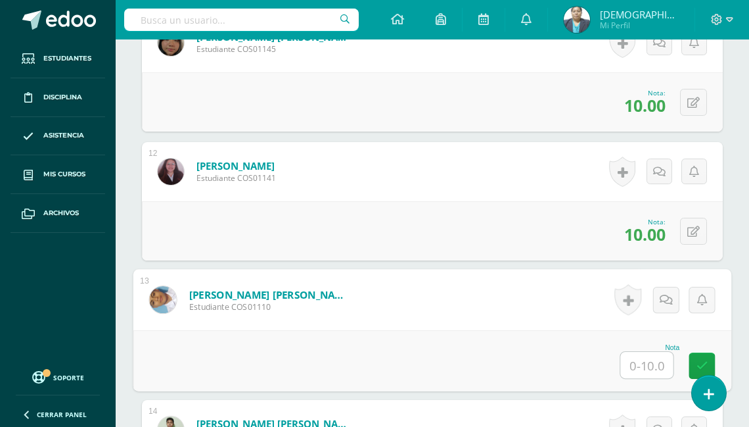
scroll to position [1858, 0]
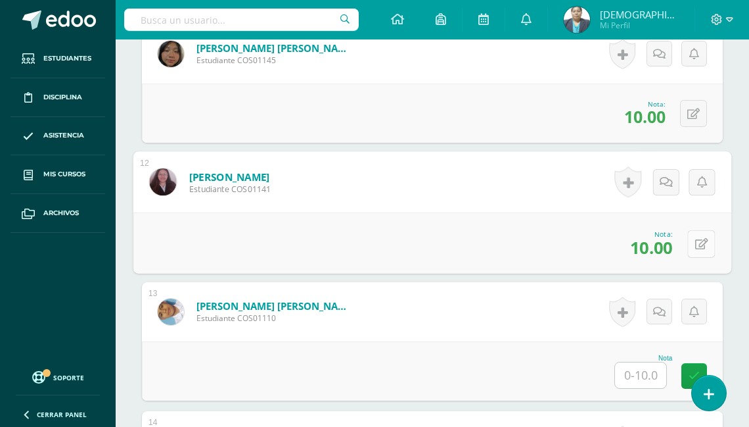
click at [692, 244] on button at bounding box center [702, 243] width 28 height 28
type input "0"
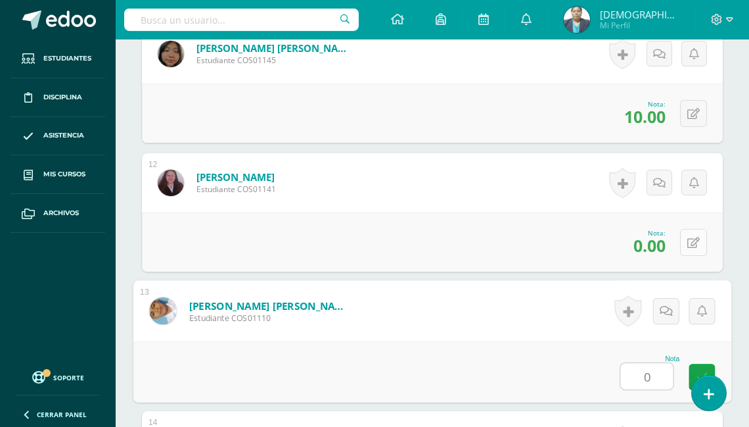
type input "0"
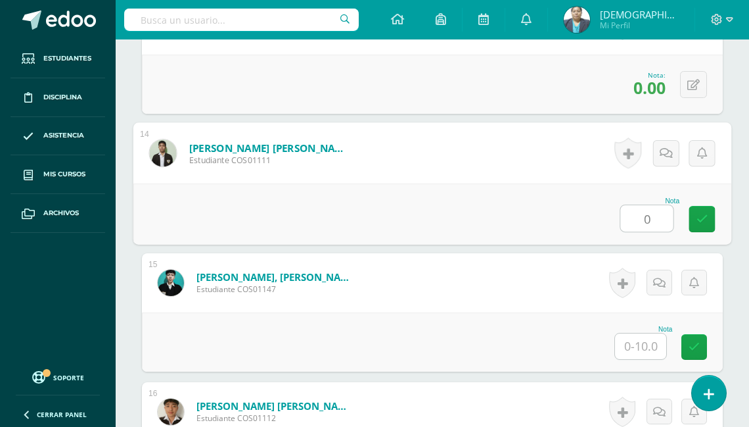
type input "0"
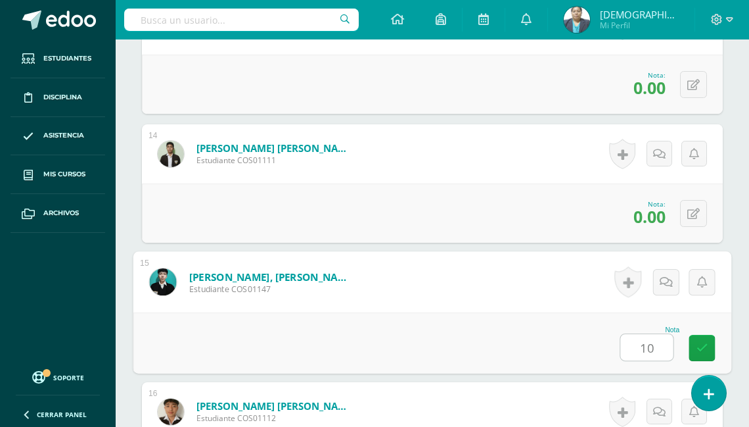
type input "10"
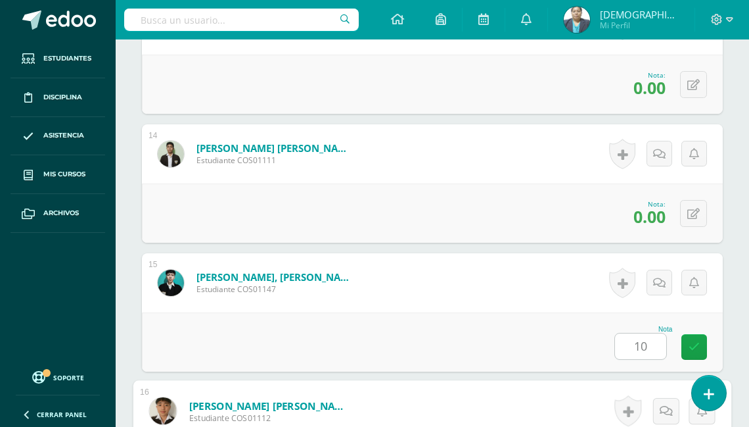
scroll to position [2402, 0]
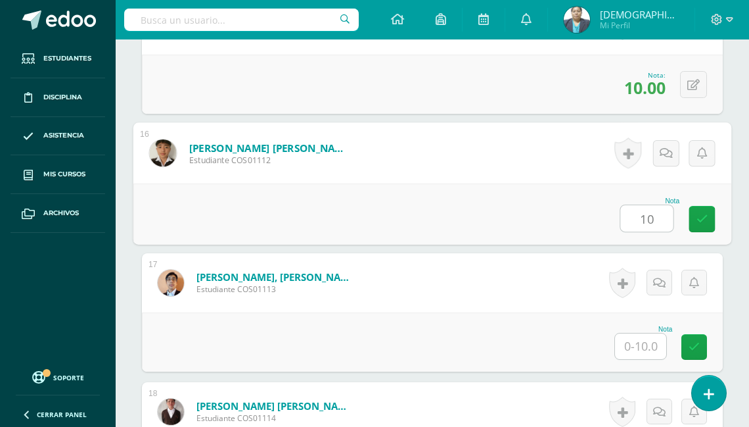
type input "10"
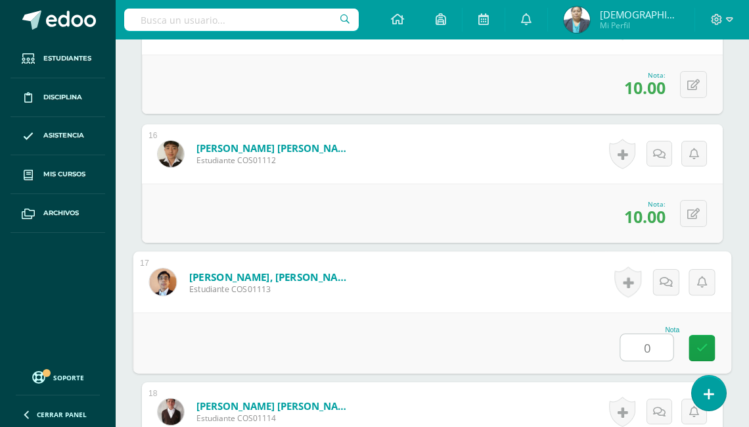
type input "0"
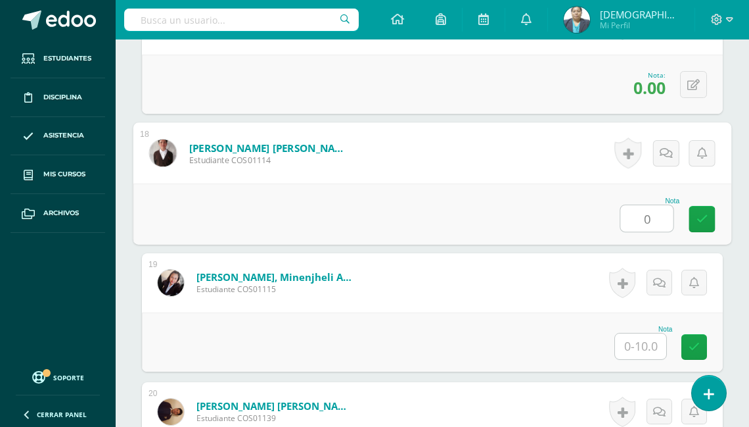
type input "0"
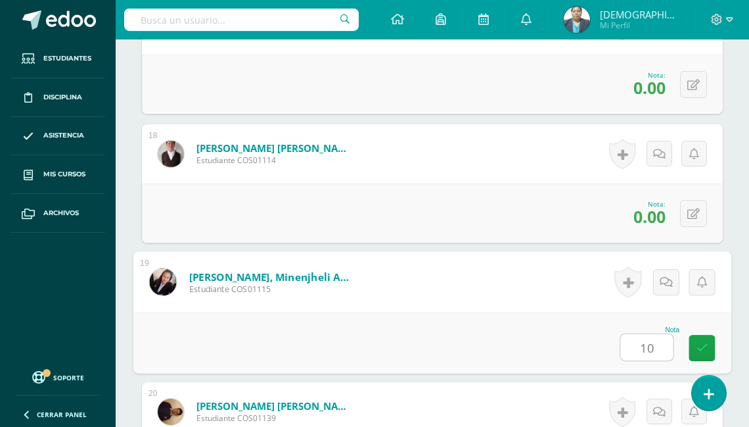
type input "10"
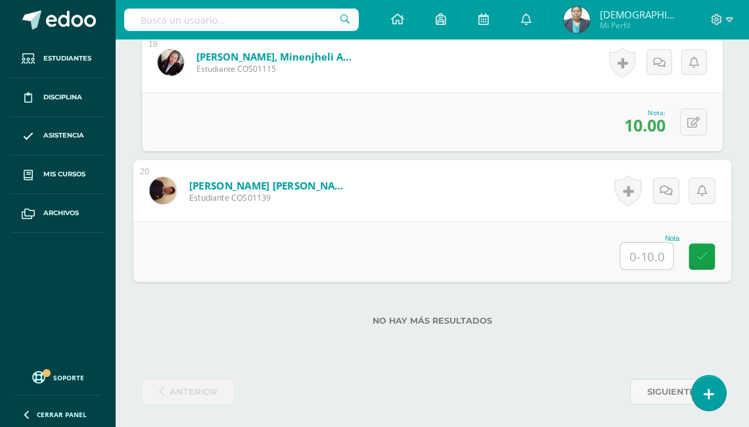
type input "0"
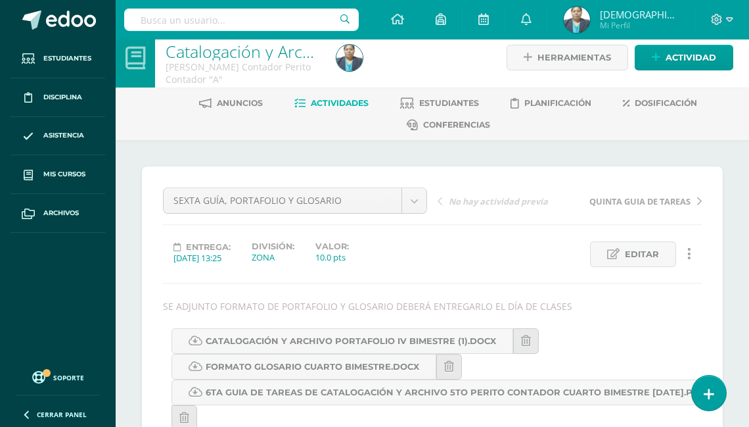
scroll to position [0, 0]
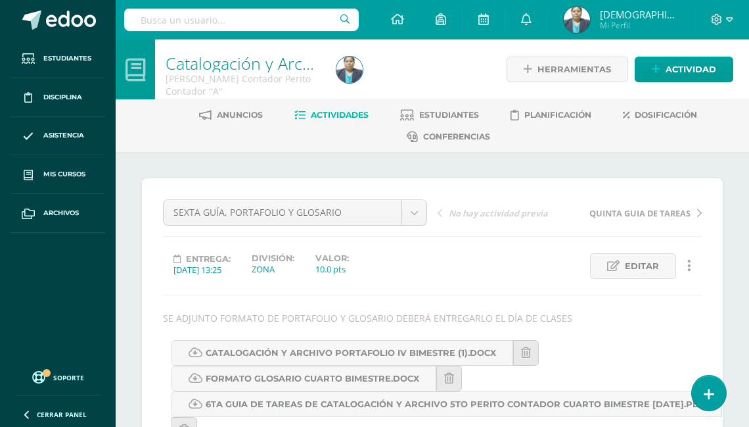
click at [329, 115] on span "Actividades" at bounding box center [340, 115] width 58 height 10
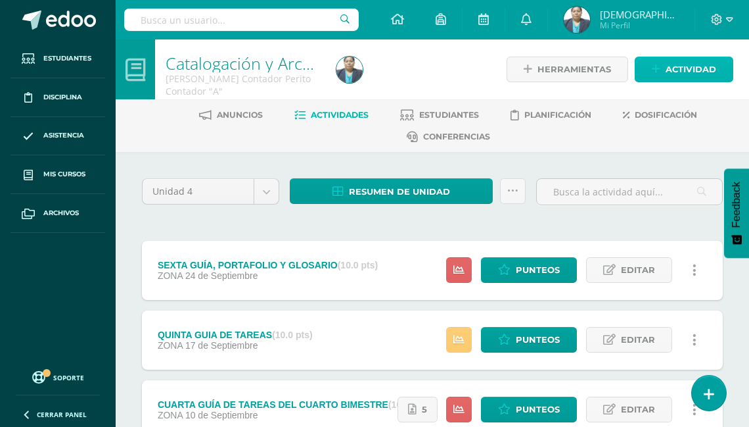
click at [678, 74] on span "Actividad" at bounding box center [691, 69] width 51 height 24
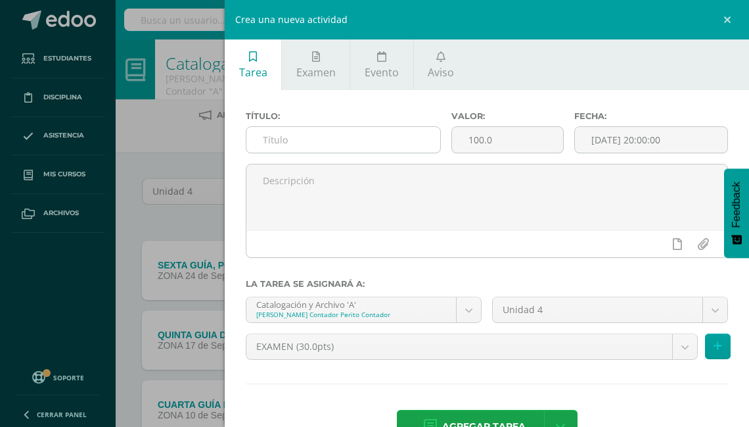
click at [385, 144] on input "text" at bounding box center [344, 140] width 194 height 26
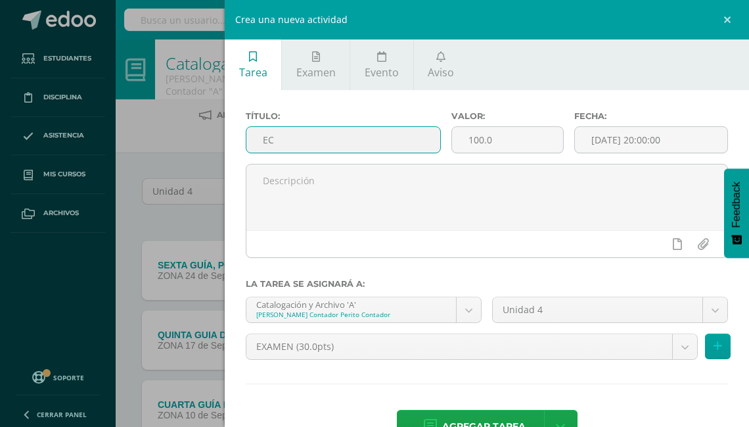
type input "E"
type input "e"
type input "EVALUACION DEL CUARTO BIMESTRE"
click at [494, 142] on input "100.0" at bounding box center [508, 140] width 112 height 26
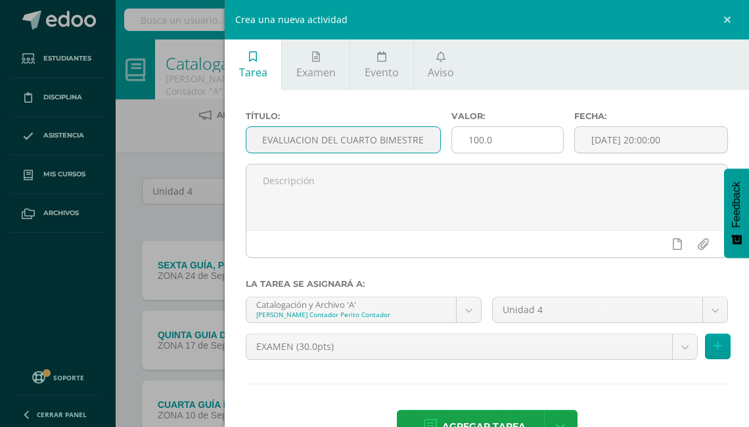
scroll to position [0, 0]
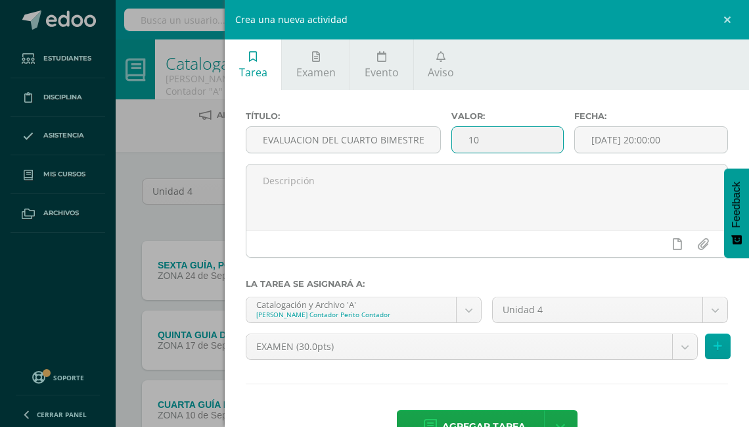
type input "1"
type input "30"
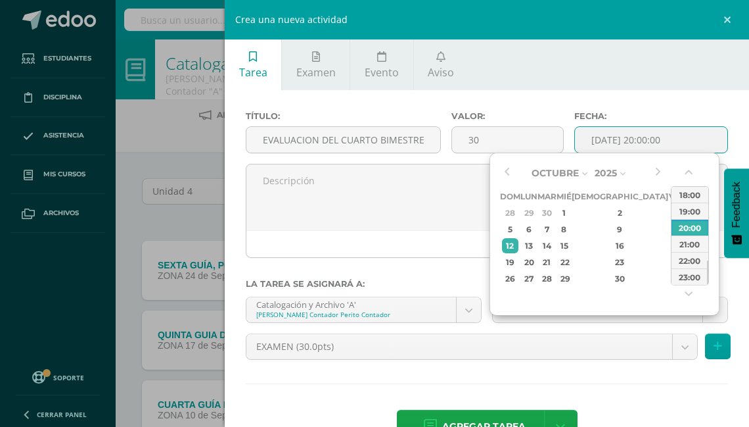
click at [611, 138] on input "[DATE] 20:00:00" at bounding box center [651, 140] width 153 height 26
click at [570, 229] on div "8" at bounding box center [564, 229] width 12 height 15
click at [693, 204] on div "12:00" at bounding box center [690, 201] width 37 height 16
type input "2025-10-08 12:00"
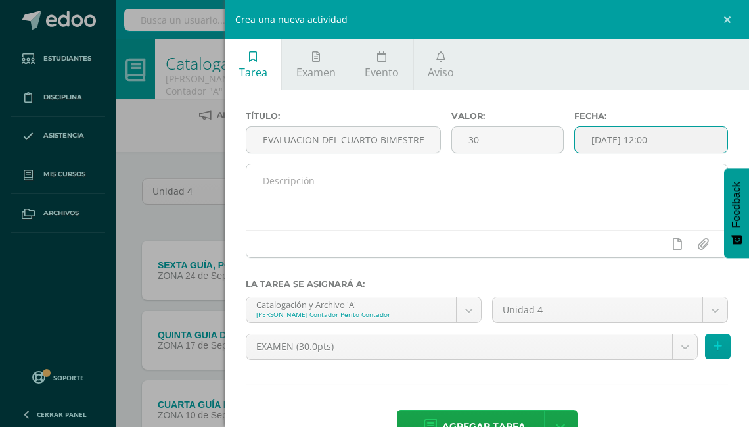
scroll to position [39, 0]
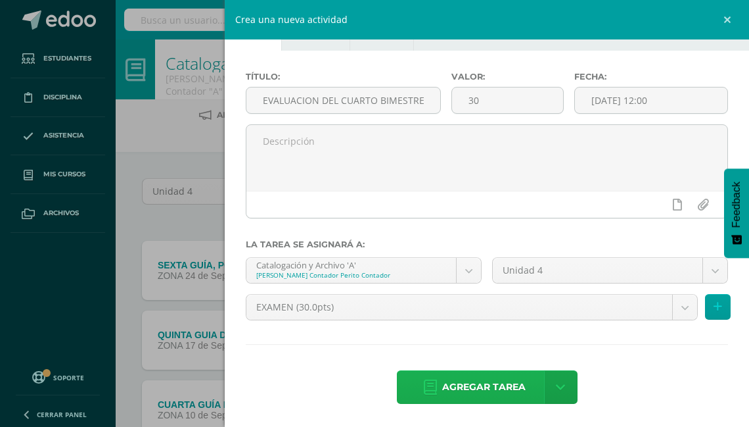
click at [478, 385] on span "Agregar tarea" at bounding box center [483, 387] width 83 height 32
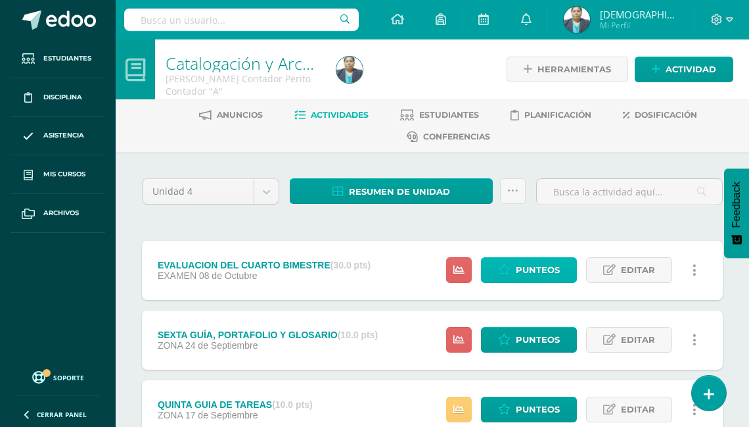
click at [536, 271] on span "Punteos" at bounding box center [538, 270] width 44 height 24
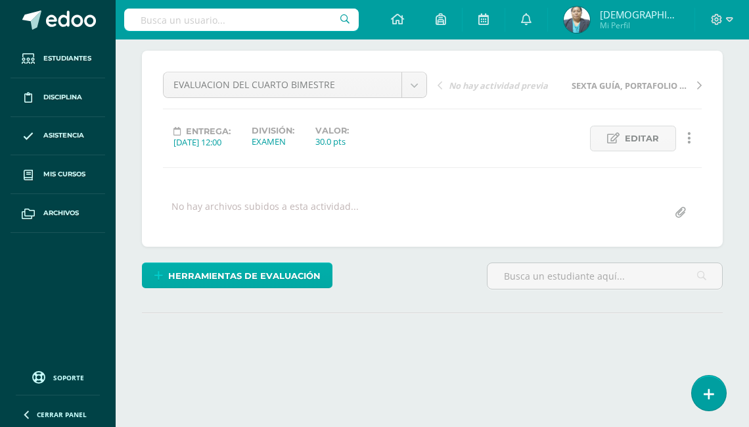
scroll to position [158, 0]
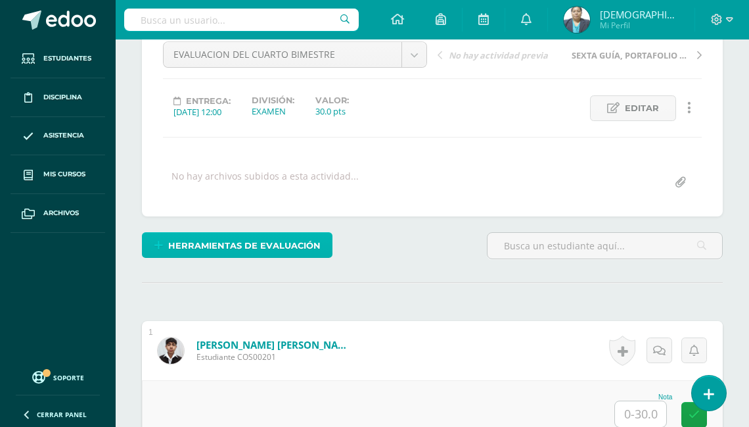
click at [276, 245] on span "Herramientas de evaluación" at bounding box center [244, 245] width 153 height 24
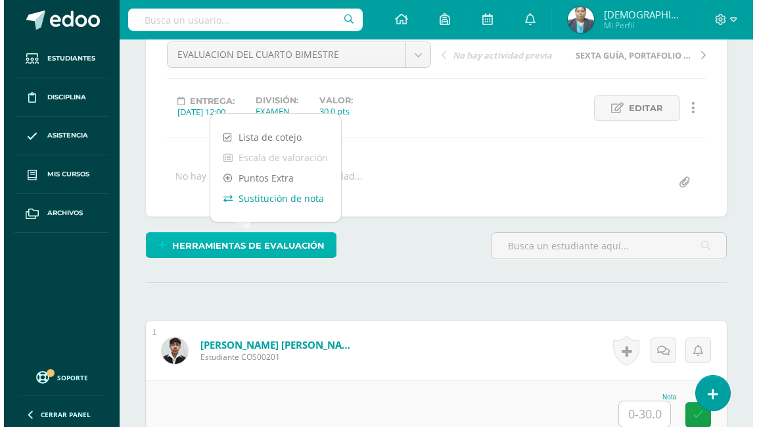
scroll to position [158, 0]
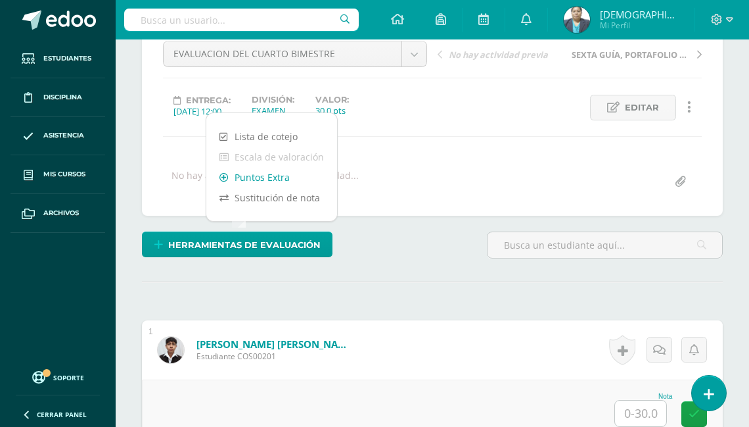
click at [277, 180] on link "Puntos Extra" at bounding box center [271, 177] width 131 height 20
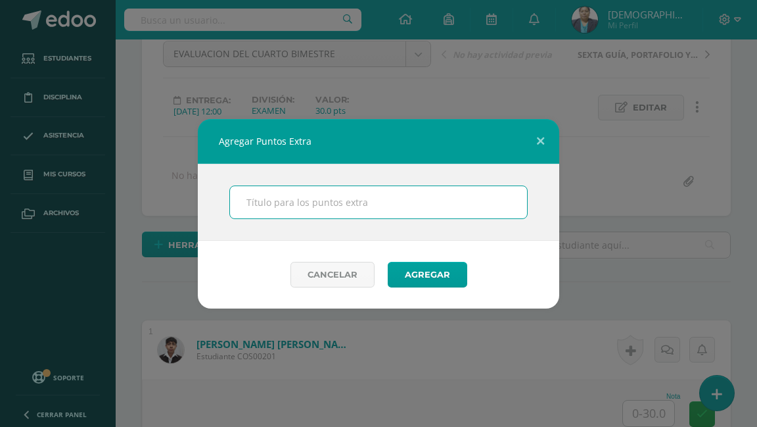
drag, startPoint x: 269, startPoint y: 209, endPoint x: 273, endPoint y: 204, distance: 7.0
click at [269, 209] on input "text" at bounding box center [378, 202] width 297 height 32
type input "BONOS"
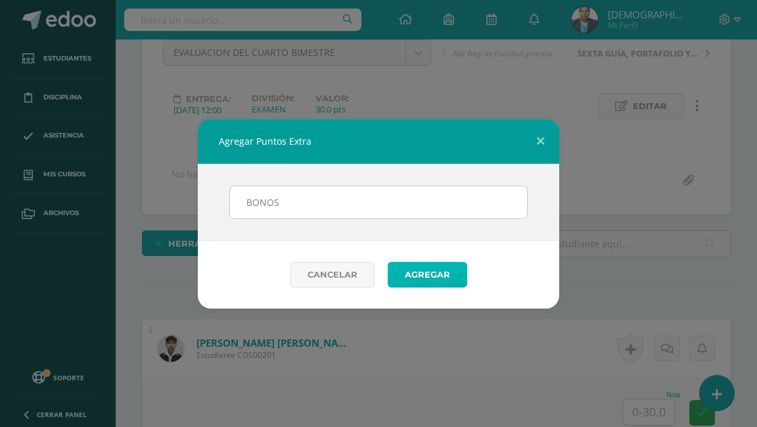
click at [423, 279] on button "Agregar" at bounding box center [428, 275] width 80 height 26
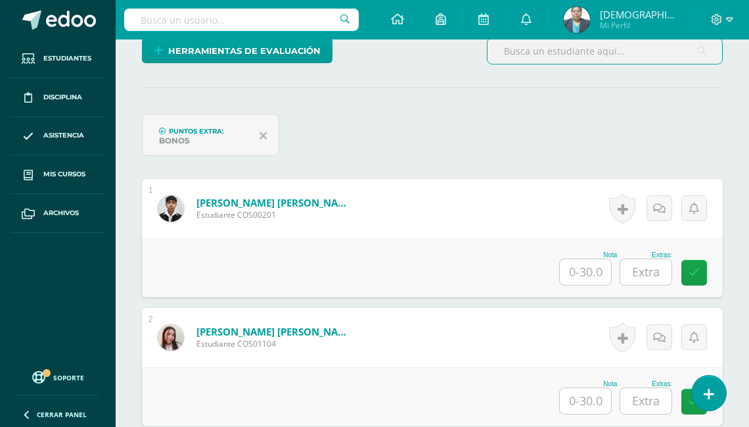
scroll to position [353, 0]
click at [591, 268] on input "text" at bounding box center [585, 271] width 51 height 26
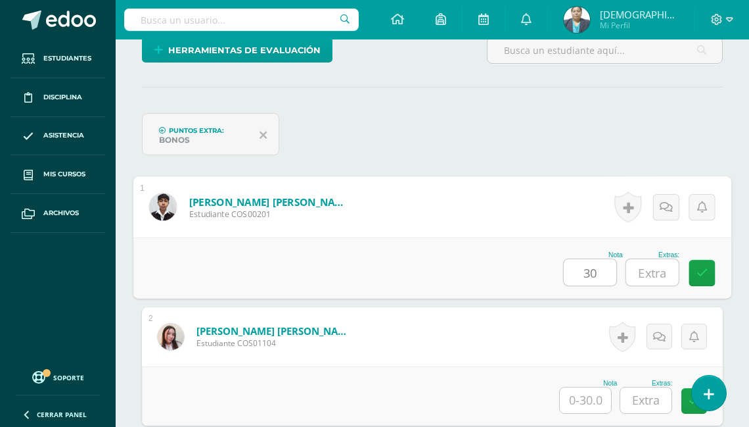
type input "30"
click at [660, 277] on input "text" at bounding box center [652, 272] width 53 height 26
type input "4"
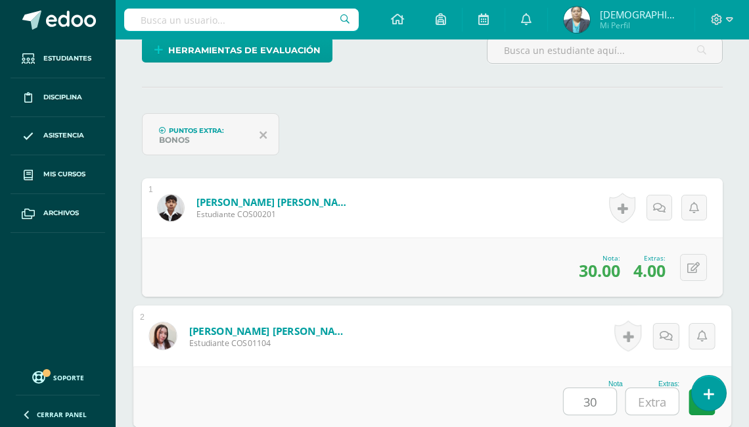
type input "30"
click at [658, 398] on input "text" at bounding box center [652, 401] width 53 height 26
type input "5"
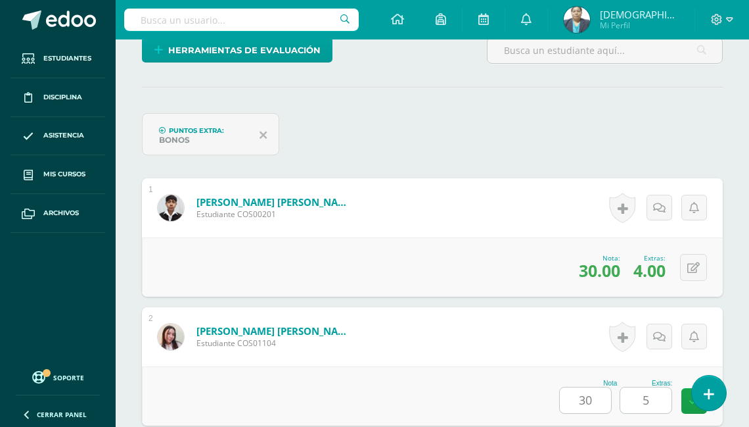
scroll to position [665, 0]
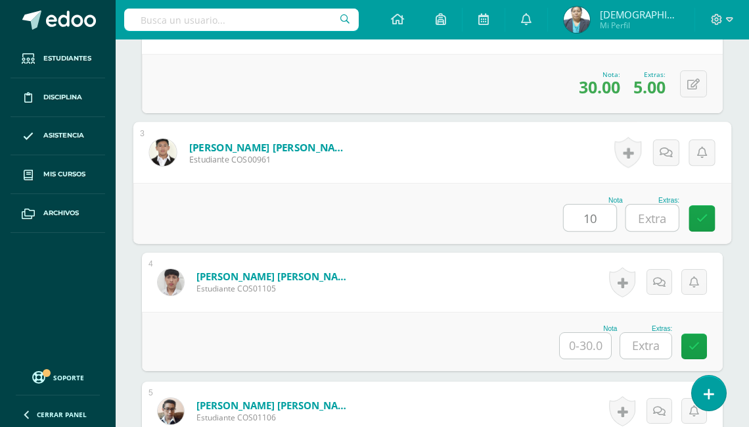
type input "10"
drag, startPoint x: 655, startPoint y: 216, endPoint x: 645, endPoint y: 218, distance: 10.8
click at [655, 216] on input "text" at bounding box center [652, 217] width 53 height 26
type input "5"
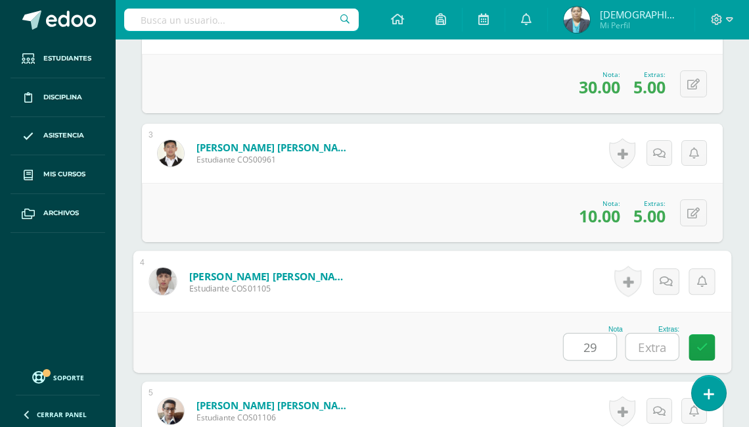
type input "29"
click at [656, 344] on input "text" at bounding box center [652, 346] width 53 height 26
type input "1"
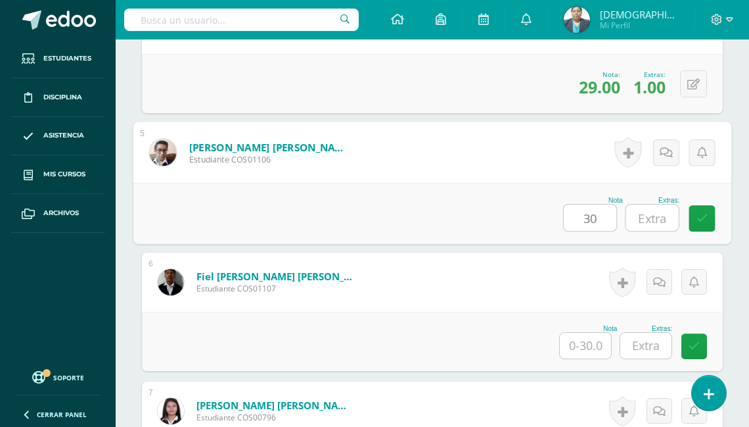
type input "30"
drag, startPoint x: 653, startPoint y: 215, endPoint x: 659, endPoint y: 222, distance: 8.8
click at [655, 216] on input "text" at bounding box center [652, 217] width 53 height 26
type input "5"
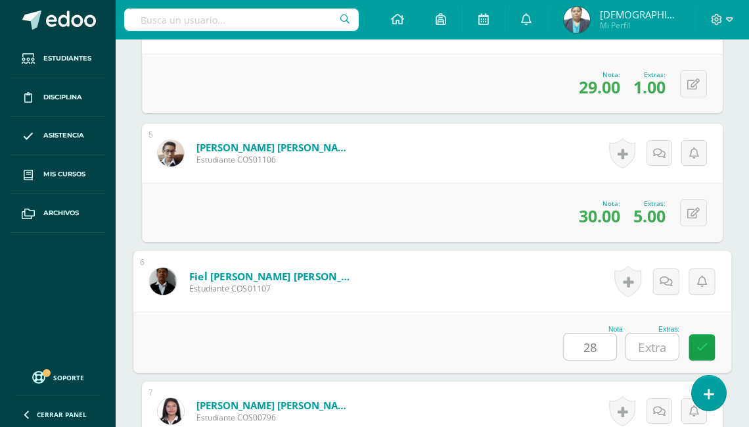
type input "28"
click at [657, 339] on input "text" at bounding box center [652, 346] width 53 height 26
type input "5"
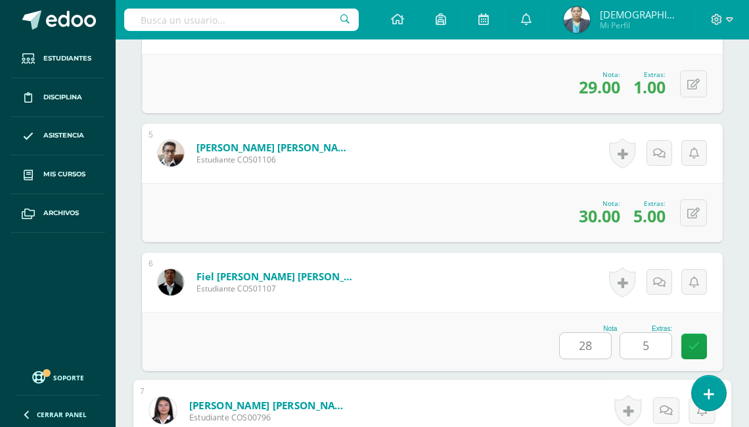
scroll to position [1181, 0]
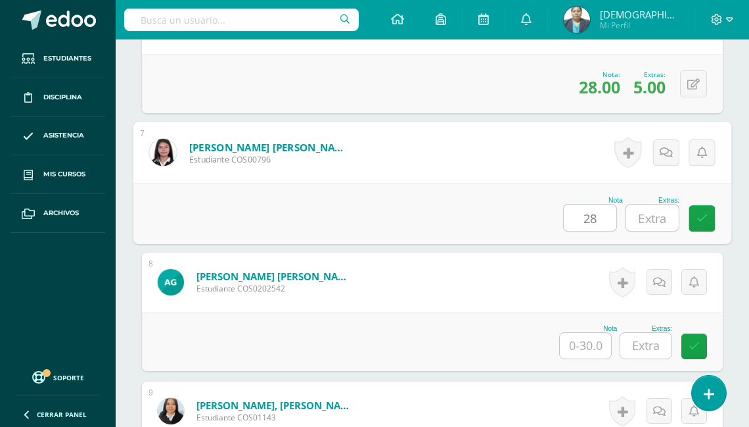
type input "28"
click at [659, 216] on input "text" at bounding box center [652, 217] width 53 height 26
type input "5"
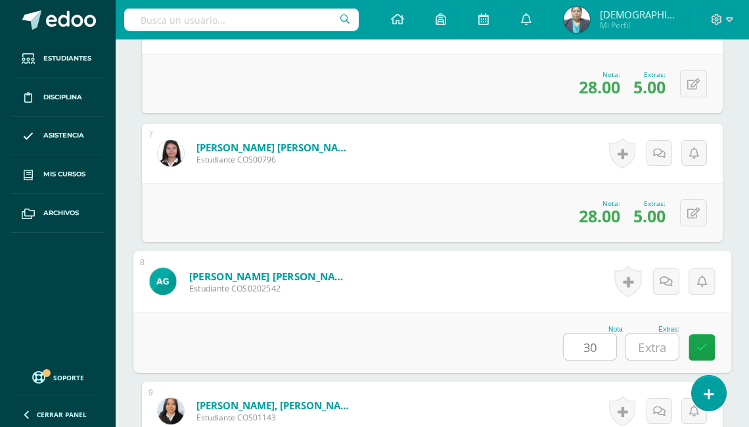
type input "30"
click at [660, 341] on input "text" at bounding box center [652, 346] width 53 height 26
type input "5"
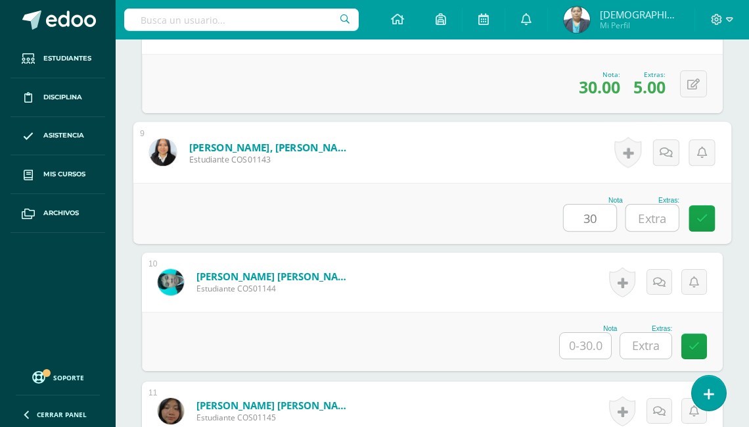
type input "30"
click at [661, 218] on input "text" at bounding box center [652, 217] width 53 height 26
type input "5"
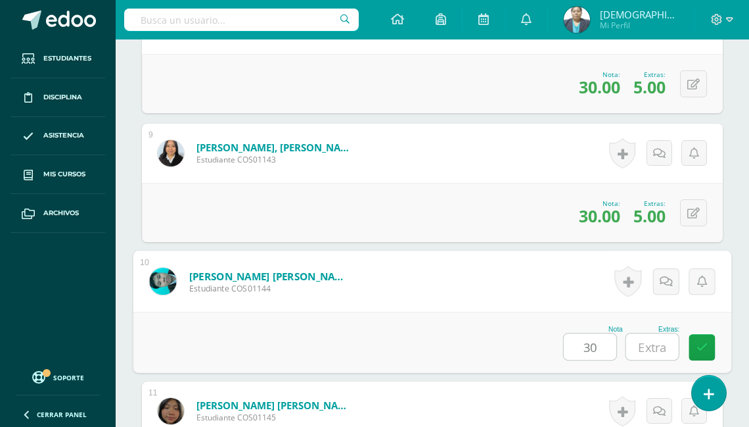
type input "30"
click at [657, 348] on input "text" at bounding box center [652, 346] width 53 height 26
type input "5"
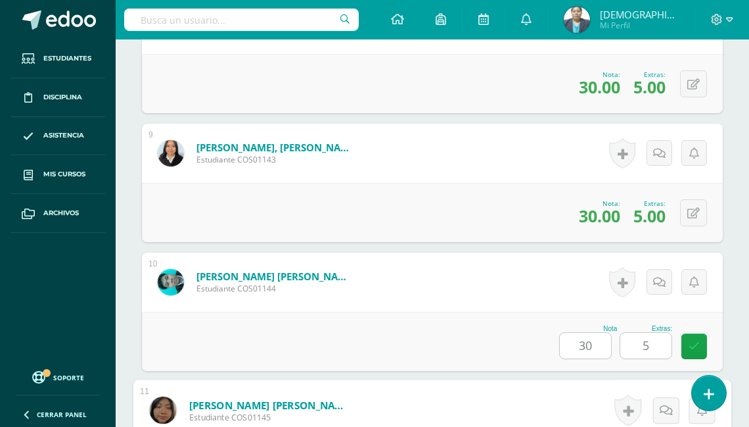
scroll to position [1696, 0]
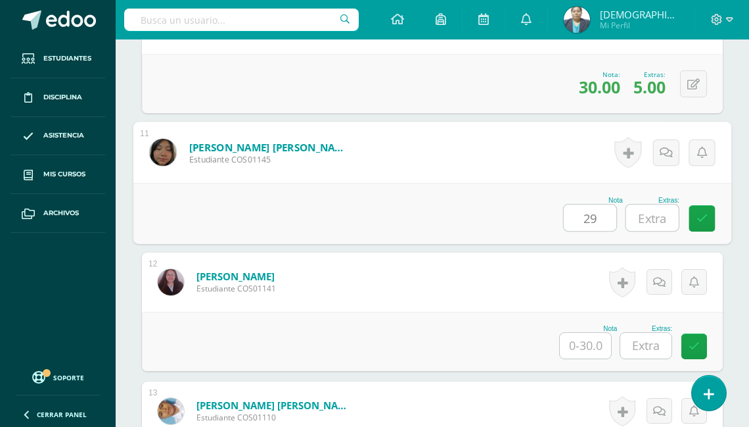
type input "29"
click at [646, 213] on input "text" at bounding box center [652, 217] width 53 height 26
type input "5"
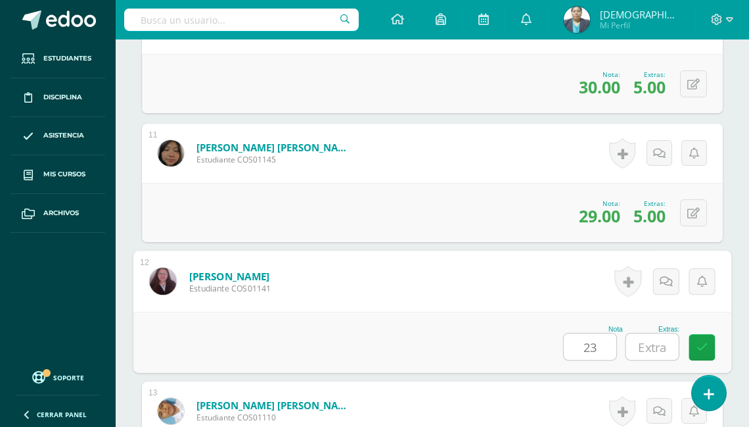
type input "23"
click at [649, 343] on input "text" at bounding box center [652, 346] width 53 height 26
type input "5"
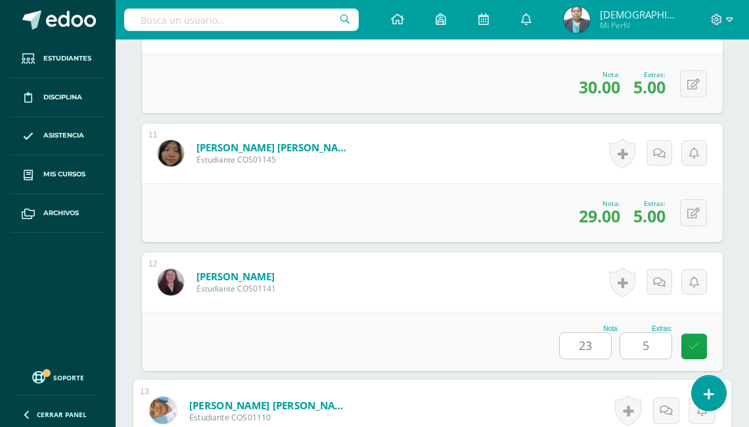
scroll to position [1954, 0]
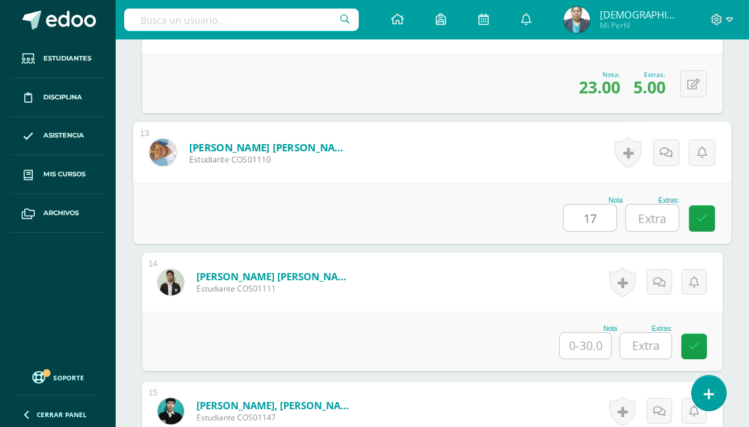
type input "17"
click at [657, 210] on input "text" at bounding box center [652, 217] width 53 height 26
type input "5"
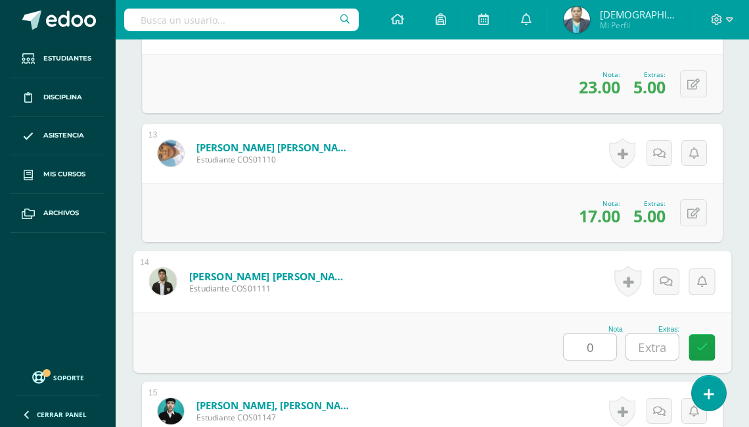
type input "0"
click at [656, 342] on input "text" at bounding box center [652, 346] width 53 height 26
type input "0"
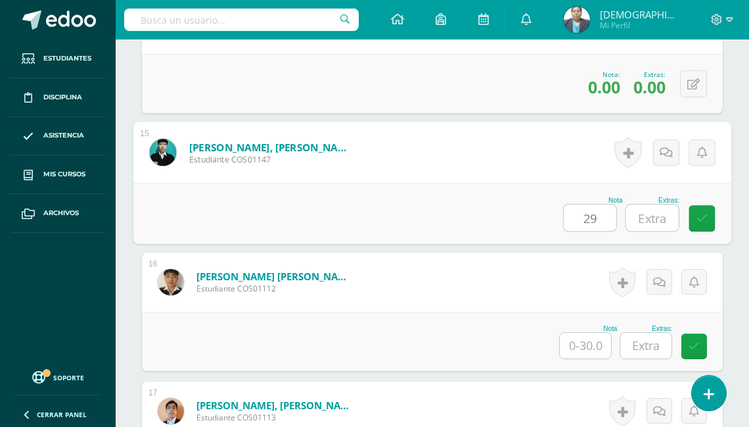
type input "29"
click at [653, 212] on input "text" at bounding box center [652, 217] width 53 height 26
type input "5"
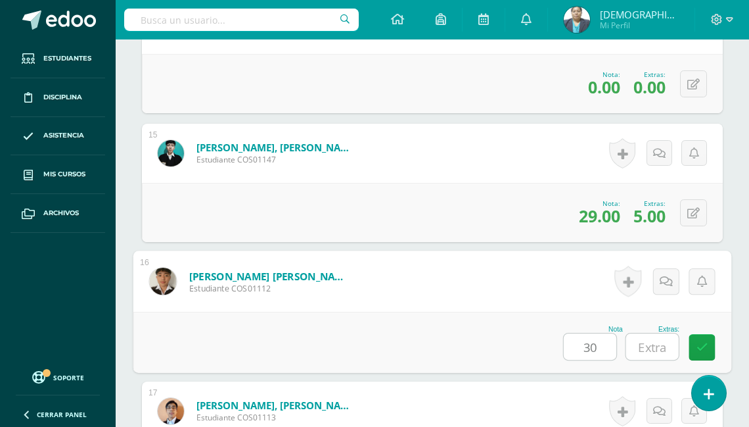
type input "30"
click at [653, 345] on input "text" at bounding box center [652, 346] width 53 height 26
type input "5"
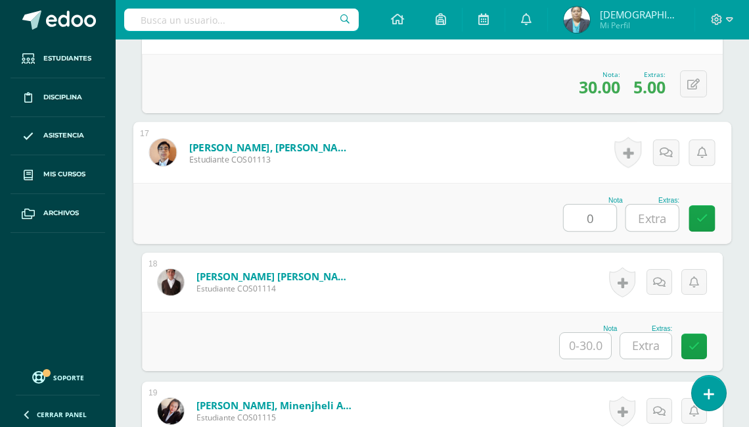
type input "0"
click at [649, 213] on input "text" at bounding box center [652, 217] width 53 height 26
type input "0"
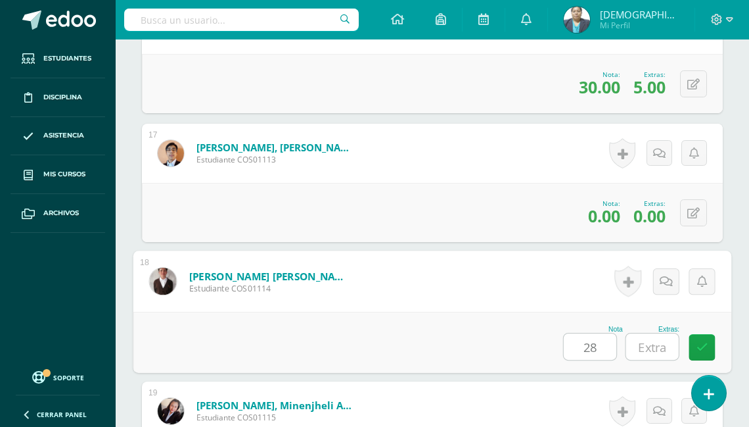
type input "28"
click at [653, 344] on input "text" at bounding box center [652, 346] width 53 height 26
type input "5"
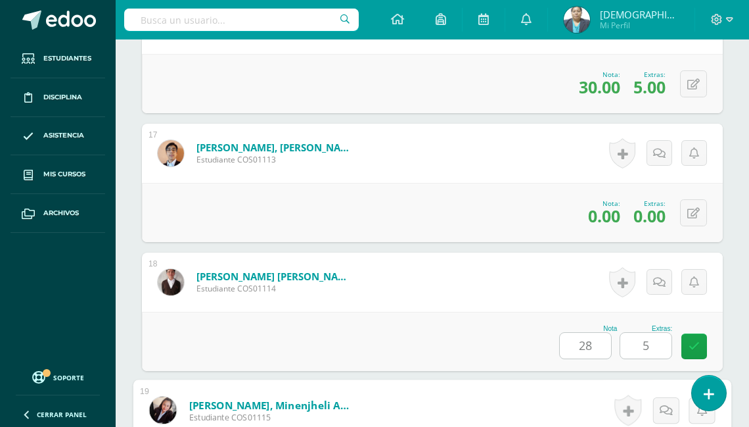
scroll to position [2727, 0]
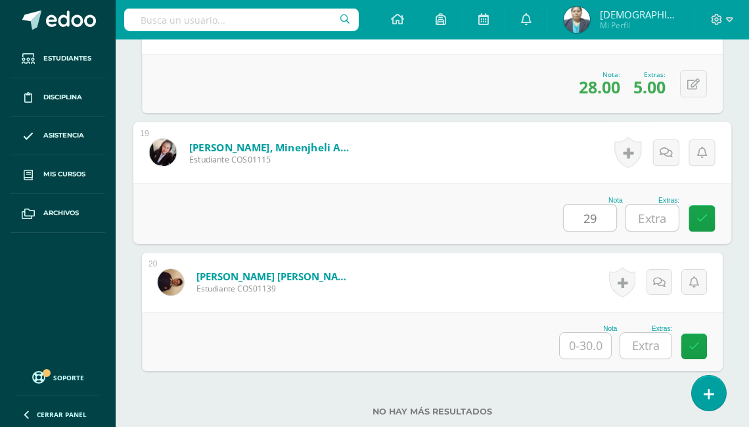
type input "29"
click at [658, 207] on input "text" at bounding box center [652, 217] width 53 height 26
type input "5"
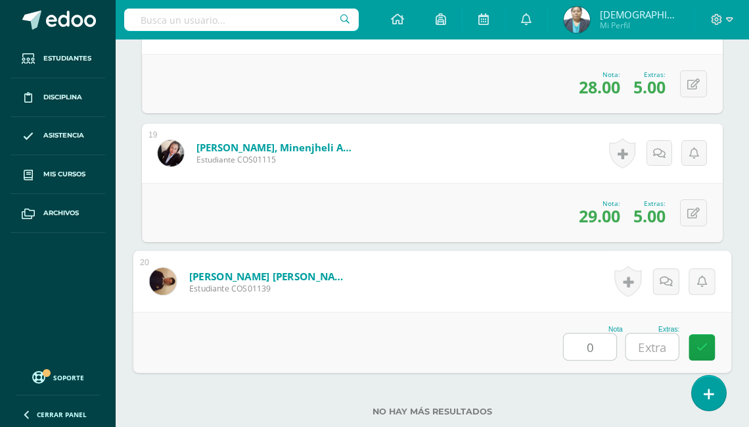
type input "0"
click at [655, 350] on input "text" at bounding box center [652, 346] width 53 height 26
type input "0"
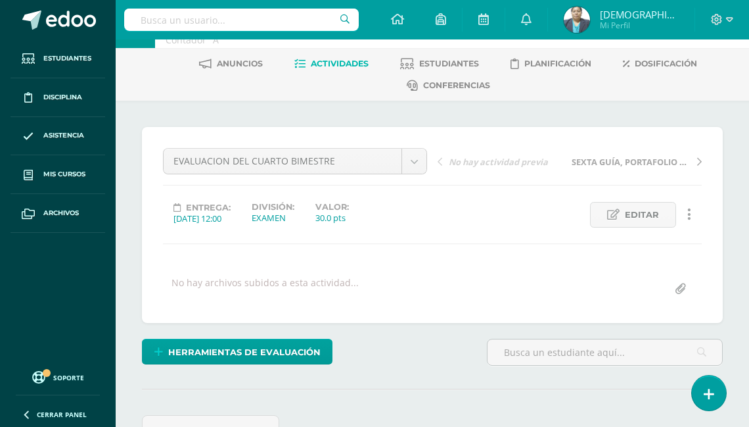
scroll to position [0, 0]
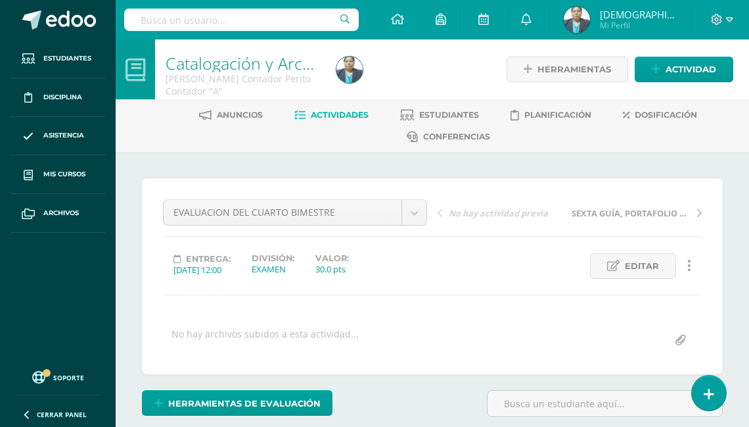
click at [332, 112] on span "Actividades" at bounding box center [340, 115] width 58 height 10
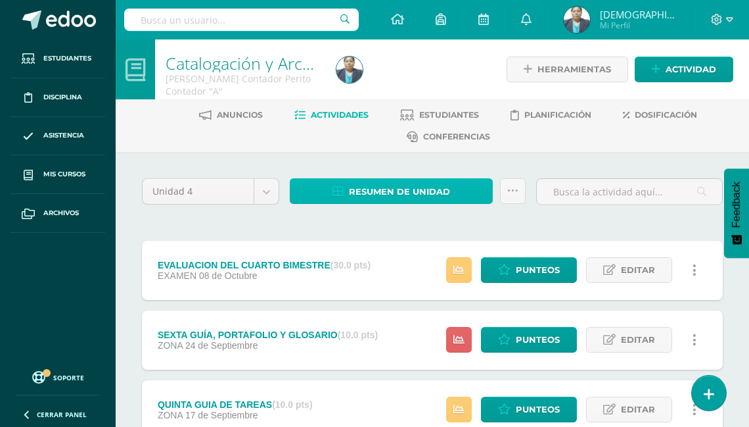
click at [394, 185] on span "Resumen de unidad" at bounding box center [399, 191] width 101 height 24
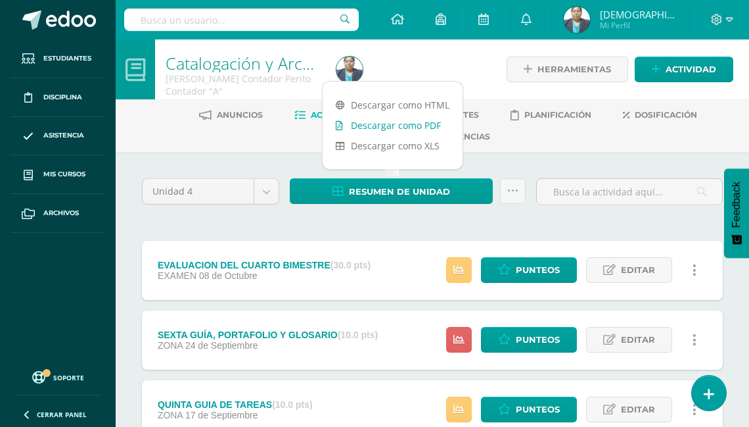
click at [408, 128] on link "Descargar como PDF" at bounding box center [393, 125] width 140 height 20
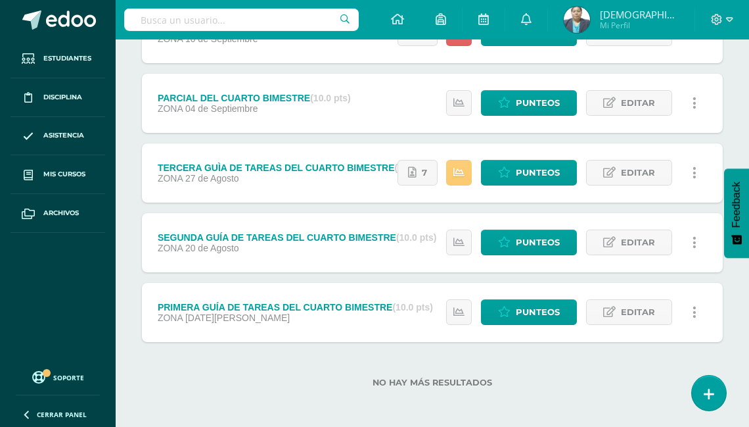
scroll to position [446, 0]
click at [540, 176] on span "Punteos" at bounding box center [538, 172] width 44 height 24
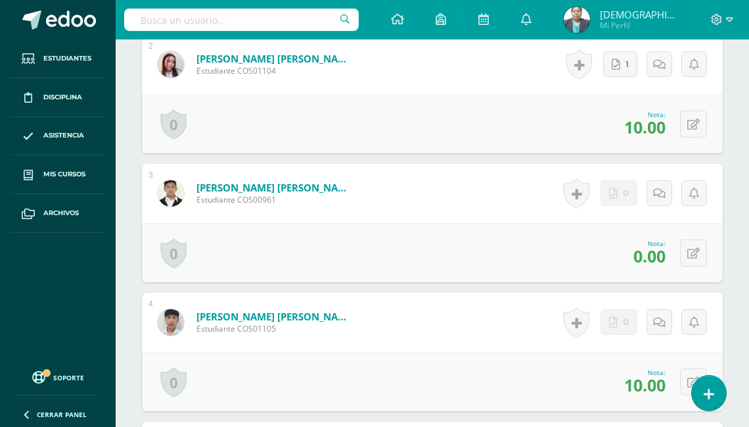
scroll to position [649, 0]
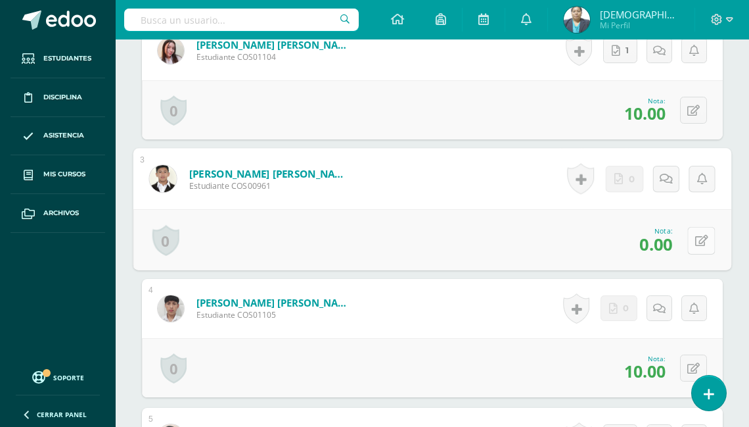
click at [697, 236] on icon at bounding box center [701, 240] width 13 height 11
type input "8"
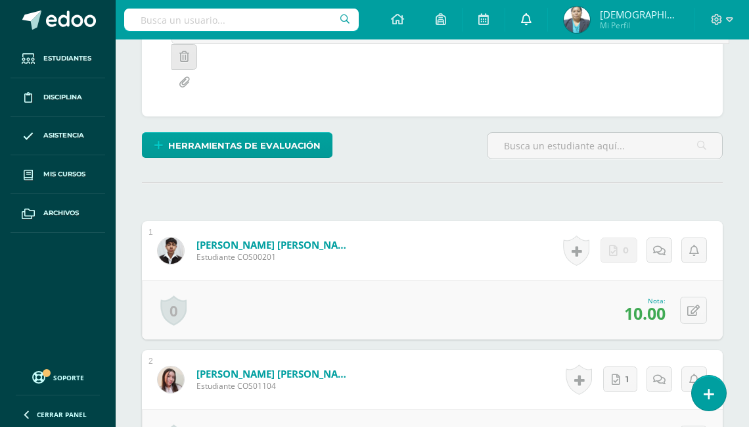
scroll to position [0, 0]
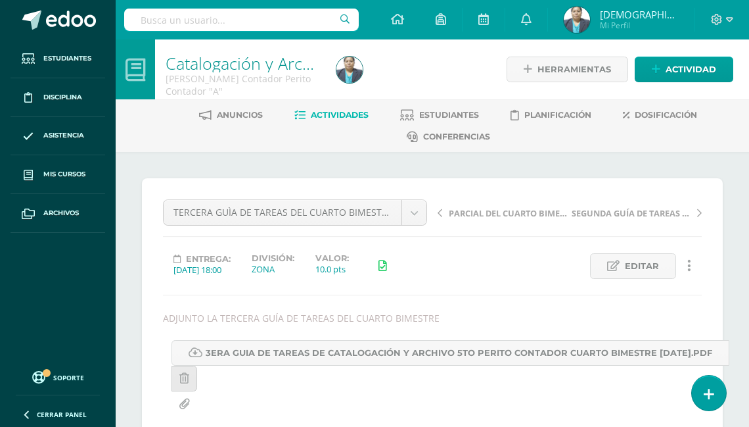
click at [331, 114] on span "Actividades" at bounding box center [340, 115] width 58 height 10
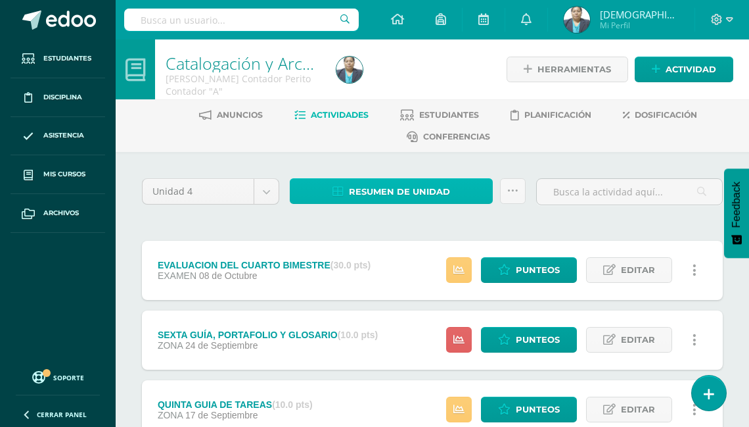
click at [410, 190] on span "Resumen de unidad" at bounding box center [399, 191] width 101 height 24
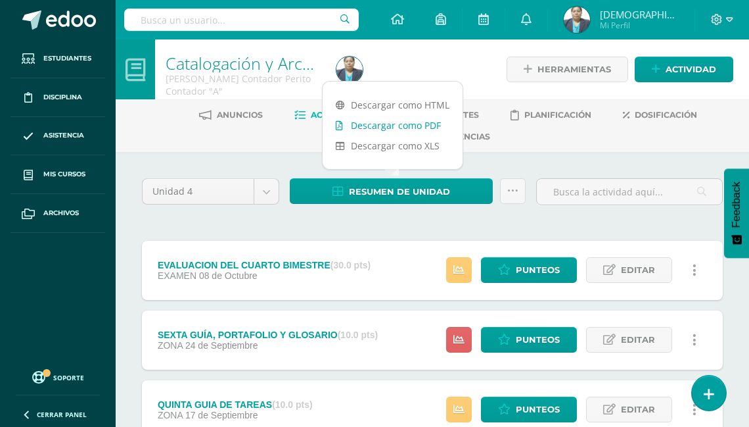
click at [396, 127] on link "Descargar como PDF" at bounding box center [393, 125] width 140 height 20
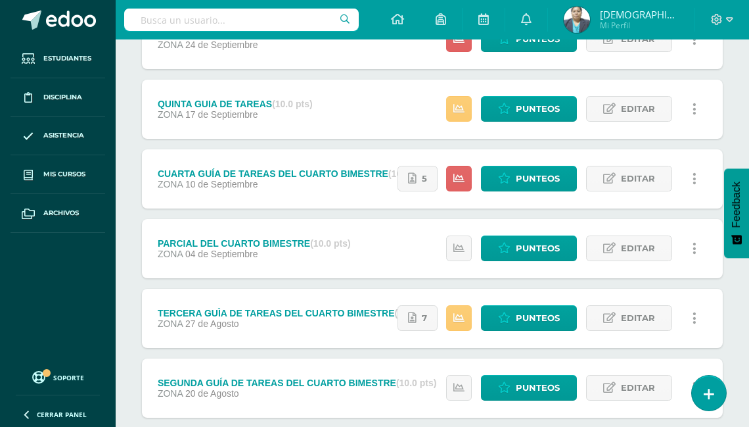
scroll to position [263, 0]
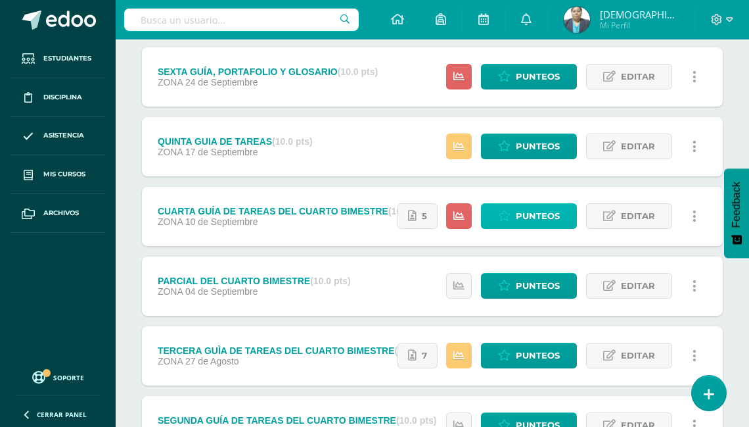
click at [533, 214] on span "Punteos" at bounding box center [538, 216] width 44 height 24
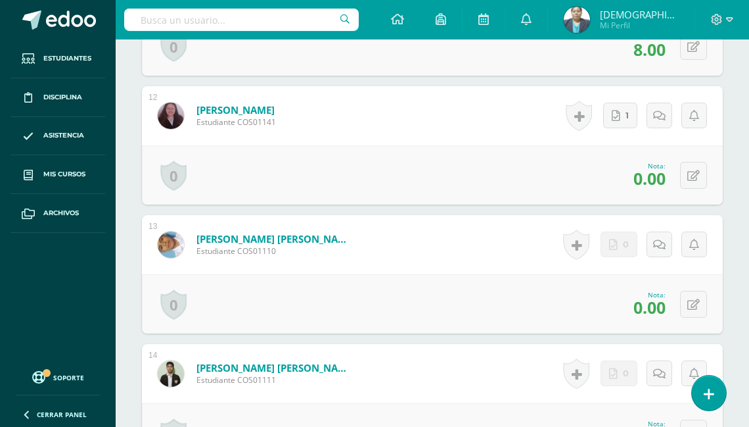
scroll to position [1879, 0]
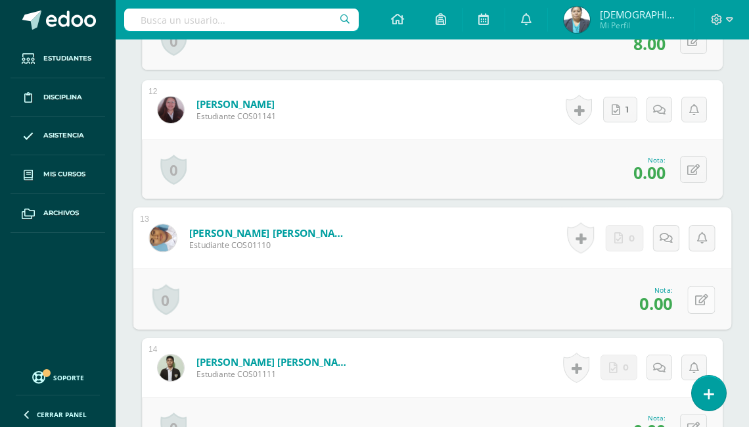
click at [690, 293] on button at bounding box center [702, 299] width 28 height 28
type input "5"
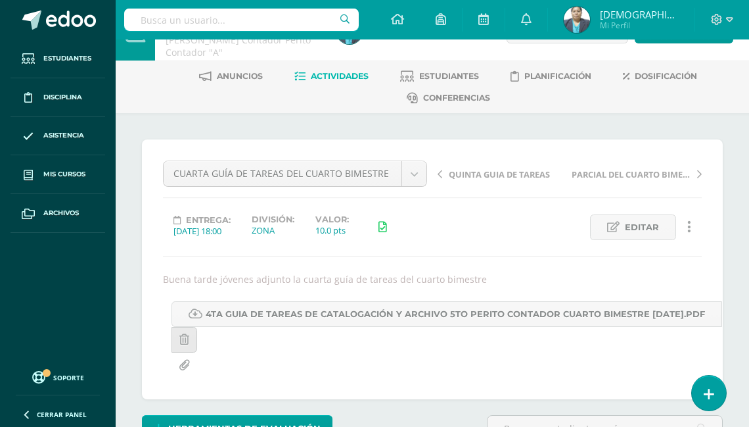
scroll to position [39, 0]
click at [350, 71] on span "Actividades" at bounding box center [340, 76] width 58 height 10
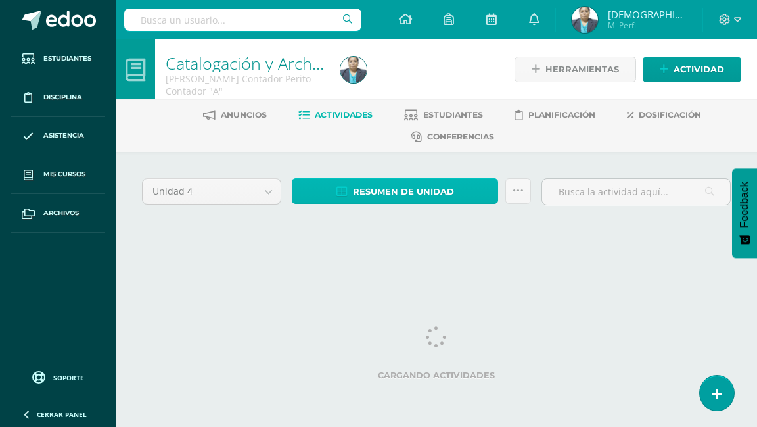
click at [389, 197] on span "Resumen de unidad" at bounding box center [403, 191] width 101 height 24
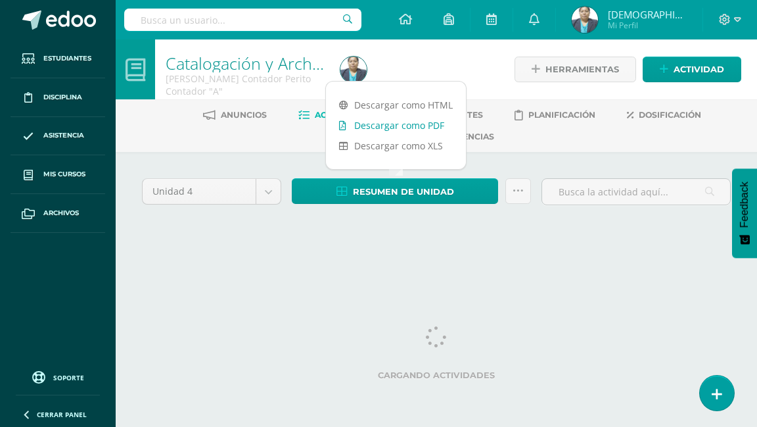
click at [408, 125] on link "Descargar como PDF" at bounding box center [396, 125] width 140 height 20
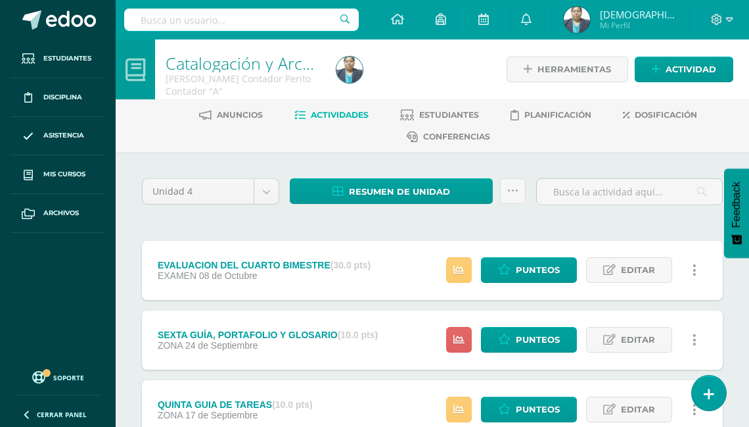
click at [590, 16] on img at bounding box center [577, 20] width 26 height 26
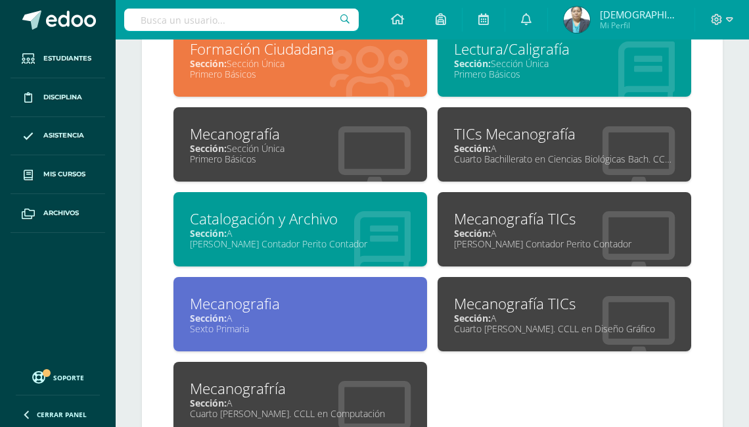
scroll to position [697, 0]
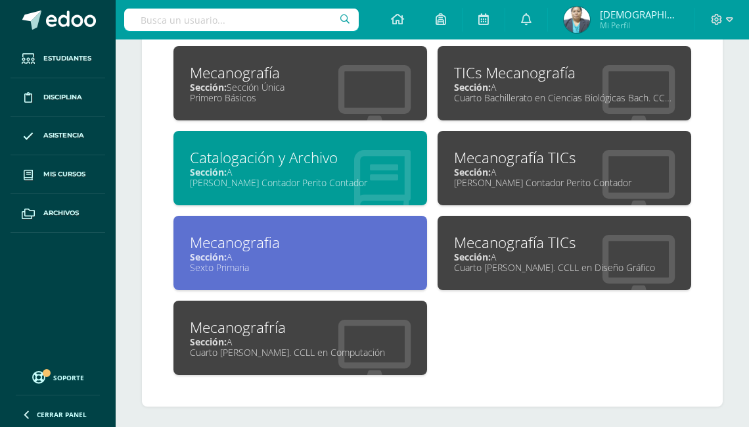
click at [490, 168] on span "Sección:" at bounding box center [472, 172] width 37 height 12
click at [490, 166] on span "Sección:" at bounding box center [472, 172] width 37 height 12
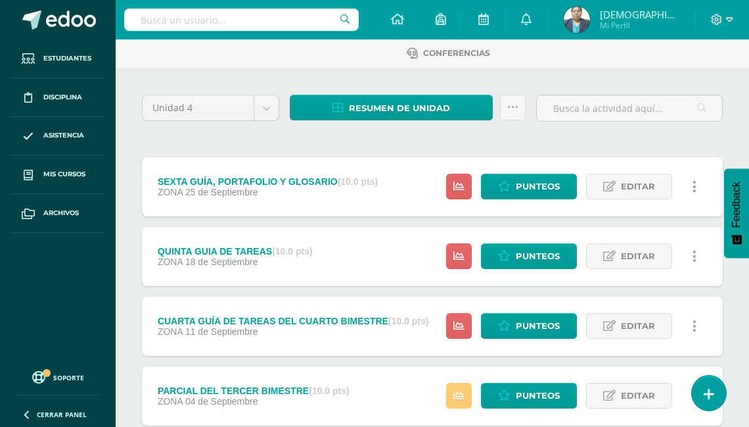
scroll to position [105, 0]
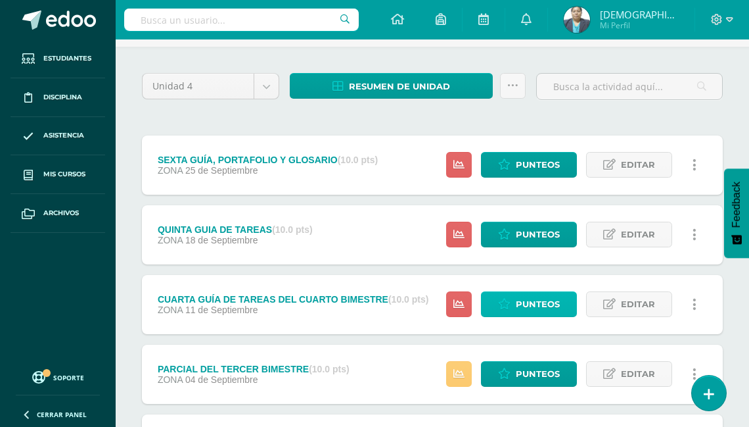
click at [531, 302] on span "Punteos" at bounding box center [538, 304] width 44 height 24
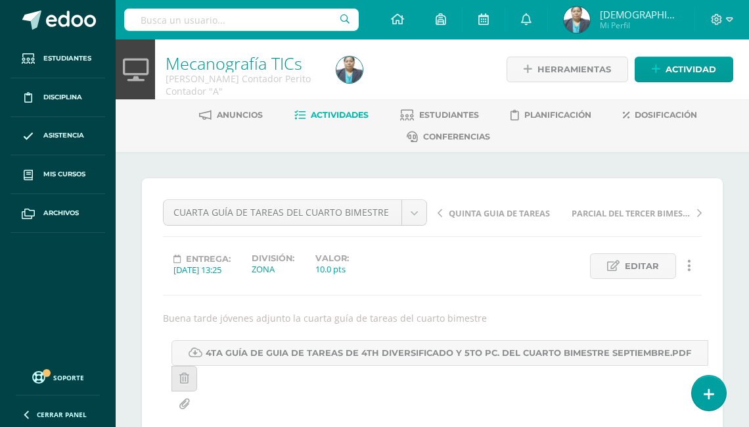
click at [352, 116] on span "Actividades" at bounding box center [340, 115] width 58 height 10
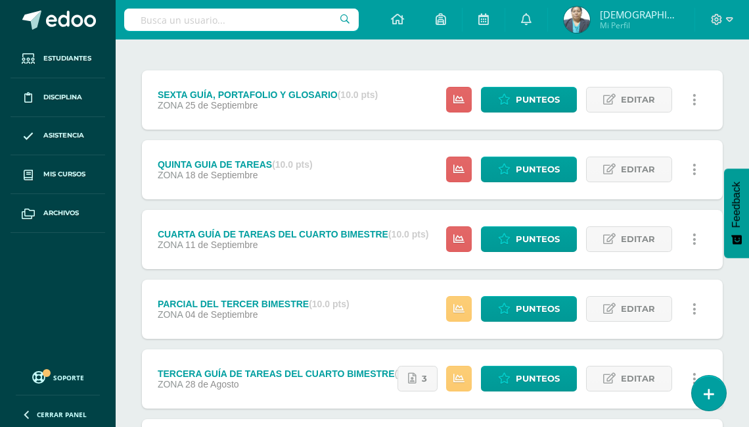
scroll to position [158, 0]
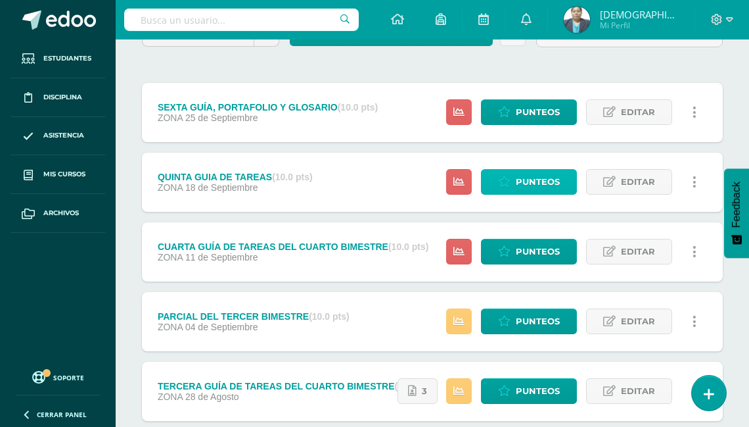
click at [521, 179] on span "Punteos" at bounding box center [538, 182] width 44 height 24
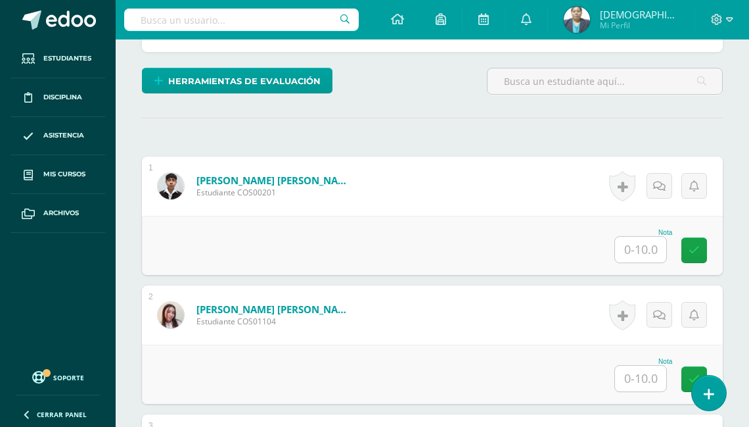
scroll to position [387, 0]
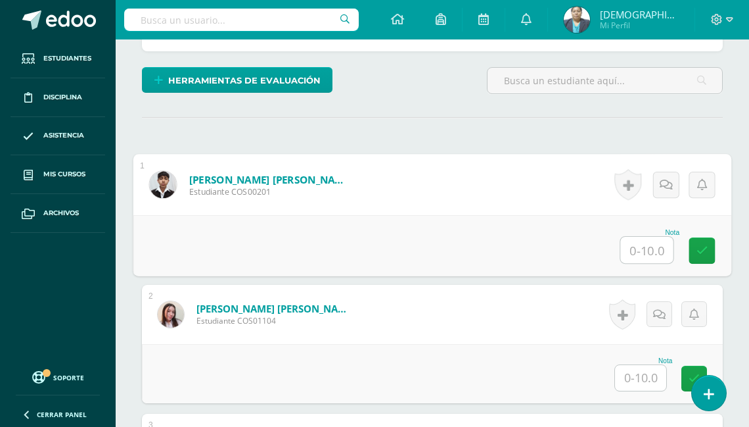
click at [634, 247] on input "text" at bounding box center [647, 250] width 53 height 26
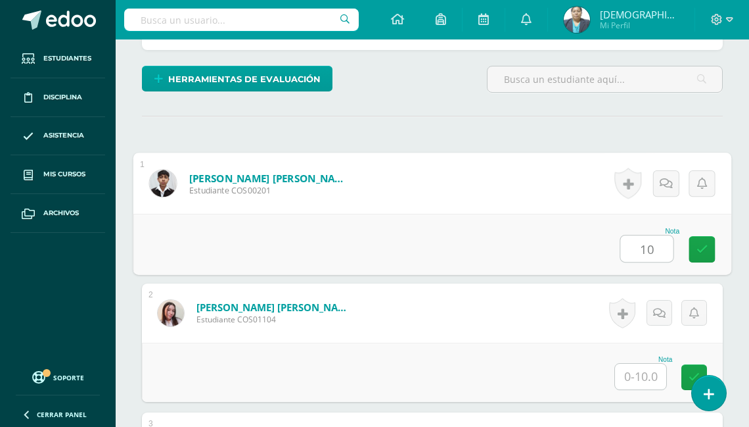
type input "10"
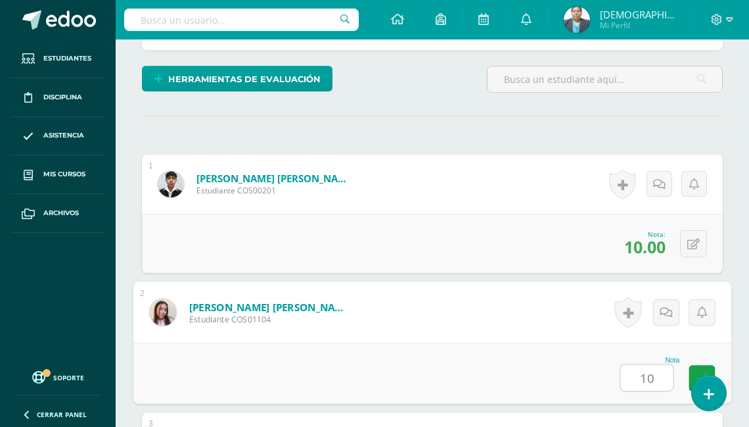
type input "10"
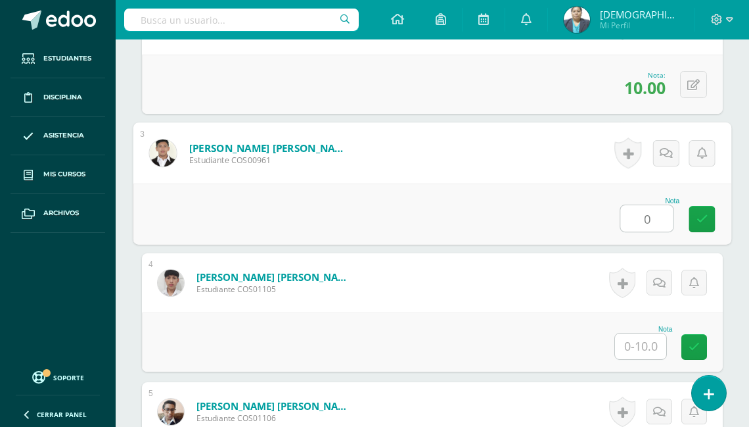
type input "0"
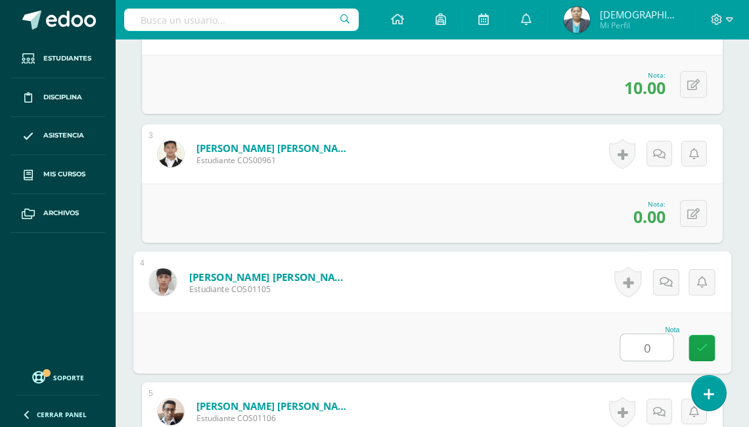
type input "0"
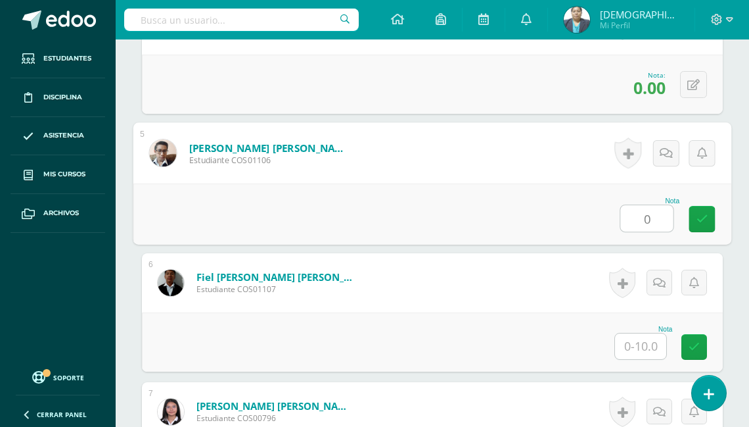
type input "0"
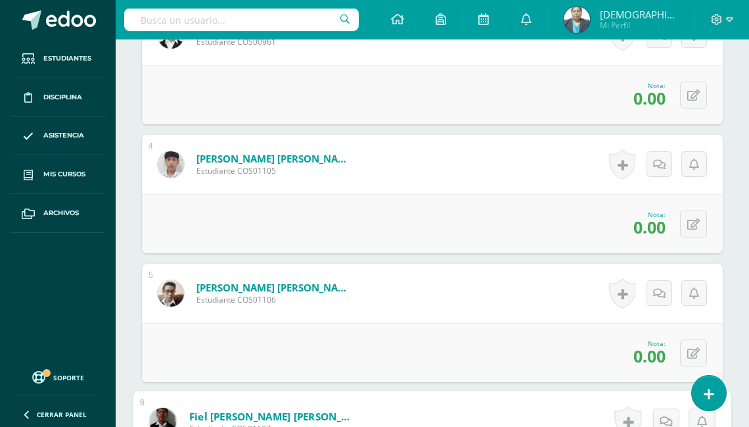
scroll to position [828, 0]
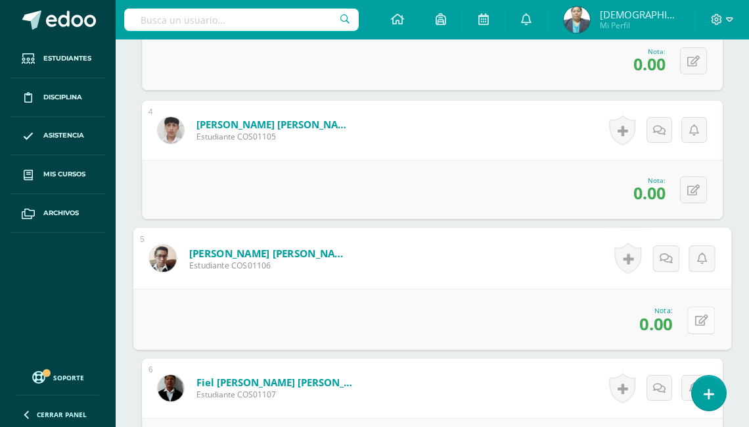
click at [695, 316] on icon at bounding box center [701, 319] width 13 height 11
type input "10"
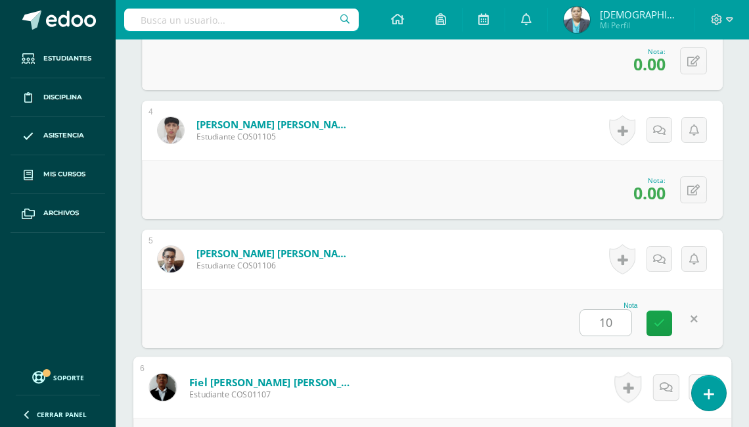
scroll to position [1062, 0]
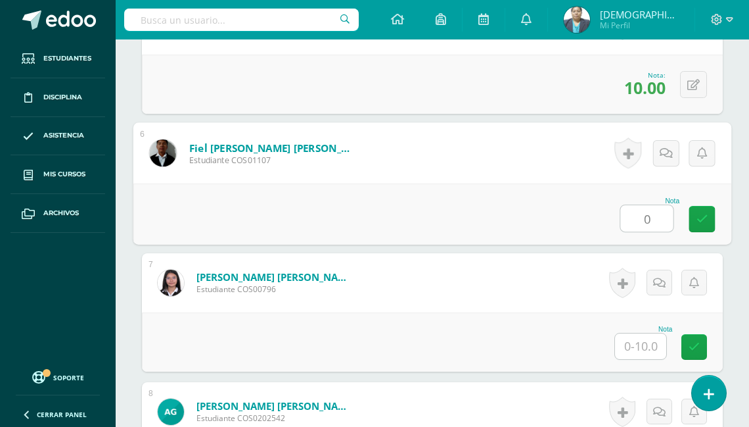
type input "0"
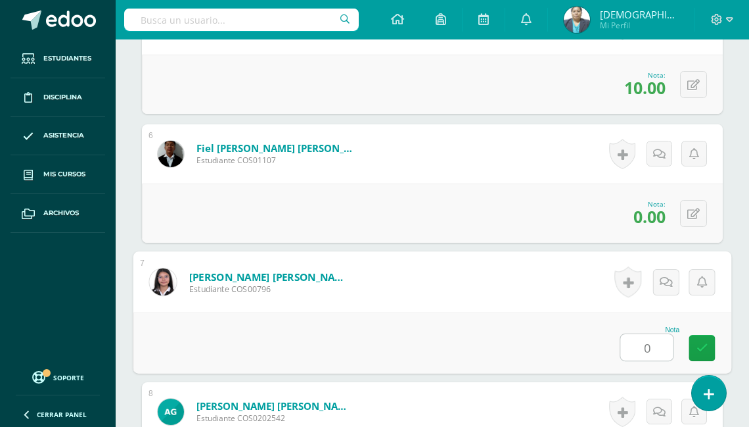
type input "0"
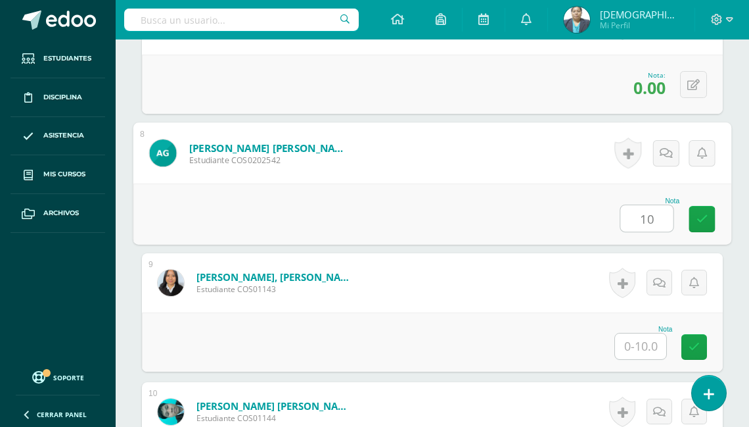
type input "10"
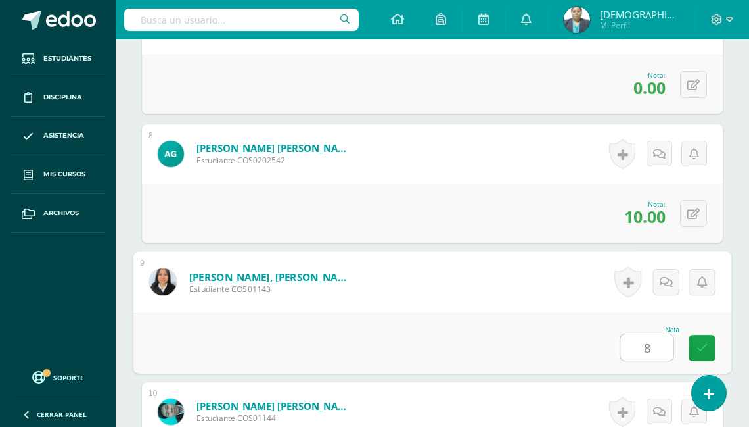
type input "8"
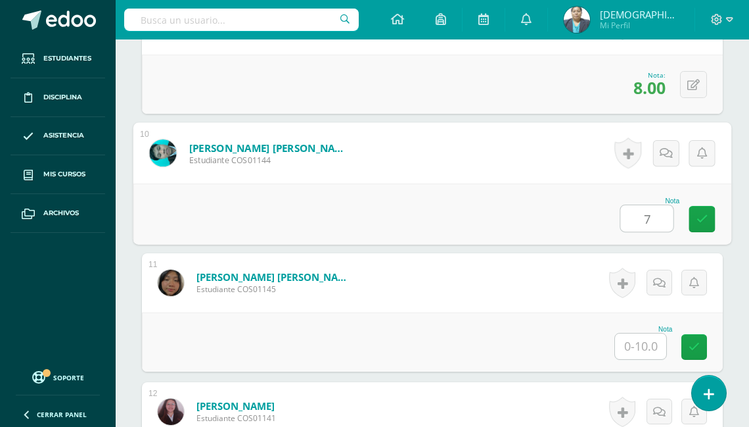
type input "7"
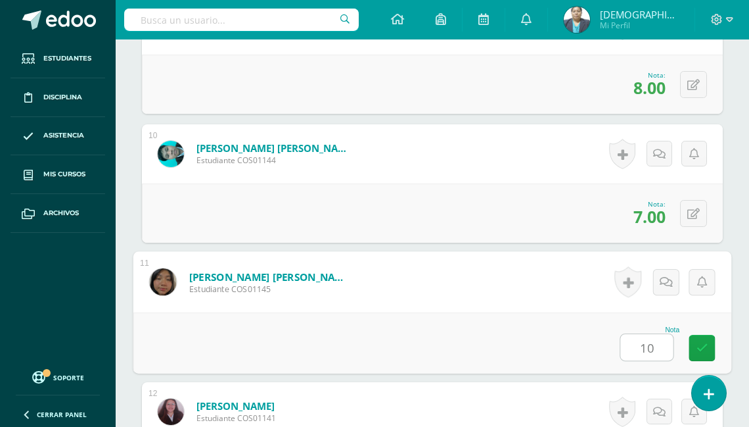
type input "10"
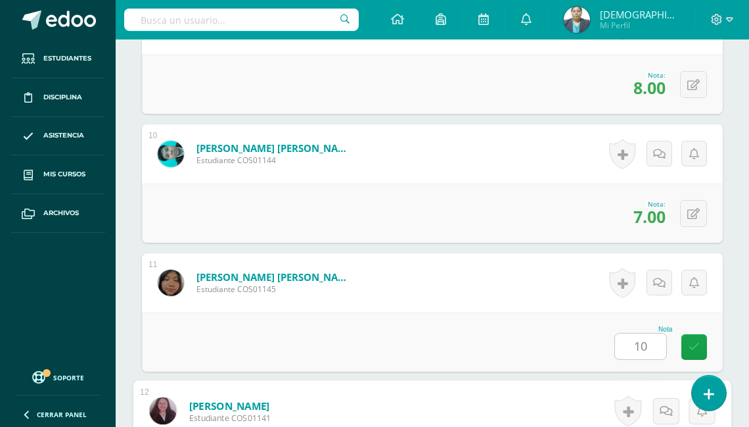
scroll to position [1835, 0]
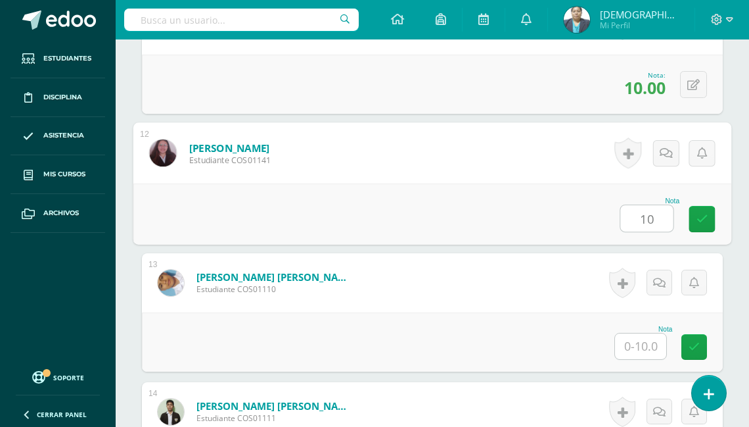
type input "10"
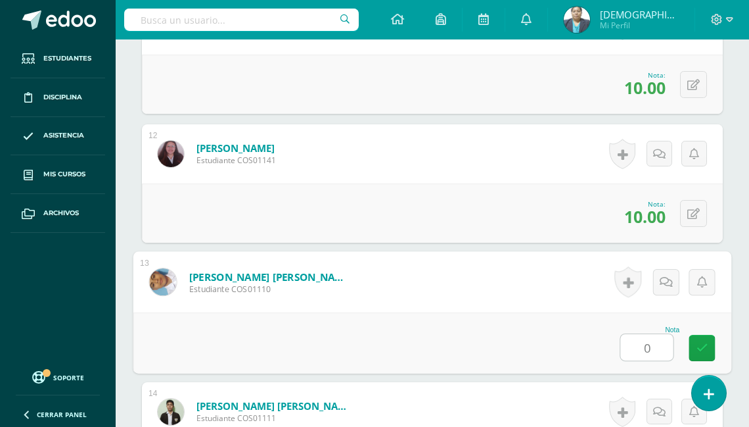
type input "0"
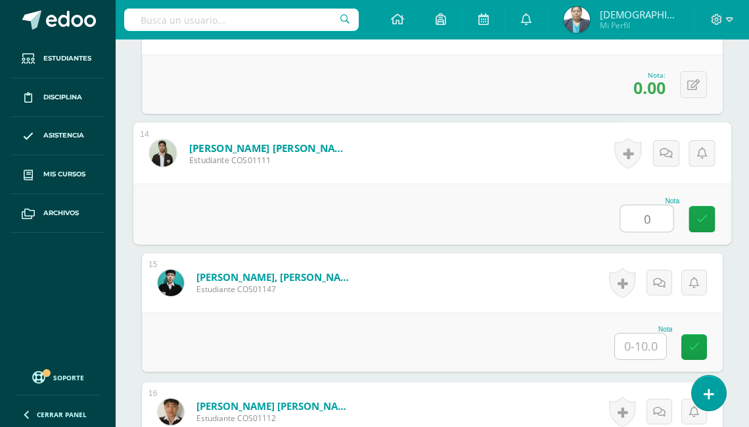
type input "0"
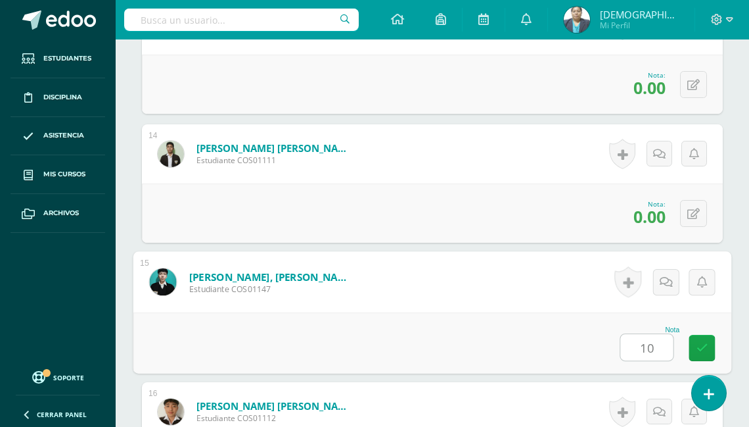
type input "10"
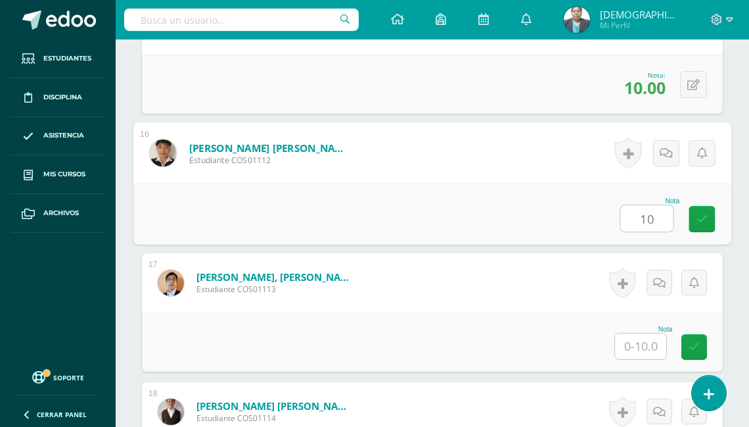
type input "10"
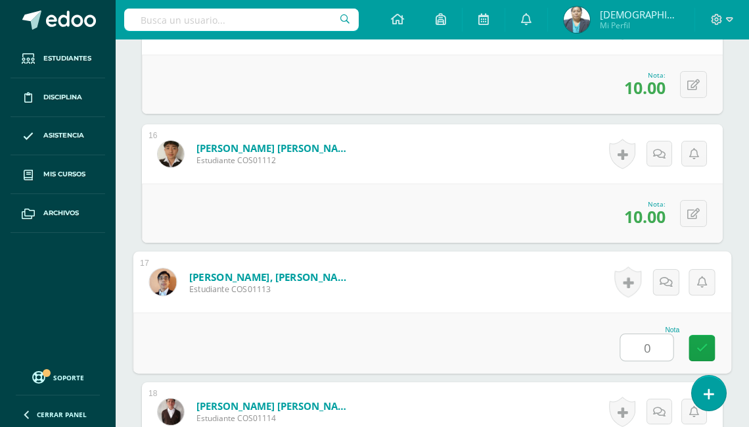
type input "0"
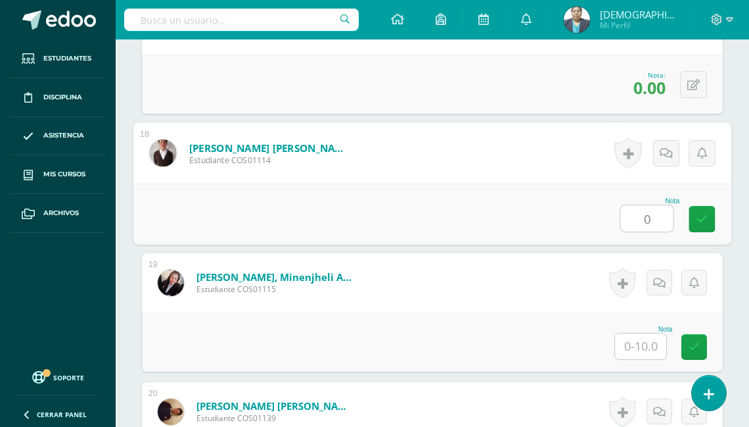
type input "0"
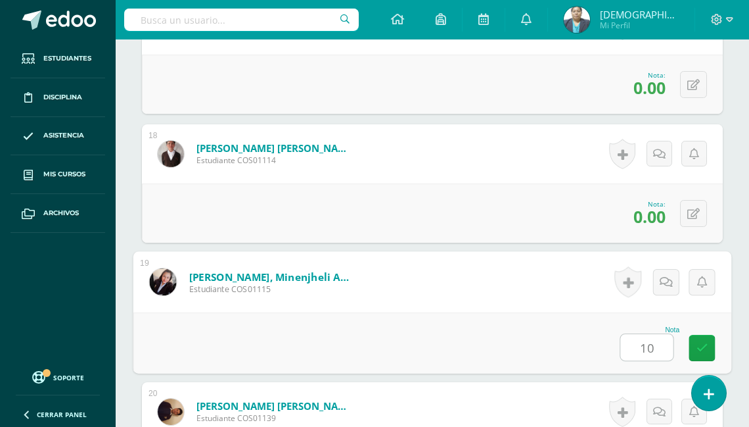
type input "10"
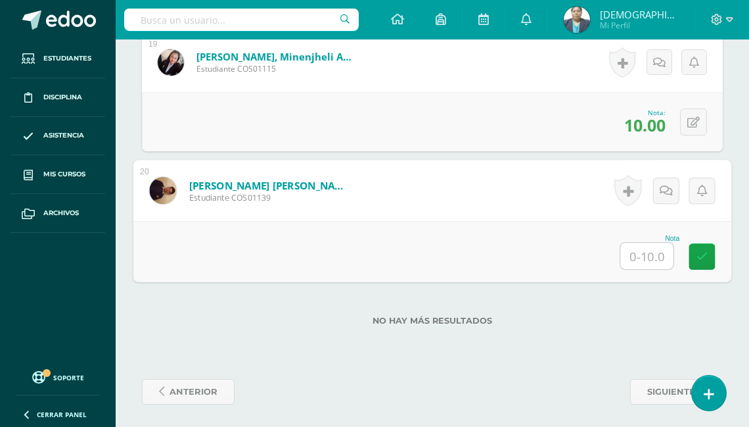
type input "0"
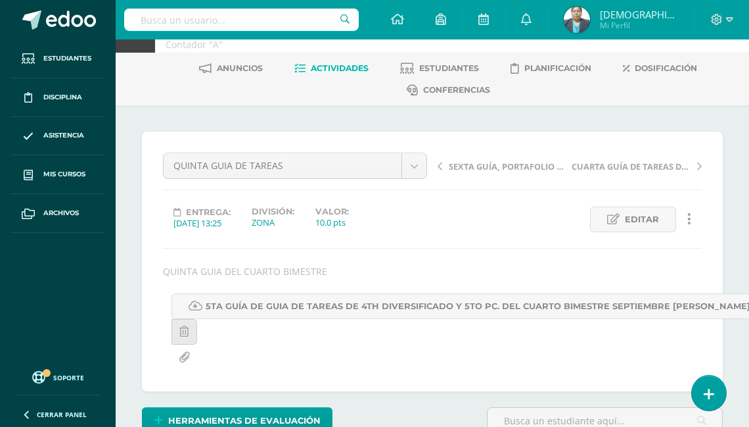
scroll to position [0, 0]
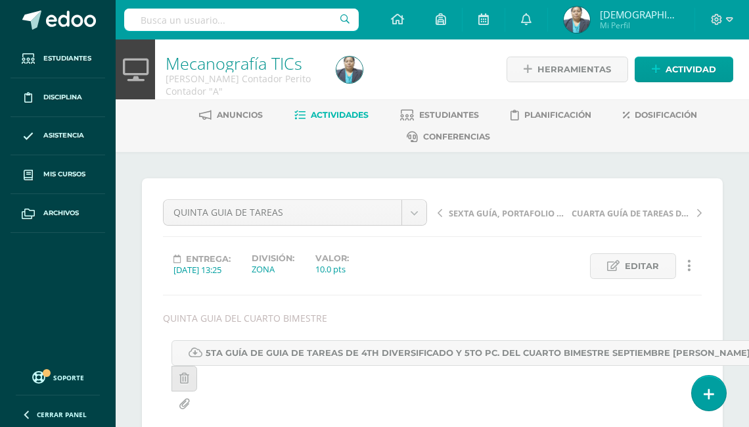
click at [339, 115] on span "Actividades" at bounding box center [340, 115] width 58 height 10
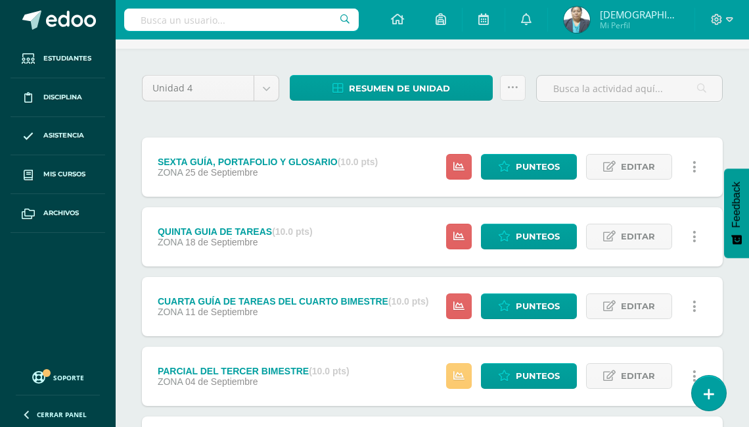
scroll to position [105, 0]
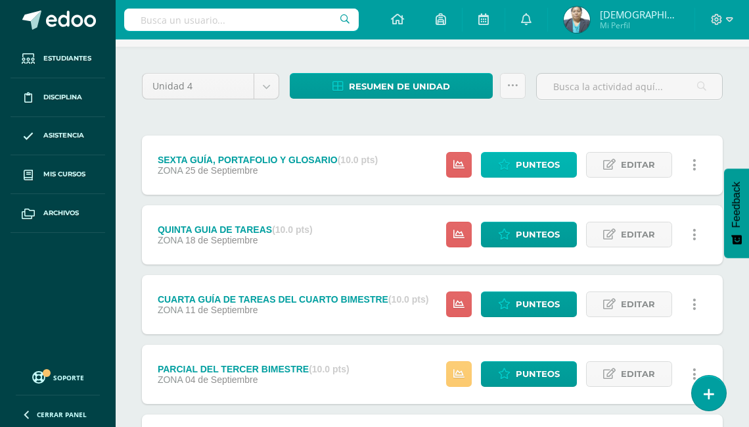
click at [533, 165] on span "Punteos" at bounding box center [538, 165] width 44 height 24
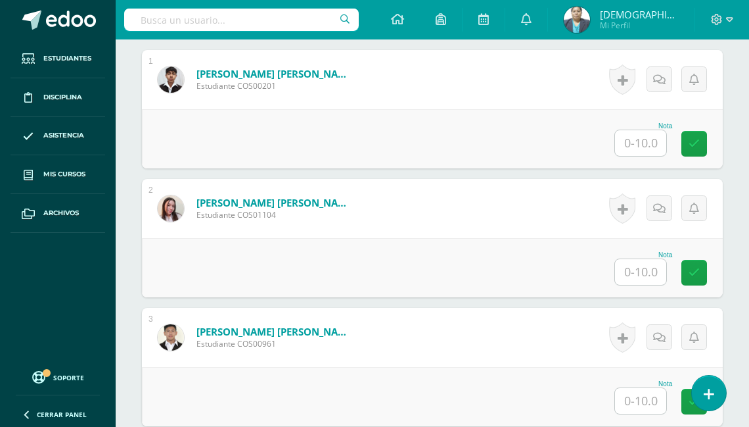
scroll to position [519, 0]
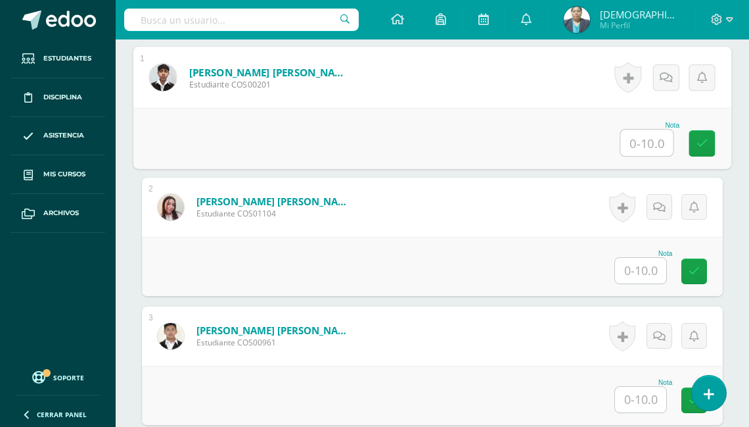
click at [630, 156] on input "text" at bounding box center [647, 143] width 53 height 26
type input "10"
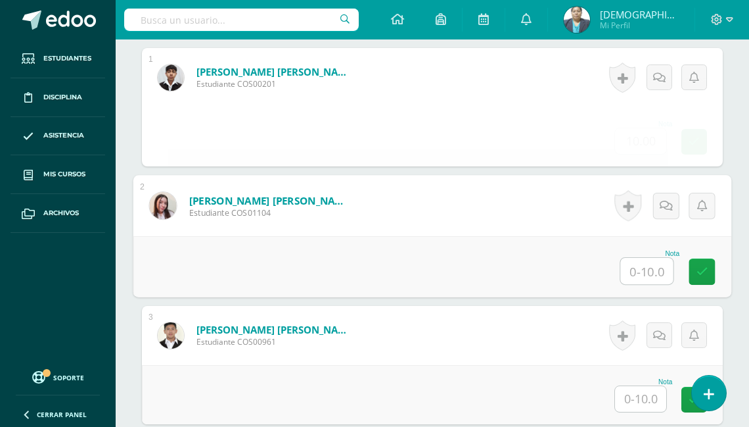
scroll to position [521, 0]
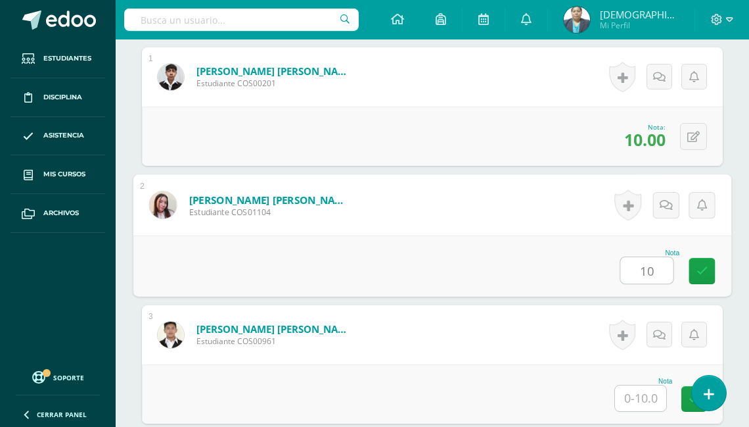
type input "10"
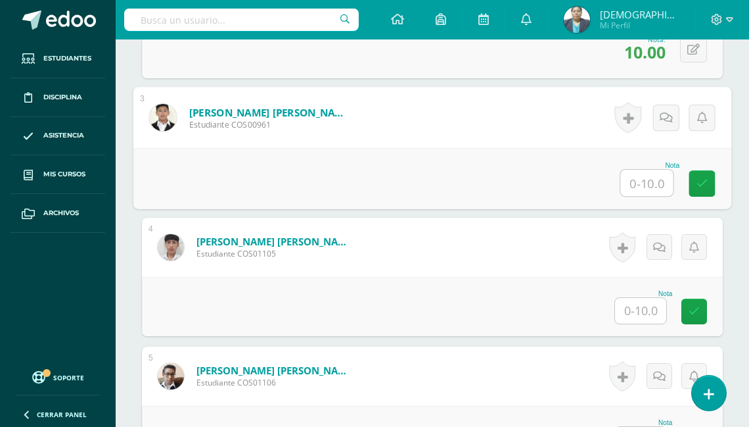
scroll to position [737, 0]
type input "0"
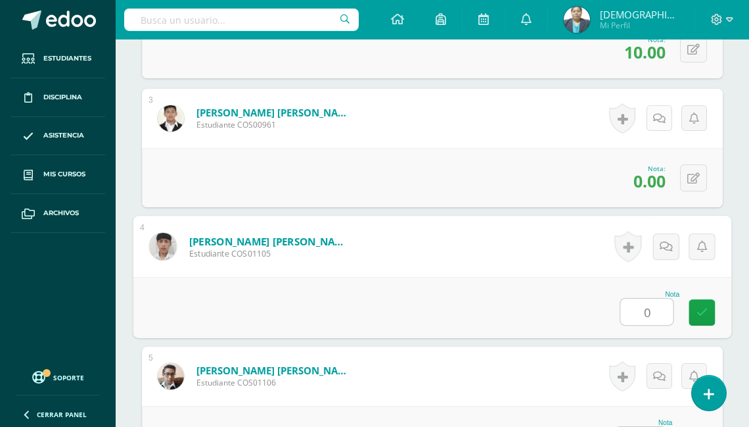
type input "0"
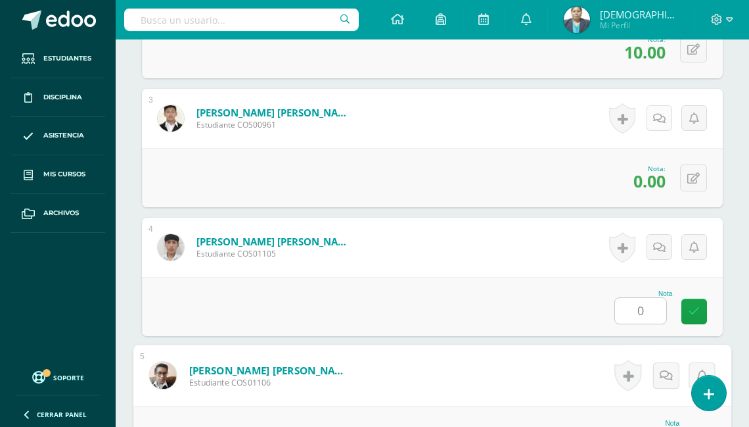
scroll to position [985, 0]
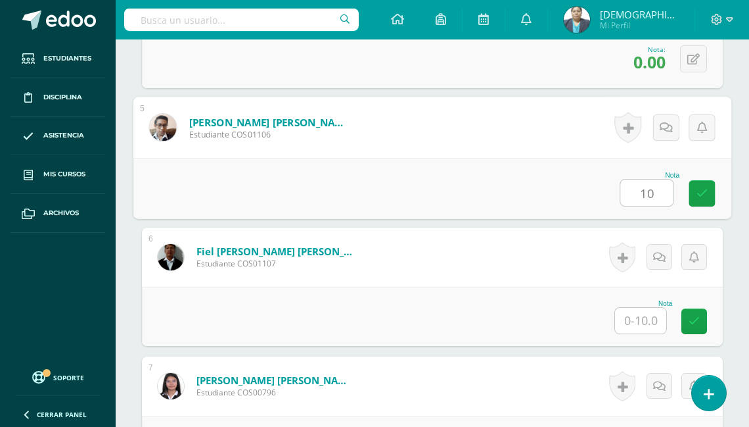
type input "10"
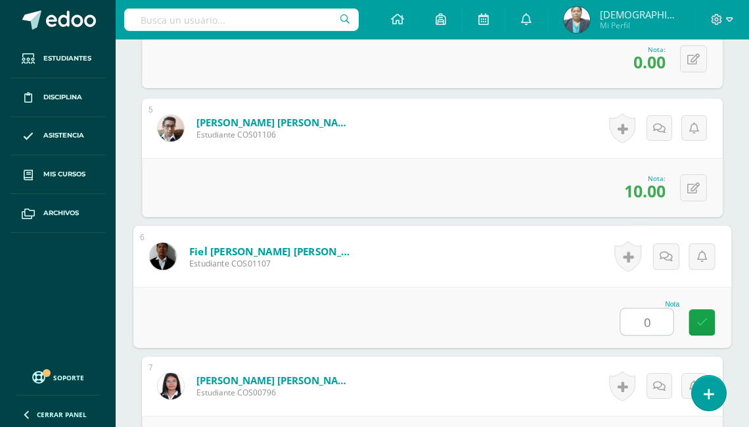
type input "0"
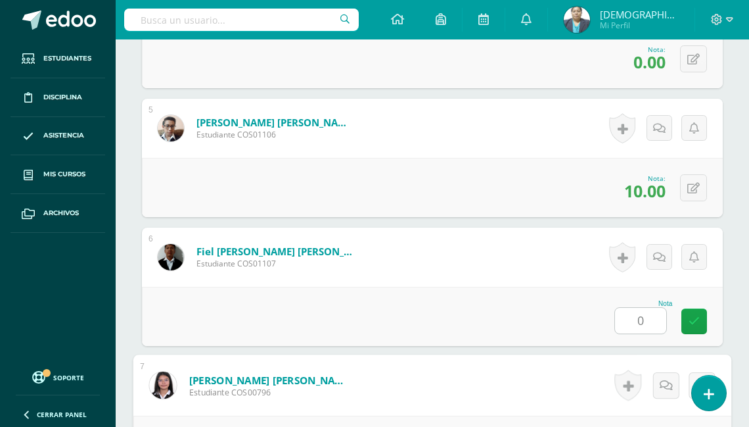
scroll to position [1242, 0]
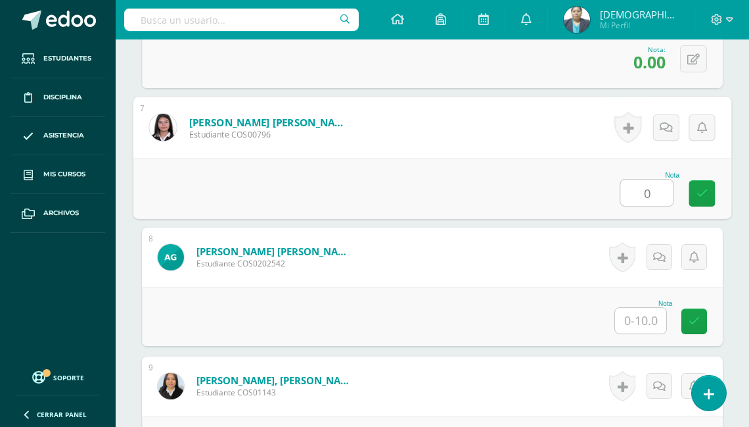
type input "0"
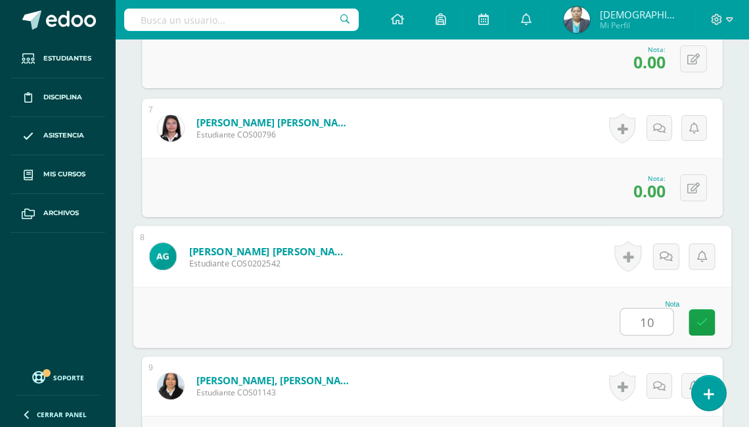
type input "10"
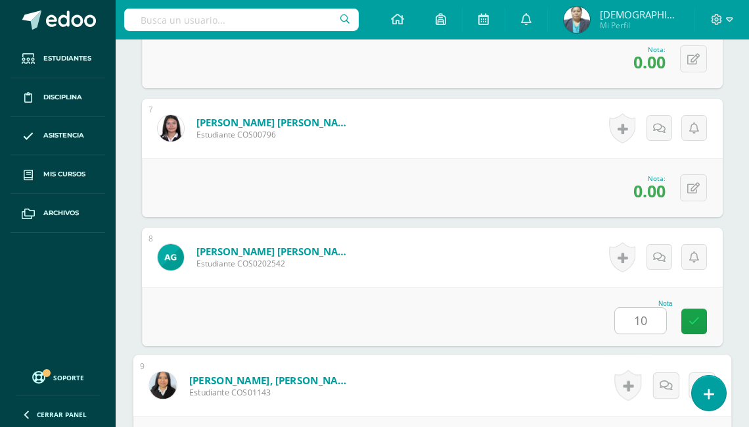
scroll to position [1500, 0]
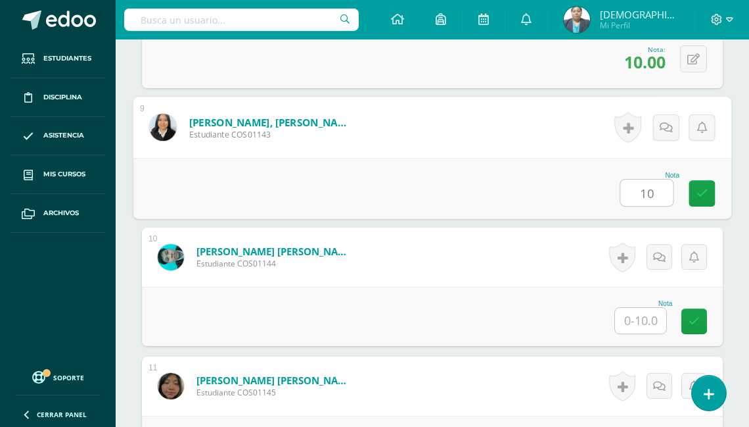
type input "10"
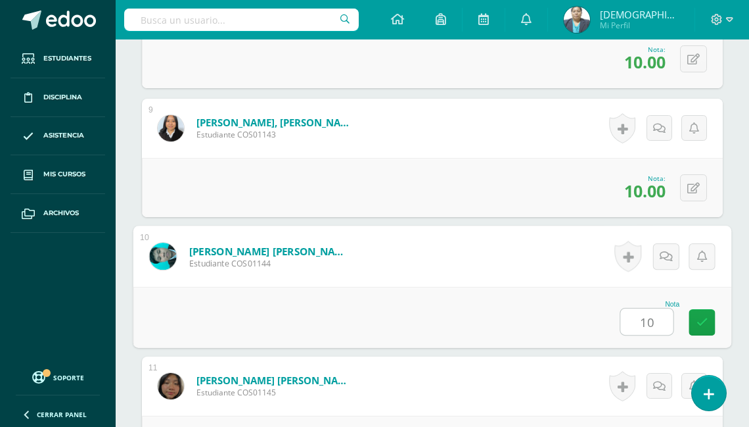
type input "10"
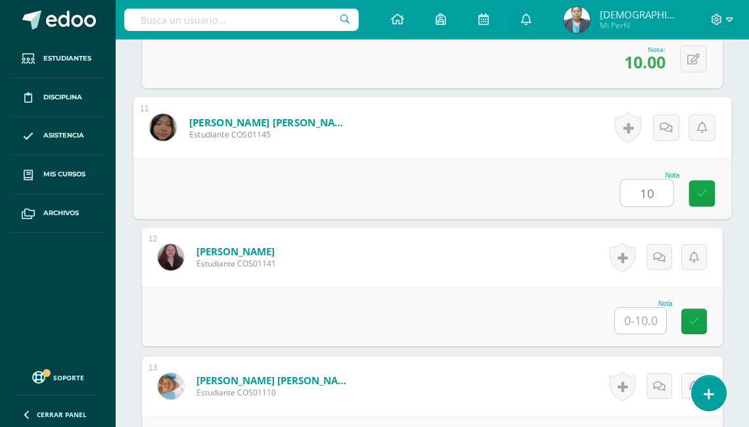
type input "10"
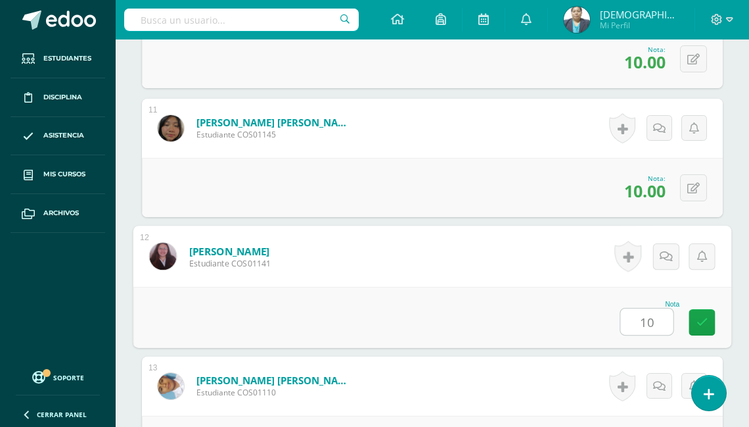
type input "10"
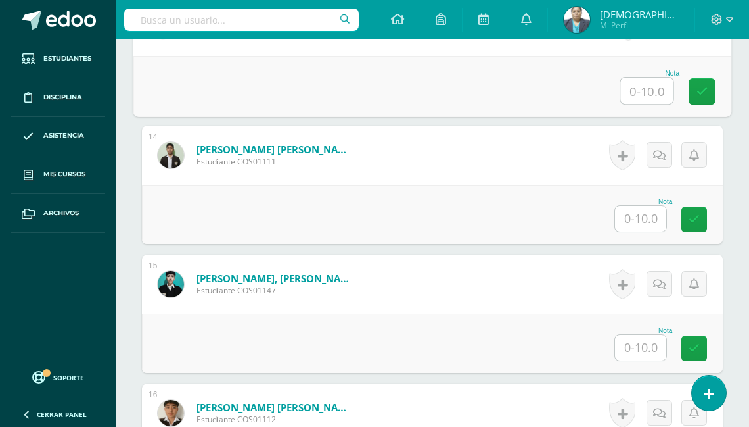
scroll to position [2121, 0]
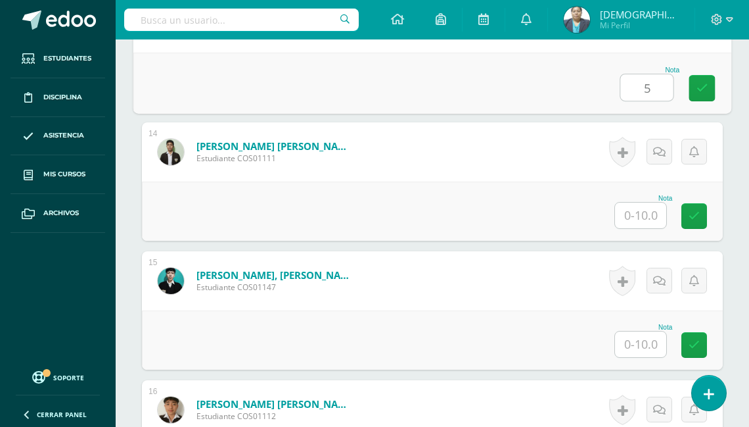
type input "5"
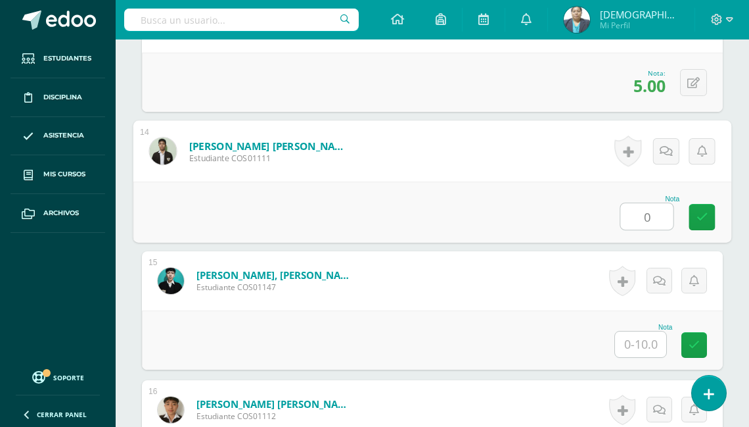
type input "0"
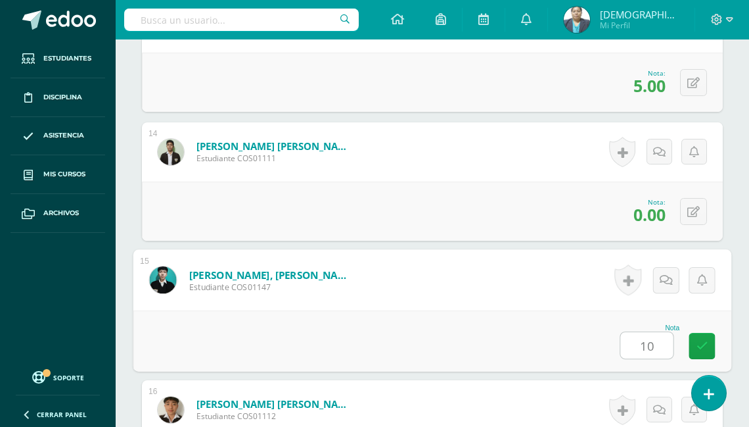
type input "10"
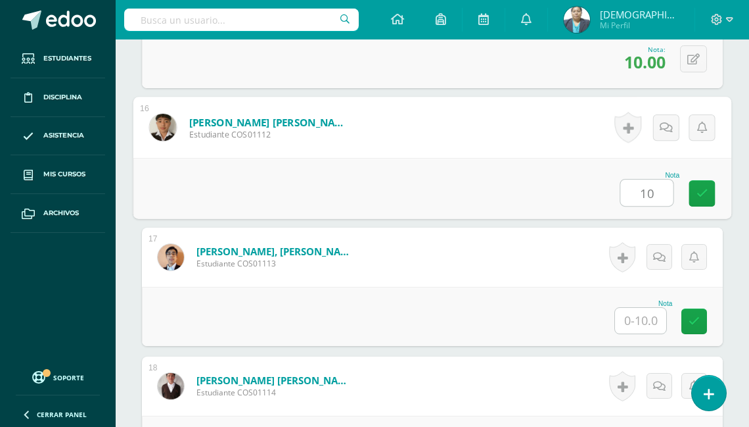
type input "10"
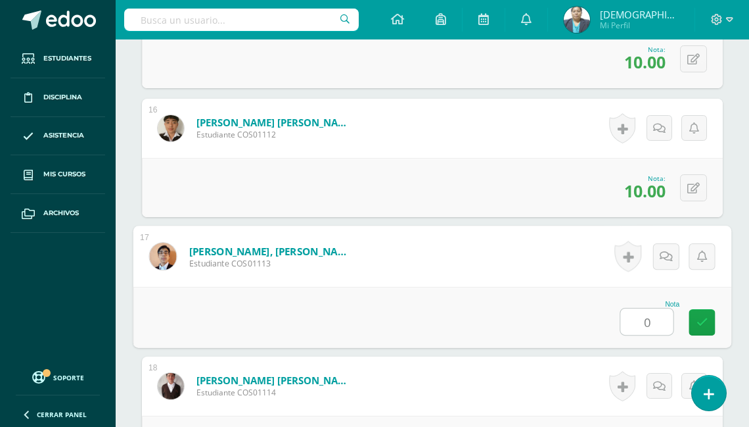
type input "0"
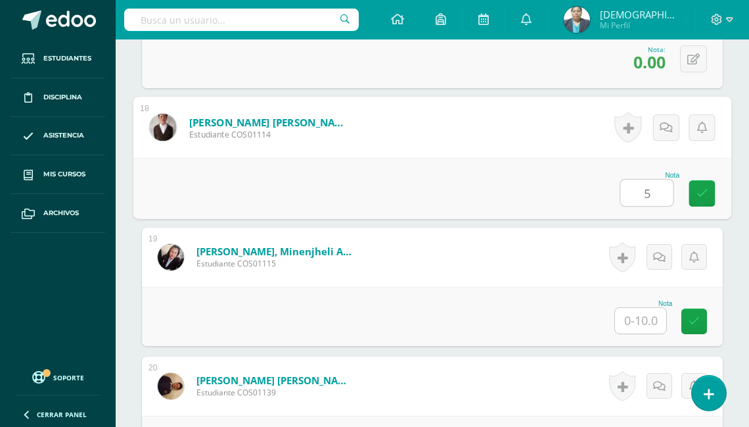
type input "5"
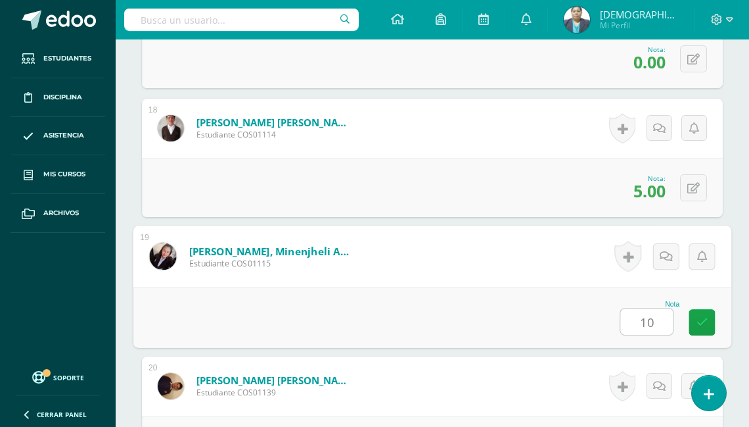
type input "10"
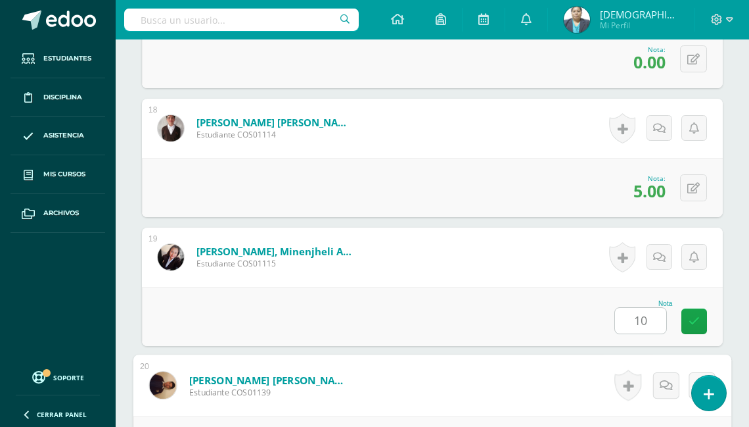
scroll to position [2880, 0]
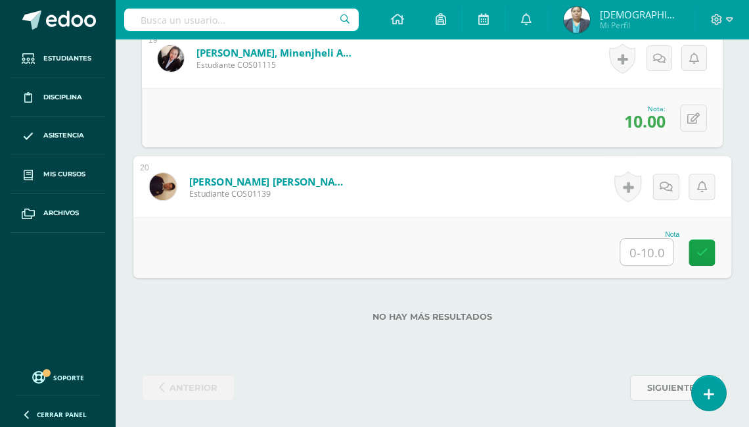
type input "0"
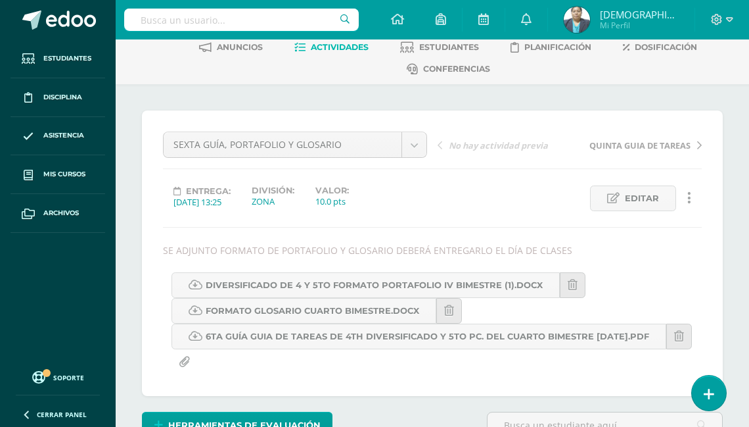
scroll to position [0, 0]
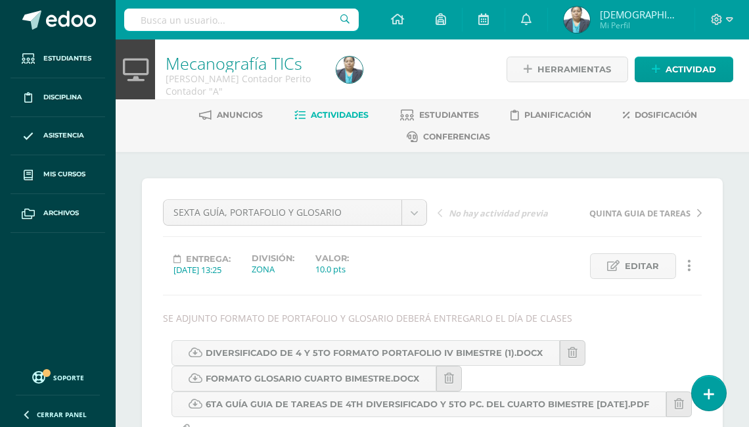
click at [345, 117] on span "Actividades" at bounding box center [340, 115] width 58 height 10
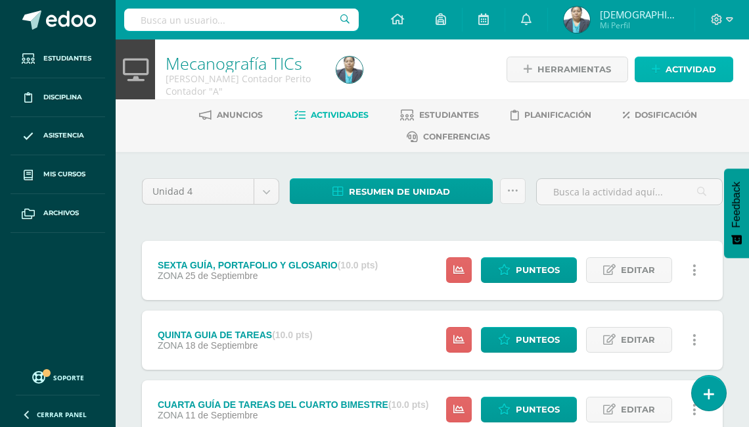
click at [671, 72] on span "Actividad" at bounding box center [691, 69] width 51 height 24
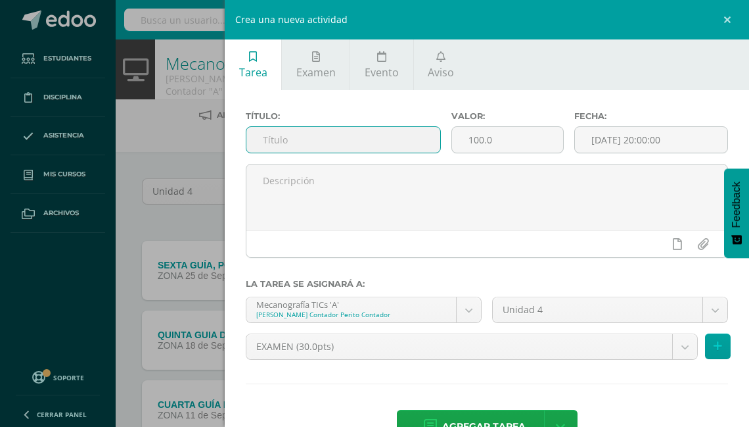
click at [351, 138] on input "text" at bounding box center [344, 140] width 194 height 26
type input "EVALUACION DEL CUARTO BIMESTRE"
drag, startPoint x: 484, startPoint y: 140, endPoint x: 496, endPoint y: 142, distance: 12.6
click at [484, 140] on input "100.0" at bounding box center [508, 140] width 112 height 26
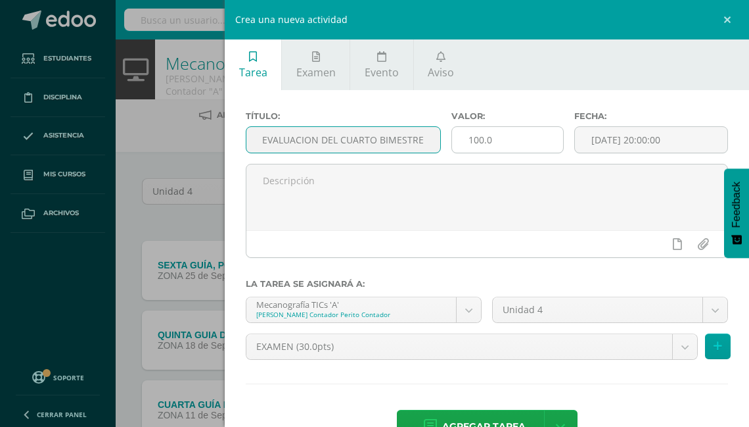
scroll to position [0, 0]
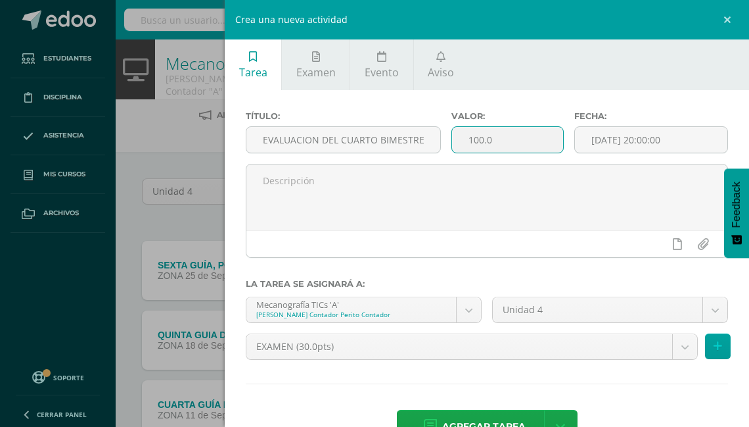
click at [507, 139] on input "100.0" at bounding box center [508, 140] width 112 height 26
type input "1"
type input "30"
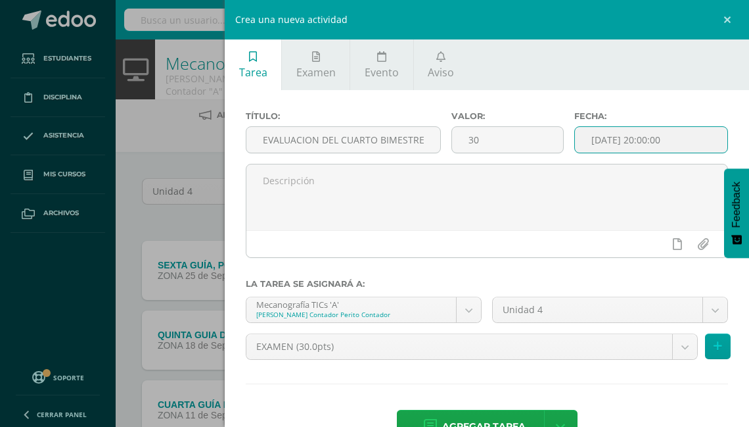
drag, startPoint x: 608, startPoint y: 142, endPoint x: 601, endPoint y: 147, distance: 8.4
click at [601, 147] on input "[DATE] 20:00:00" at bounding box center [651, 140] width 153 height 26
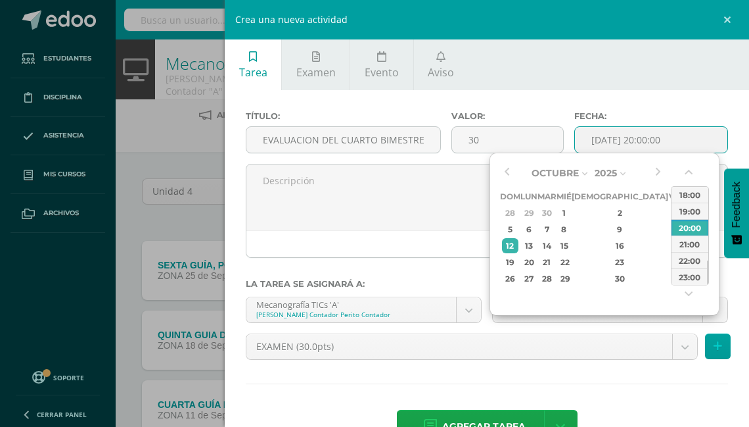
click at [605, 144] on input "[DATE] 20:00:00" at bounding box center [651, 140] width 153 height 26
click at [607, 212] on div "2" at bounding box center [621, 212] width 78 height 15
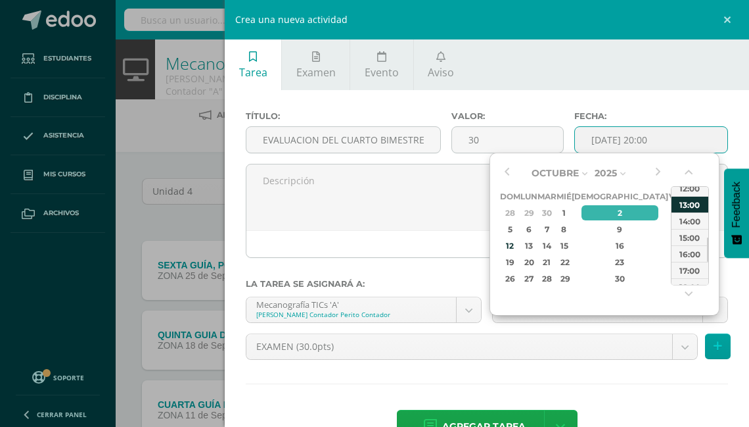
click at [690, 202] on div "13:00" at bounding box center [690, 204] width 37 height 16
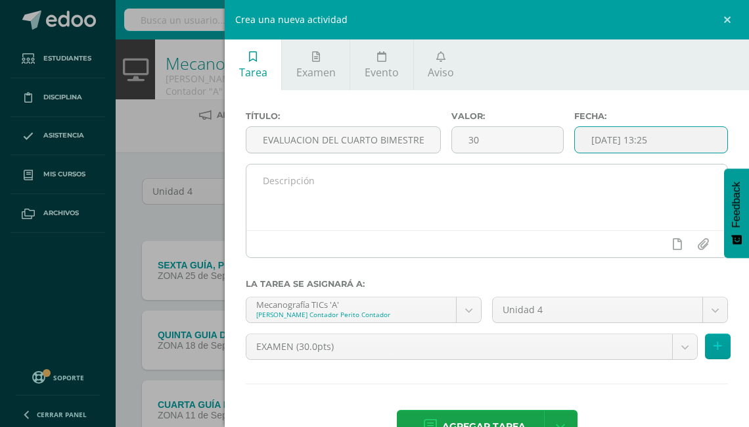
type input "[DATE] 13:25"
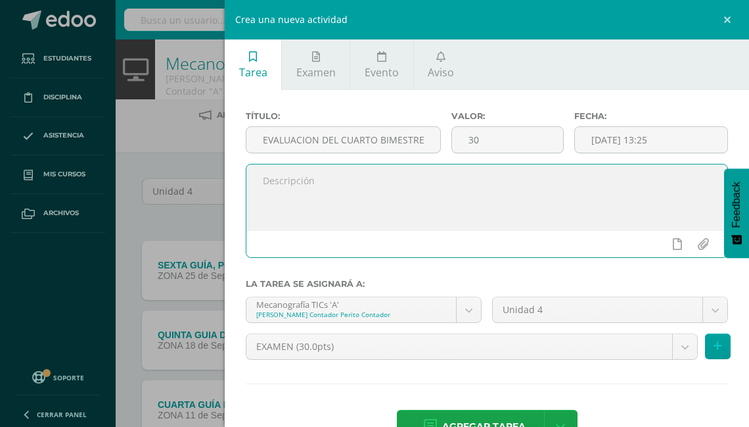
click at [285, 176] on textarea at bounding box center [487, 197] width 481 height 66
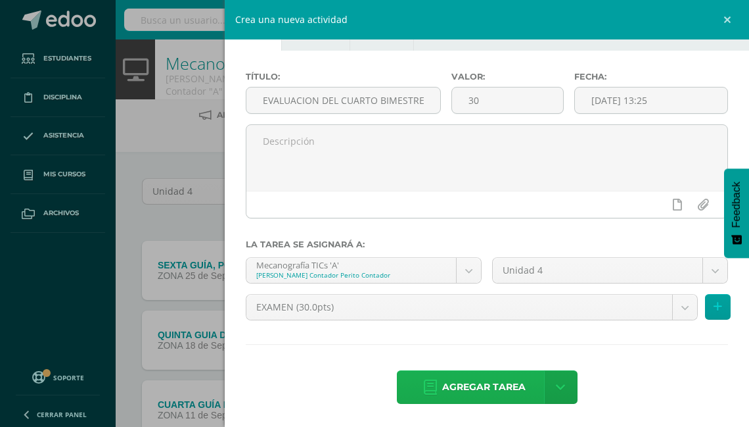
click at [499, 382] on span "Agregar tarea" at bounding box center [483, 387] width 83 height 32
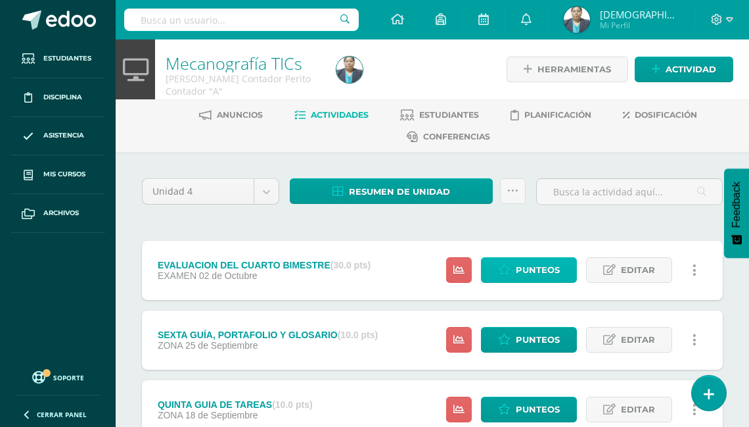
click at [540, 270] on span "Punteos" at bounding box center [538, 270] width 44 height 24
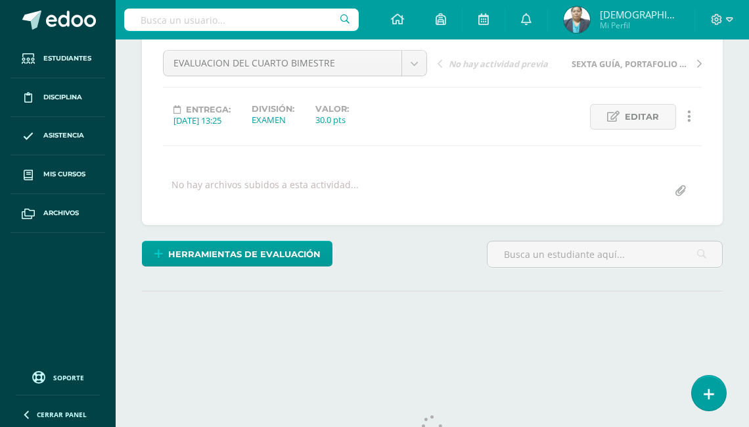
scroll to position [158, 0]
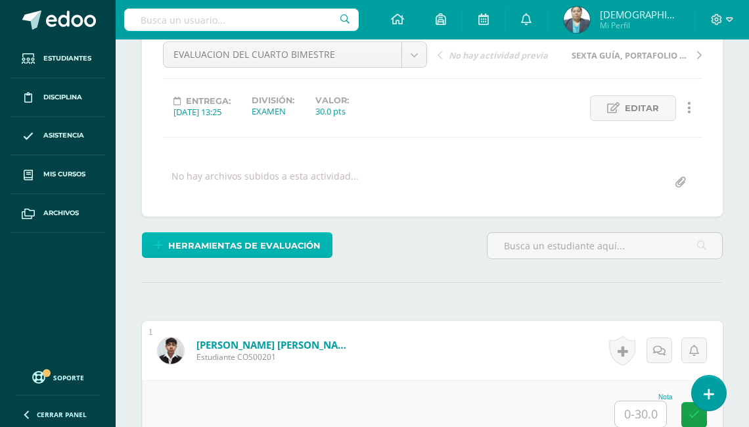
click at [243, 238] on span "Herramientas de evaluación" at bounding box center [244, 245] width 153 height 24
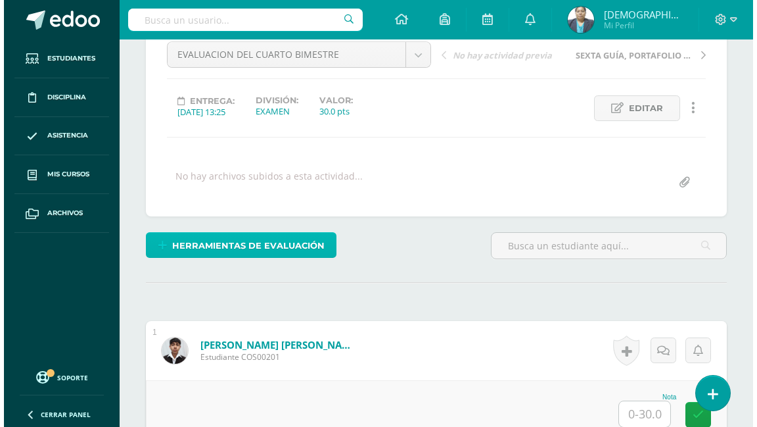
scroll to position [158, 0]
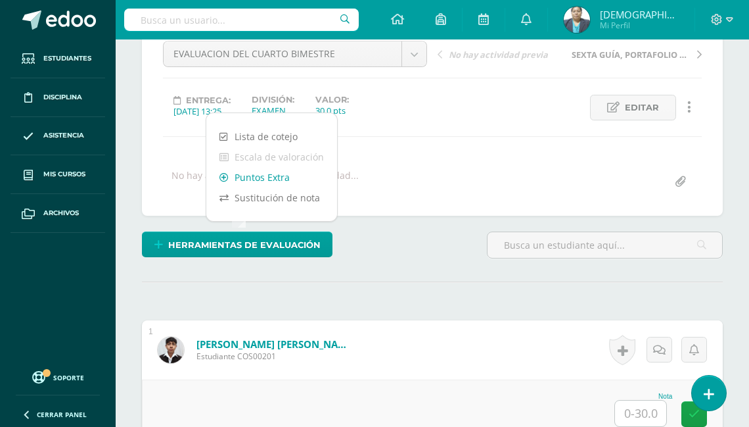
click at [262, 175] on link "Puntos Extra" at bounding box center [271, 177] width 131 height 20
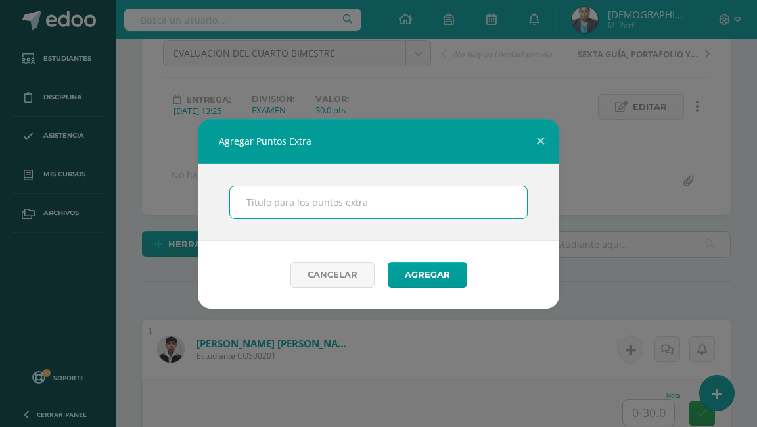
click at [258, 191] on input "text" at bounding box center [378, 202] width 297 height 32
type input "BONOS"
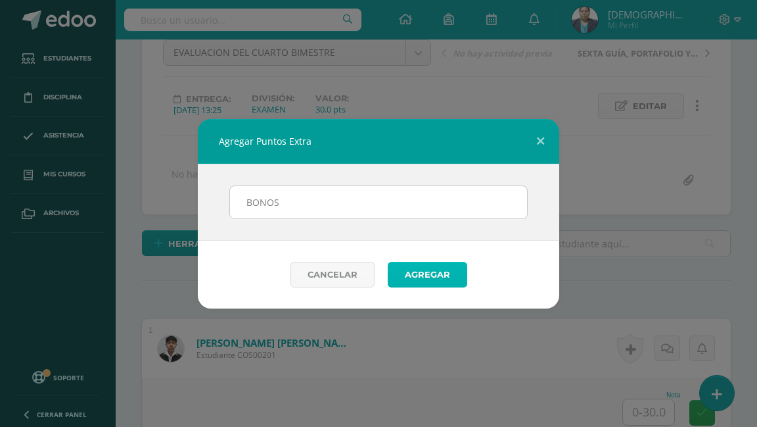
click at [417, 277] on button "Agregar" at bounding box center [428, 275] width 80 height 26
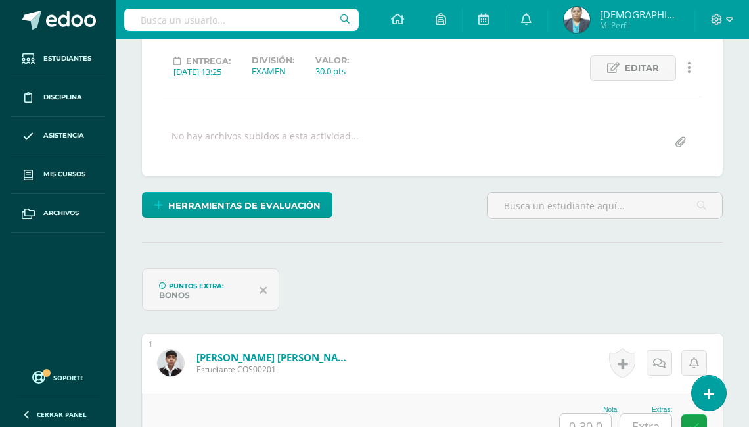
scroll to position [264, 0]
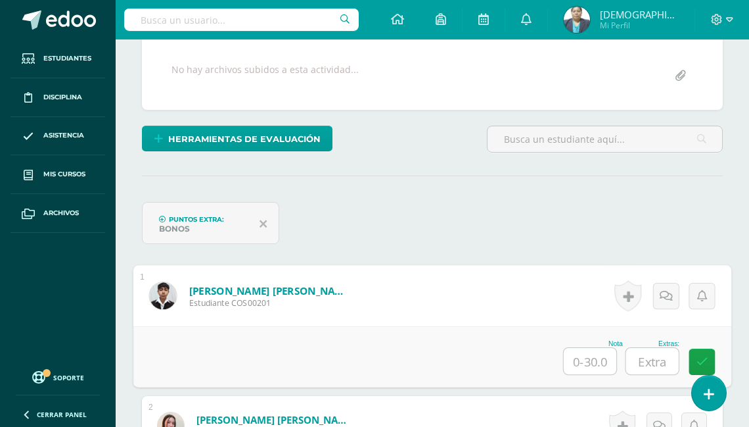
click at [585, 352] on input "text" at bounding box center [590, 361] width 53 height 26
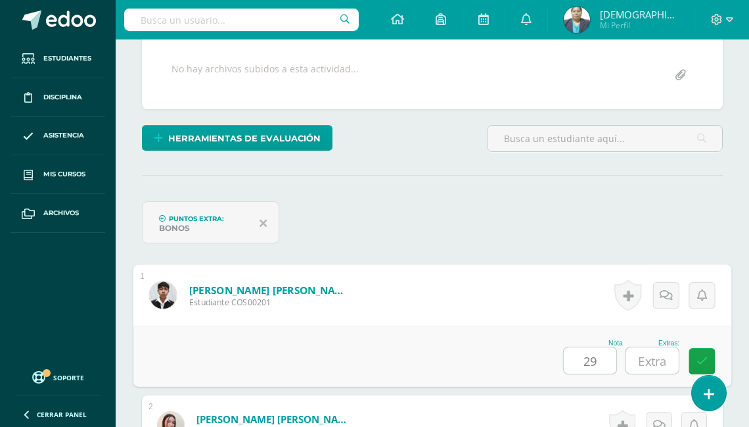
type input "29"
click at [665, 361] on input "text" at bounding box center [652, 360] width 53 height 26
type input "4"
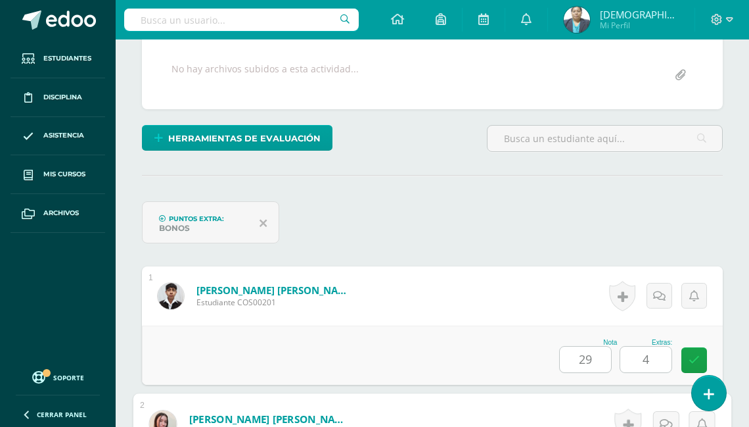
scroll to position [536, 0]
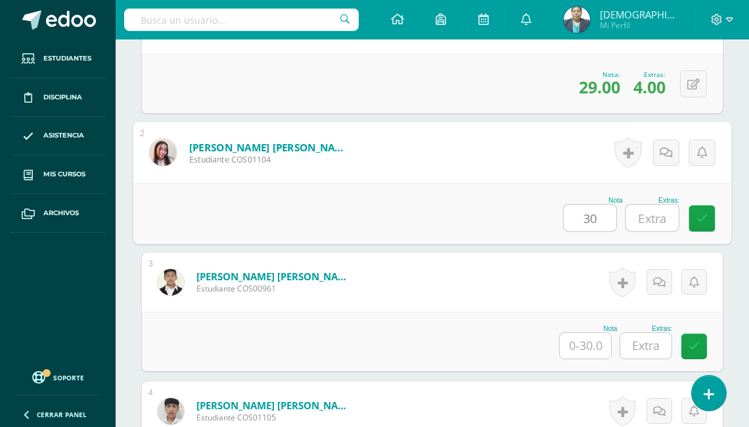
type input "30"
click at [650, 213] on input "text" at bounding box center [652, 217] width 53 height 26
type input "5"
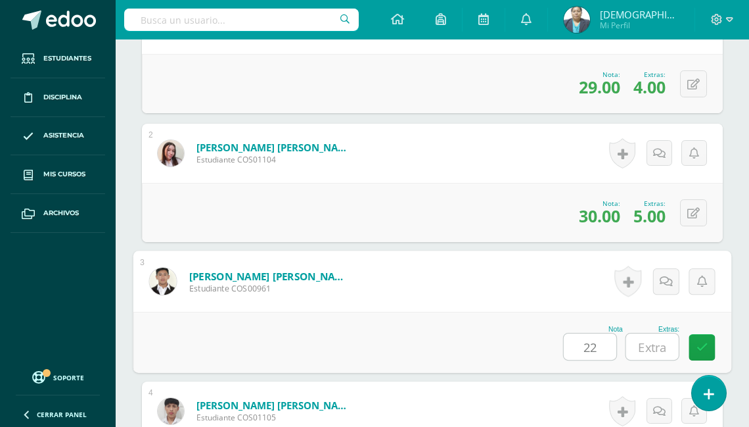
type input "22"
click at [659, 337] on input "text" at bounding box center [652, 346] width 53 height 26
type input "5"
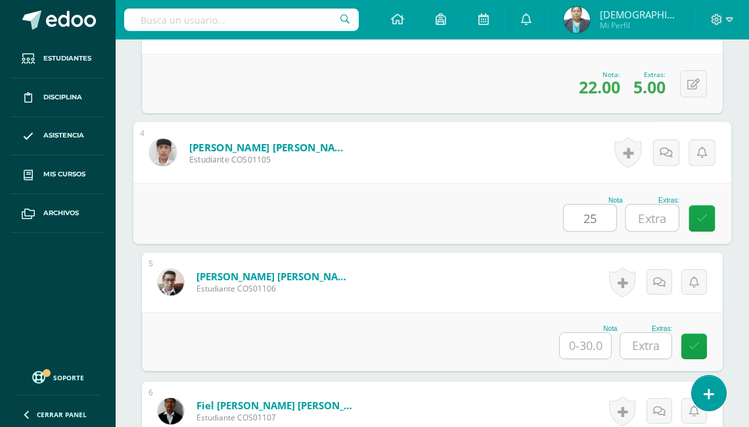
type input "25"
click at [661, 213] on input "text" at bounding box center [652, 217] width 53 height 26
type input "1"
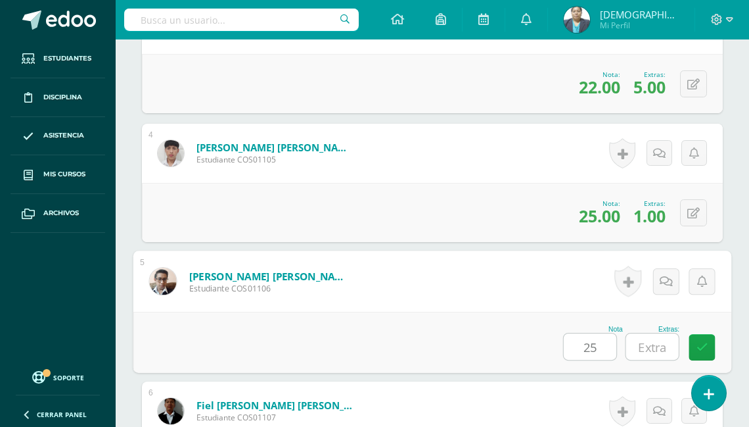
type input "25"
click at [649, 341] on input "text" at bounding box center [652, 346] width 53 height 26
type input "5"
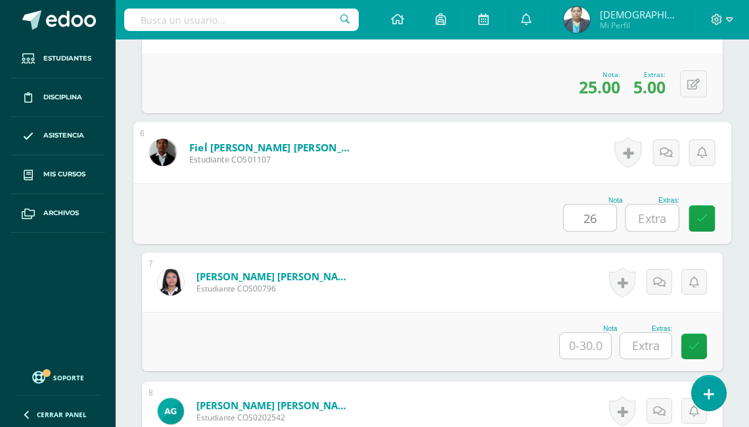
type input "26"
click at [663, 220] on input "text" at bounding box center [652, 217] width 53 height 26
type input "5"
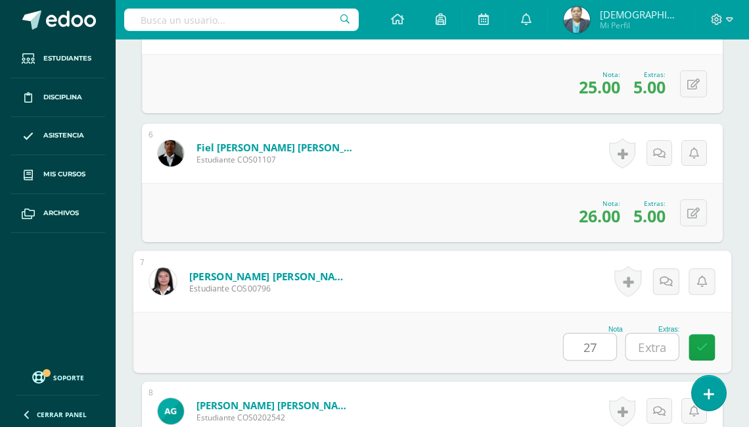
type input "27"
click at [655, 341] on input "text" at bounding box center [652, 346] width 53 height 26
type input "5"
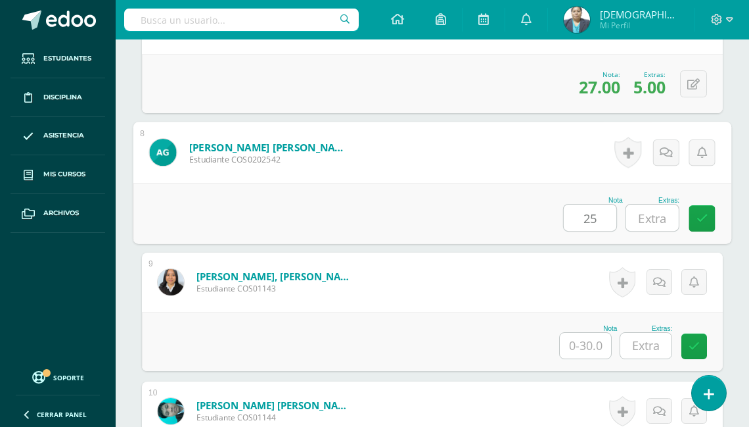
type input "25"
click at [659, 220] on input "text" at bounding box center [652, 217] width 53 height 26
type input "5"
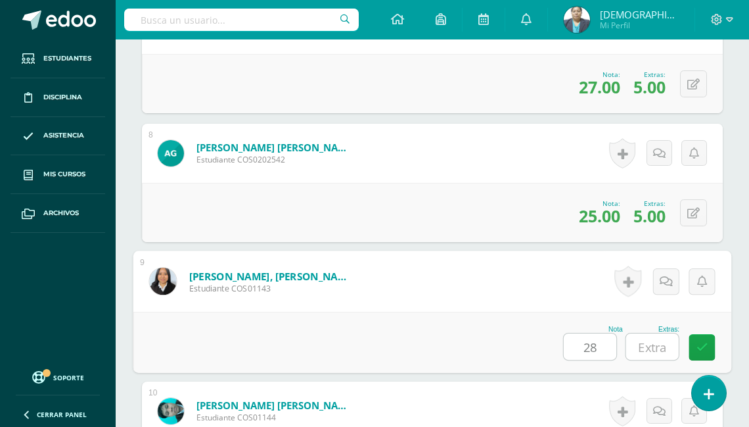
type input "28"
click at [659, 344] on input "text" at bounding box center [652, 346] width 53 height 26
type input "5"
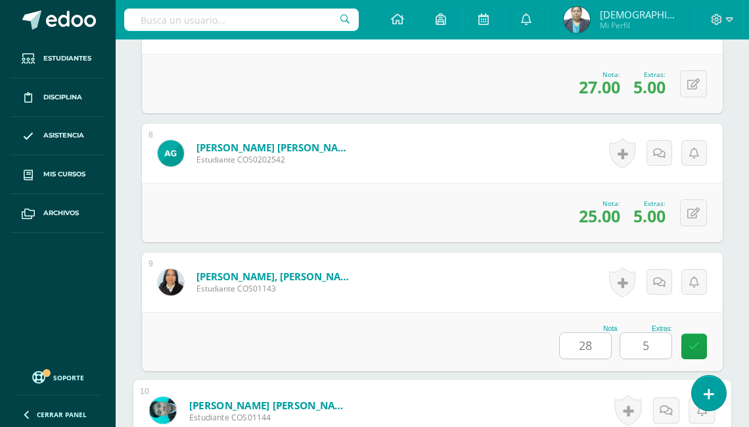
scroll to position [1567, 0]
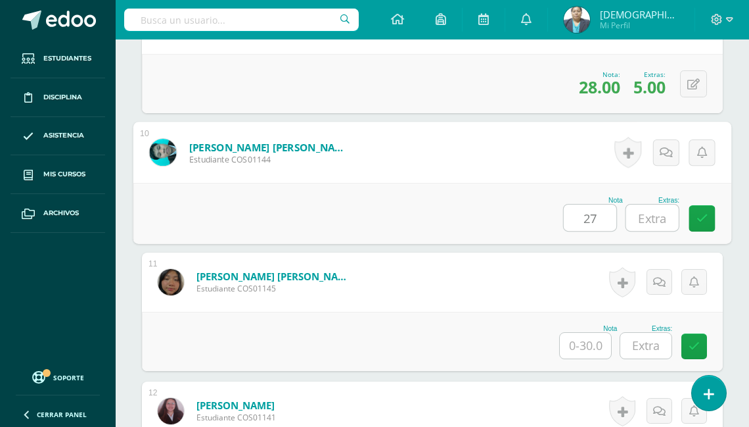
type input "27"
click at [657, 218] on input "text" at bounding box center [652, 217] width 53 height 26
type input "5"
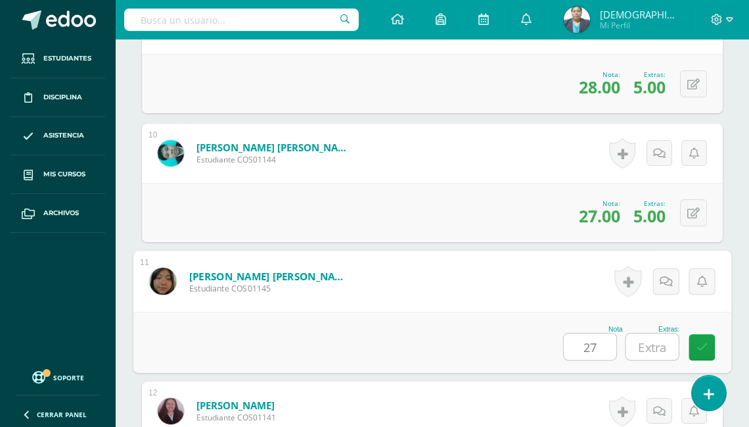
type input "27"
click at [660, 339] on input "text" at bounding box center [652, 346] width 53 height 26
type input "5"
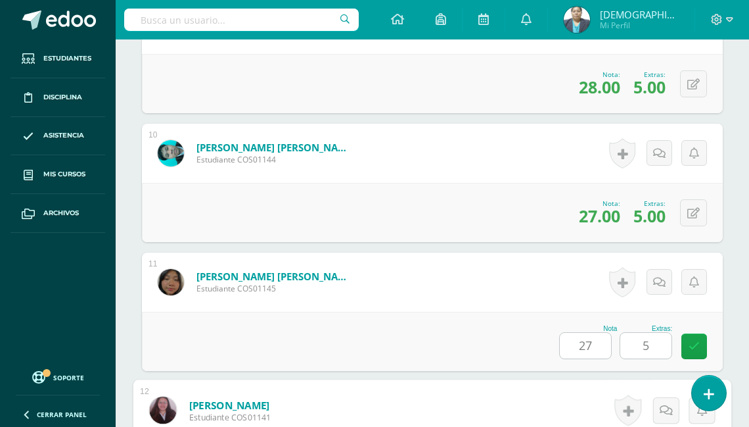
scroll to position [1825, 0]
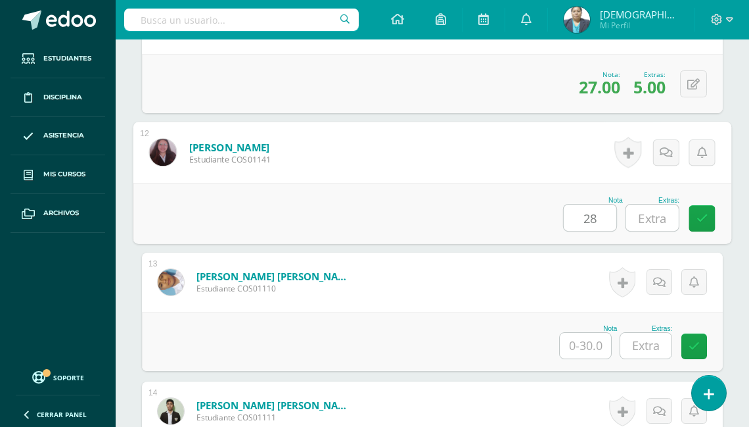
type input "28"
click at [658, 220] on input "text" at bounding box center [652, 217] width 53 height 26
type input "5"
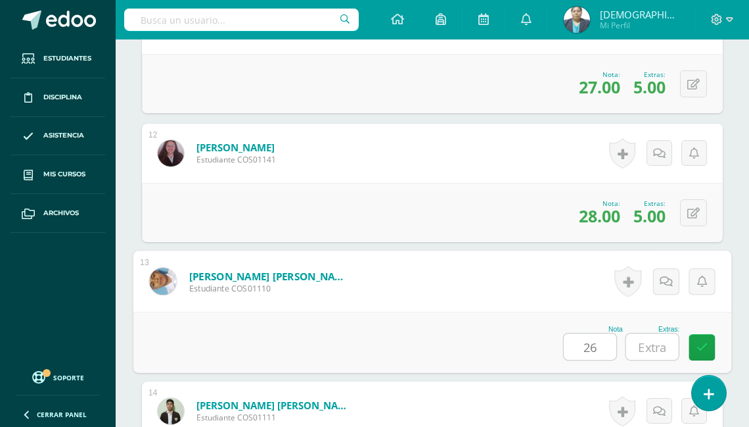
type input "26"
click at [657, 338] on input "text" at bounding box center [652, 346] width 53 height 26
type input "5"
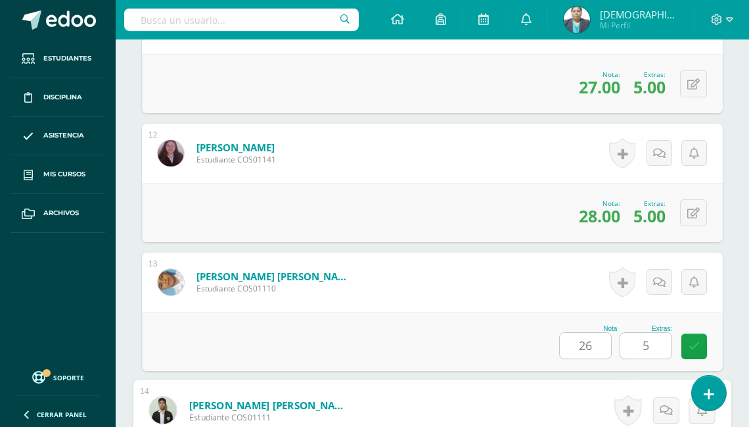
scroll to position [2083, 0]
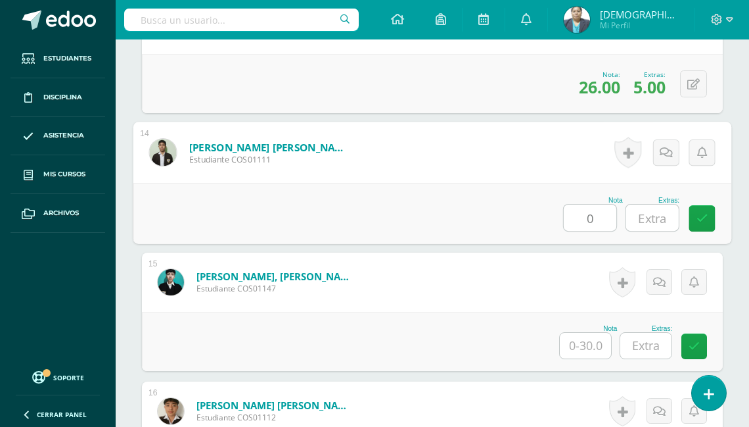
type input "0"
click at [660, 214] on input "text" at bounding box center [652, 217] width 53 height 26
type input "0"
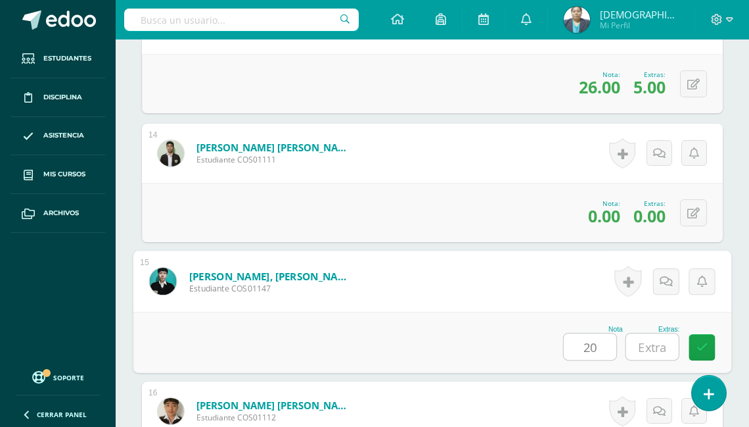
type input "20"
click at [651, 354] on input "text" at bounding box center [652, 346] width 53 height 26
type input "5"
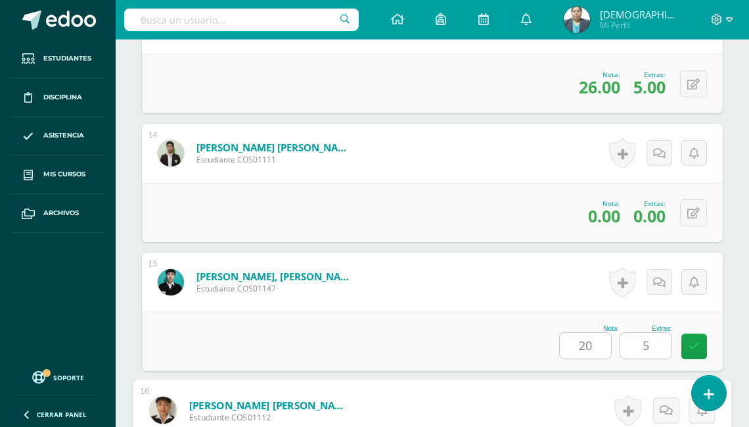
scroll to position [2340, 0]
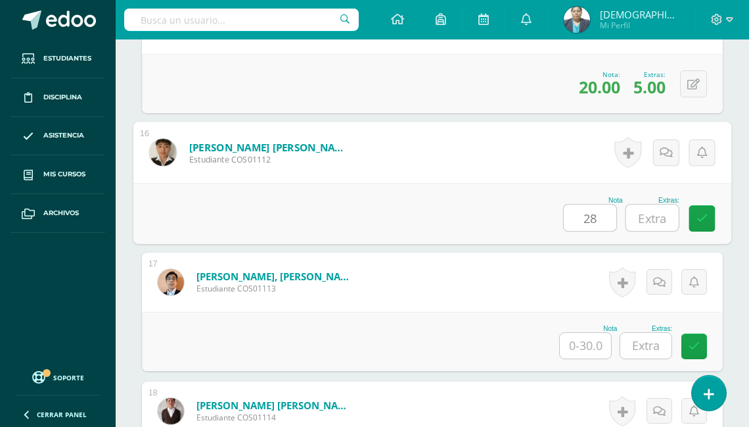
type input "28"
click at [661, 218] on input "text" at bounding box center [652, 217] width 53 height 26
type input "4"
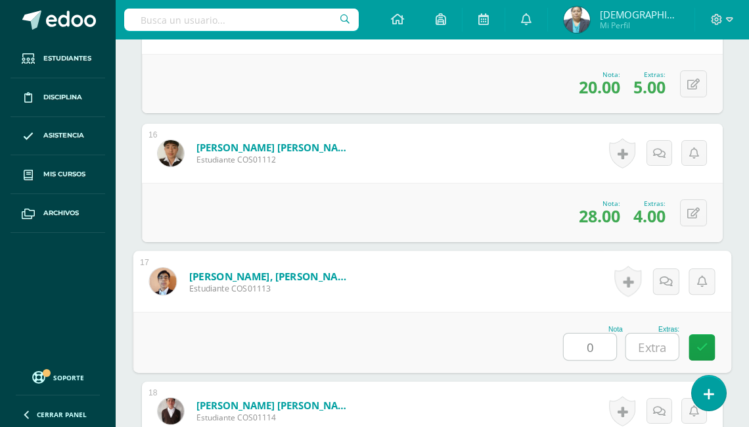
type input "0"
click at [657, 338] on input "text" at bounding box center [652, 346] width 53 height 26
type input "0"
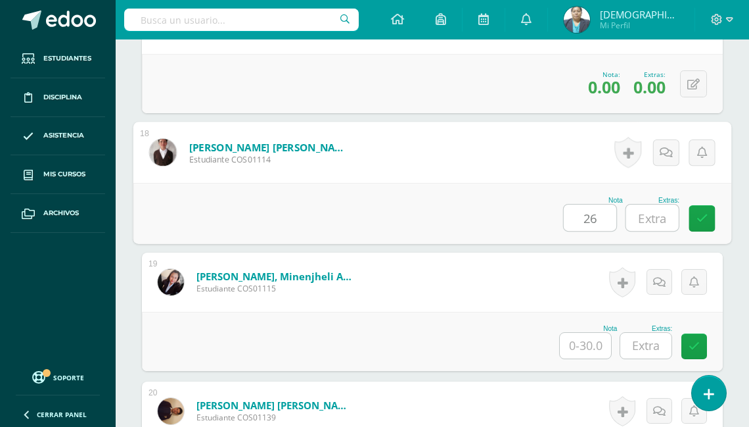
type input "26"
click at [657, 206] on input "text" at bounding box center [652, 217] width 53 height 26
type input "5"
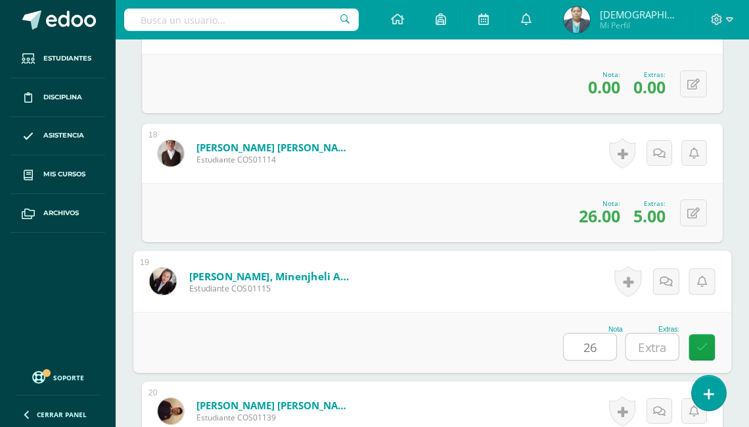
type input "26"
click at [659, 337] on input "text" at bounding box center [652, 346] width 53 height 26
type input "5"
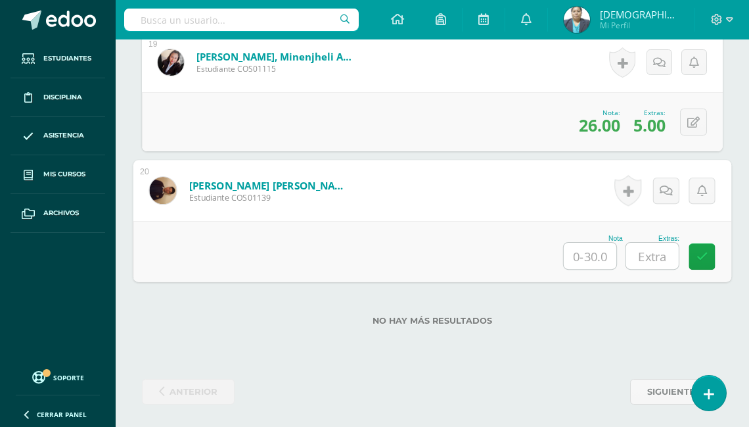
type input "0"
click at [694, 248] on button at bounding box center [702, 252] width 28 height 28
click at [623, 250] on input "text" at bounding box center [616, 256] width 53 height 26
type input "0"
click at [569, 252] on input "0.00" at bounding box center [555, 256] width 53 height 26
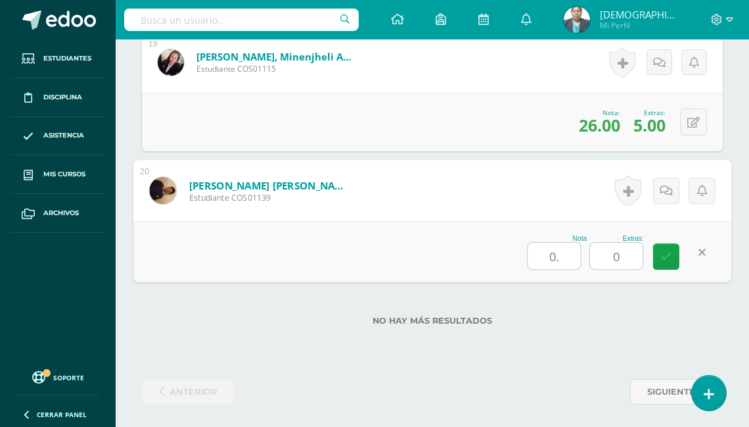
type input "0"
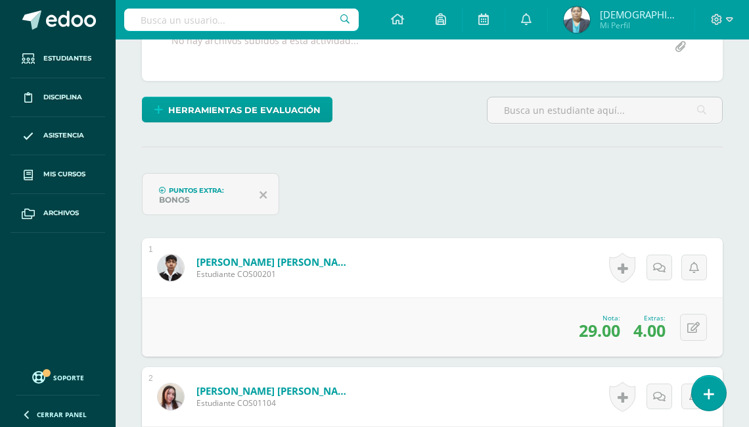
scroll to position [0, 0]
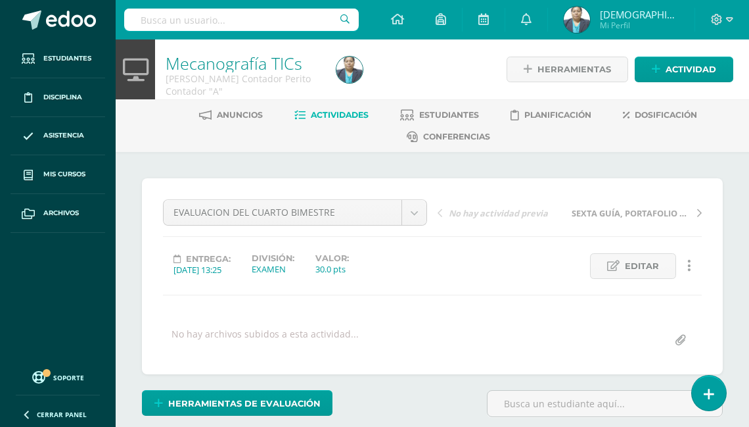
click at [341, 117] on span "Actividades" at bounding box center [340, 115] width 58 height 10
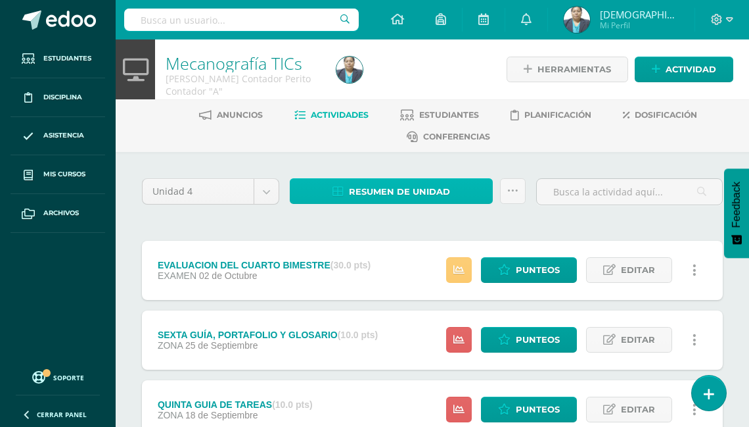
click at [387, 187] on span "Resumen de unidad" at bounding box center [399, 191] width 101 height 24
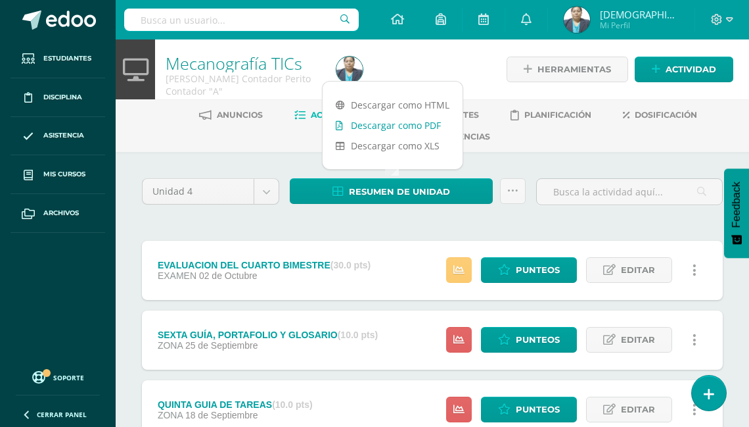
click at [383, 124] on link "Descargar como PDF" at bounding box center [393, 125] width 140 height 20
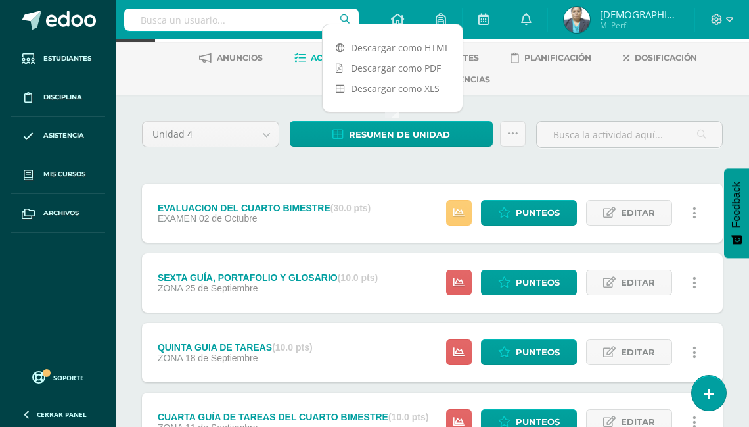
scroll to position [158, 0]
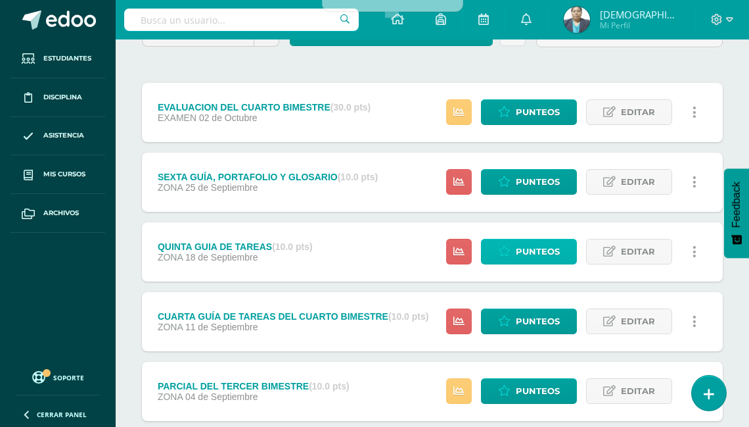
click at [524, 248] on span "Punteos" at bounding box center [538, 251] width 44 height 24
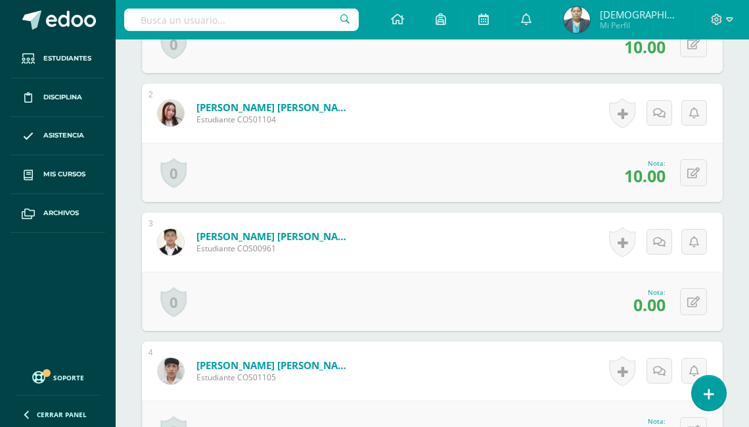
scroll to position [626, 0]
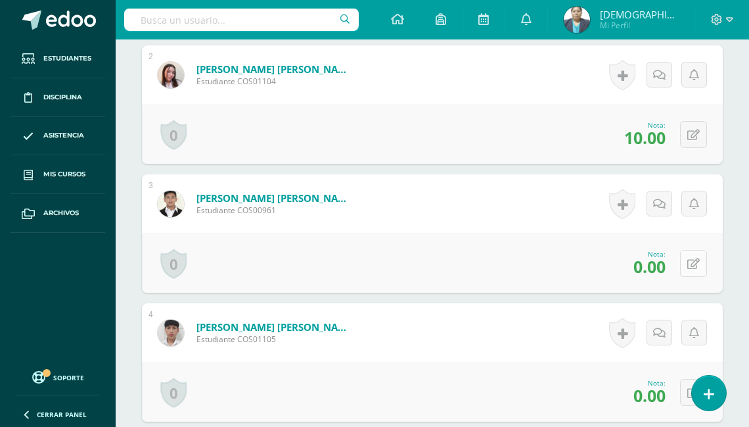
click at [690, 260] on button at bounding box center [693, 263] width 27 height 27
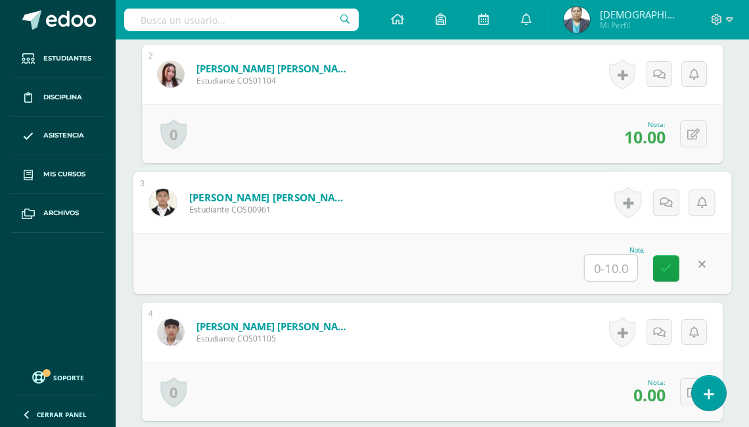
scroll to position [627, 0]
type input "10"
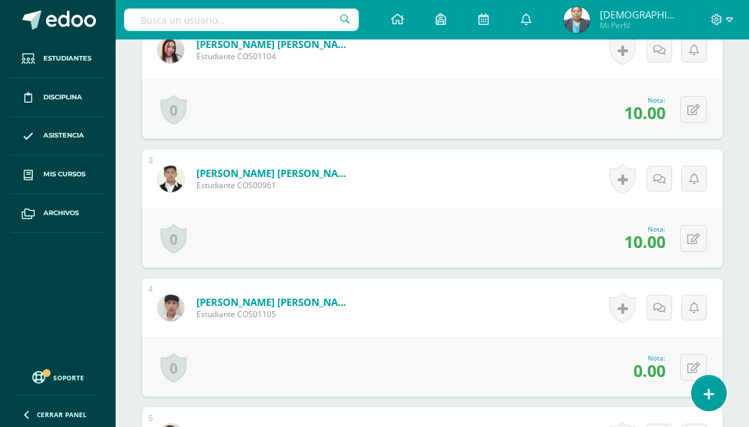
scroll to position [680, 0]
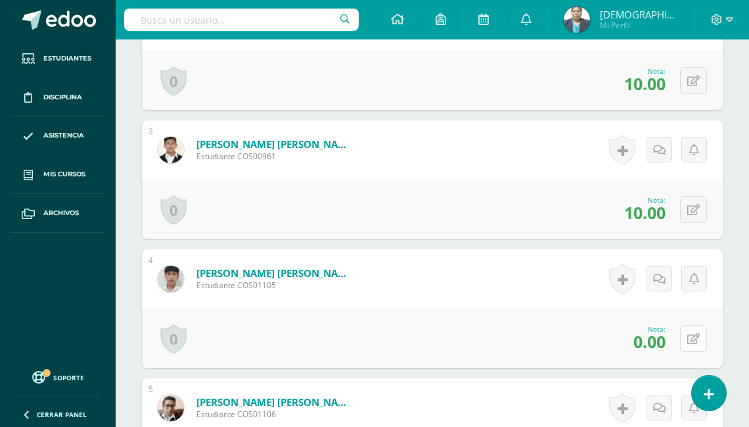
click at [699, 333] on icon at bounding box center [694, 338] width 12 height 11
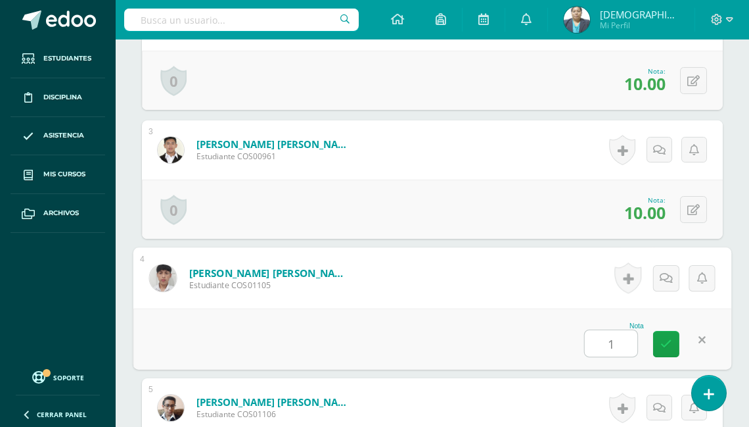
type input "10"
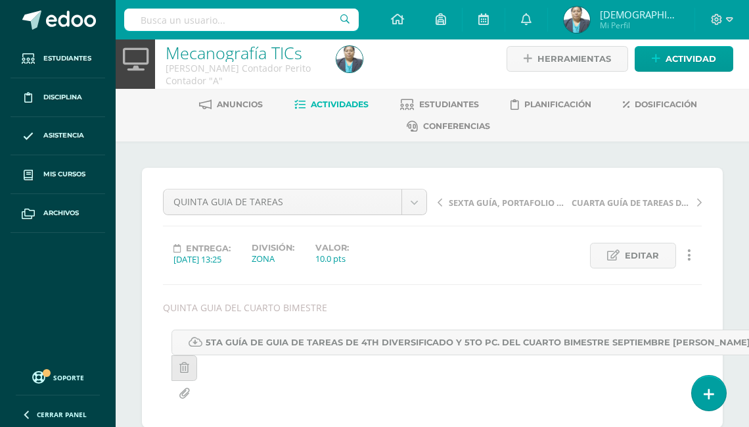
scroll to position [0, 0]
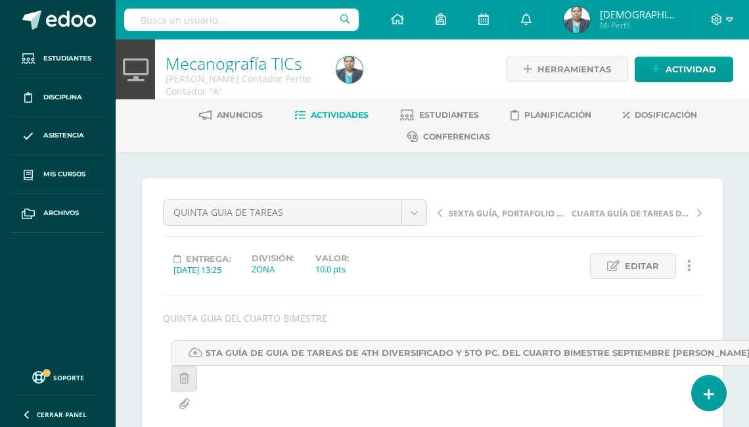
click at [338, 114] on span "Actividades" at bounding box center [340, 115] width 58 height 10
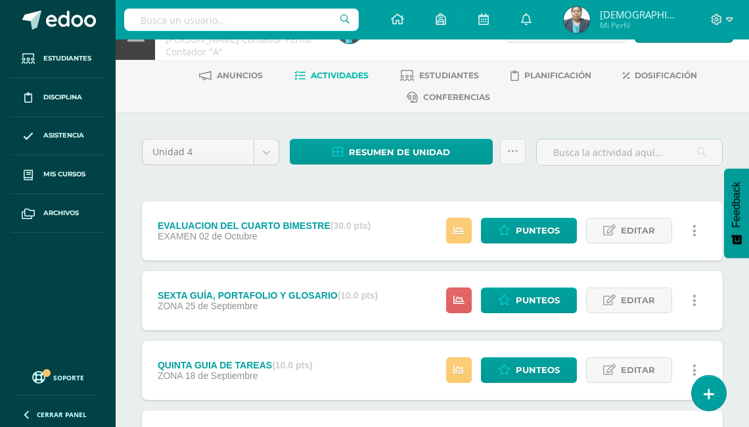
scroll to position [53, 0]
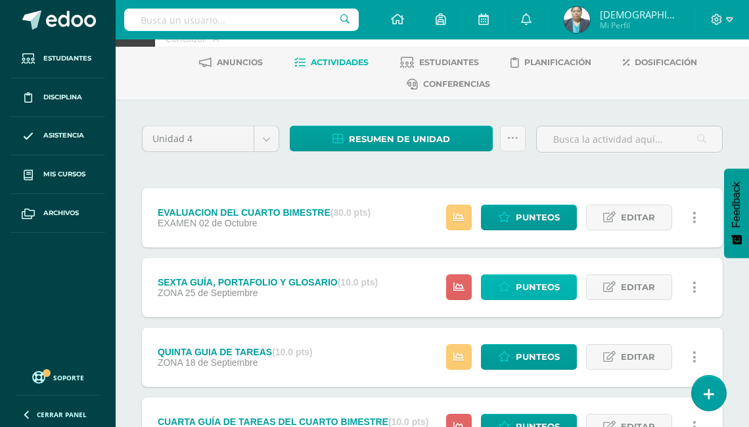
click at [536, 286] on span "Punteos" at bounding box center [538, 287] width 44 height 24
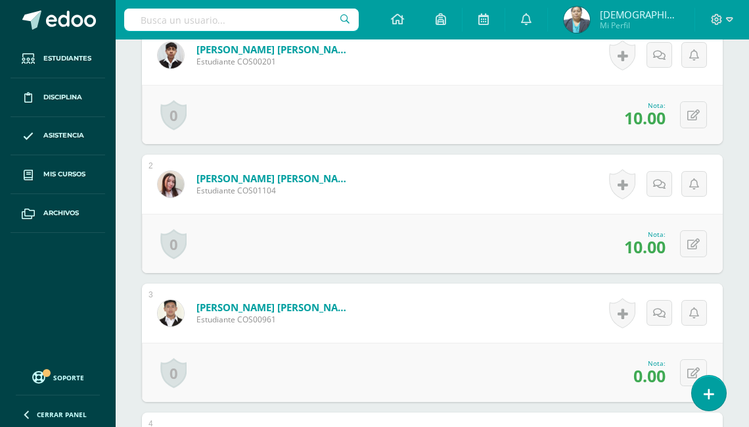
scroll to position [591, 0]
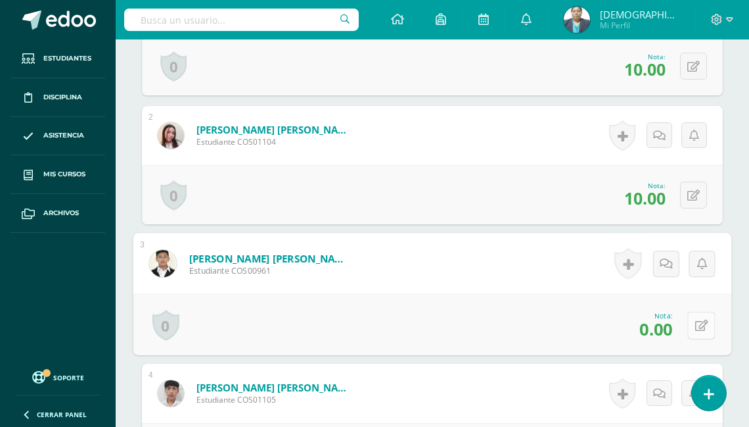
click at [690, 339] on button at bounding box center [702, 325] width 28 height 28
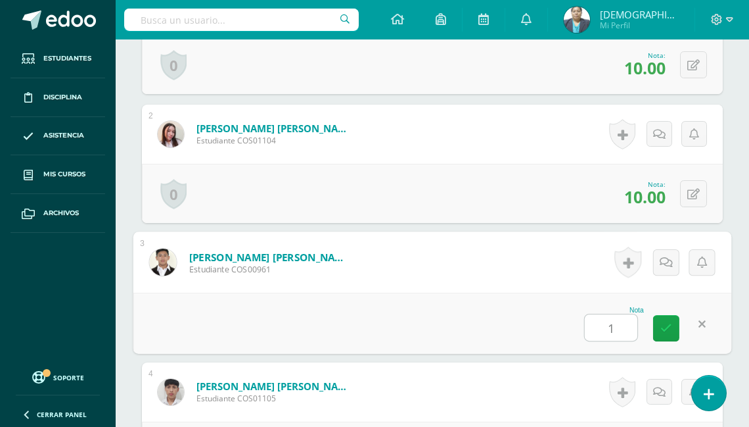
type input "10"
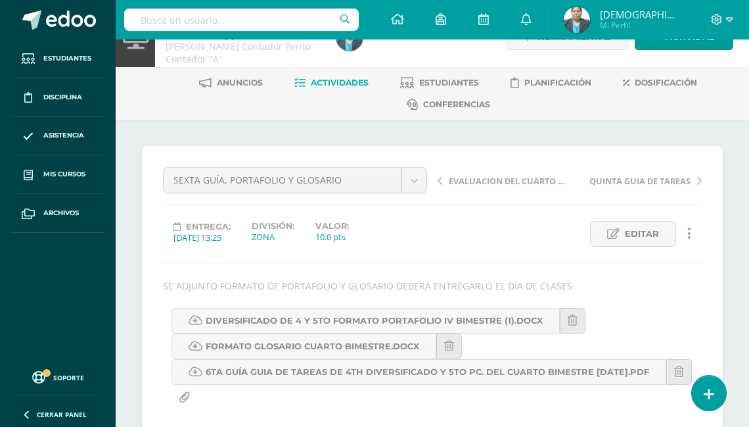
scroll to position [0, 0]
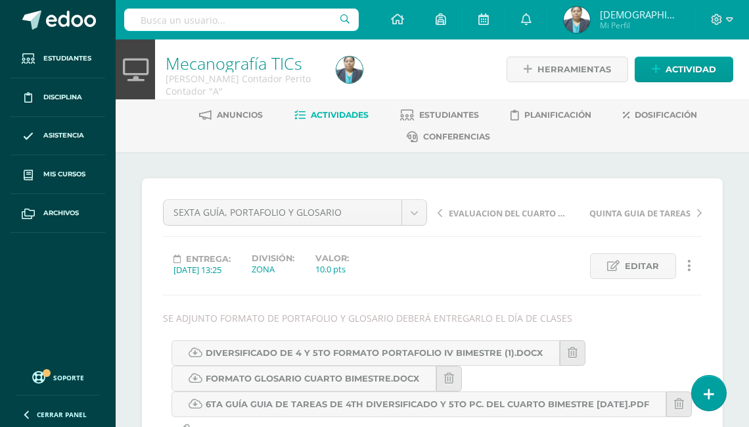
click at [329, 114] on span "Actividades" at bounding box center [340, 115] width 58 height 10
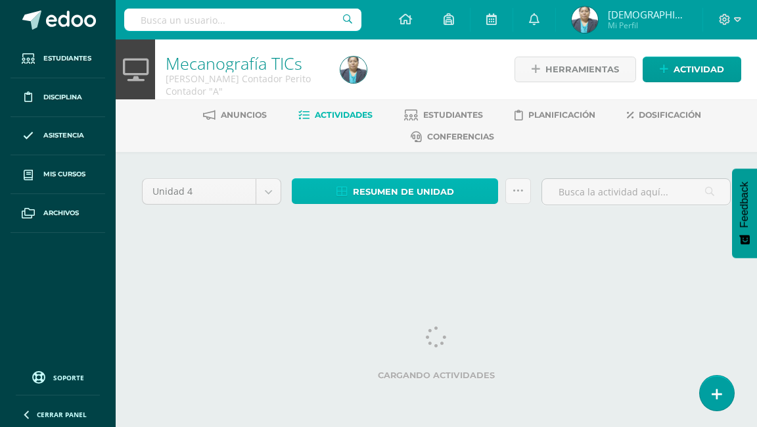
click at [391, 192] on span "Resumen de unidad" at bounding box center [403, 191] width 101 height 24
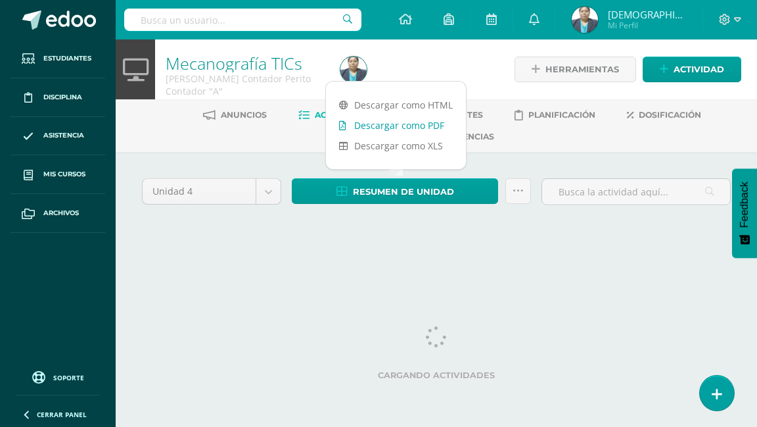
click at [385, 127] on link "Descargar como PDF" at bounding box center [396, 125] width 140 height 20
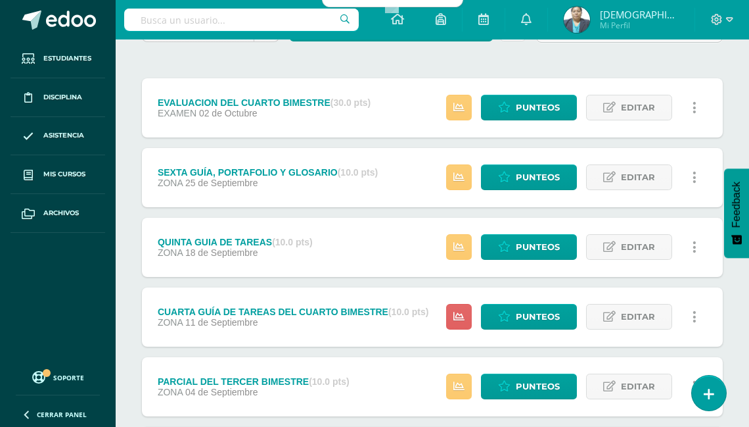
scroll to position [210, 0]
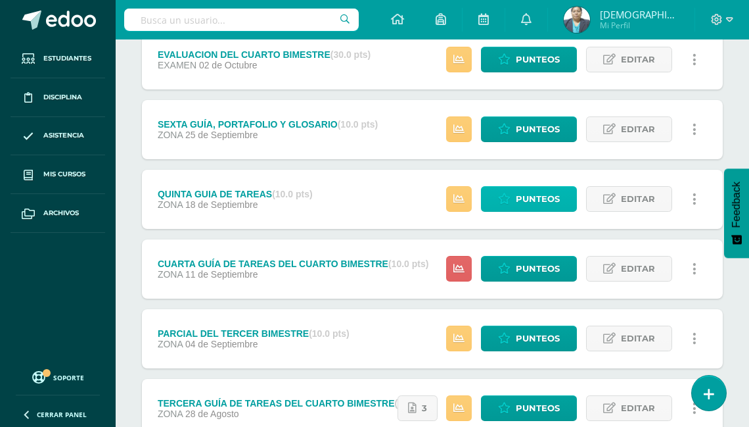
click at [538, 200] on span "Punteos" at bounding box center [538, 199] width 44 height 24
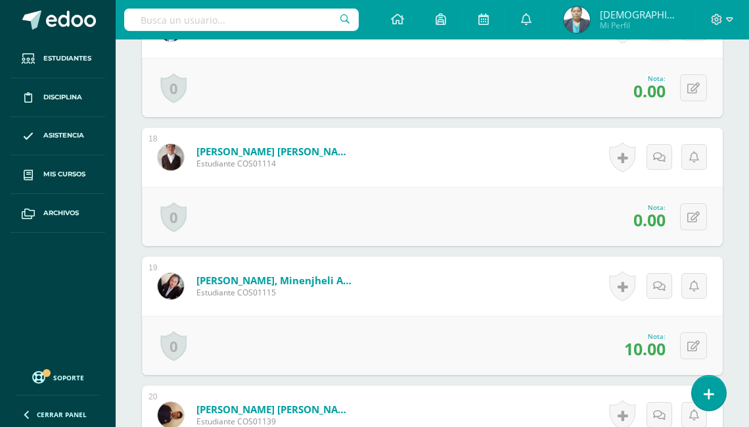
scroll to position [2640, 0]
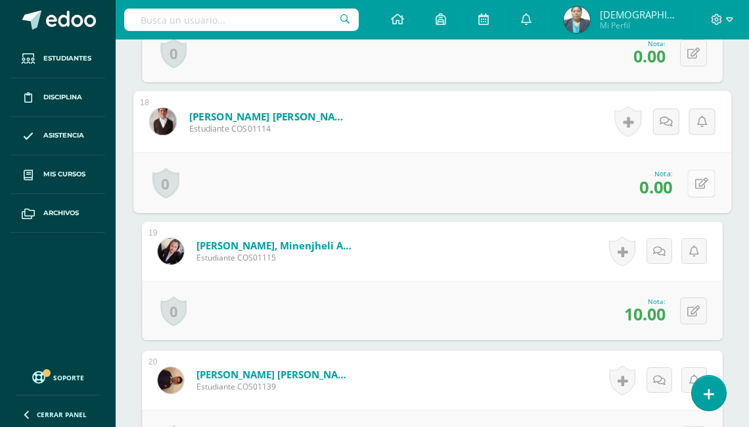
click at [693, 174] on button at bounding box center [702, 183] width 28 height 28
type input "5"
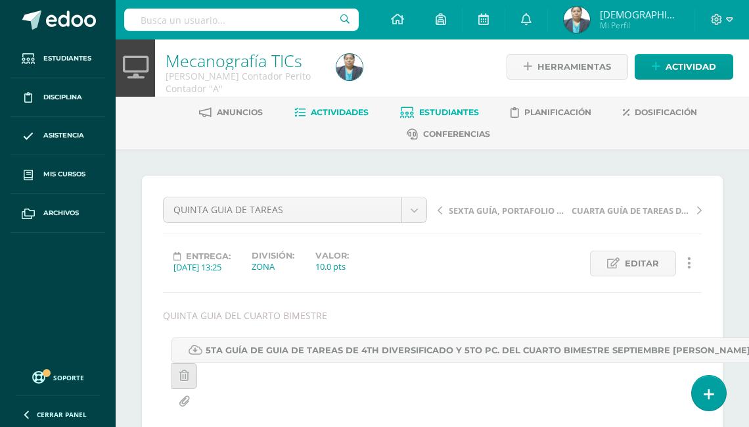
scroll to position [0, 0]
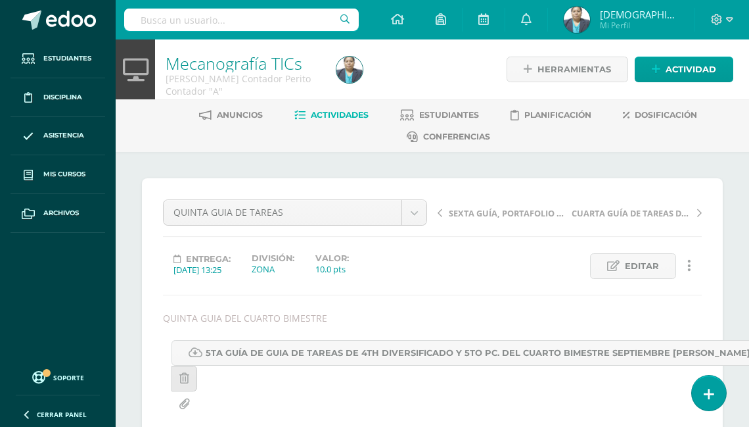
click at [351, 114] on span "Actividades" at bounding box center [340, 115] width 58 height 10
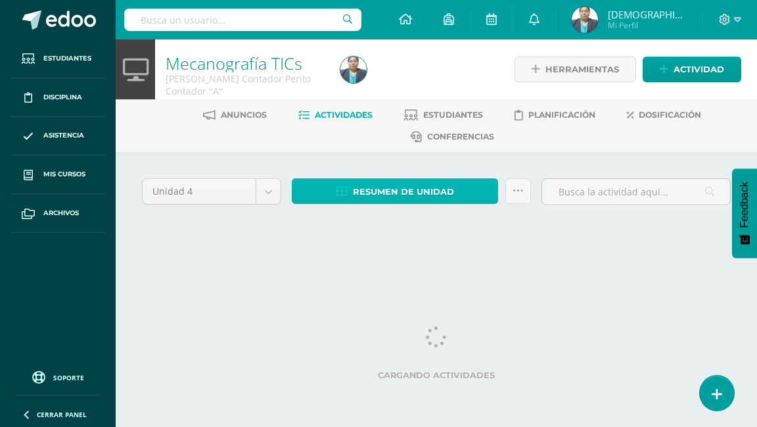
click at [388, 190] on span "Resumen de unidad" at bounding box center [403, 191] width 101 height 24
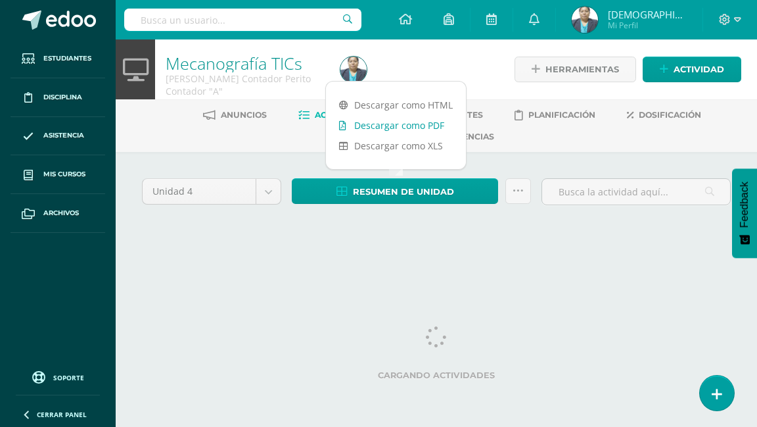
click at [400, 125] on link "Descargar como PDF" at bounding box center [396, 125] width 140 height 20
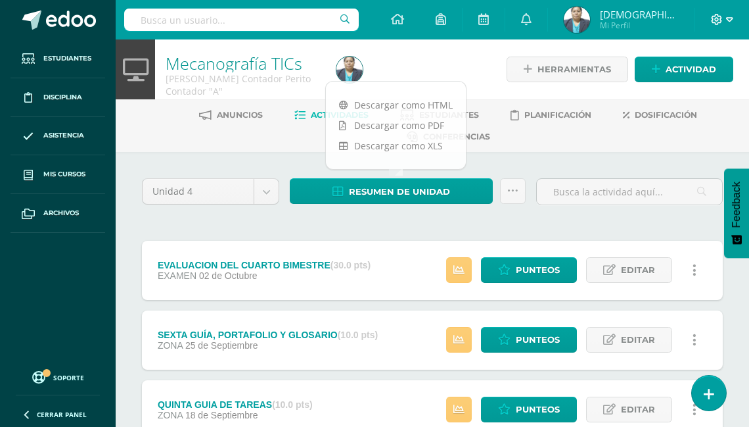
click at [731, 20] on icon at bounding box center [729, 19] width 7 height 5
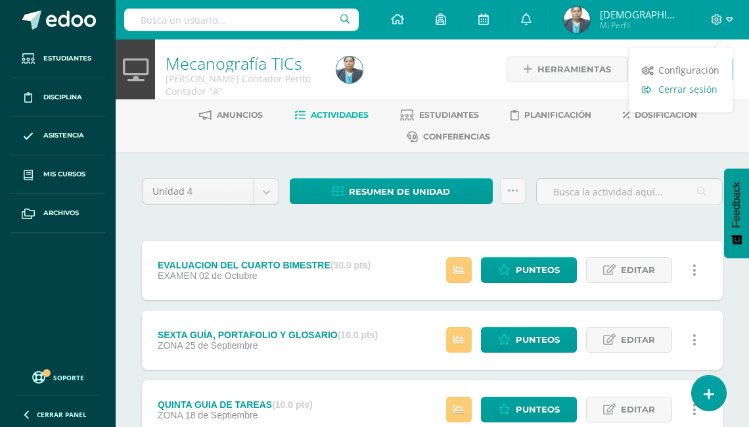
click at [682, 89] on span "Cerrar sesión" at bounding box center [688, 89] width 59 height 12
